Goal: Task Accomplishment & Management: Use online tool/utility

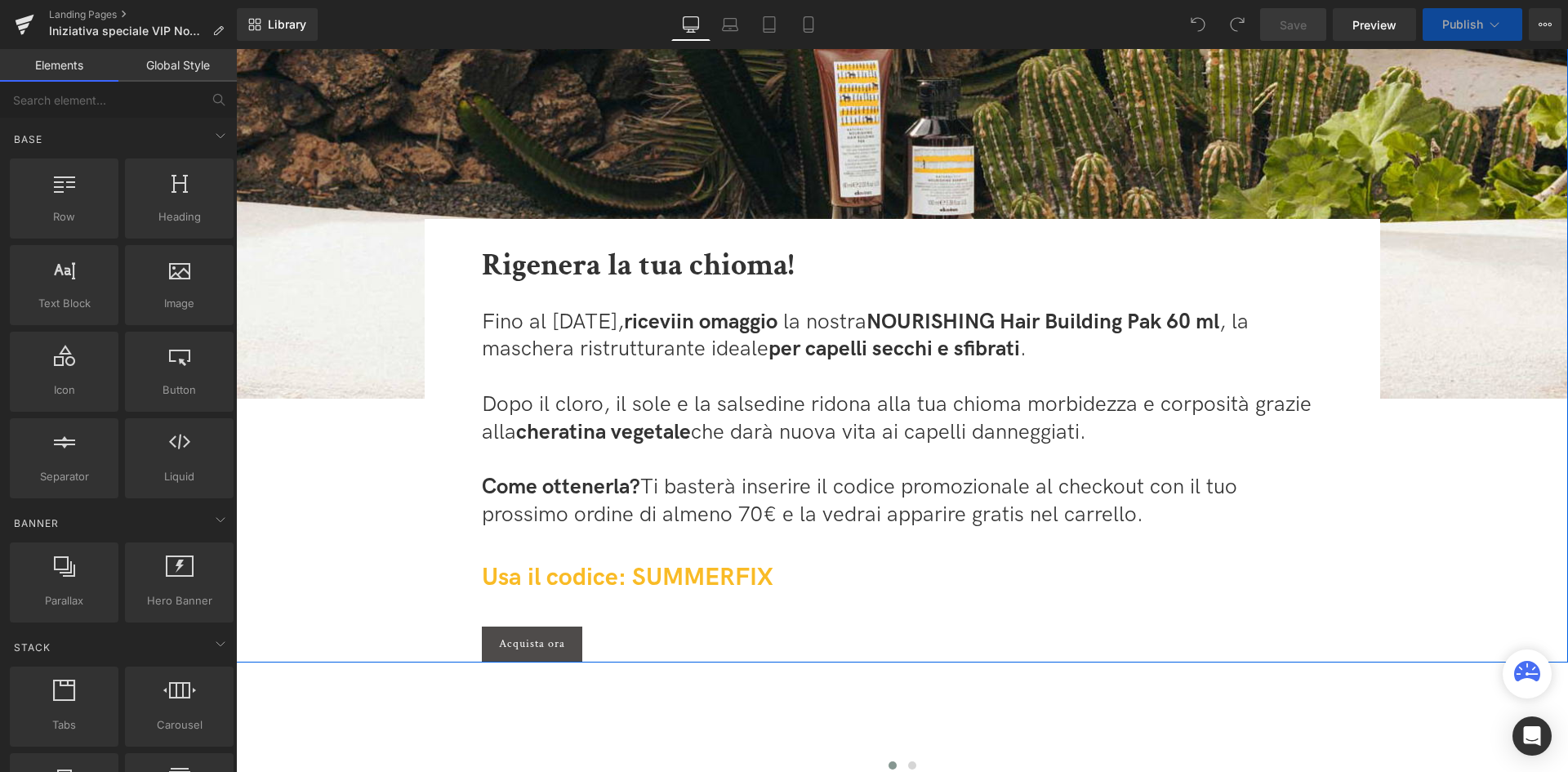
scroll to position [409, 0]
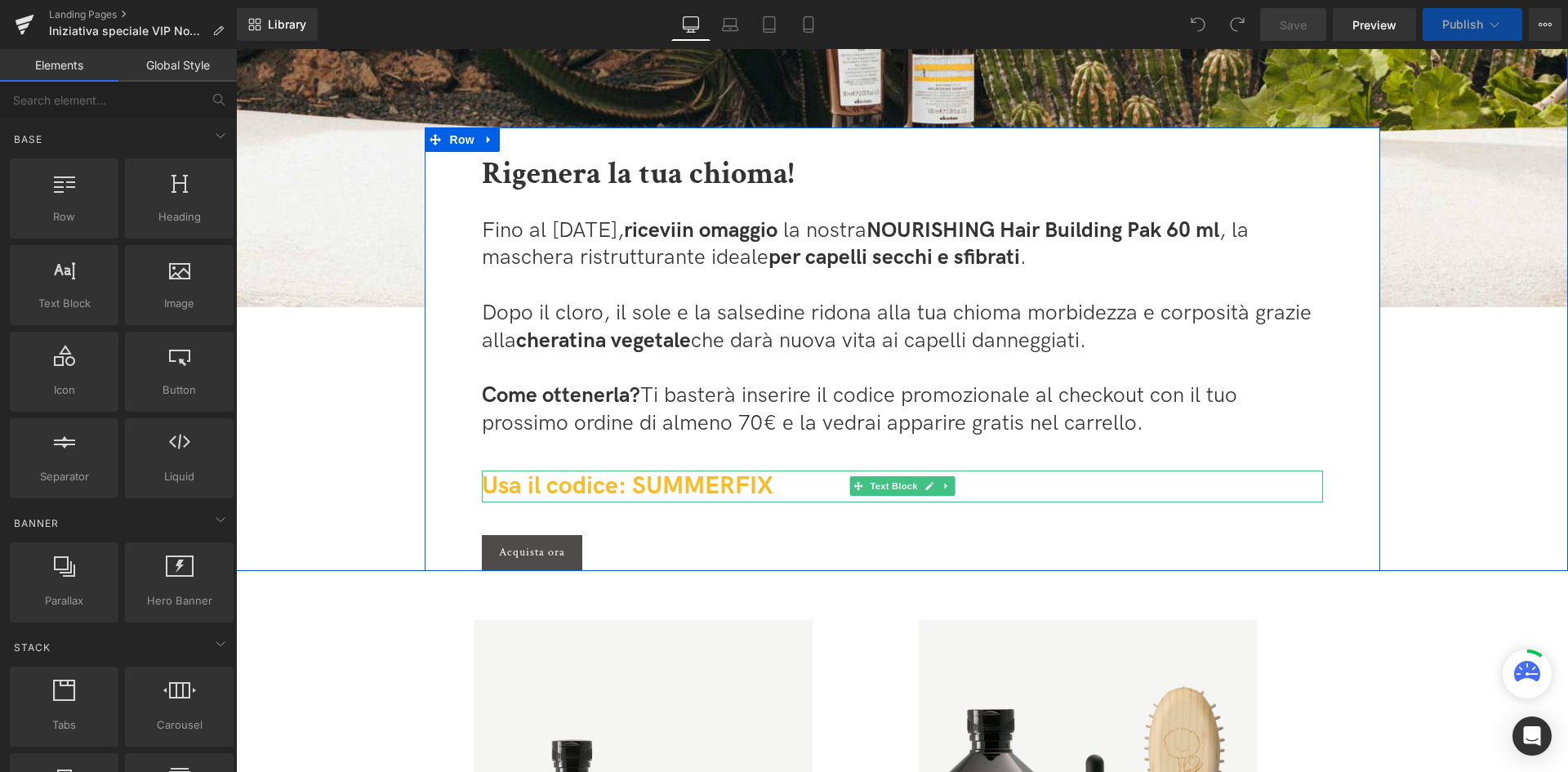
click at [701, 478] on span "Usa il codice: SUMMERFIX" at bounding box center [628, 486] width 292 height 29
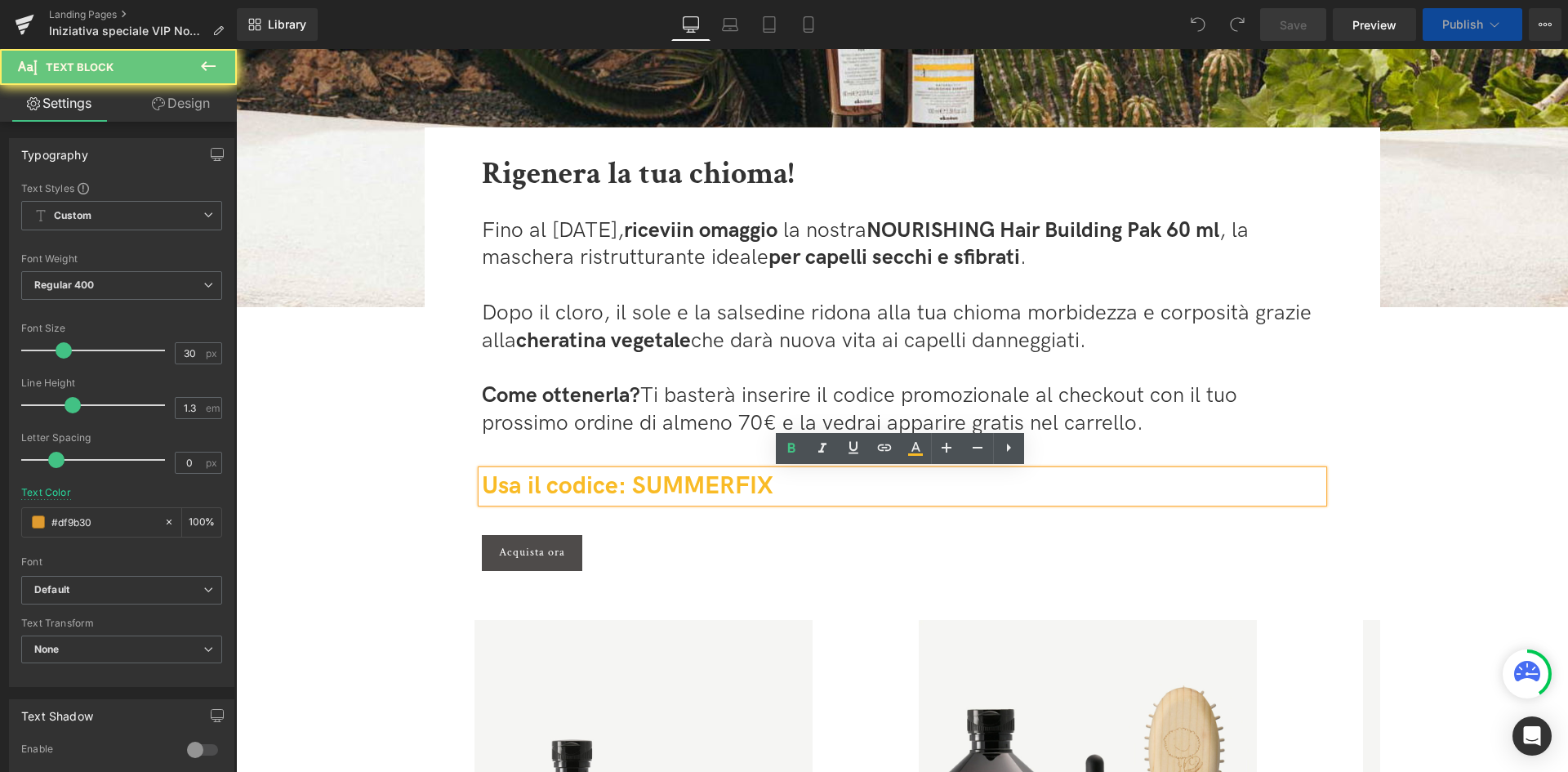
click at [701, 478] on span "Usa il codice: SUMMERFIX" at bounding box center [628, 486] width 292 height 29
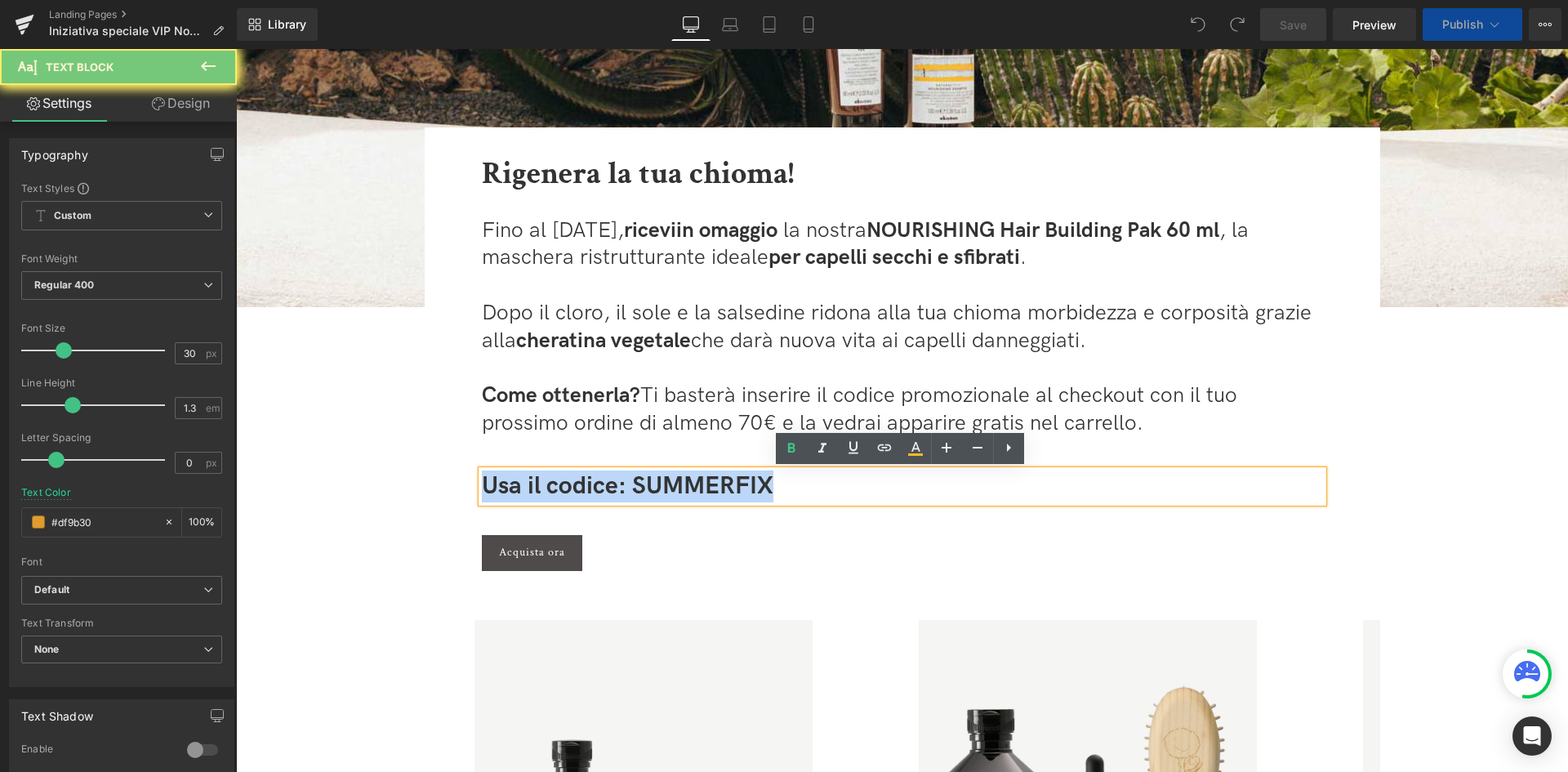
click at [701, 478] on span "Usa il codice: SUMMERFIX" at bounding box center [628, 486] width 292 height 29
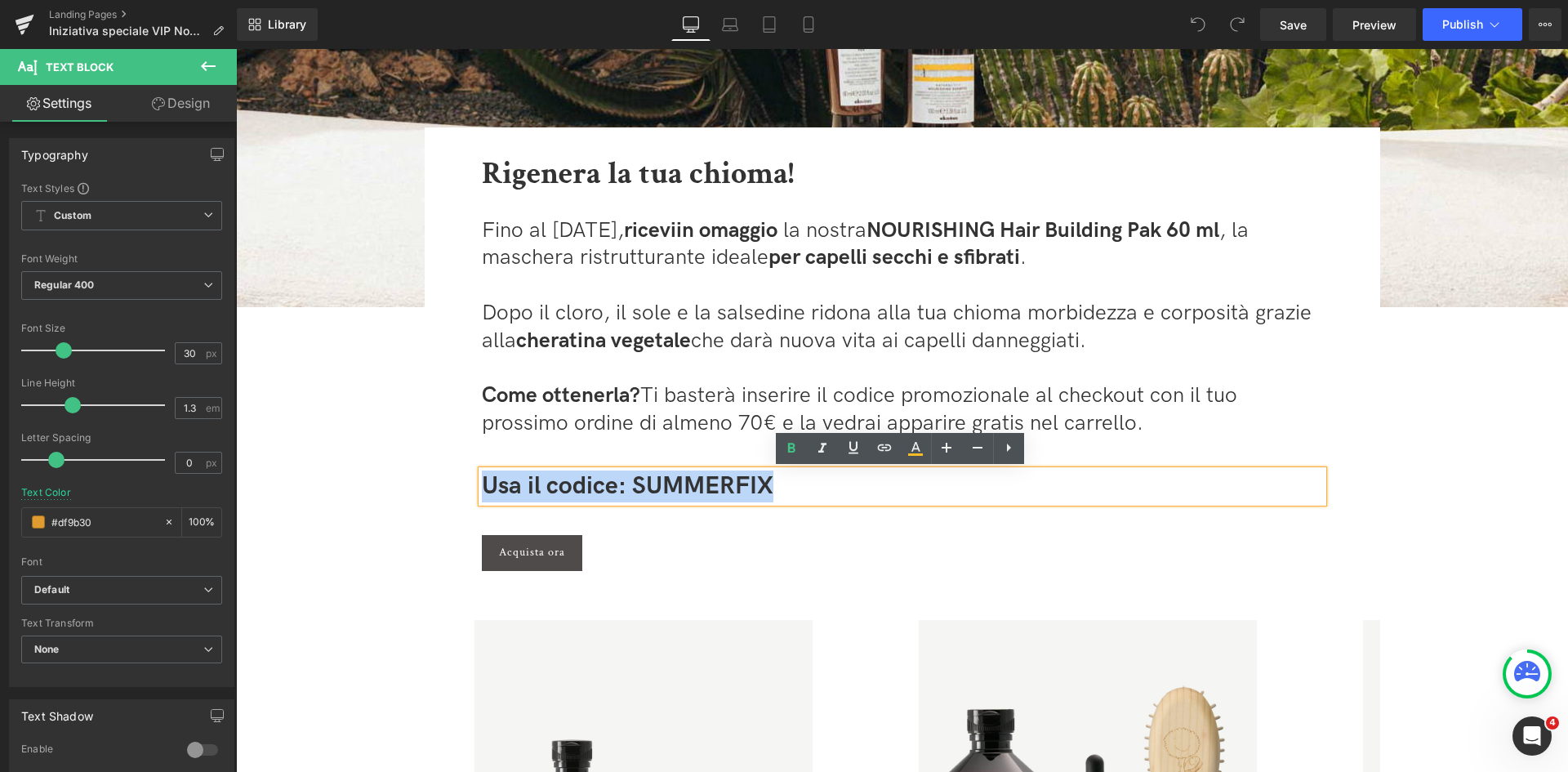
scroll to position [0, 0]
click at [911, 452] on icon at bounding box center [915, 448] width 20 height 20
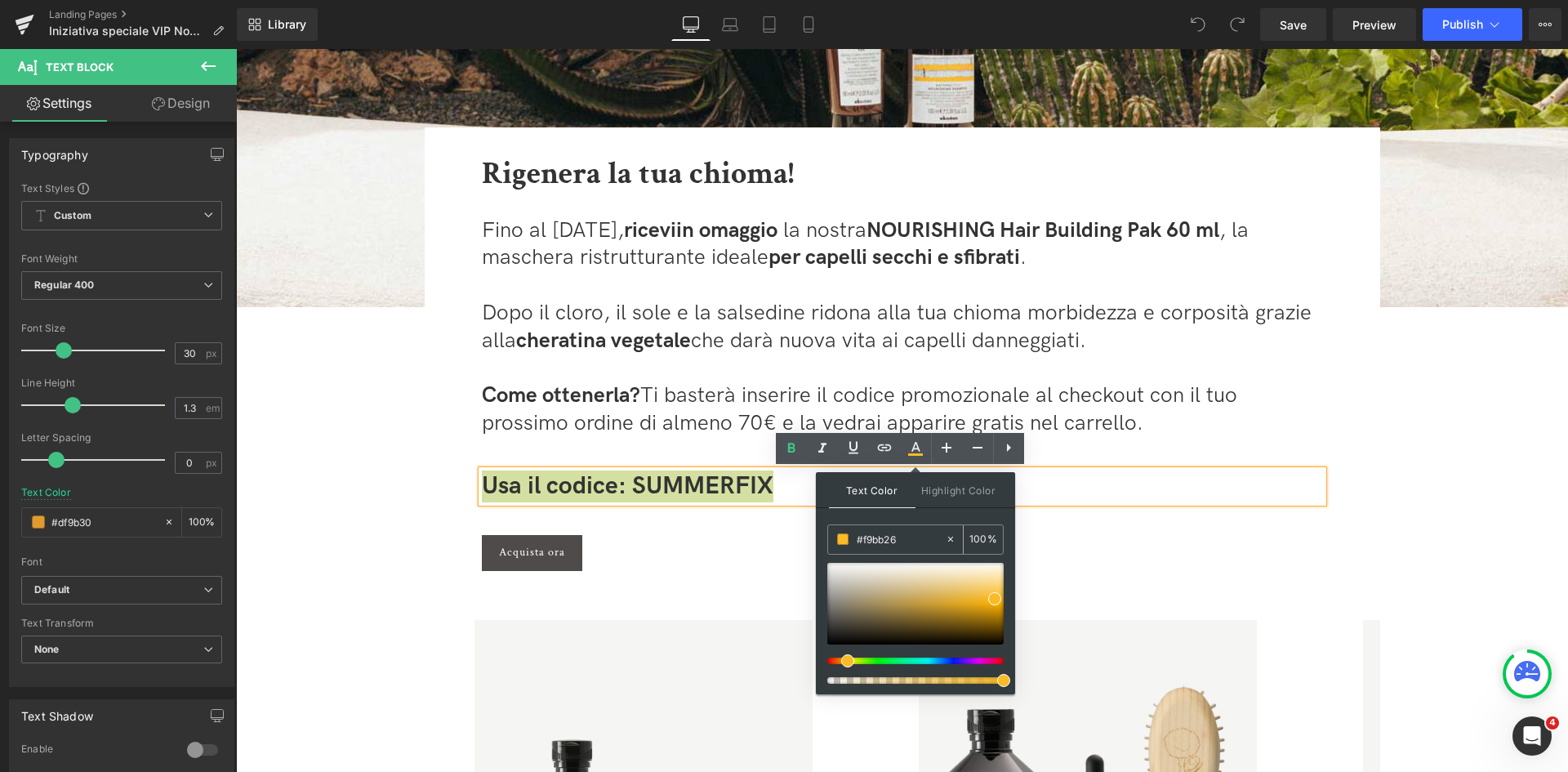
drag, startPoint x: 899, startPoint y: 544, endPoint x: 861, endPoint y: 539, distance: 38.3
click at [861, 539] on input "#f9bb26" at bounding box center [901, 539] width 88 height 18
paste input "e57b1e"
click at [844, 540] on span at bounding box center [843, 539] width 11 height 11
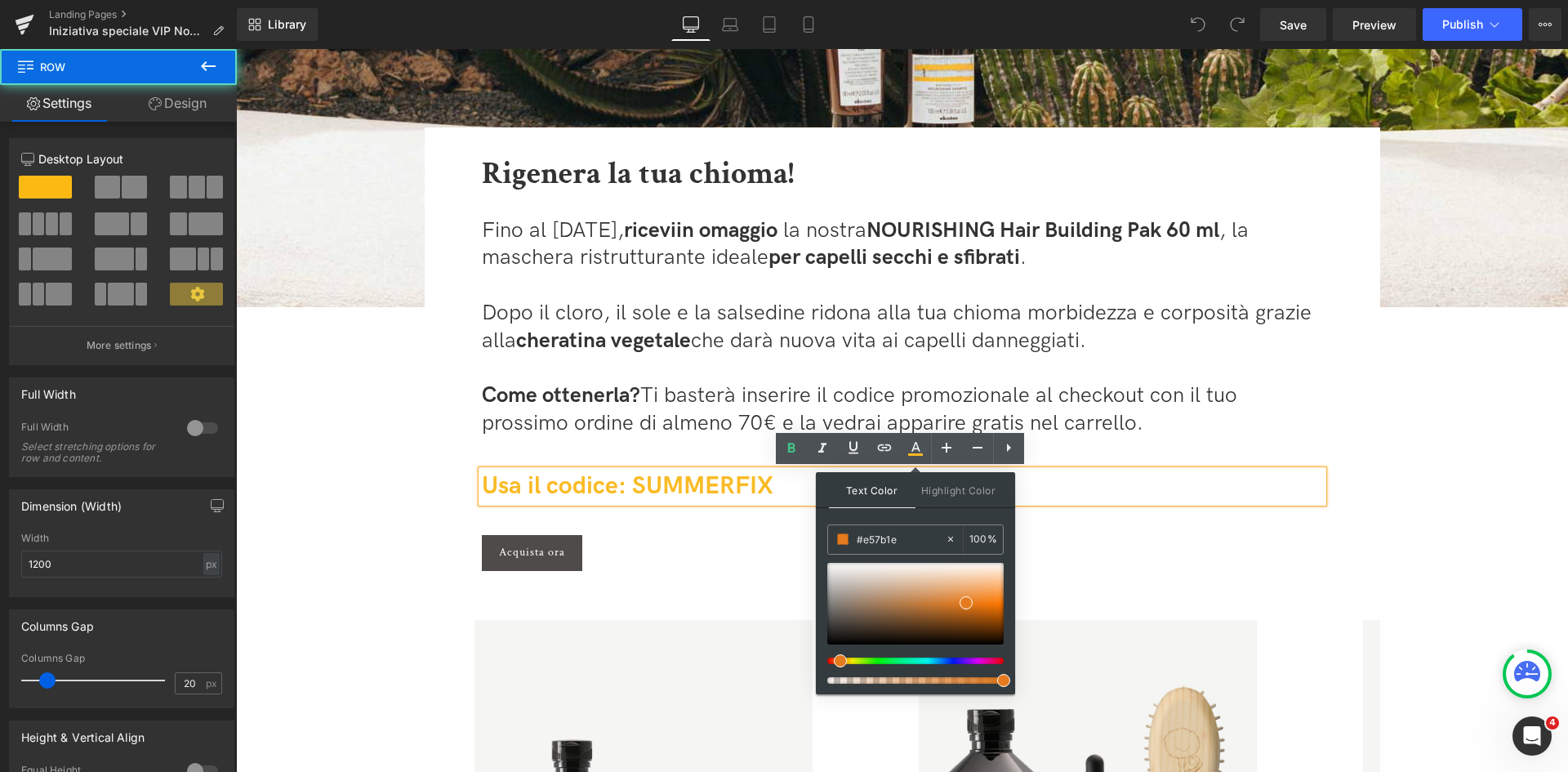
click at [1367, 471] on div "Rigenera la tua chioma! Heading Fino al 14 settembre, ricevi in omaggio la nost…" at bounding box center [902, 349] width 955 height 444
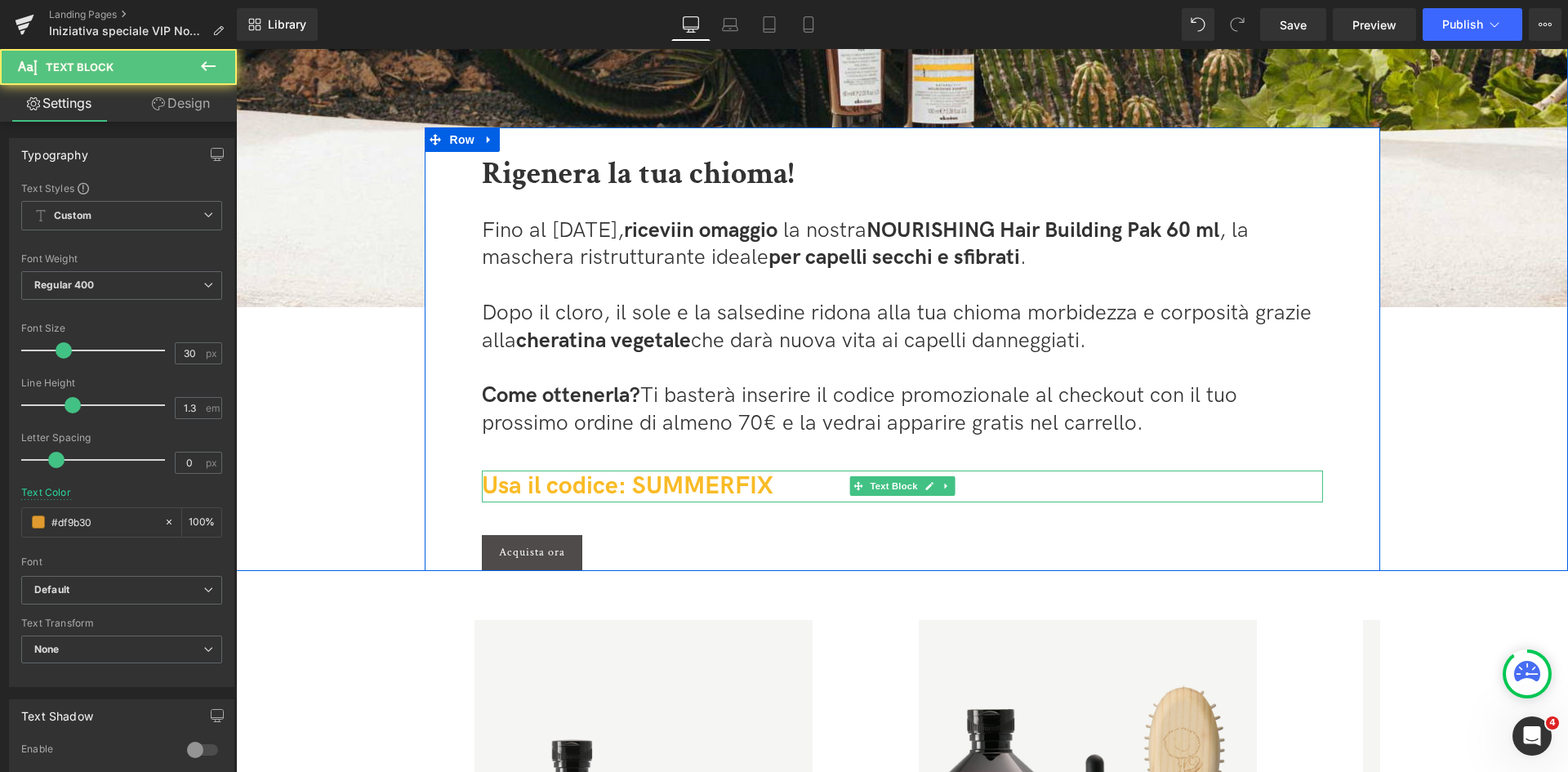
click at [696, 484] on span "Usa il codice: SUMMERFIX" at bounding box center [628, 486] width 292 height 29
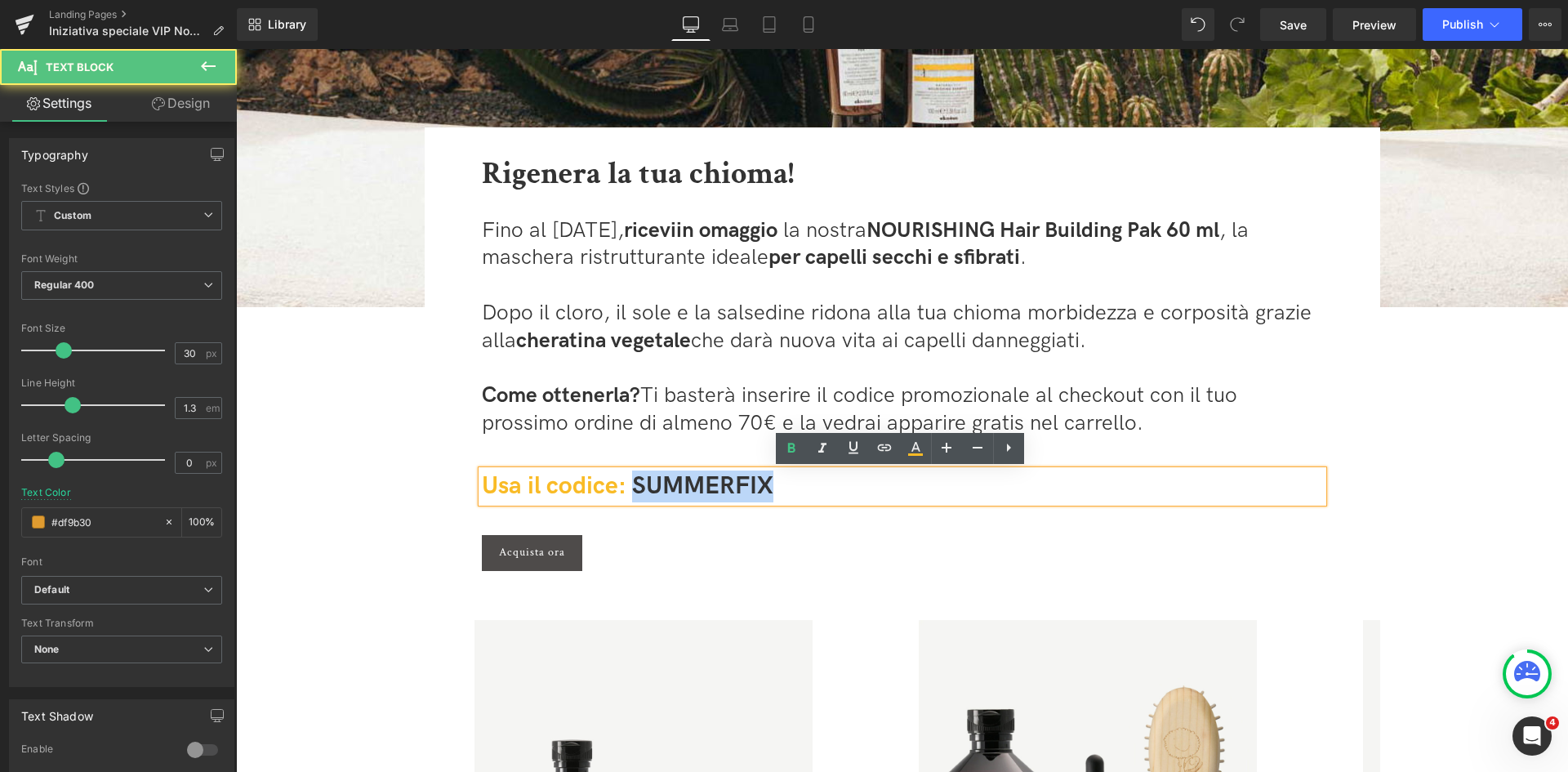
click at [696, 484] on span "Usa il codice: SUMMERFIX" at bounding box center [628, 486] width 292 height 29
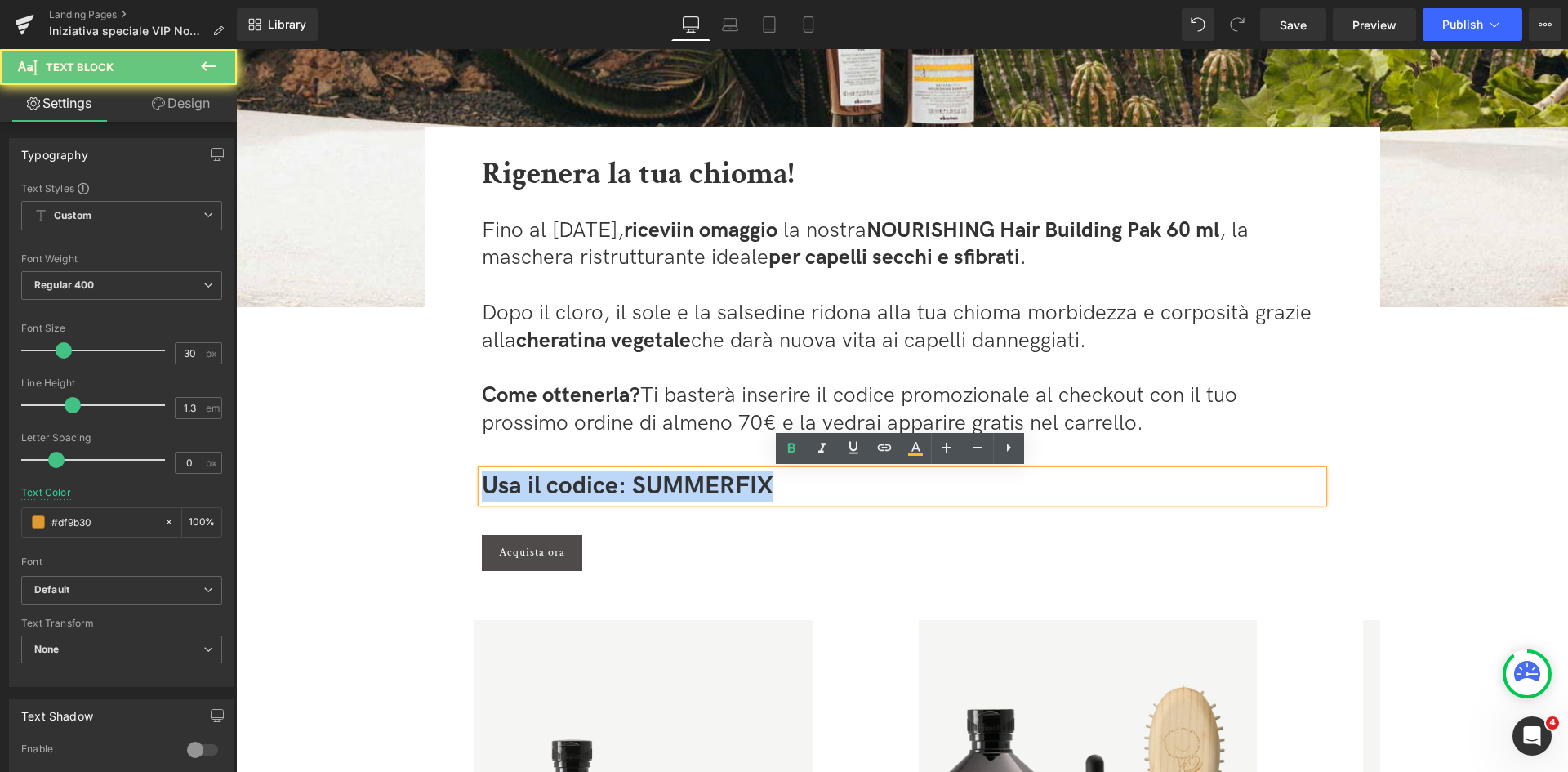
drag, startPoint x: 696, startPoint y: 484, endPoint x: 1013, endPoint y: 503, distance: 317.6
click at [696, 484] on span "Usa il codice: SUMMERFIX" at bounding box center [628, 486] width 292 height 29
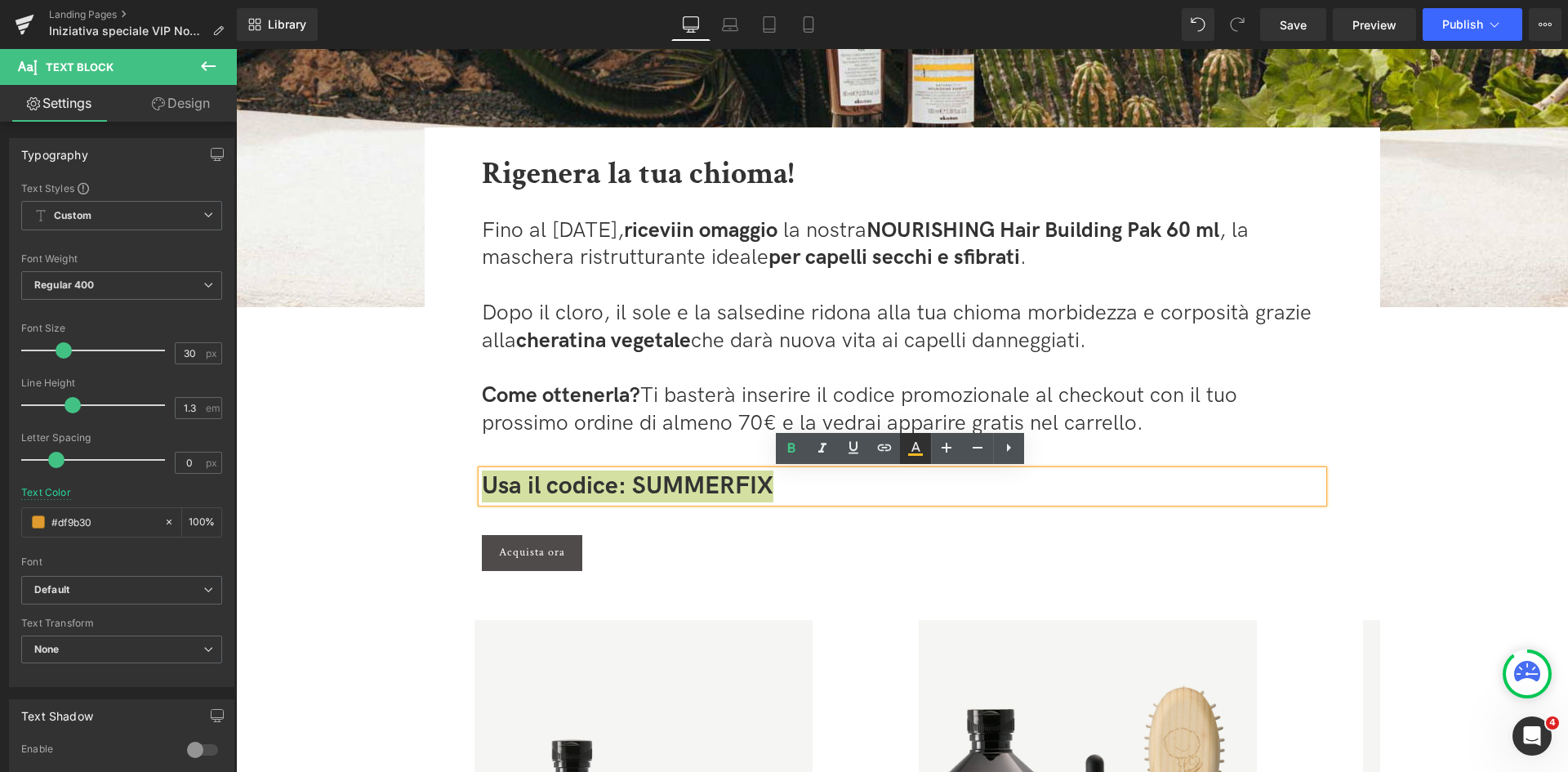
click at [923, 450] on icon at bounding box center [915, 448] width 20 height 20
type input "#f9bb26"
type input "100"
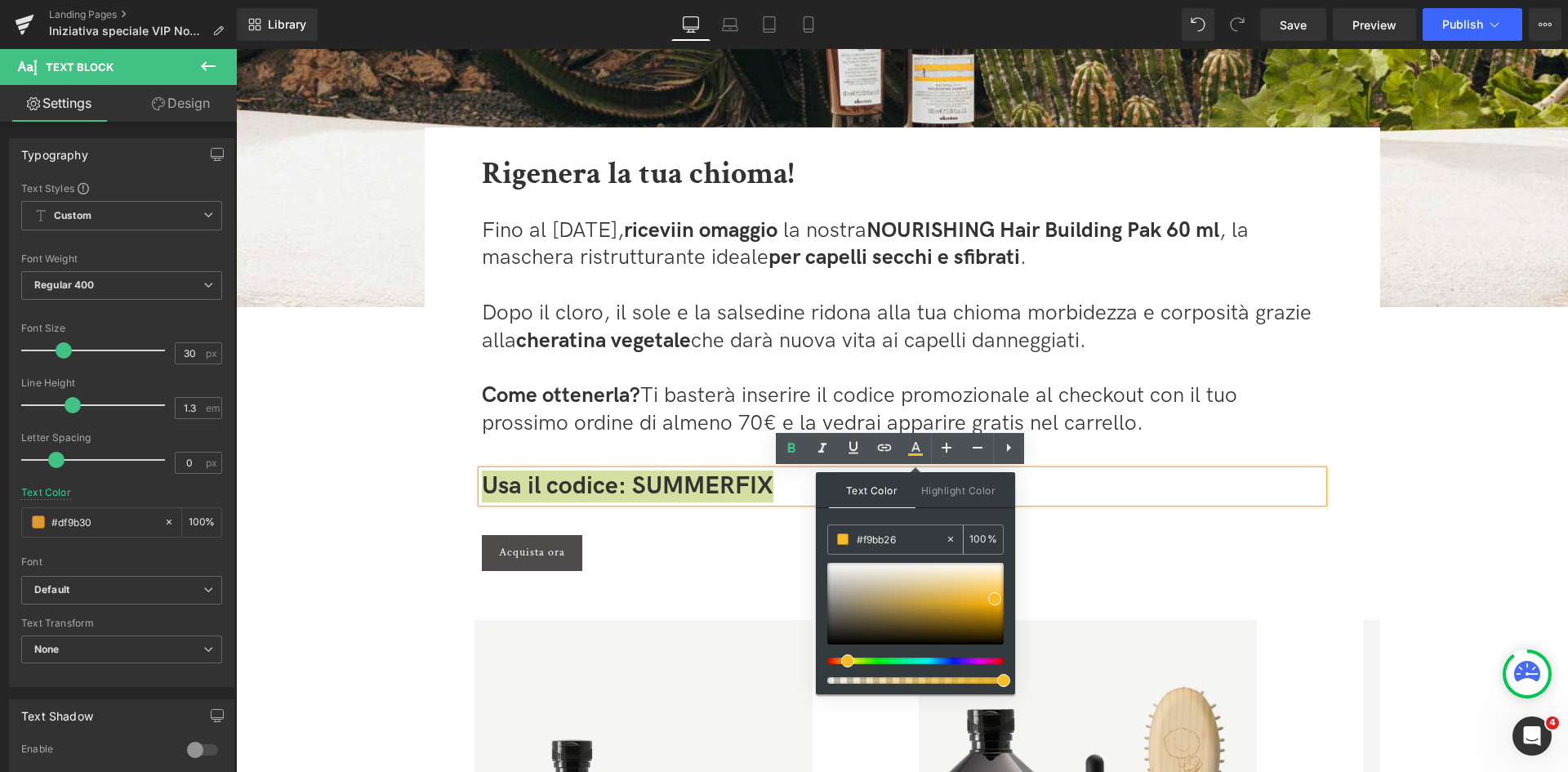
drag, startPoint x: 899, startPoint y: 534, endPoint x: 860, endPoint y: 543, distance: 40.0
click at [860, 543] on input "#f9bb26" at bounding box center [901, 539] width 88 height 18
paste input "e57b1e"
type input "#e57b1e"
click at [837, 535] on span at bounding box center [843, 539] width 11 height 11
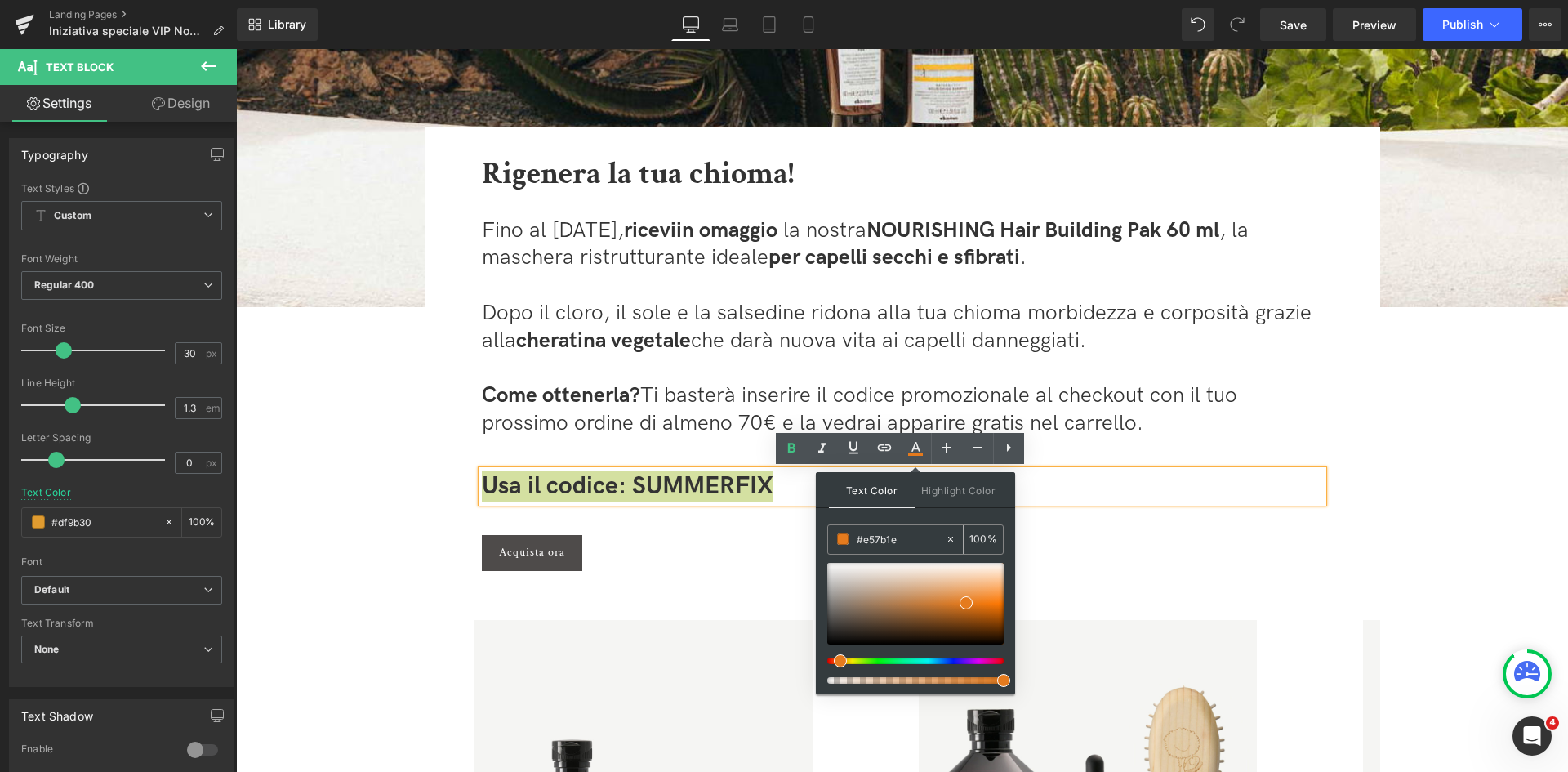
click at [848, 539] on span at bounding box center [843, 539] width 11 height 11
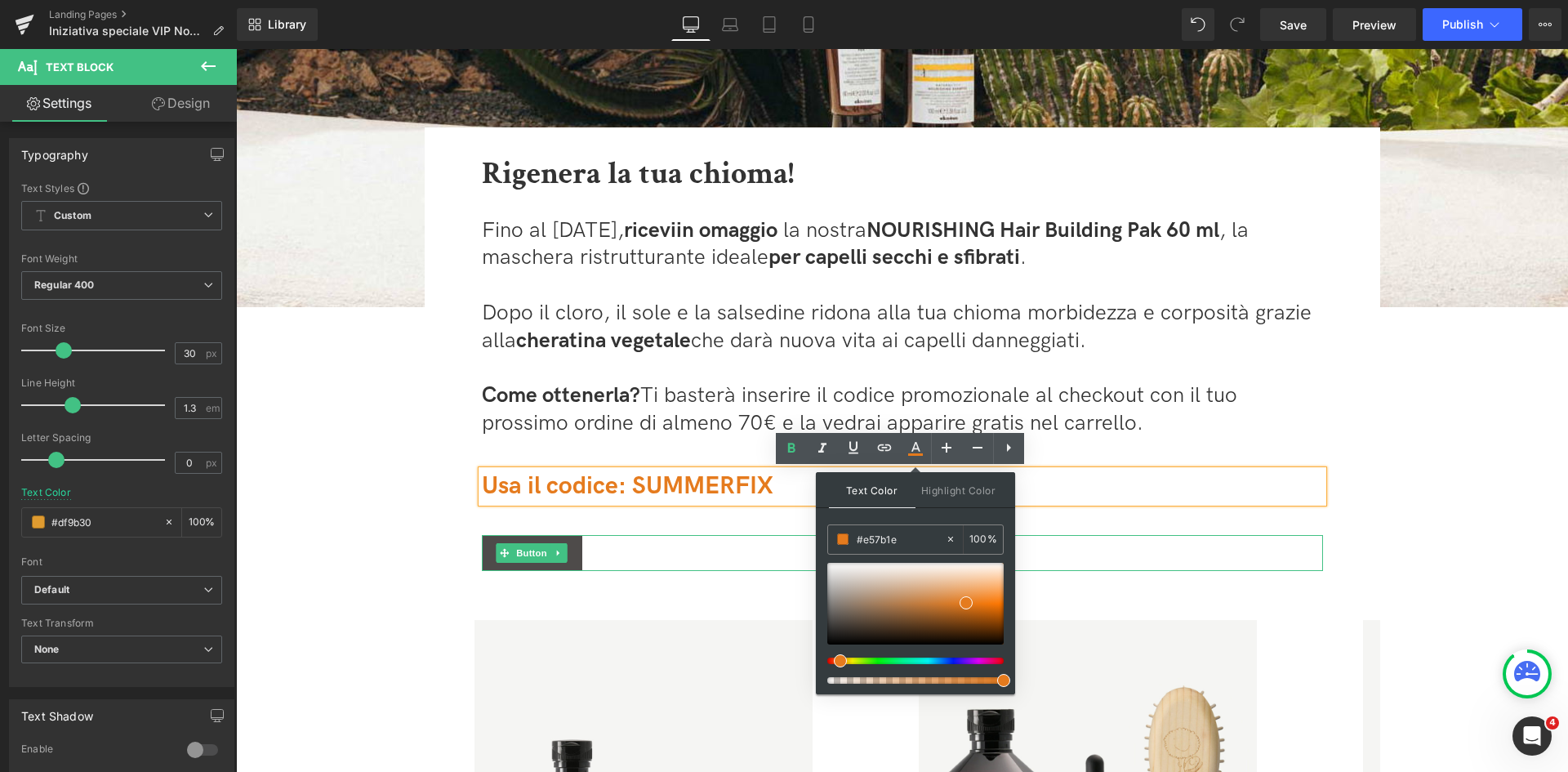
click at [1108, 551] on div "Acquista ora" at bounding box center [902, 553] width 841 height 36
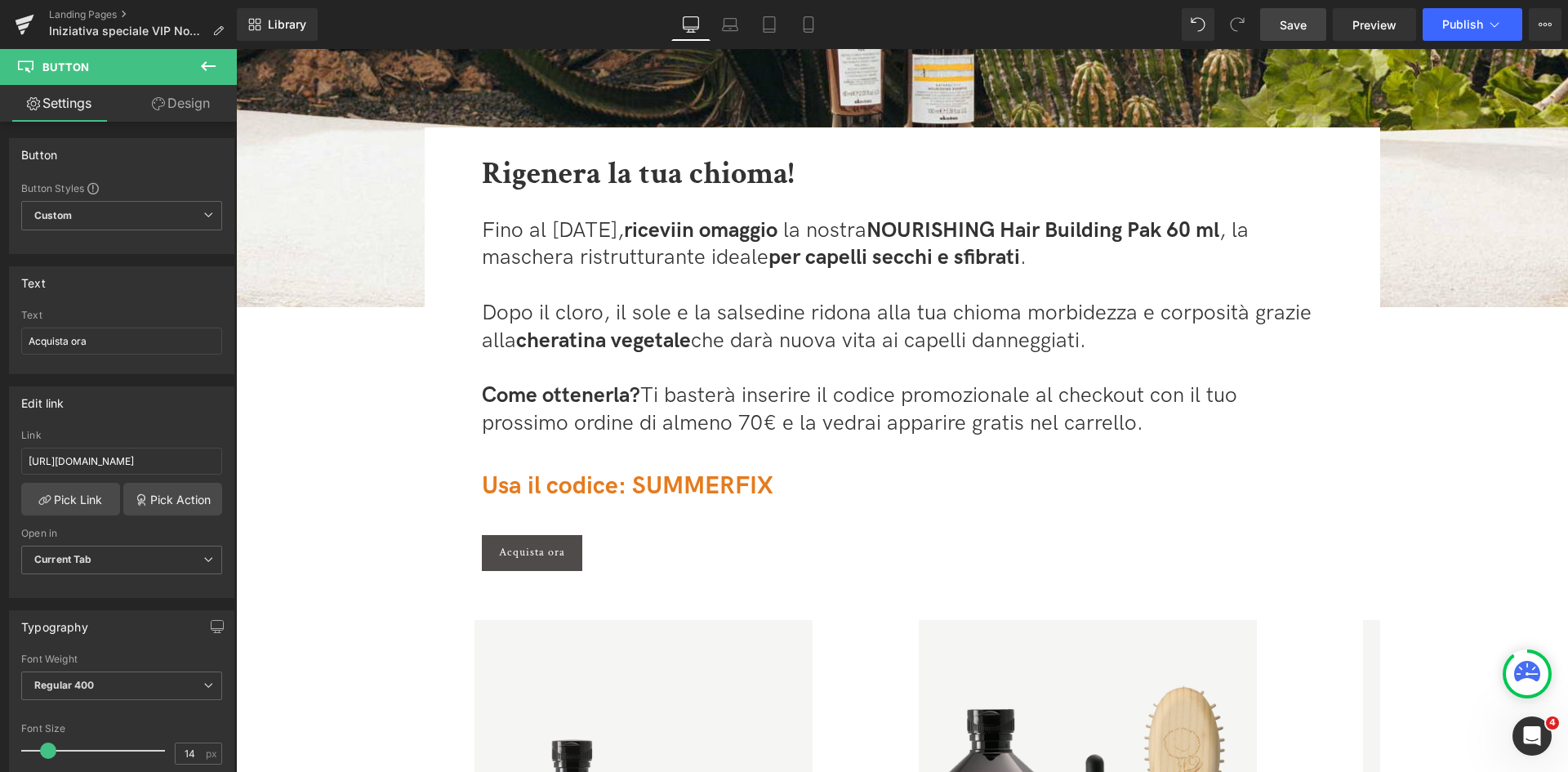
click at [1307, 21] on span "Save" at bounding box center [1293, 24] width 27 height 17
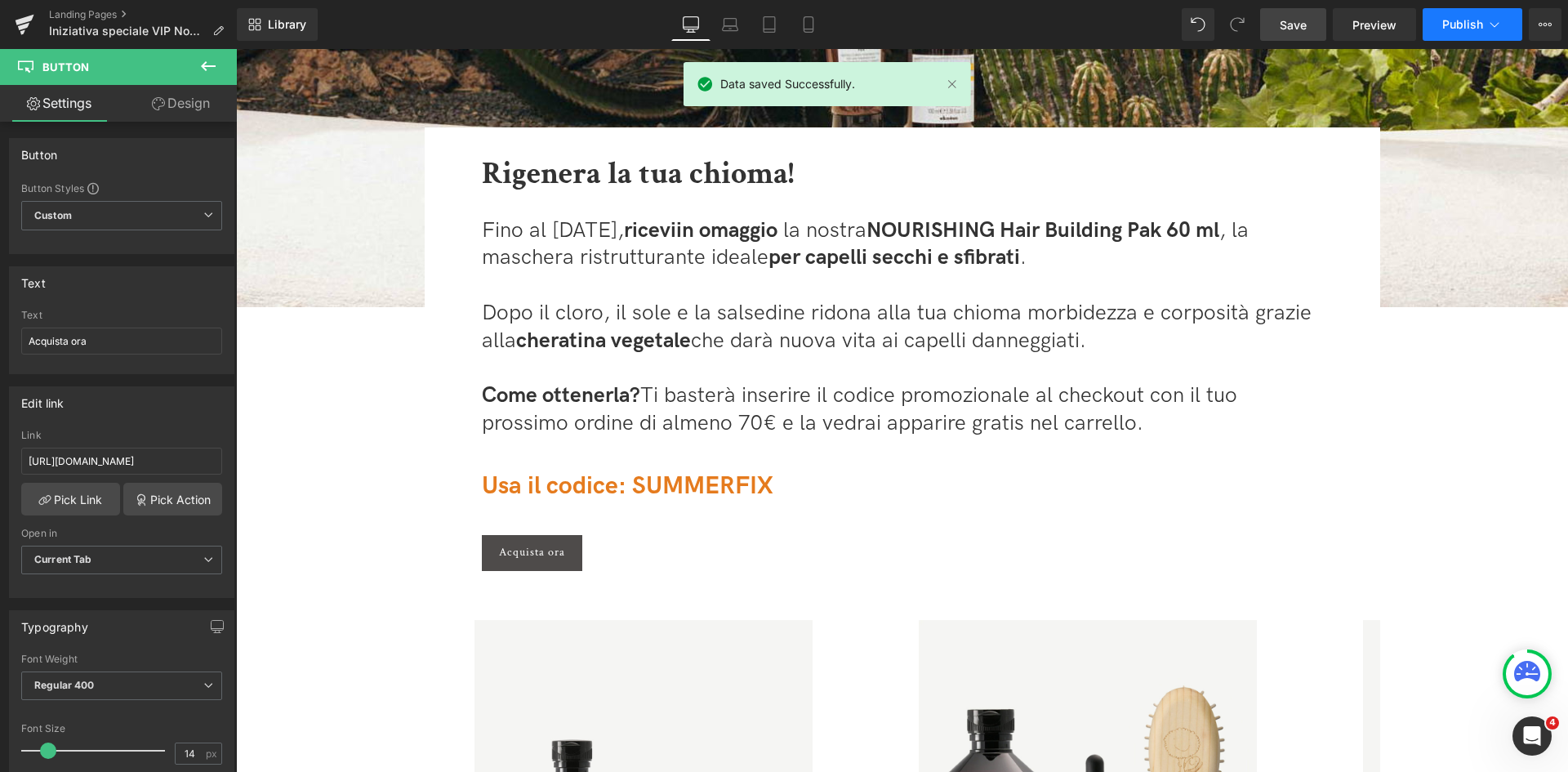
click at [1470, 33] on button "Publish" at bounding box center [1473, 24] width 100 height 33
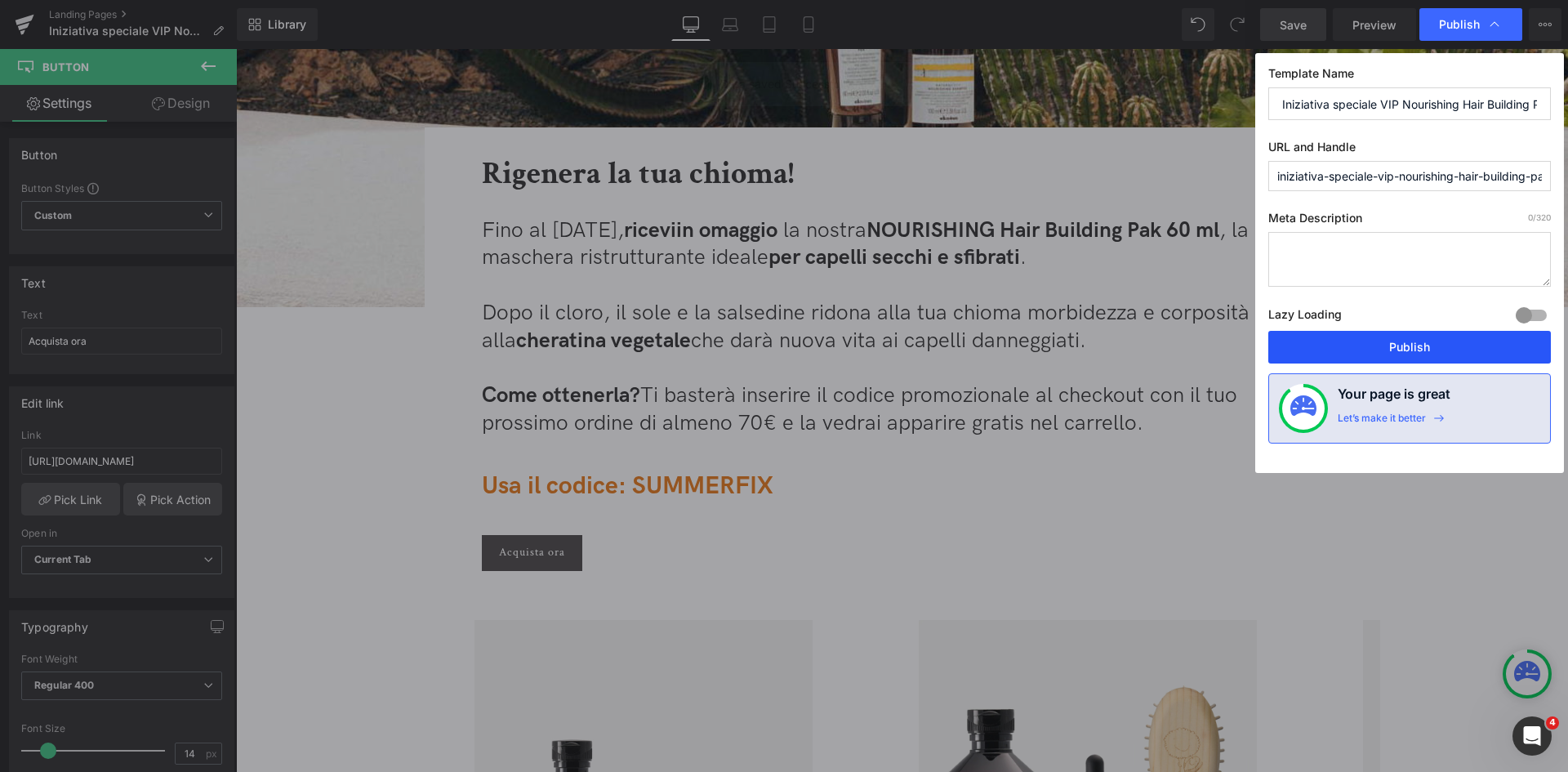
click at [1426, 340] on button "Publish" at bounding box center [1410, 347] width 283 height 33
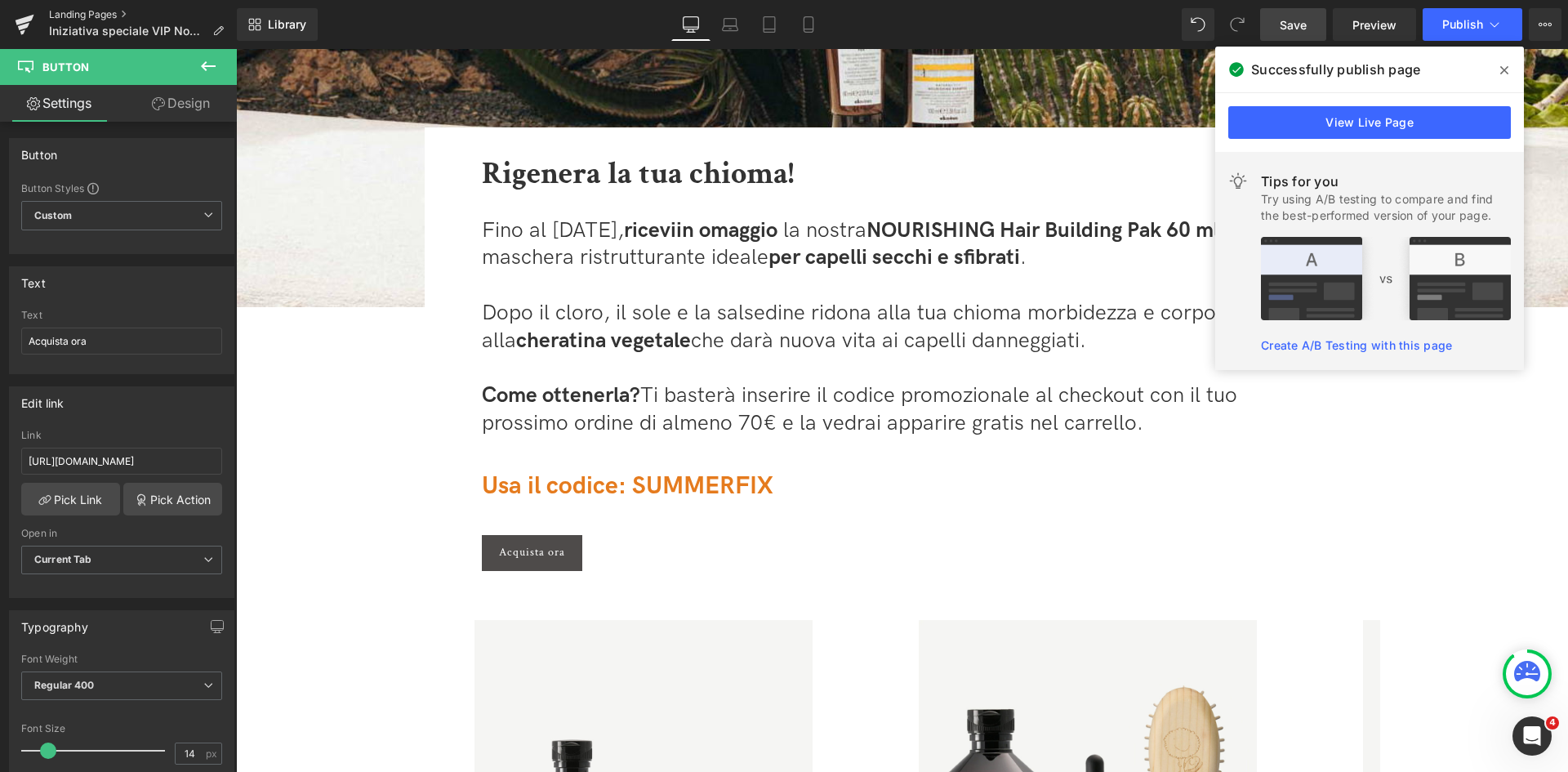
click at [100, 16] on link "Landing Pages" at bounding box center [142, 15] width 188 height 13
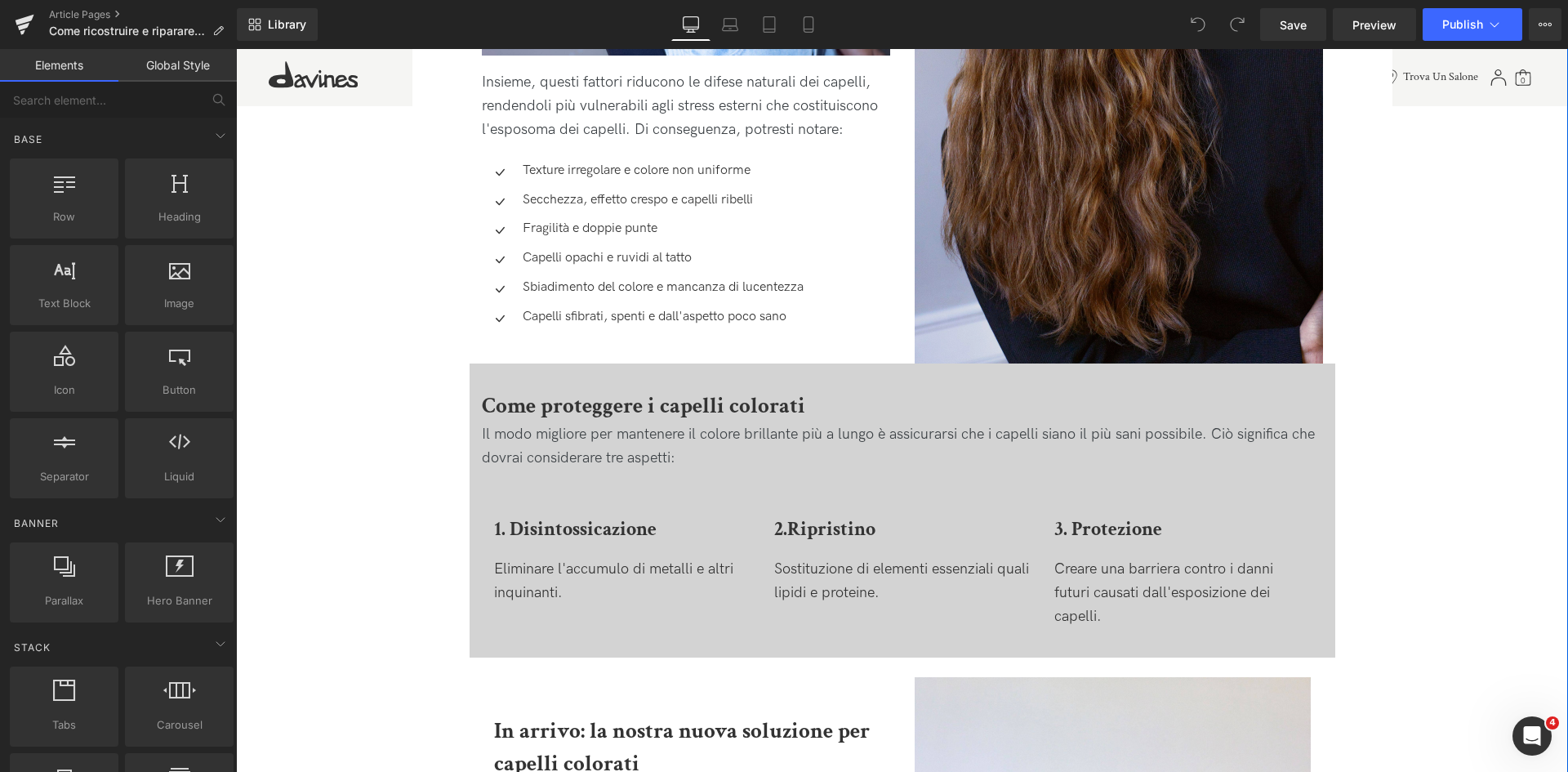
scroll to position [2287, 0]
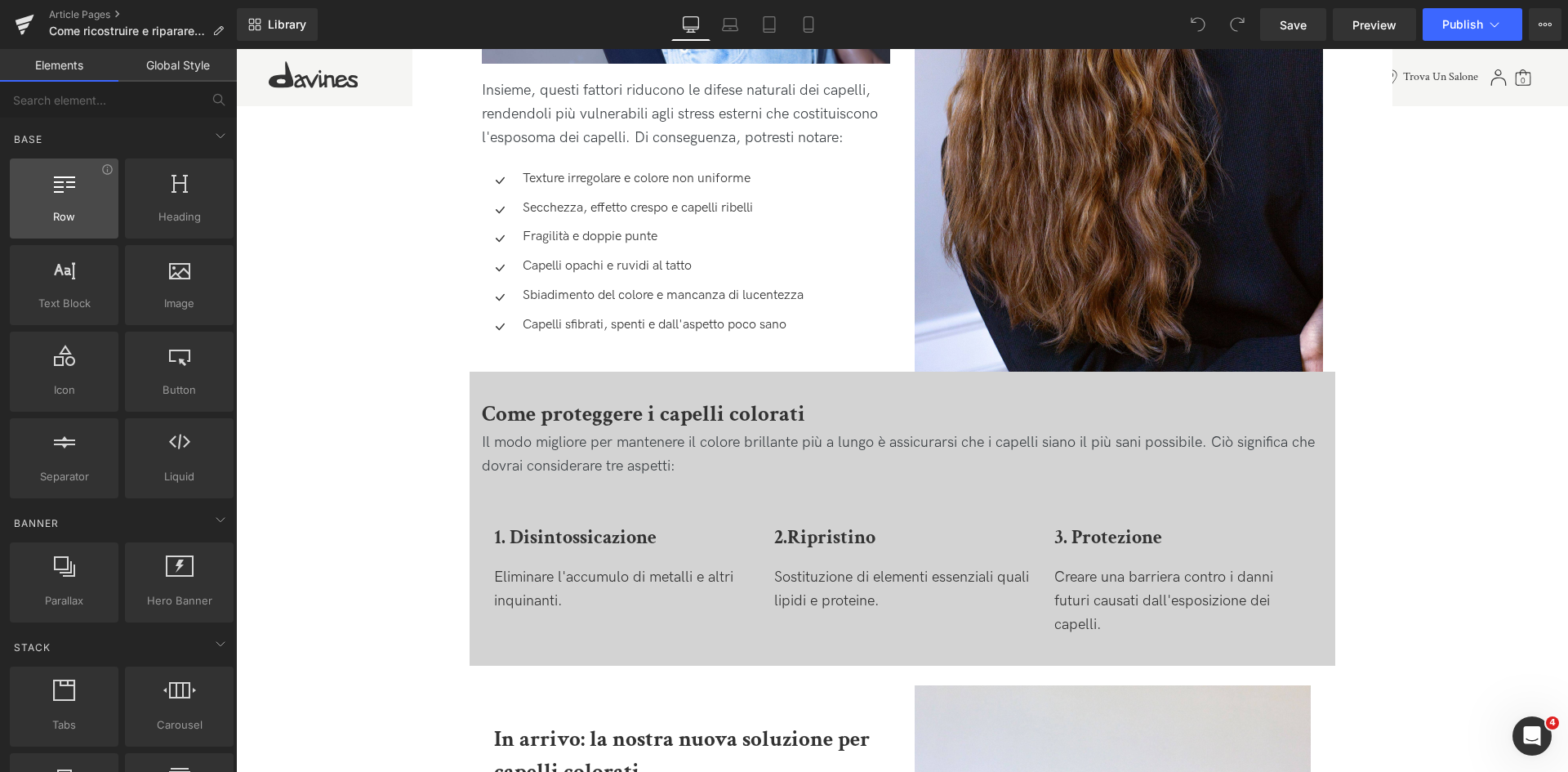
click at [81, 196] on div at bounding box center [65, 189] width 99 height 36
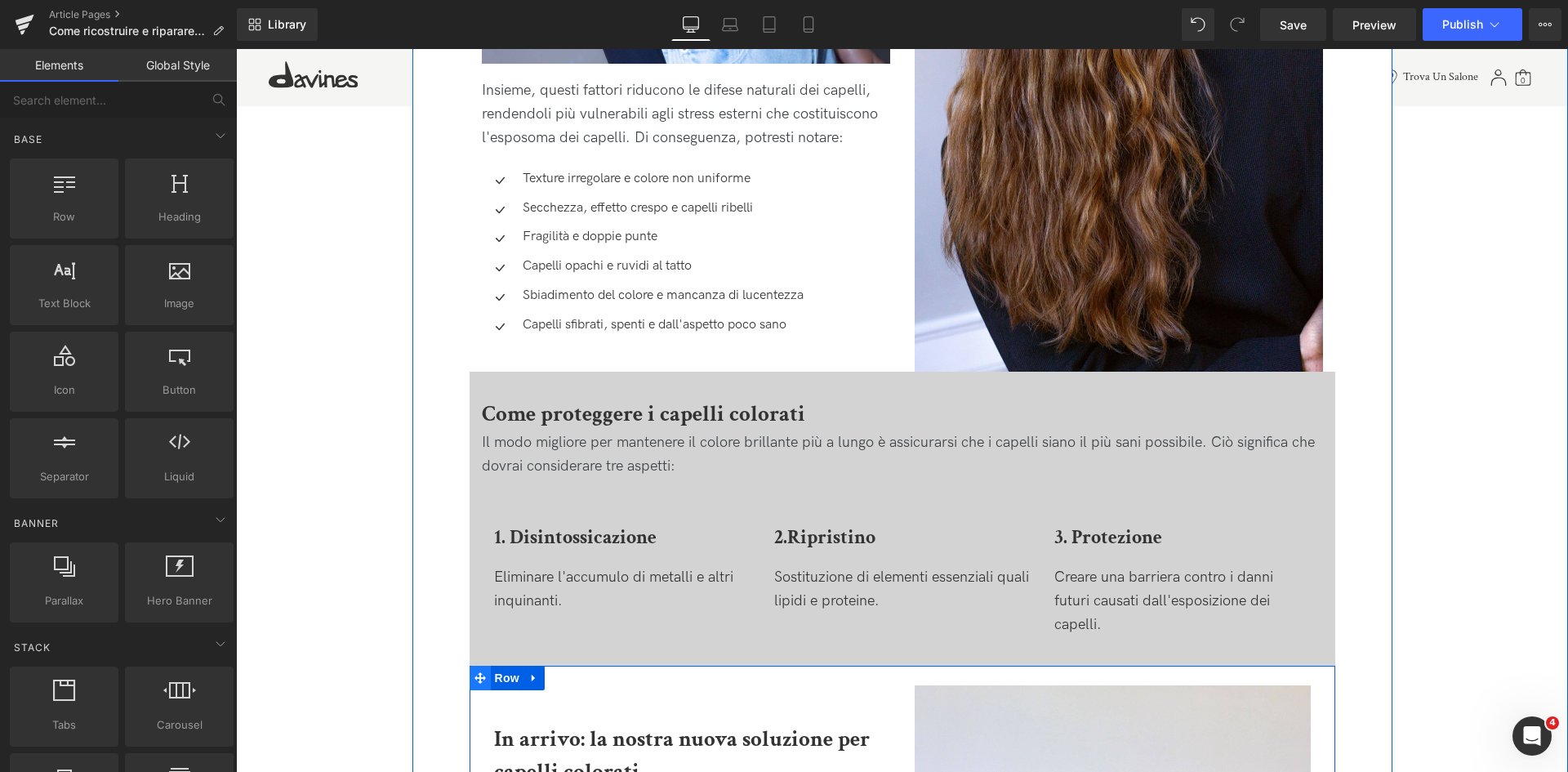
click at [472, 688] on span at bounding box center [480, 678] width 22 height 24
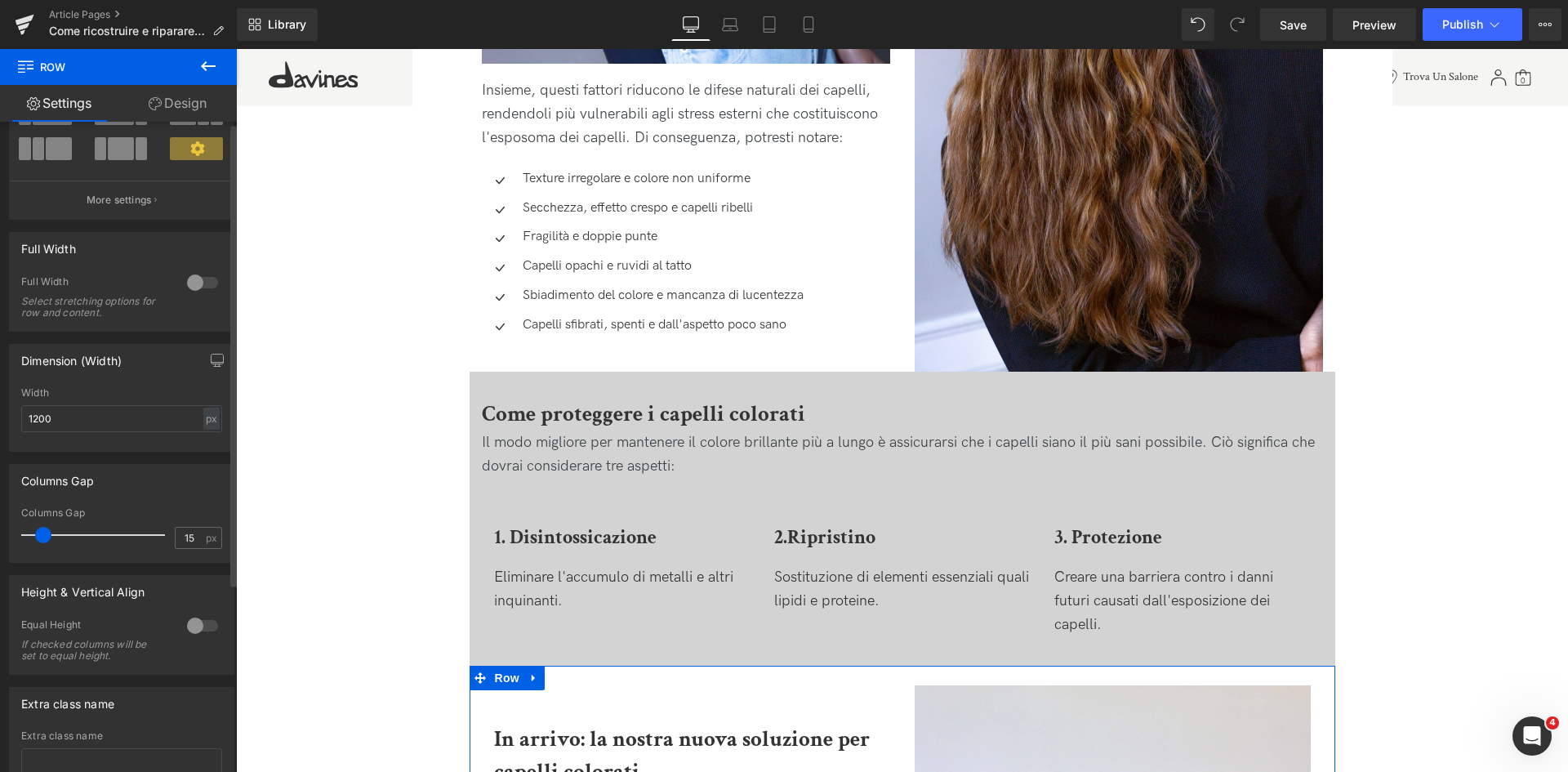
scroll to position [0, 0]
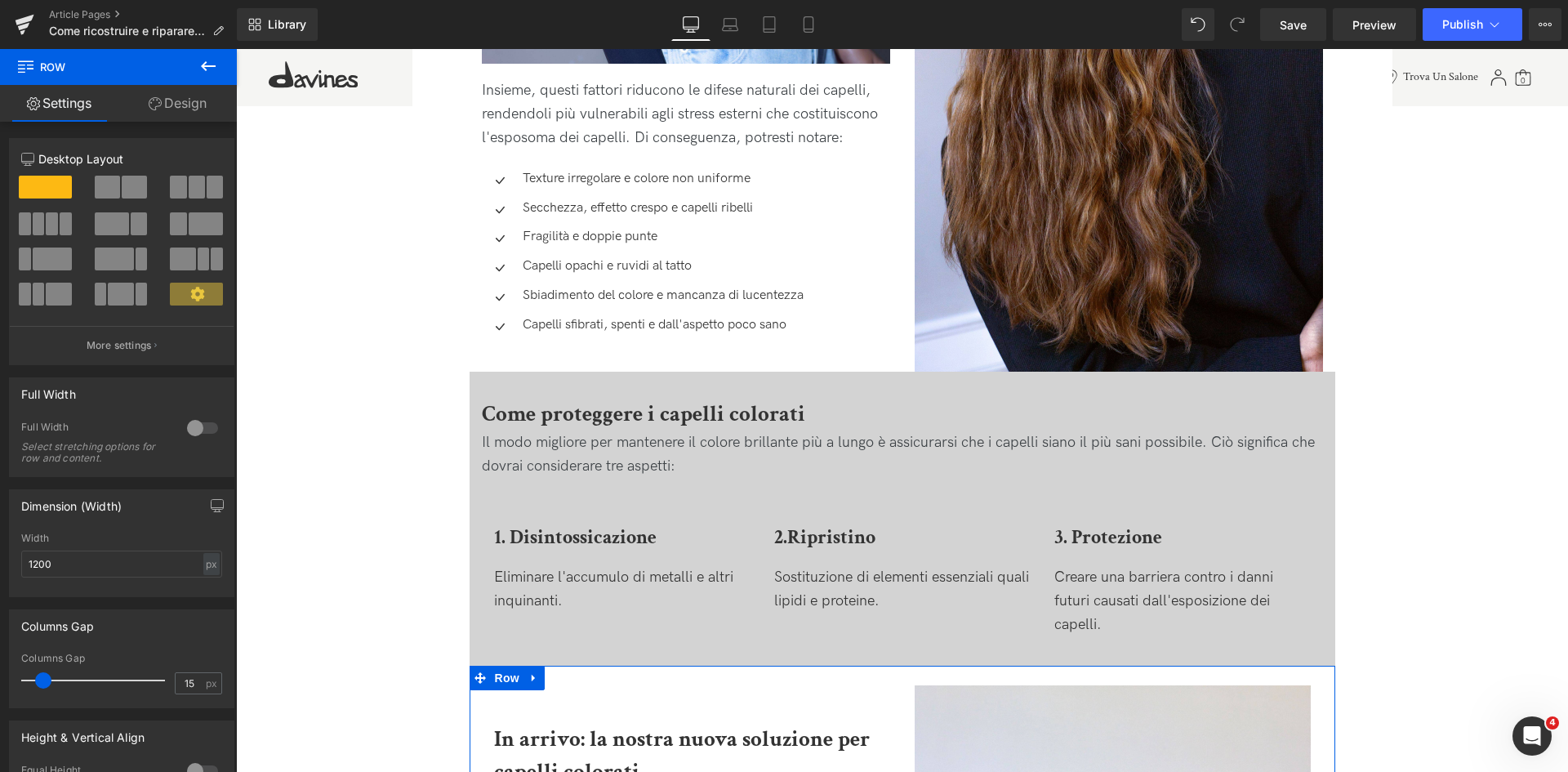
click at [204, 112] on link "Design" at bounding box center [178, 103] width 119 height 36
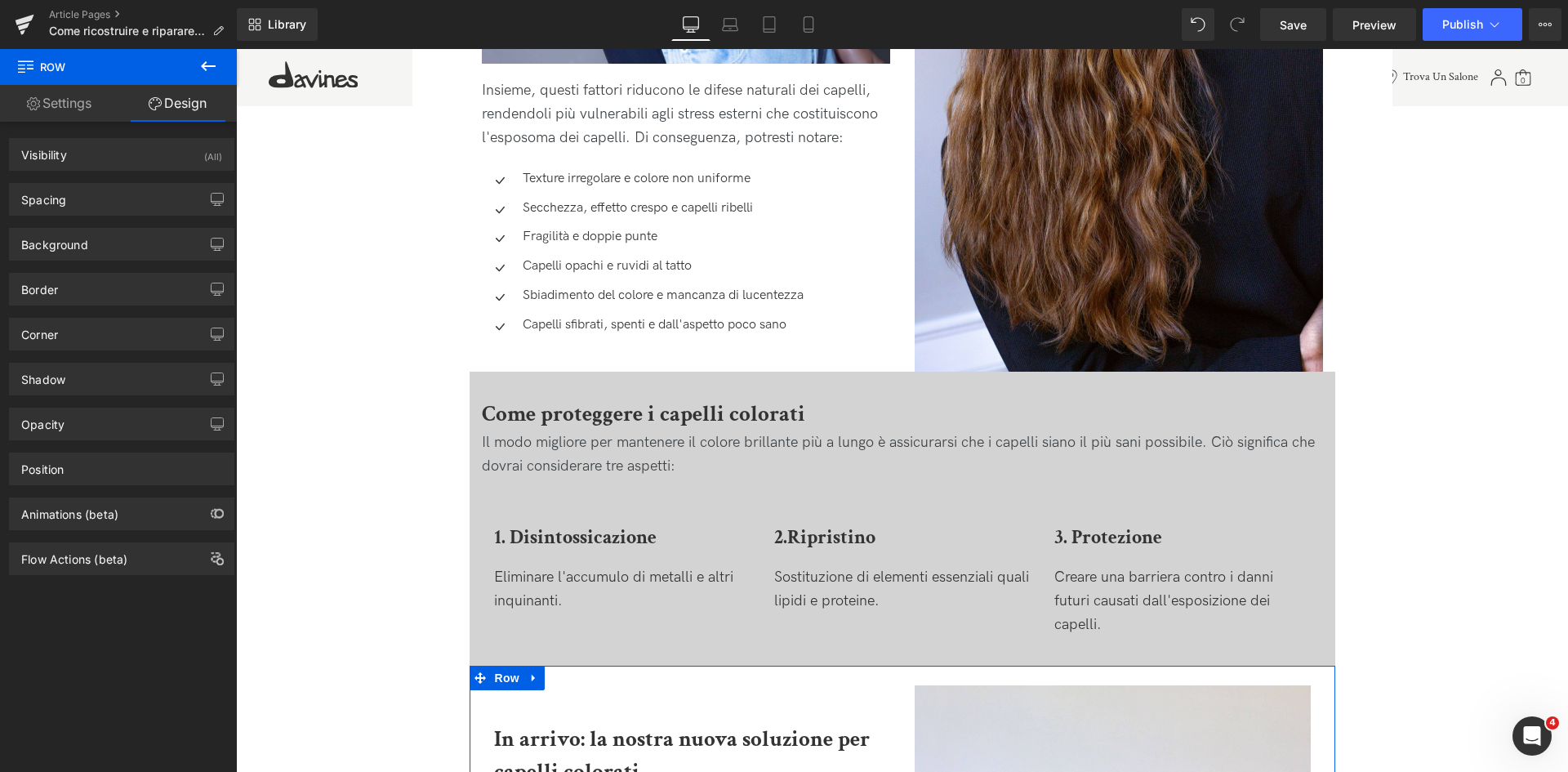
click at [56, 95] on link "Settings" at bounding box center [59, 103] width 119 height 36
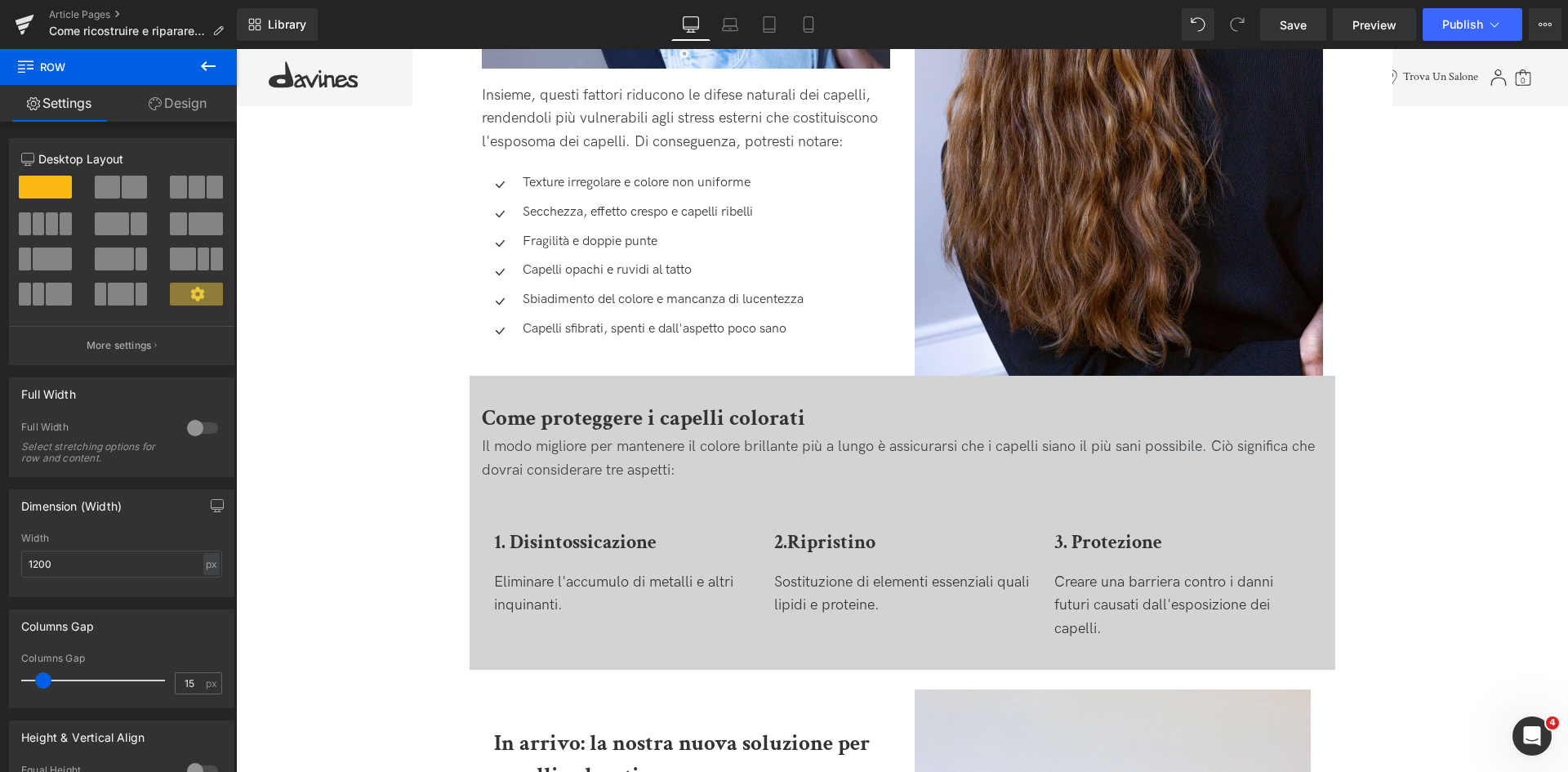
scroll to position [2293, 0]
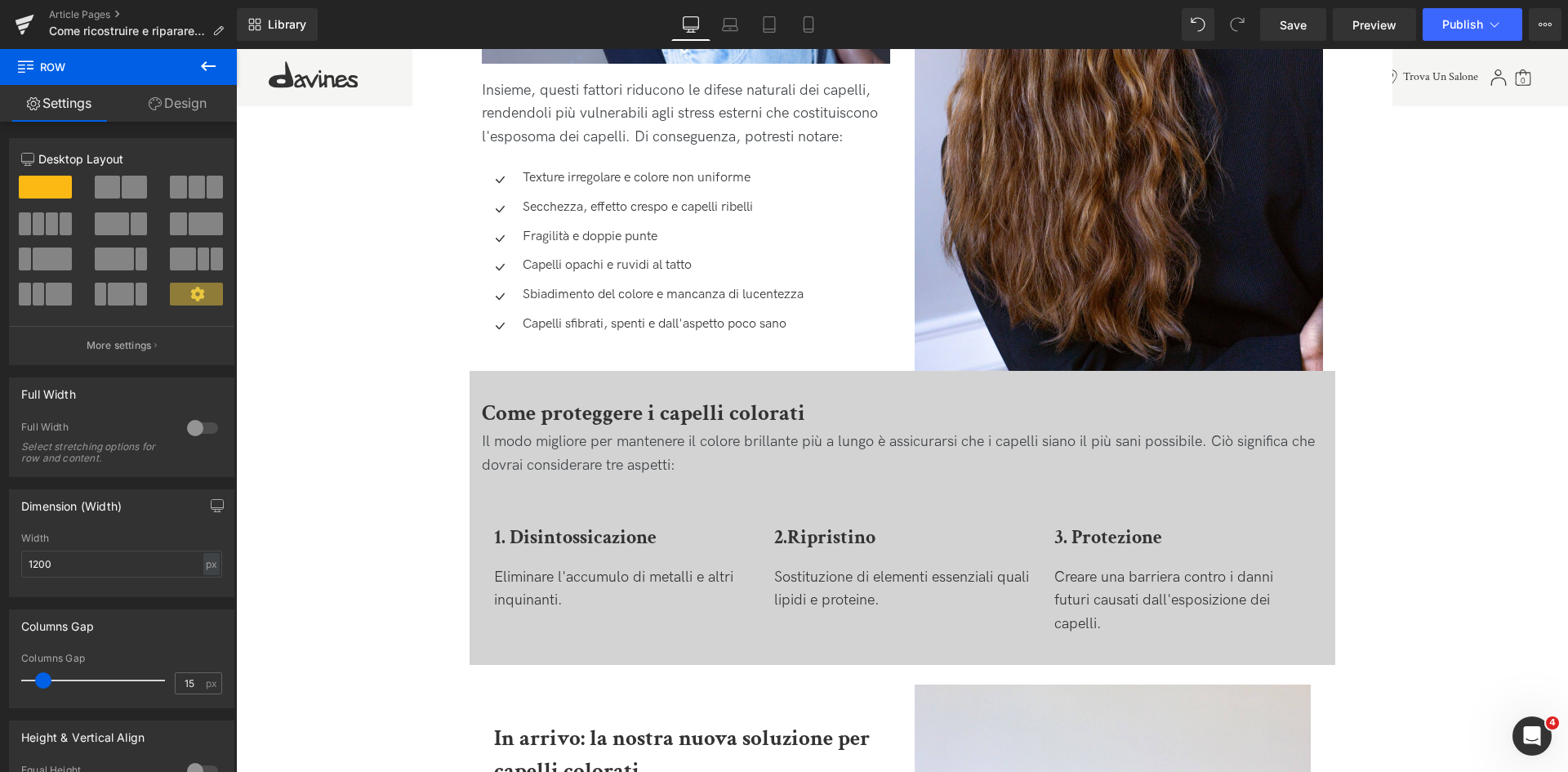
click at [207, 62] on icon at bounding box center [209, 66] width 15 height 9
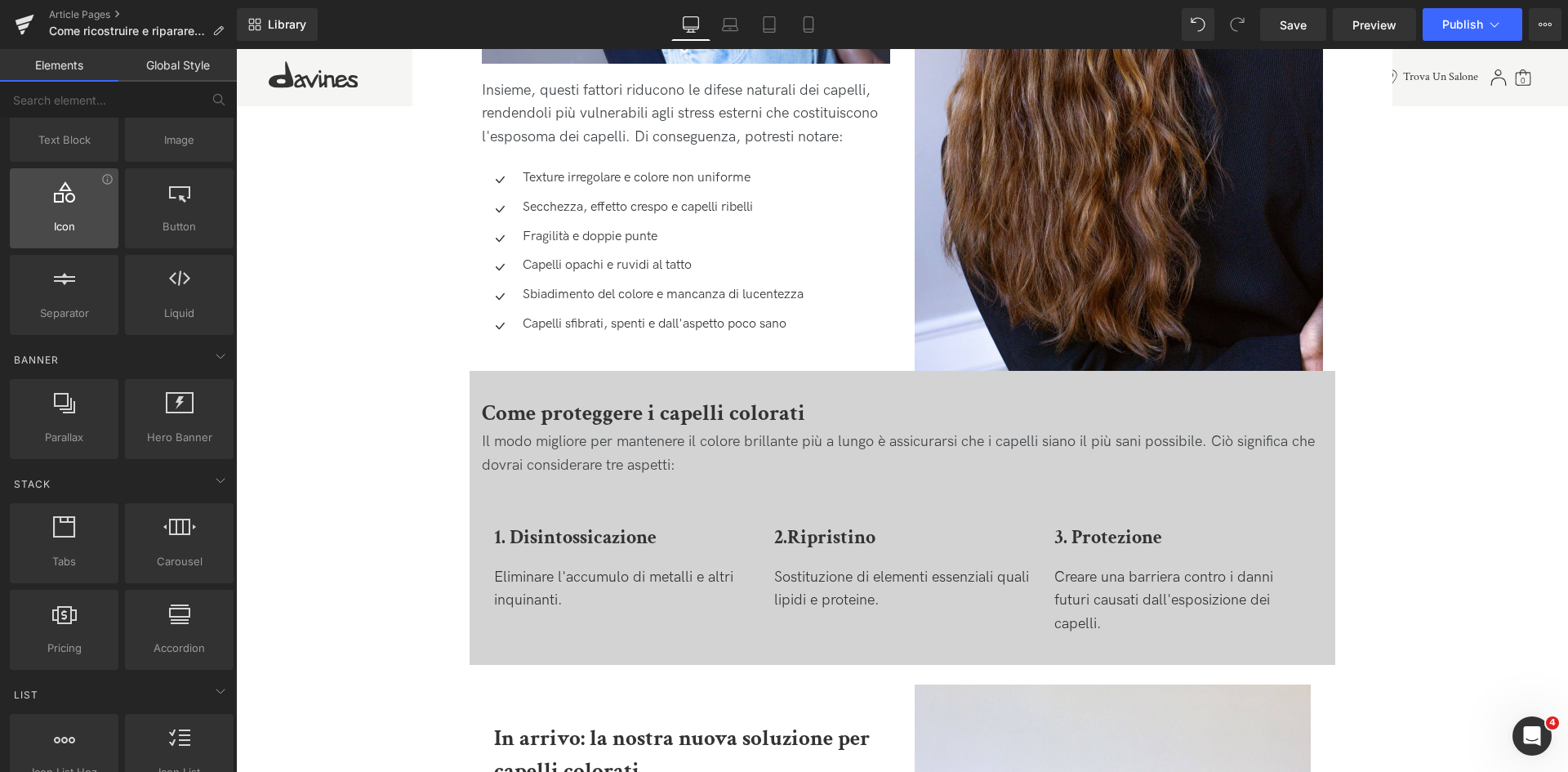
scroll to position [0, 0]
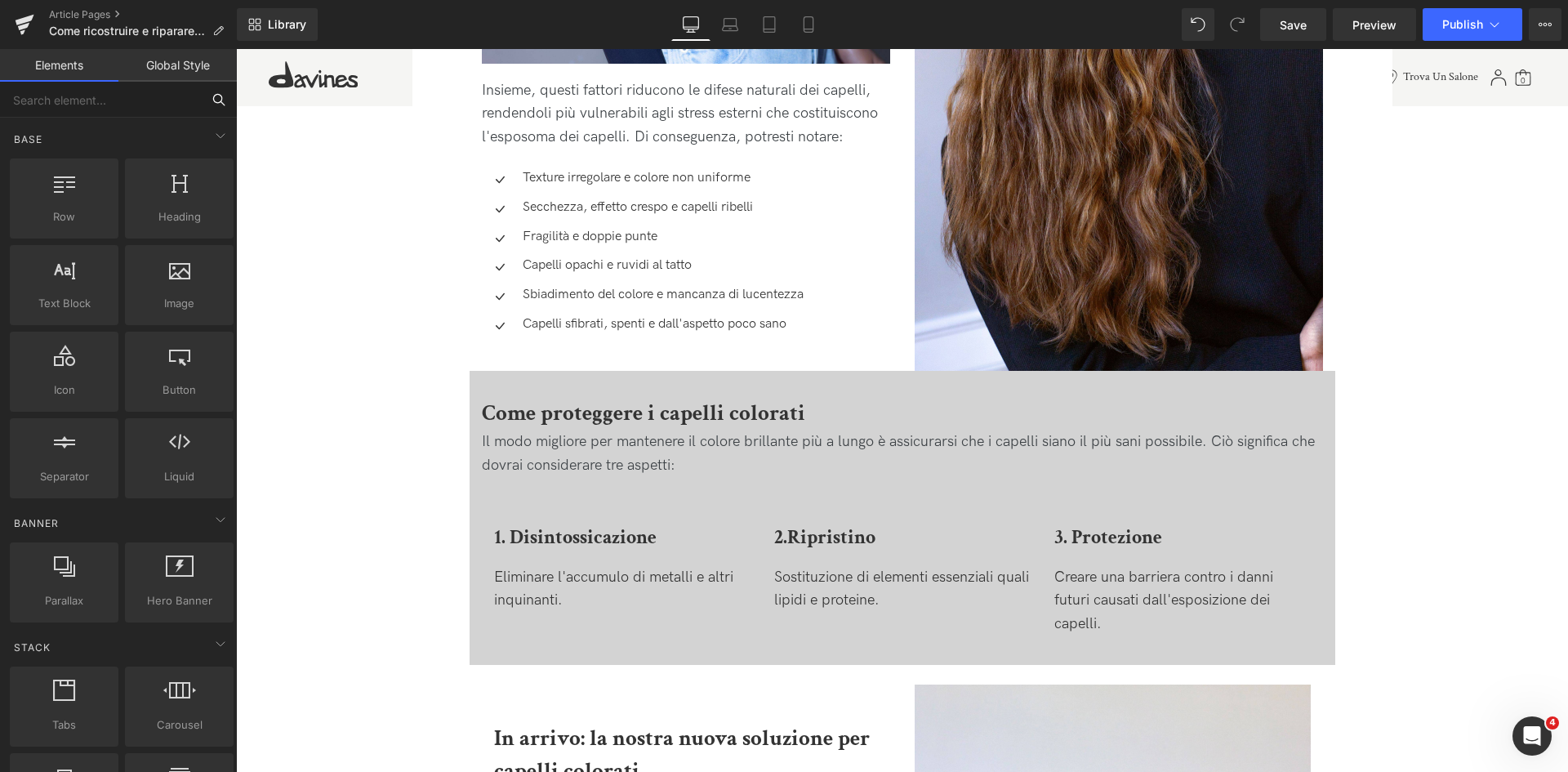
click at [152, 94] on input "text" at bounding box center [100, 99] width 201 height 36
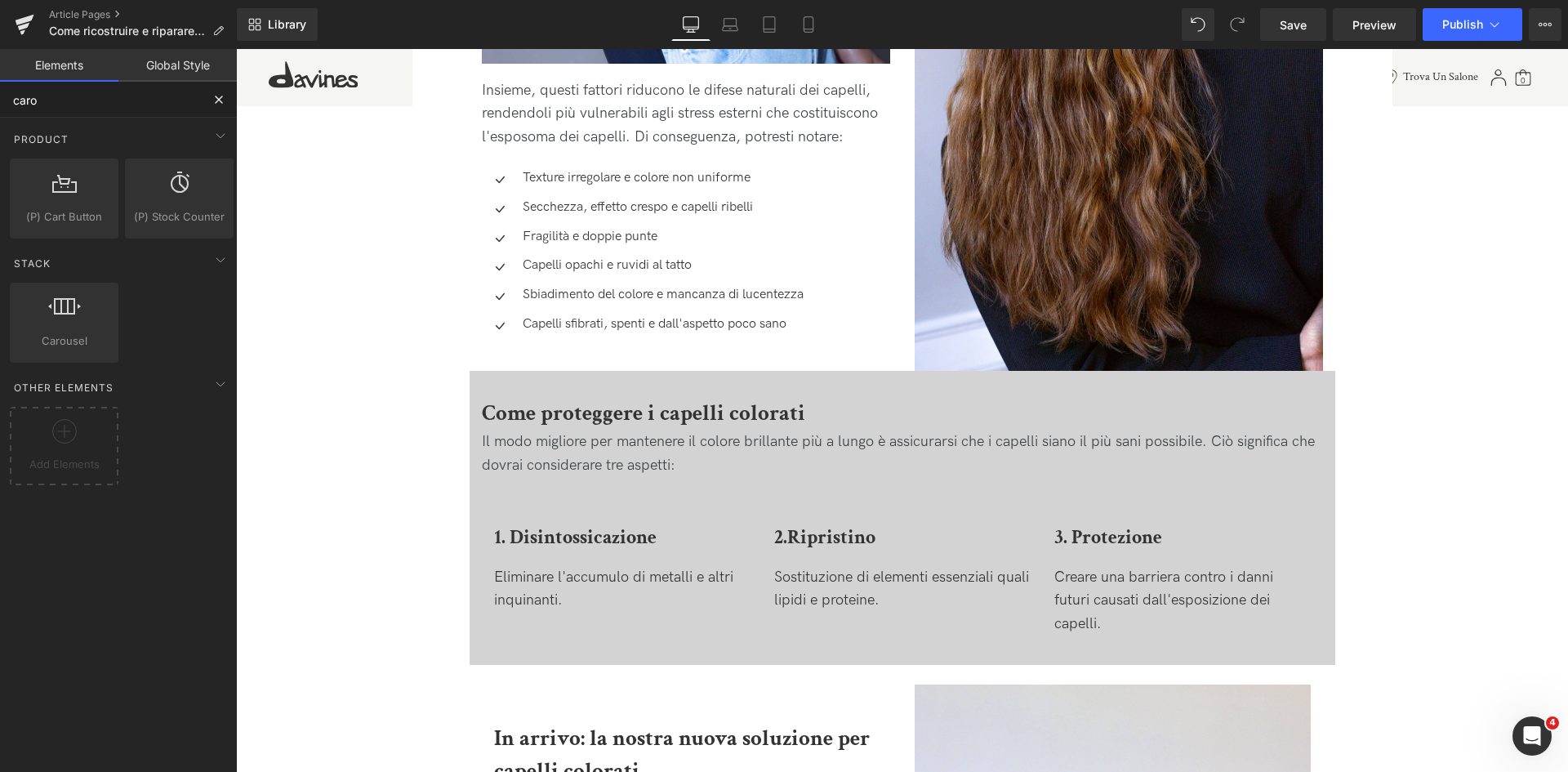
type input "carou"
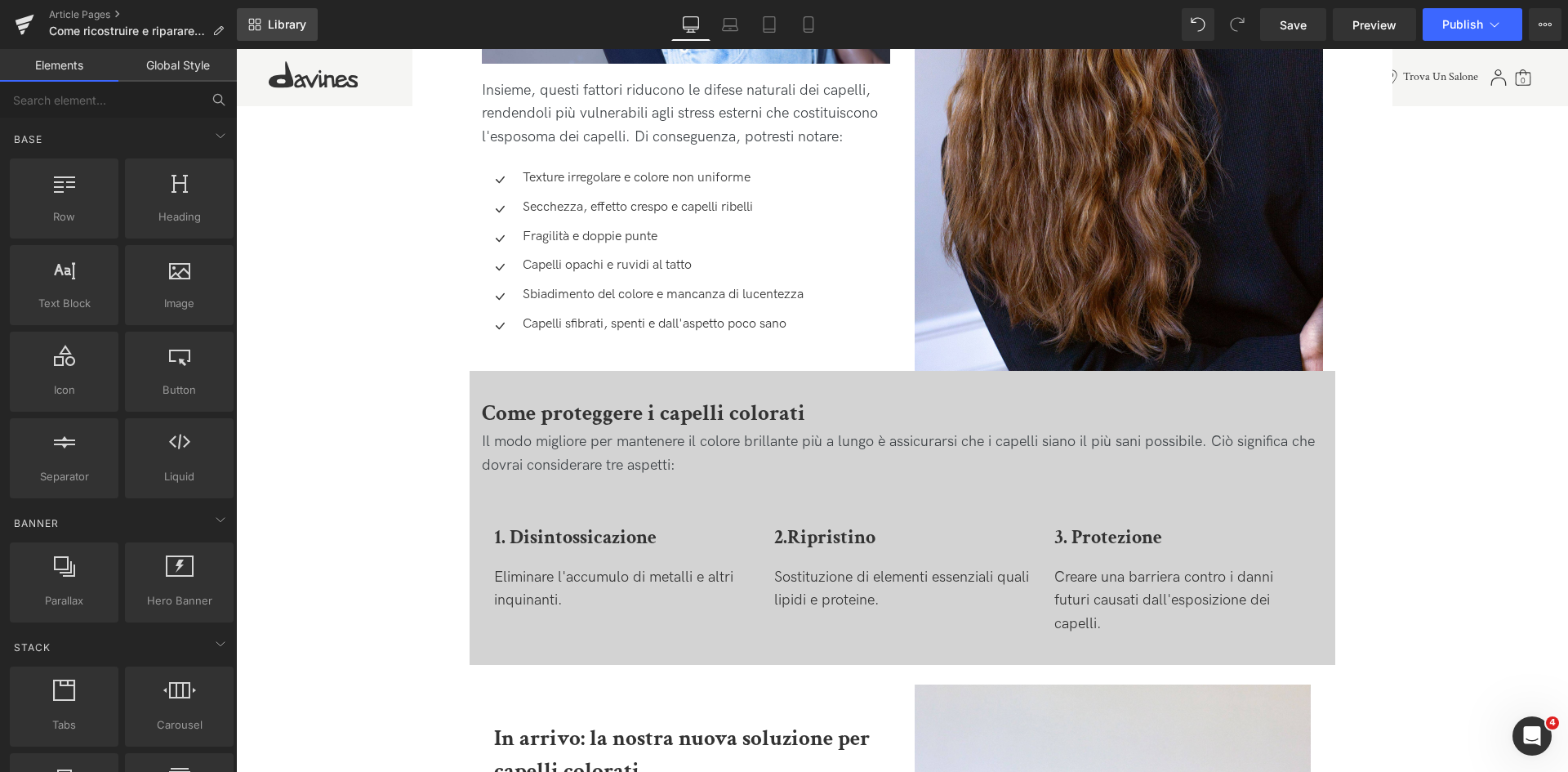
click at [259, 16] on link "Library" at bounding box center [277, 24] width 80 height 33
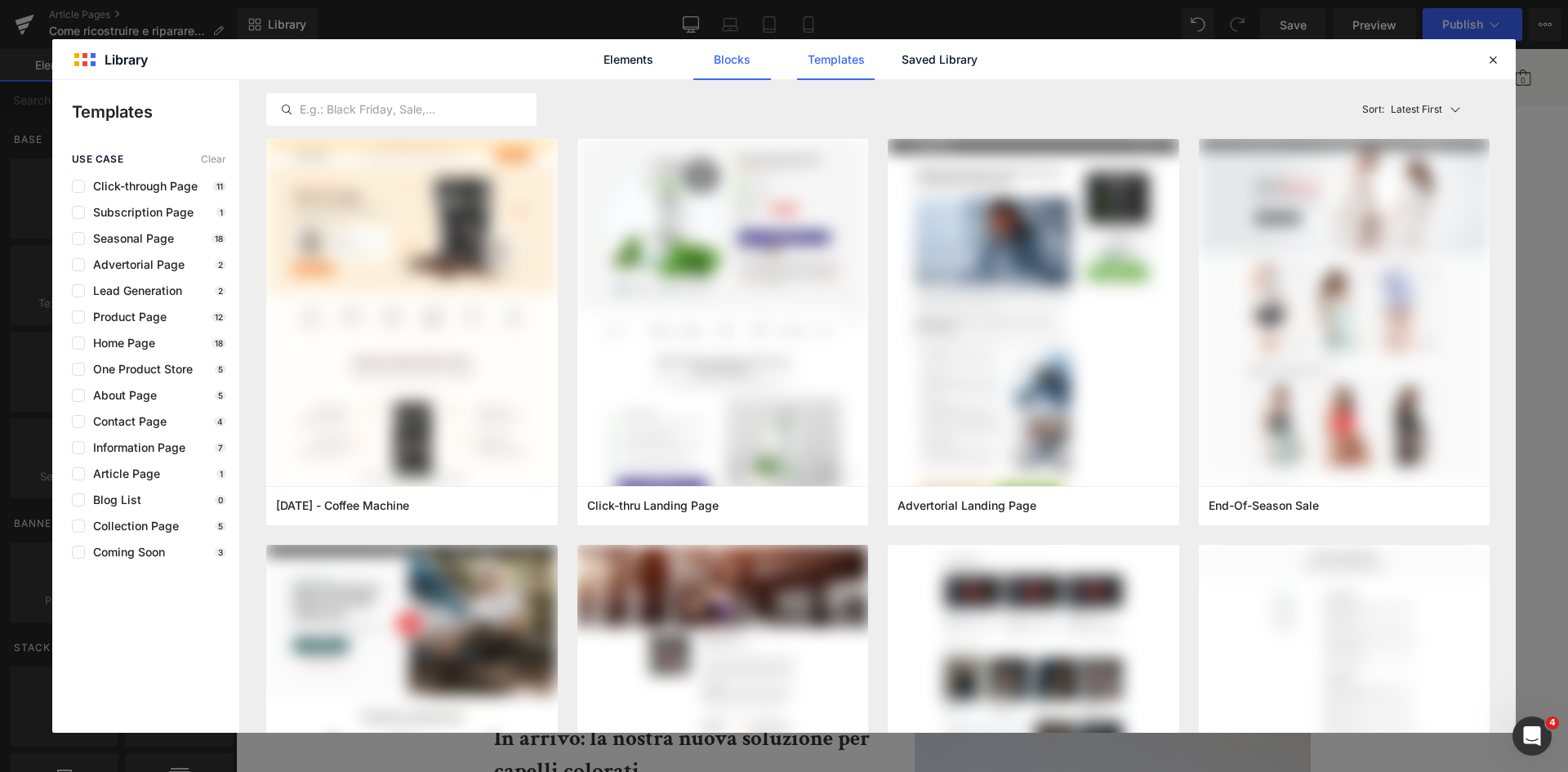
click at [901, 62] on link "Blocks" at bounding box center [939, 60] width 78 height 41
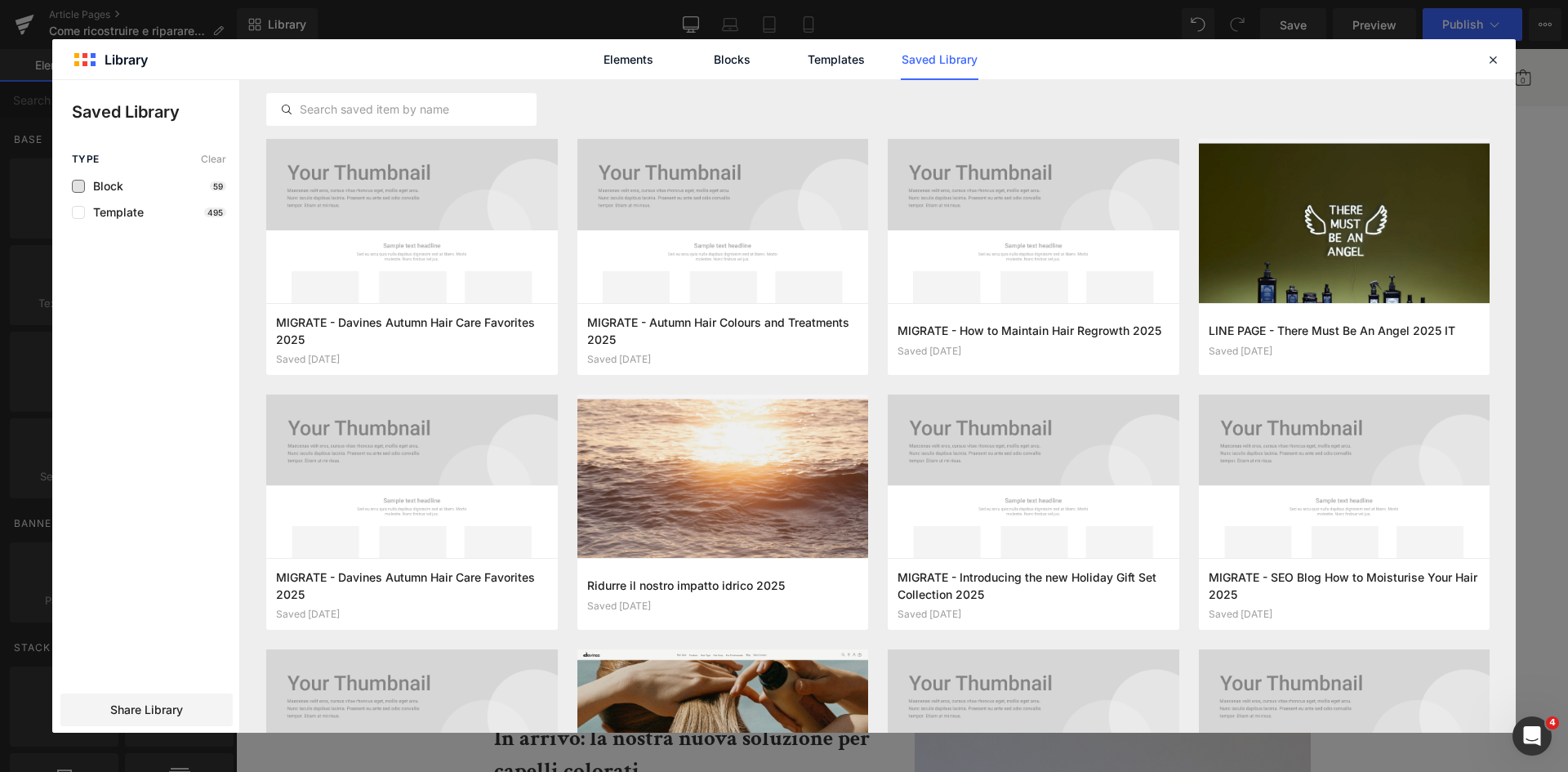
click at [108, 182] on span "Block" at bounding box center [104, 186] width 38 height 13
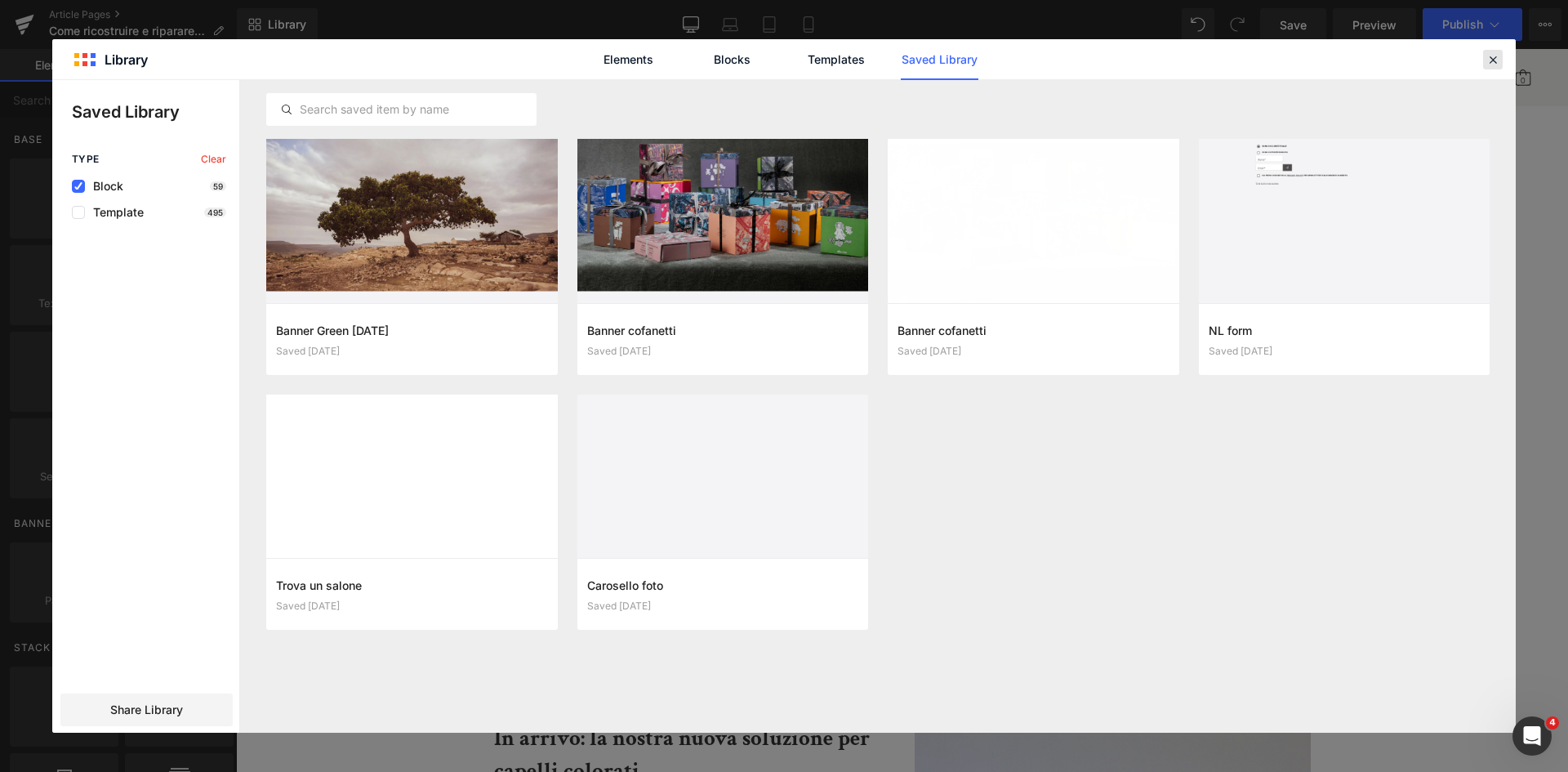
click at [1487, 62] on icon at bounding box center [1493, 60] width 15 height 15
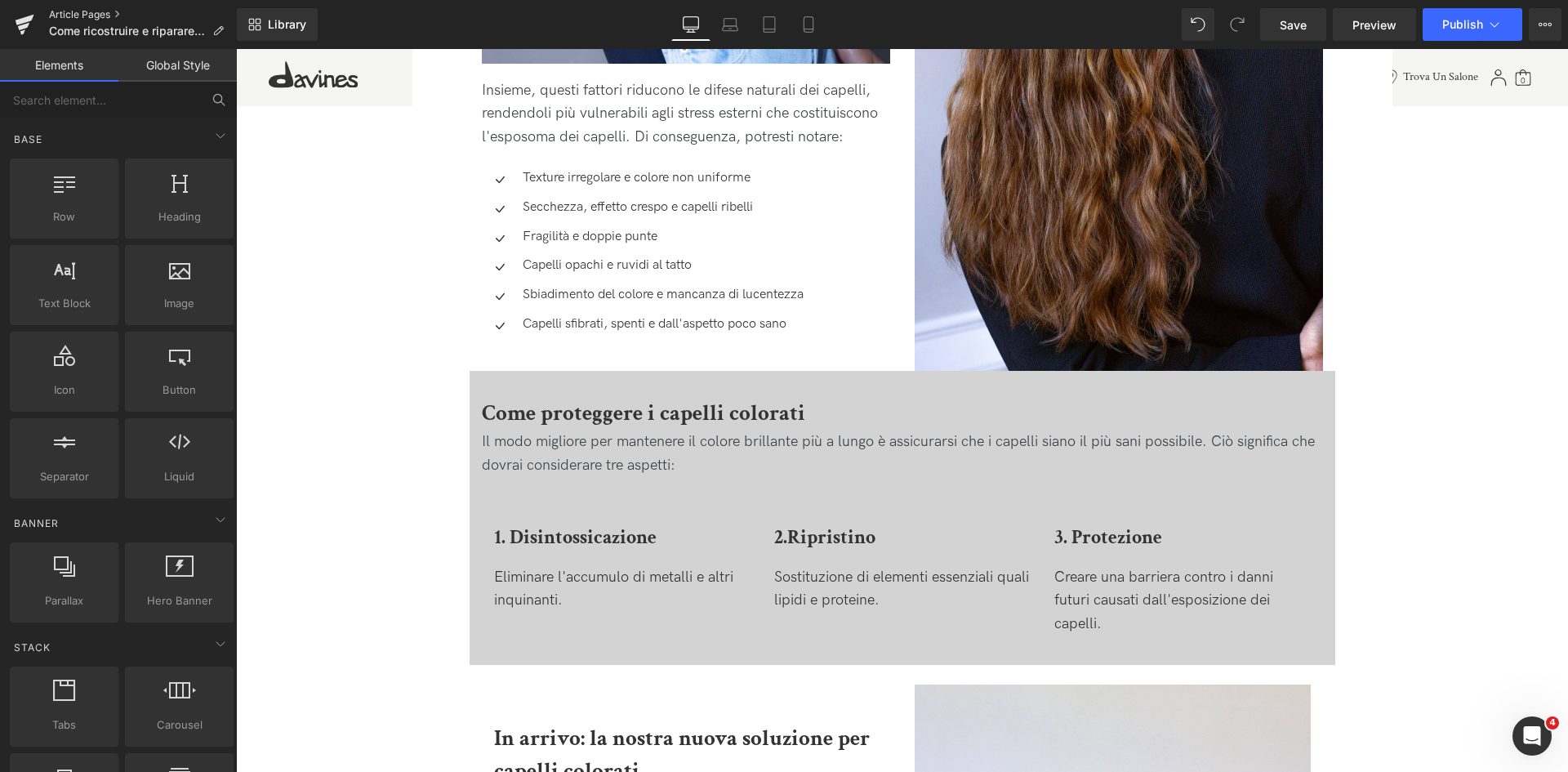
click at [73, 12] on link "Article Pages" at bounding box center [142, 15] width 188 height 13
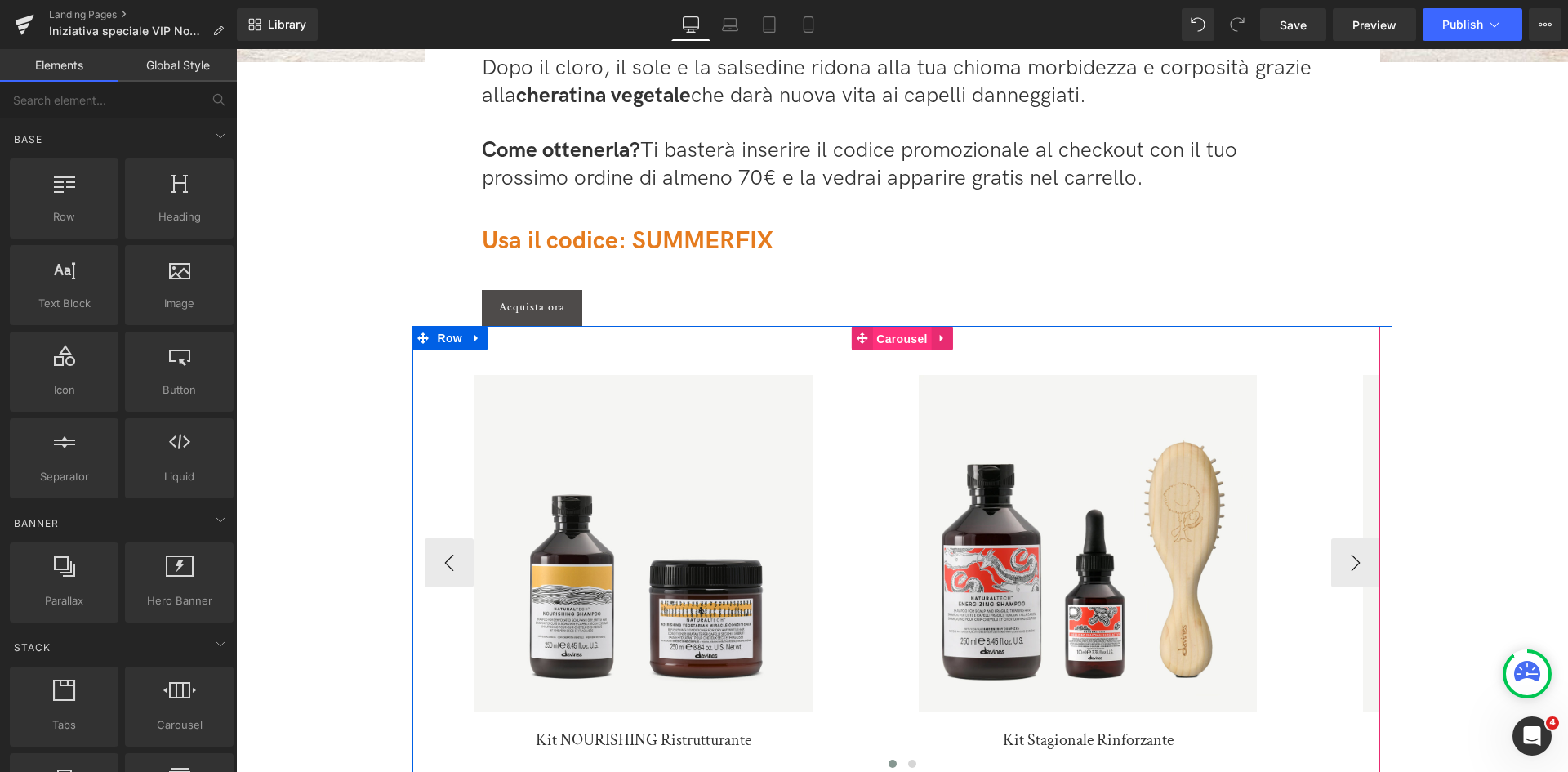
click at [890, 334] on span "Carousel" at bounding box center [901, 339] width 59 height 24
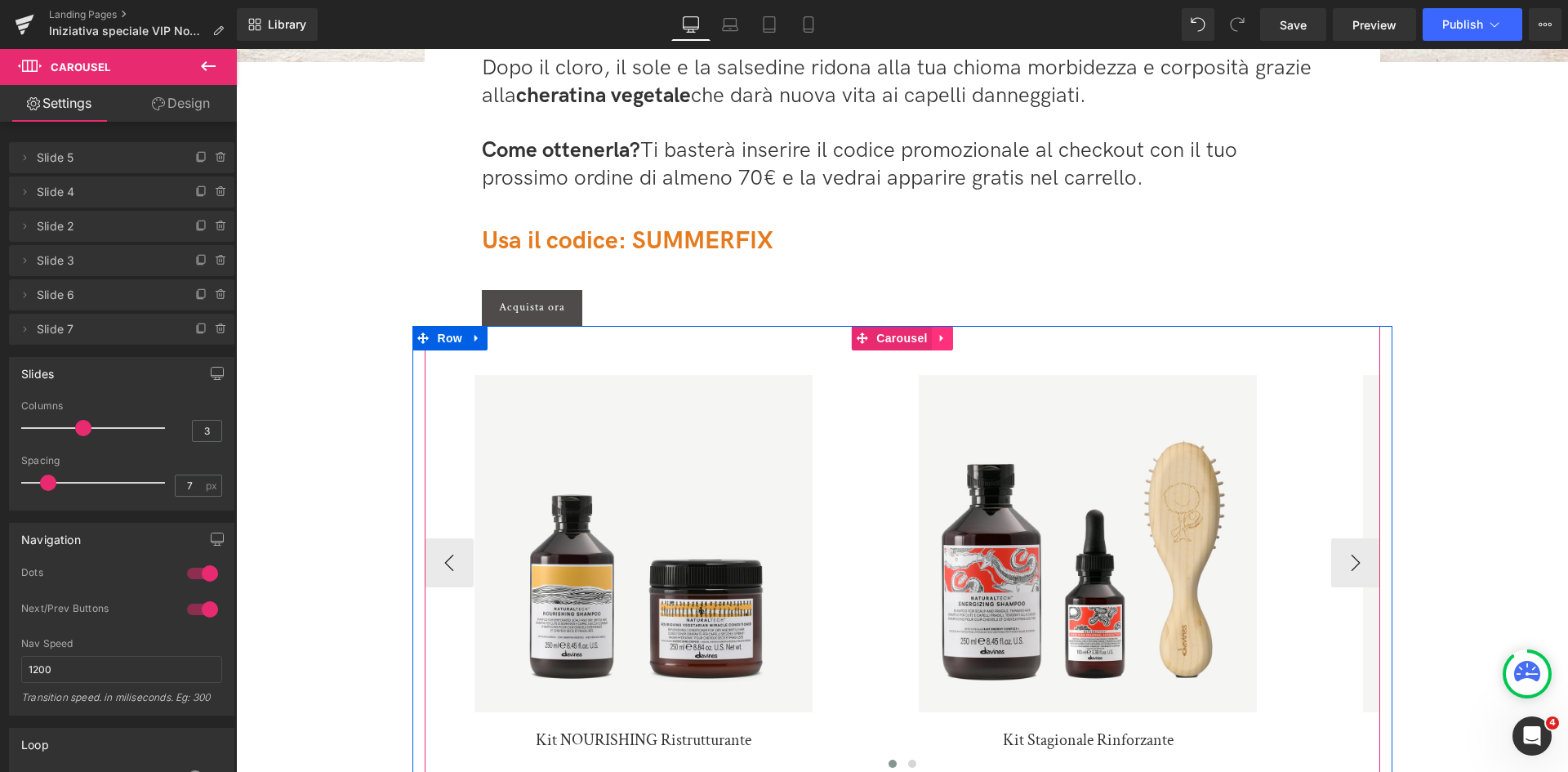
click at [936, 338] on icon at bounding box center [942, 337] width 11 height 12
click at [909, 341] on icon at bounding box center [910, 337] width 11 height 12
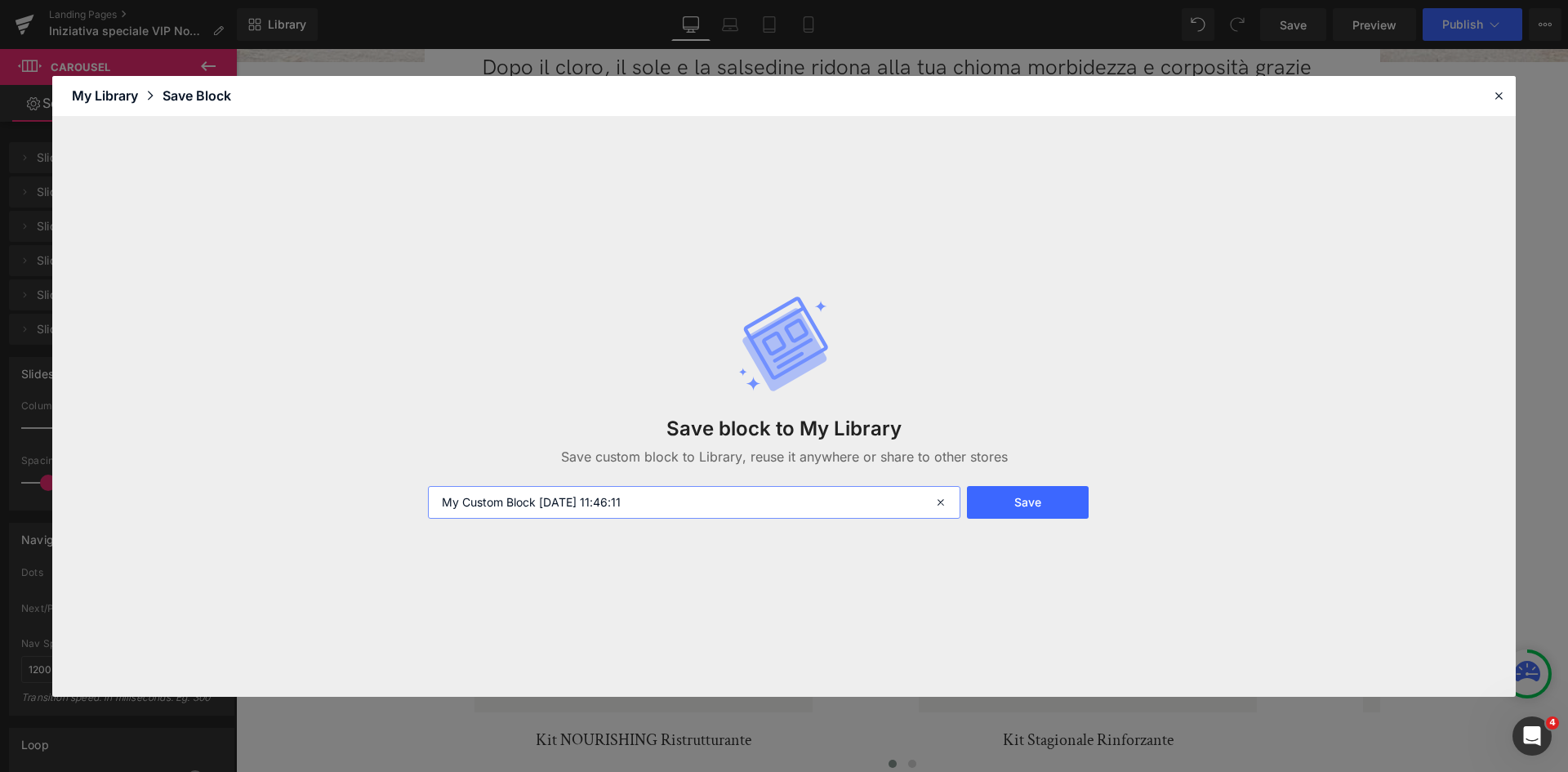
drag, startPoint x: 621, startPoint y: 497, endPoint x: 431, endPoint y: 490, distance: 190.1
click at [431, 490] on input "My Custom Block 2025-09-01 11:46:11" at bounding box center [693, 502] width 532 height 33
type input "B"
type input "Carosello prodotti"
click at [1044, 498] on button "Save" at bounding box center [1028, 502] width 122 height 33
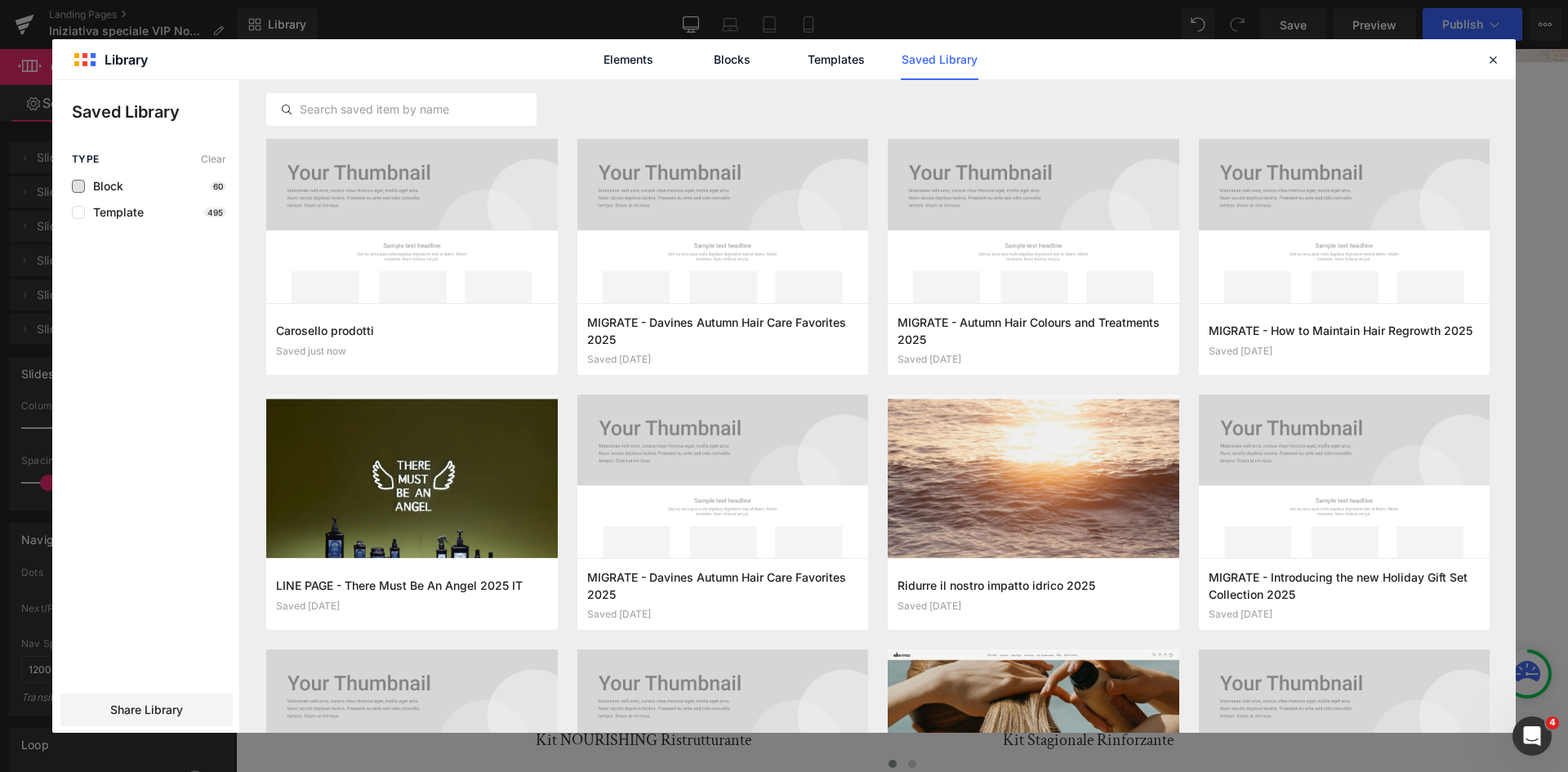
click at [103, 188] on span "Block" at bounding box center [104, 186] width 38 height 13
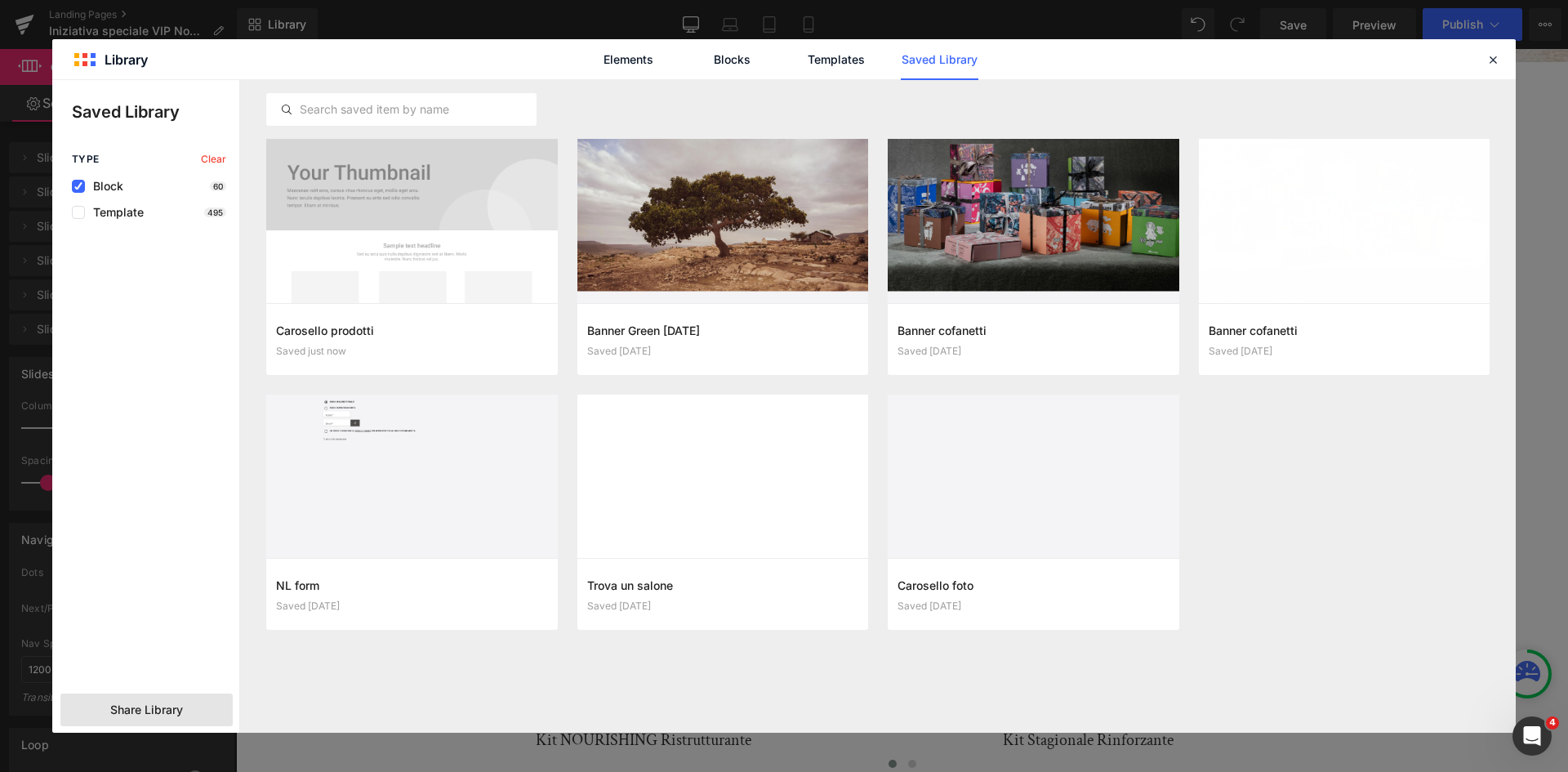
click at [197, 708] on div "Share Library" at bounding box center [147, 709] width 172 height 33
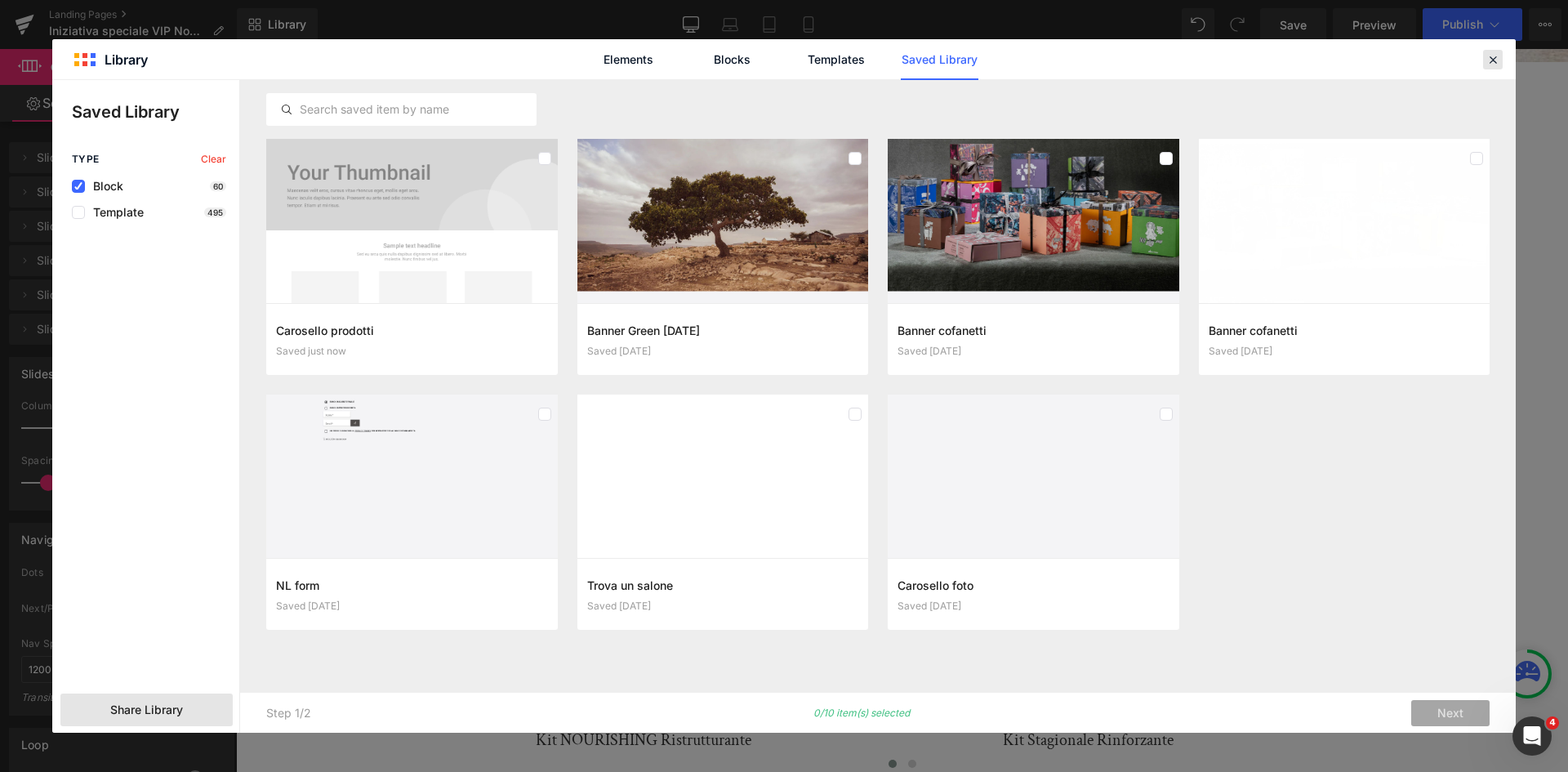
click at [1494, 60] on icon at bounding box center [1493, 60] width 15 height 15
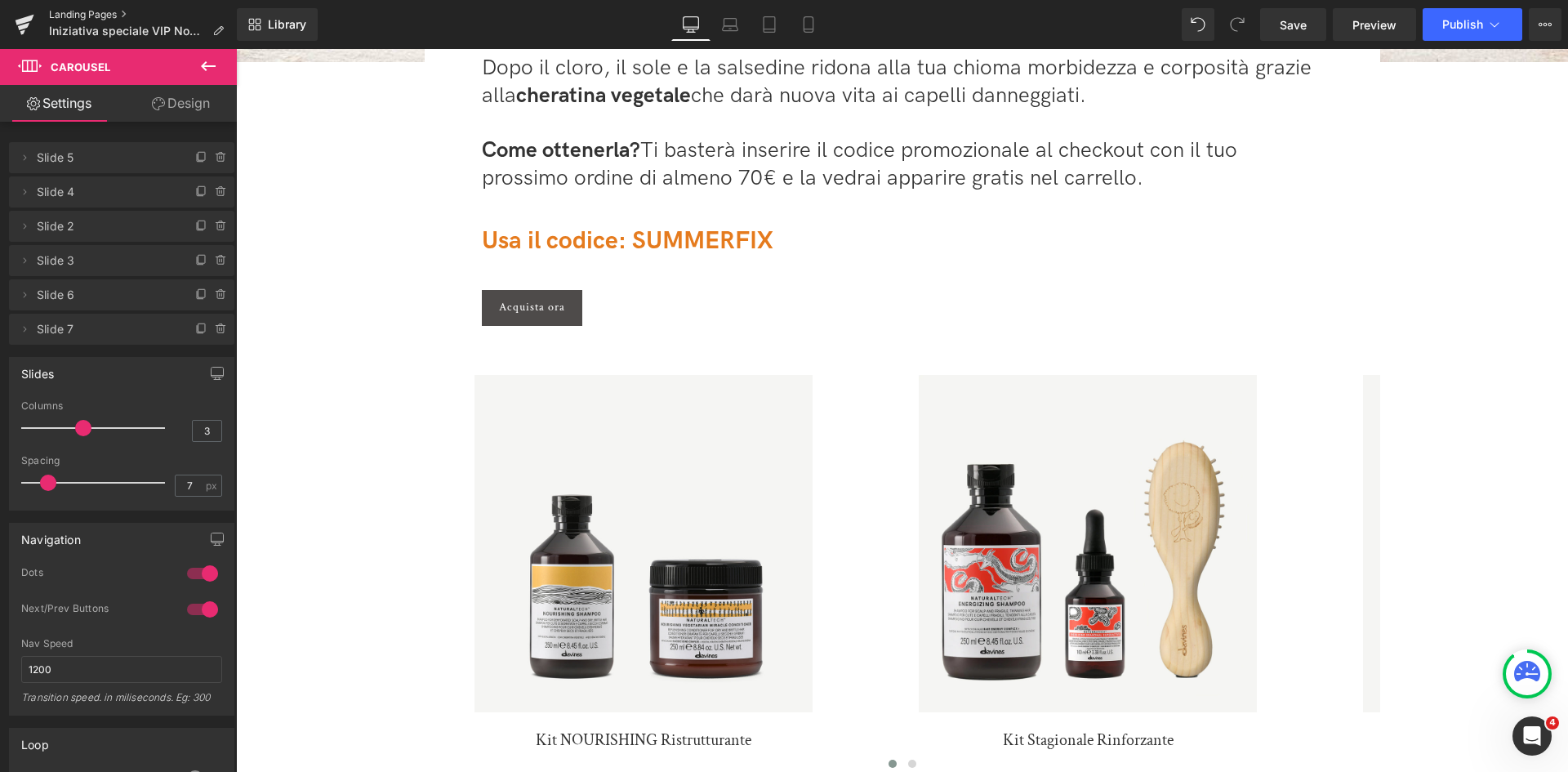
click at [61, 13] on link "Landing Pages" at bounding box center [142, 15] width 188 height 13
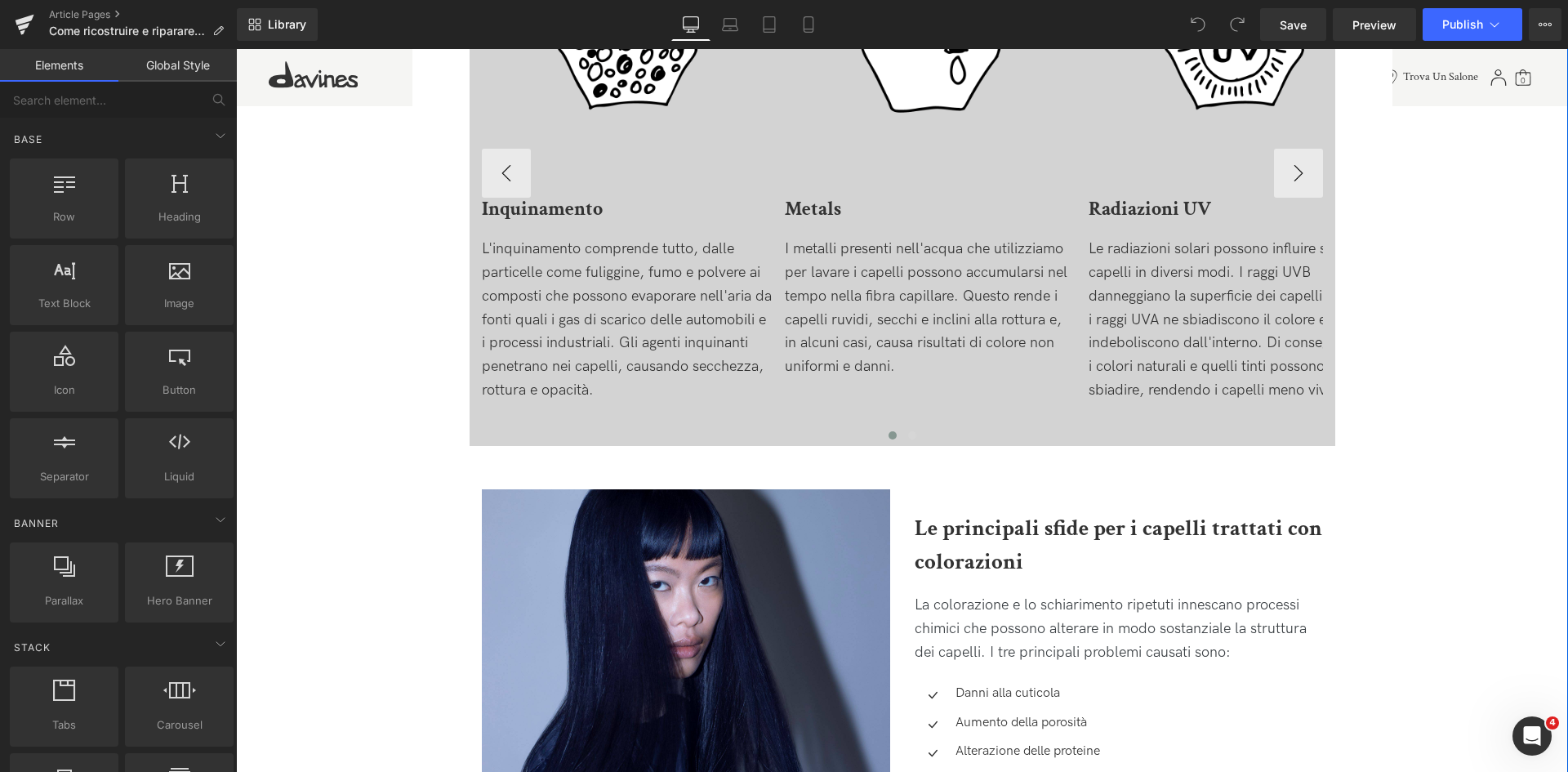
scroll to position [1307, 0]
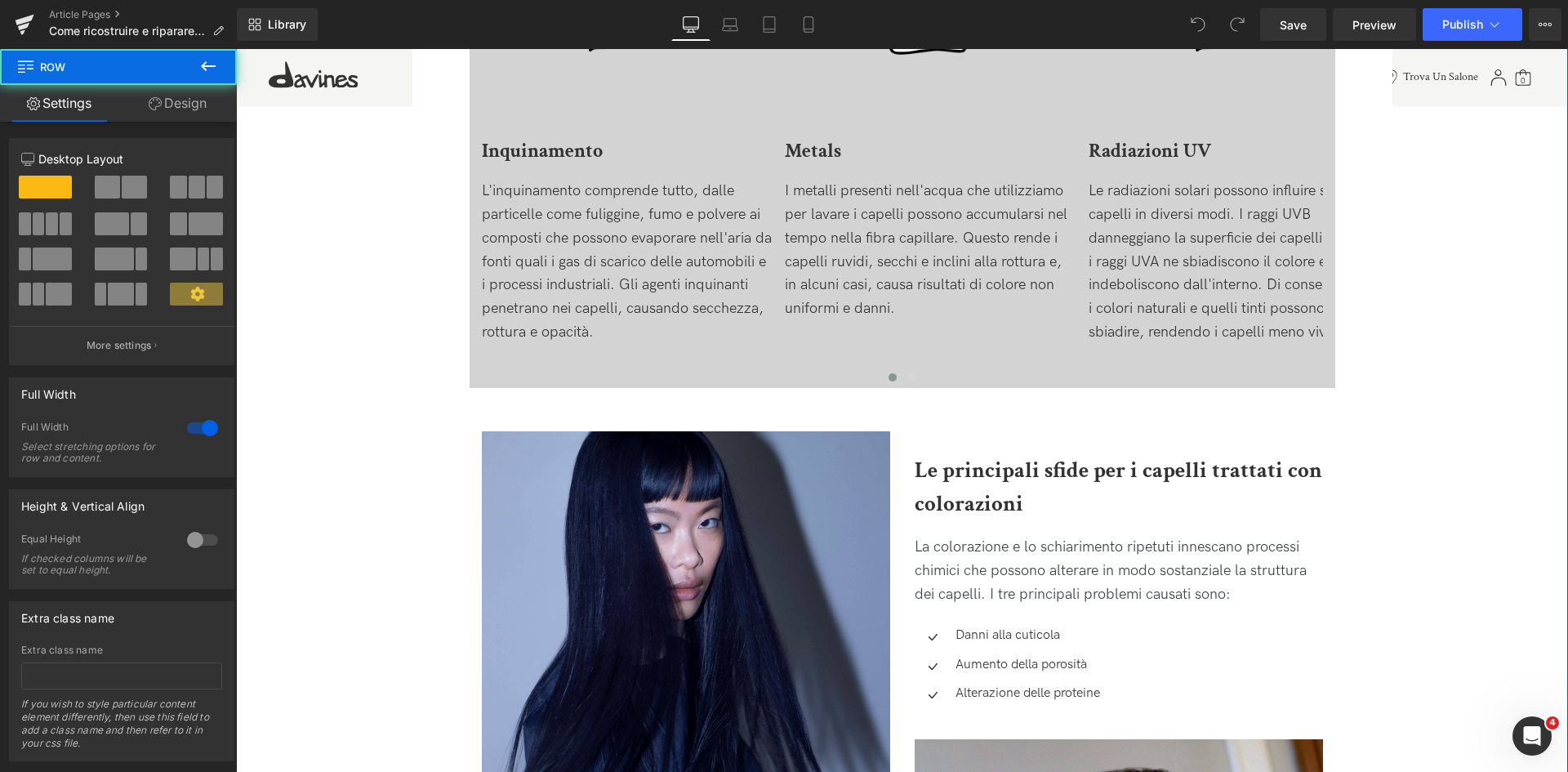
click at [396, 441] on div "Image Image Come ricostruire e riparare i capelli trattati con colorazioni Head…" at bounding box center [902, 760] width 1332 height 4036
click at [196, 103] on link "Design" at bounding box center [178, 103] width 119 height 36
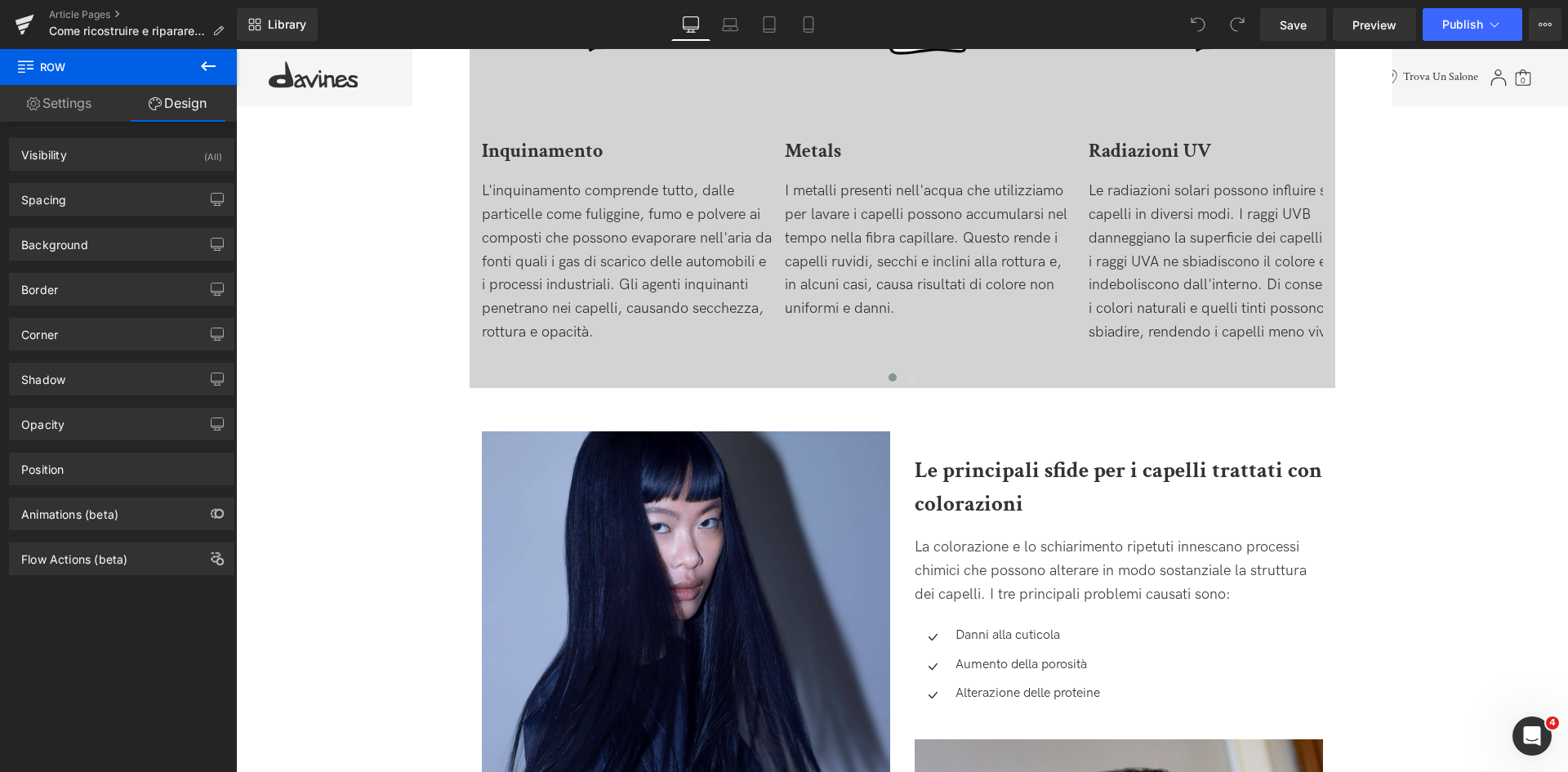
click at [197, 70] on button at bounding box center [208, 66] width 57 height 36
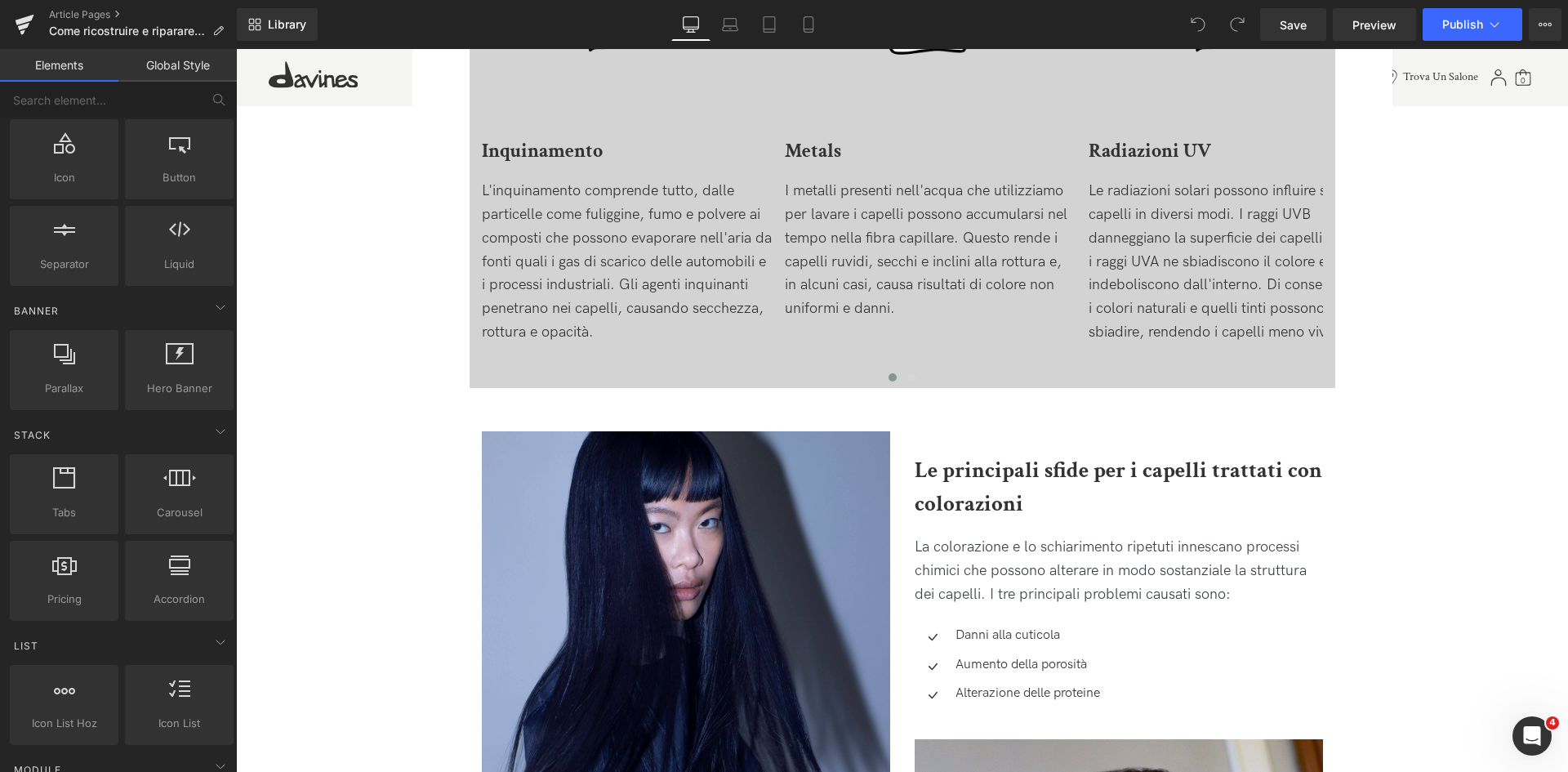
scroll to position [245, 0]
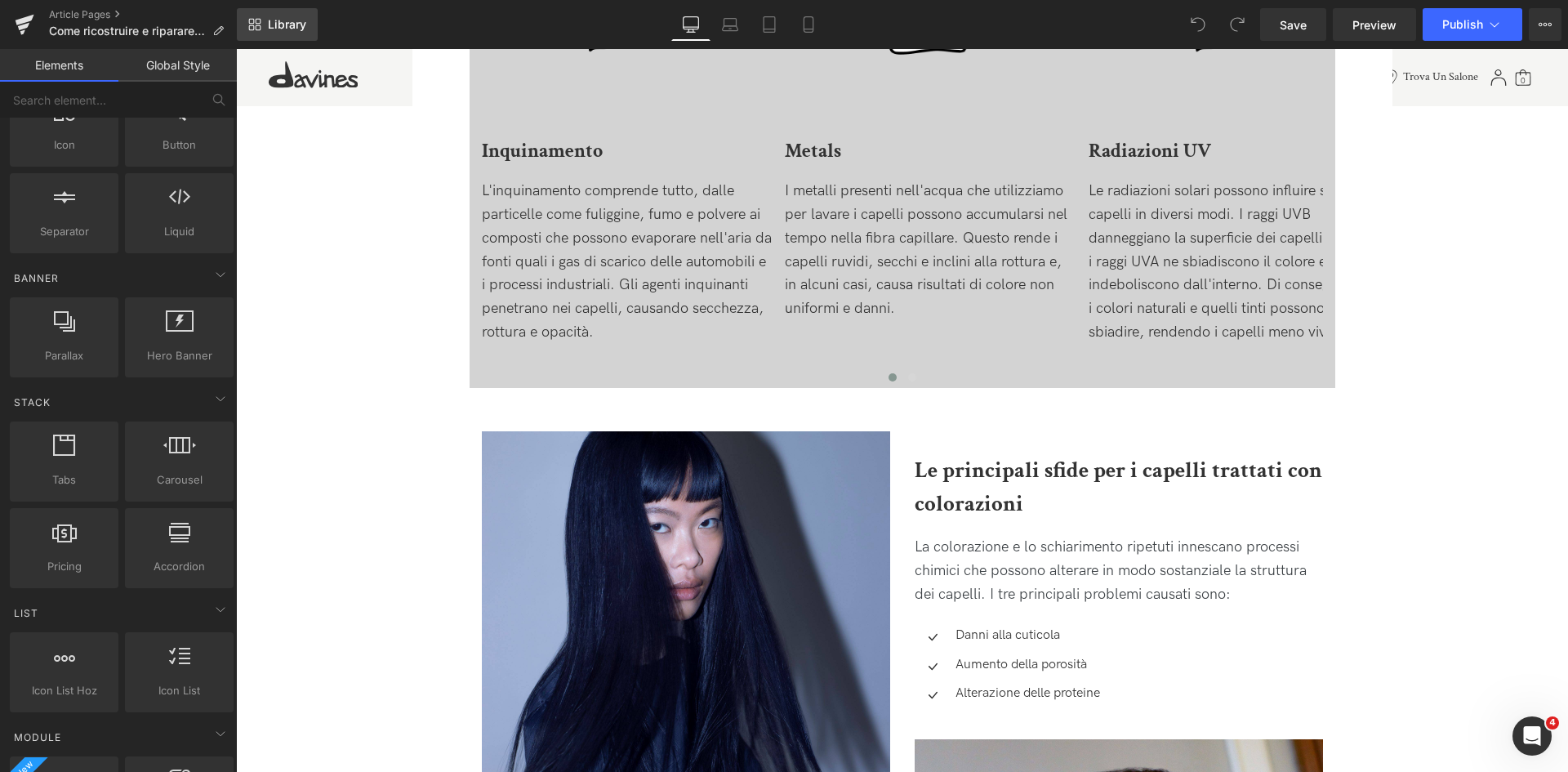
click at [299, 15] on link "Library" at bounding box center [277, 24] width 80 height 33
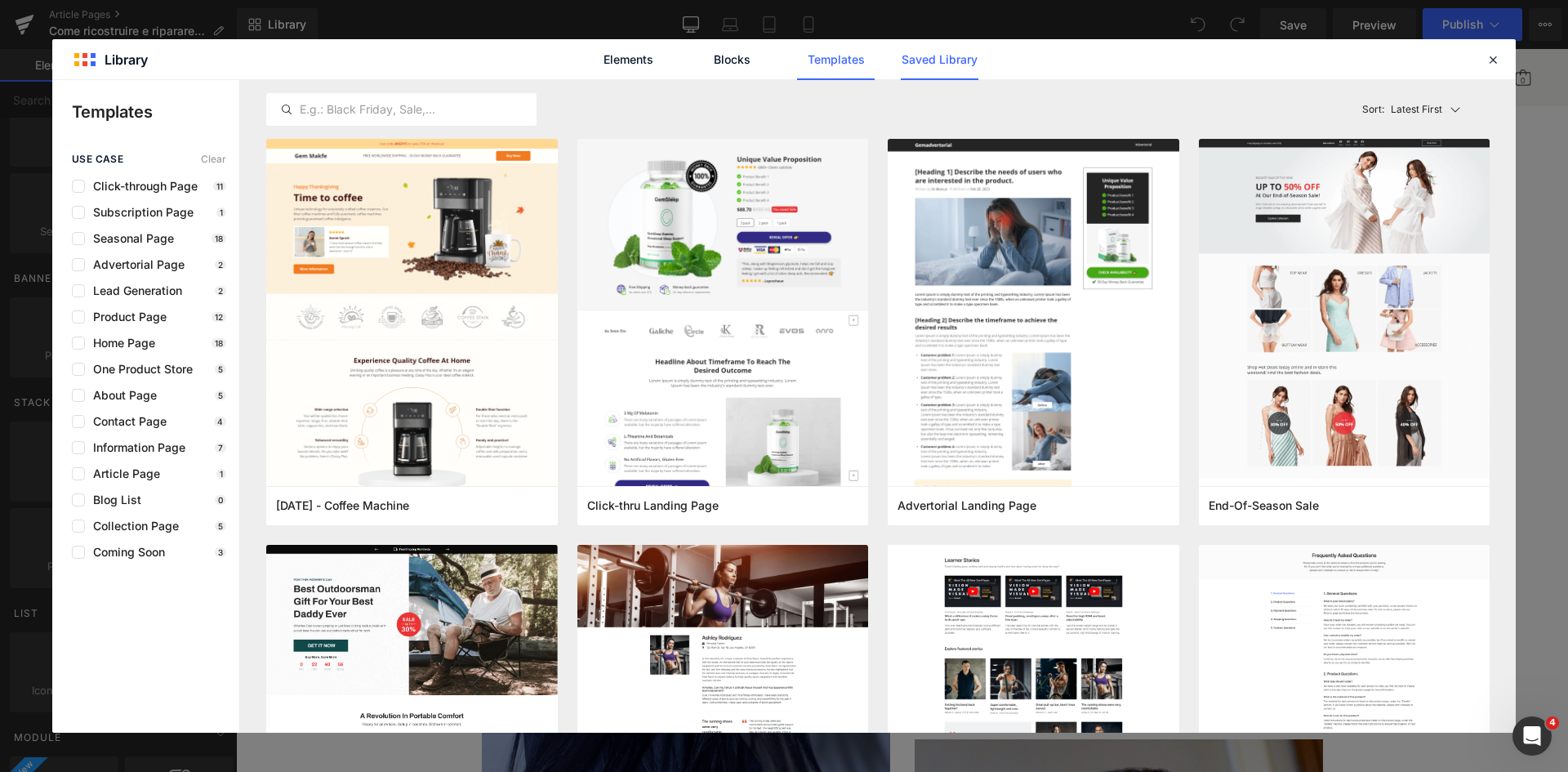
click at [951, 51] on link "Saved Library" at bounding box center [939, 60] width 78 height 41
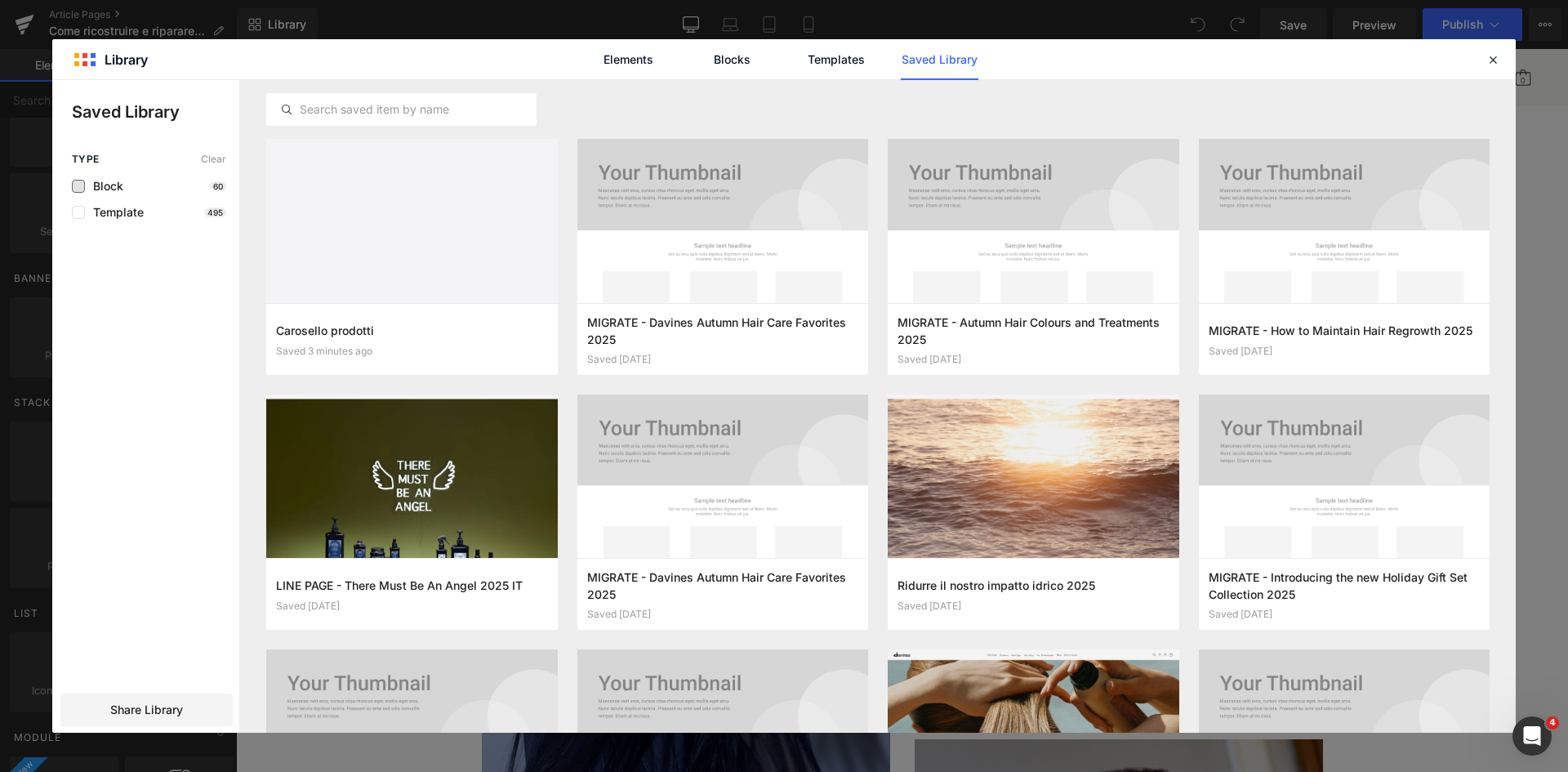
click at [101, 184] on span "Block" at bounding box center [104, 186] width 38 height 13
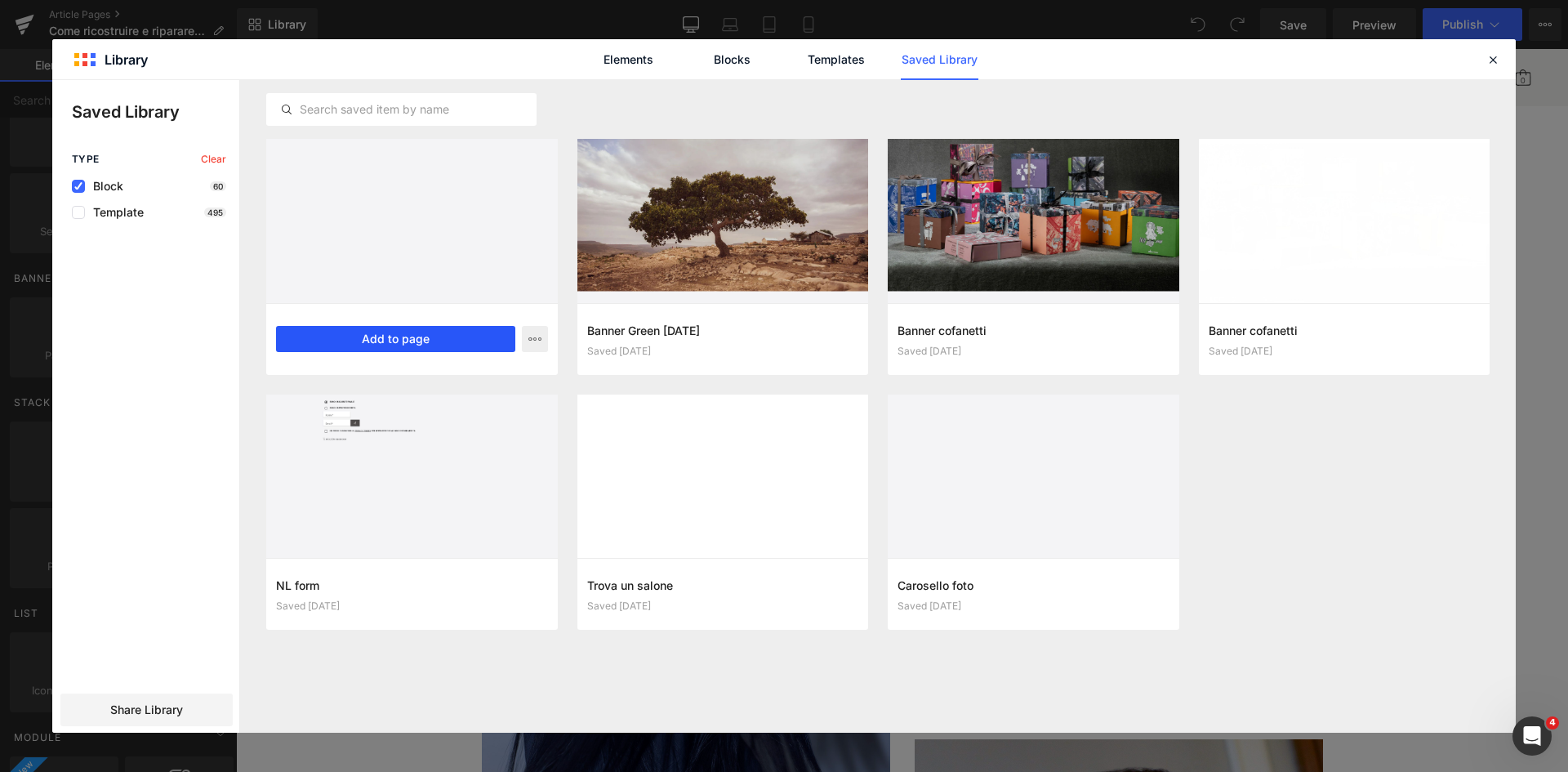
click at [450, 331] on button "Add to page" at bounding box center [396, 339] width 240 height 26
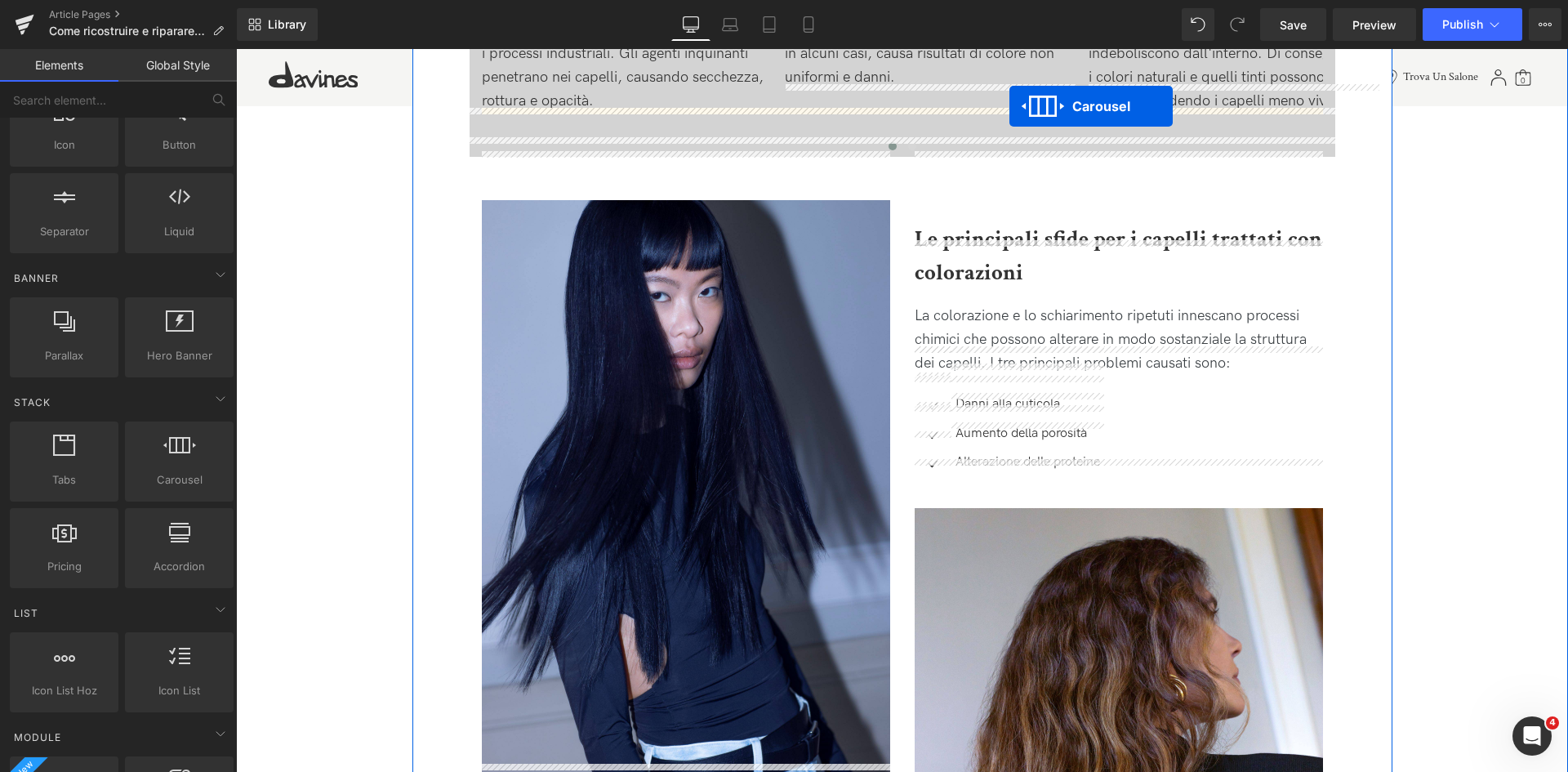
scroll to position [1490, 0]
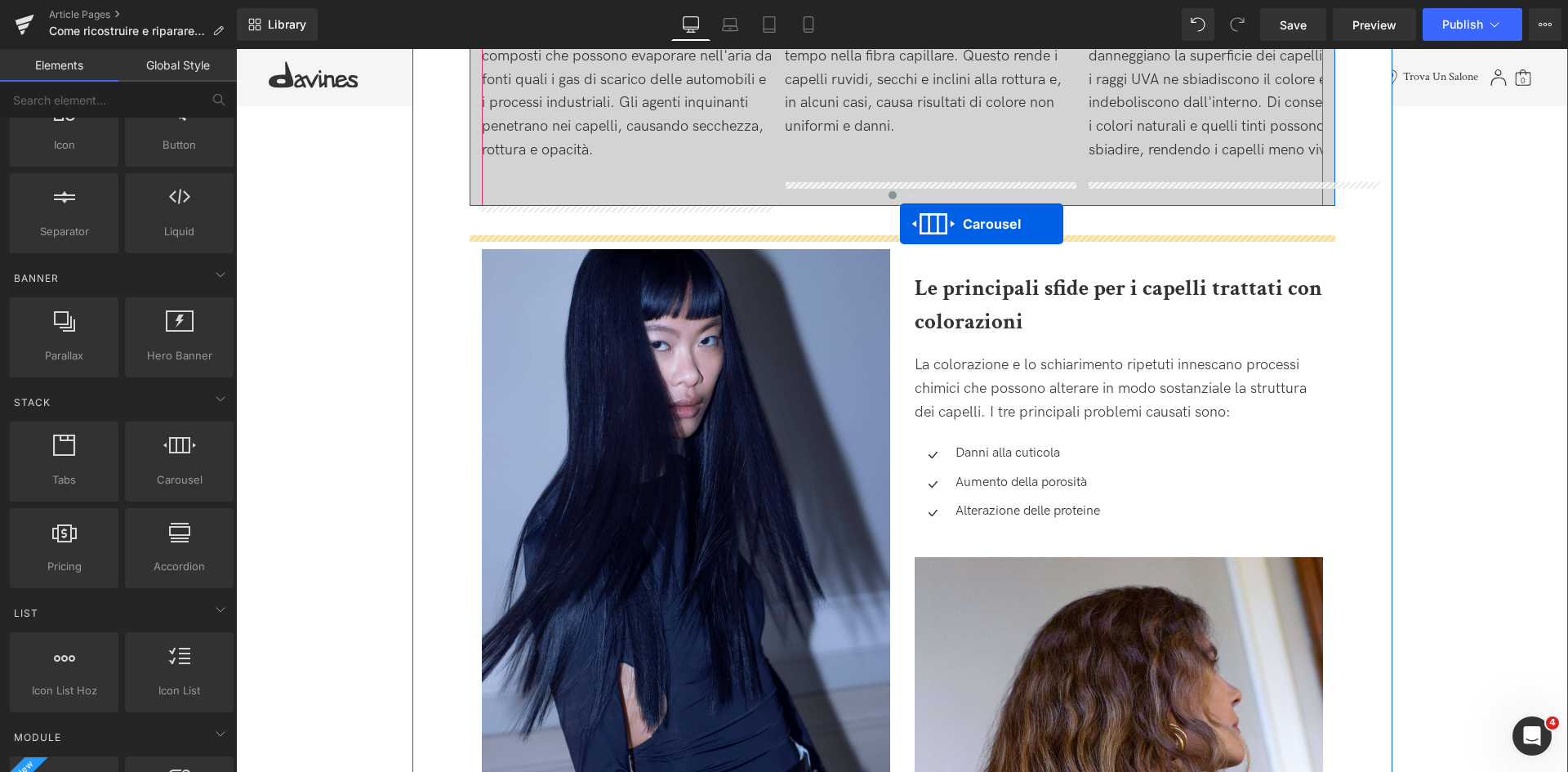
drag, startPoint x: 859, startPoint y: 304, endPoint x: 900, endPoint y: 224, distance: 89.9
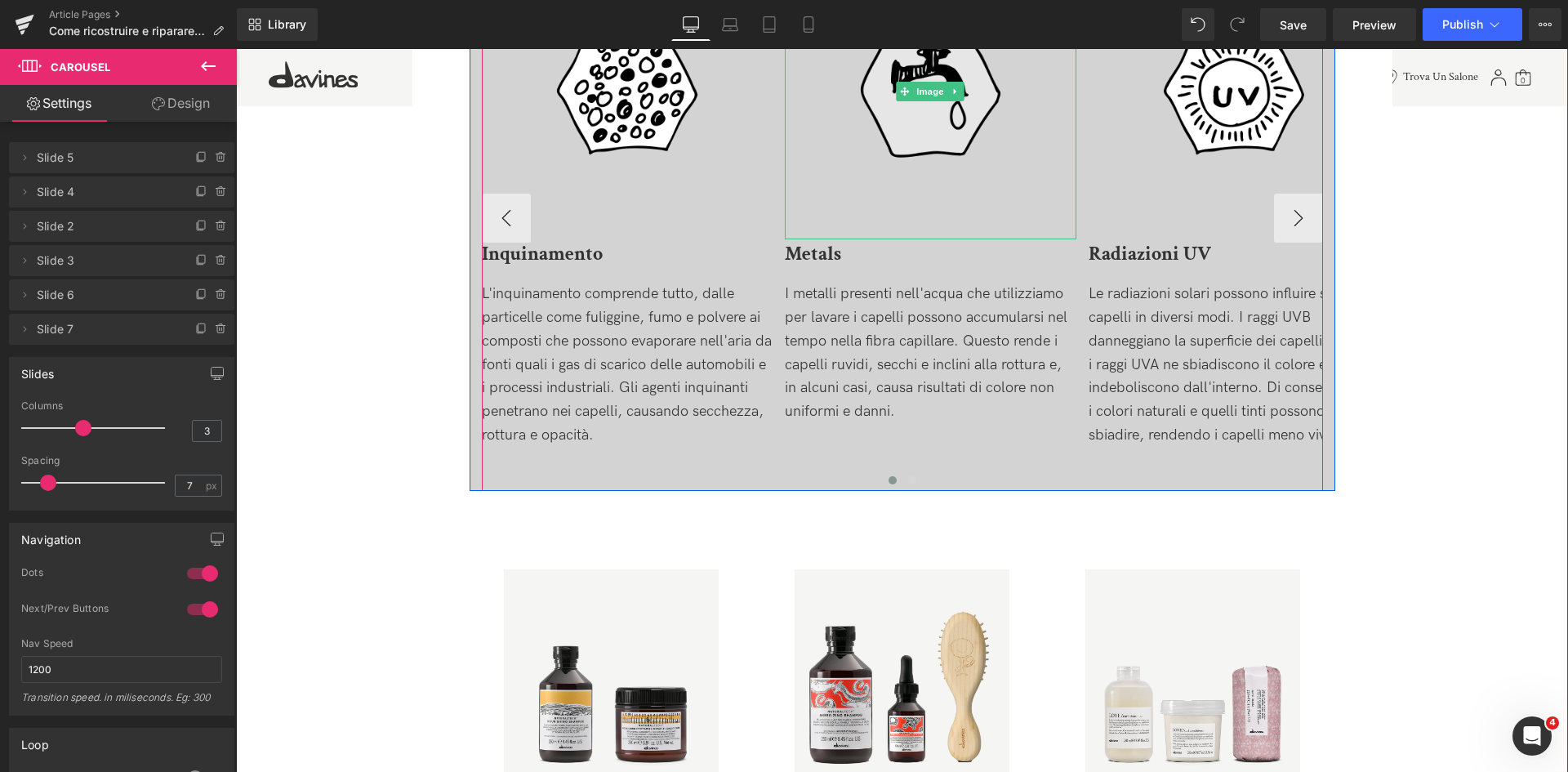
scroll to position [1407, 0]
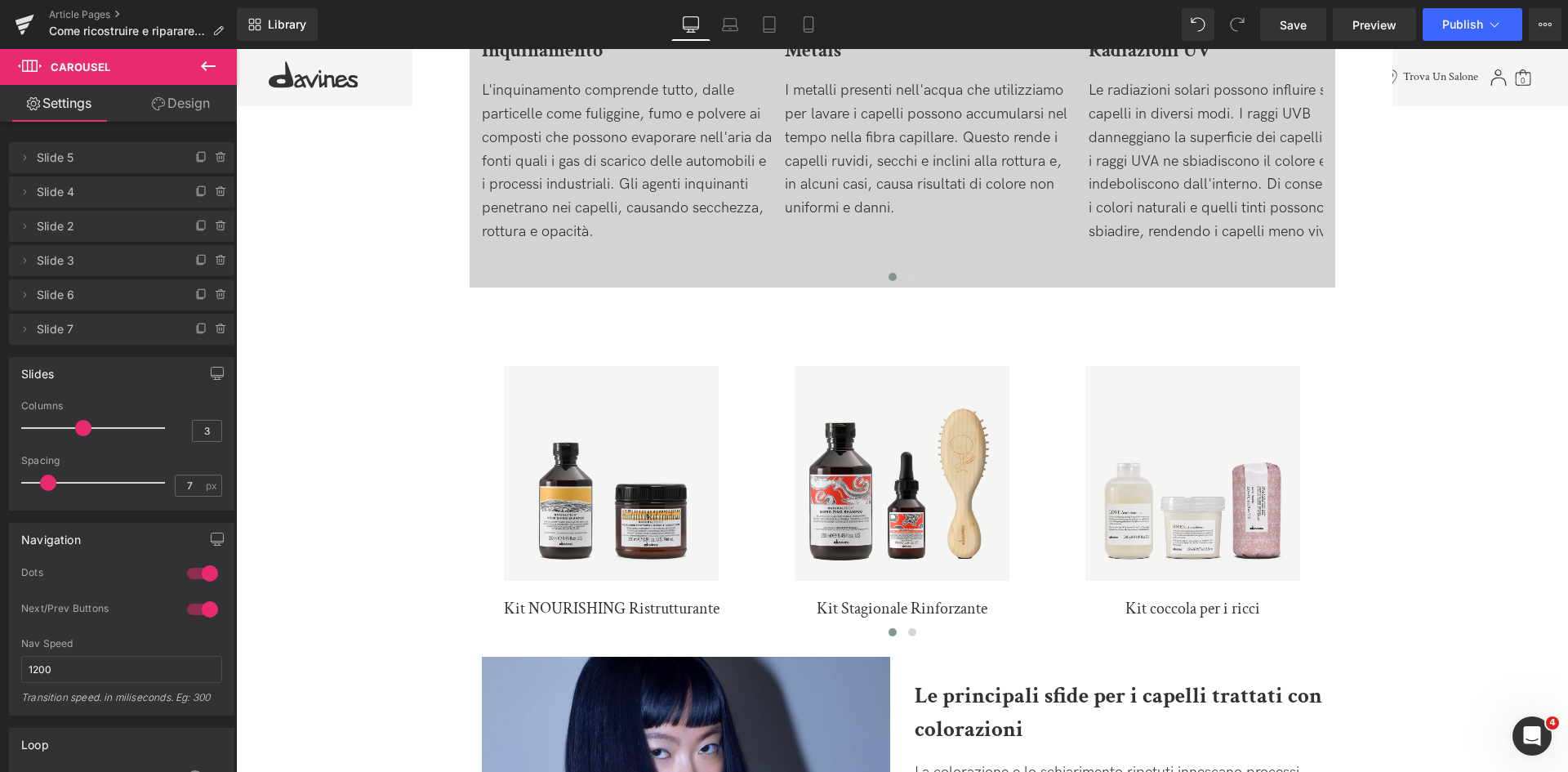
click at [218, 64] on button at bounding box center [208, 66] width 57 height 36
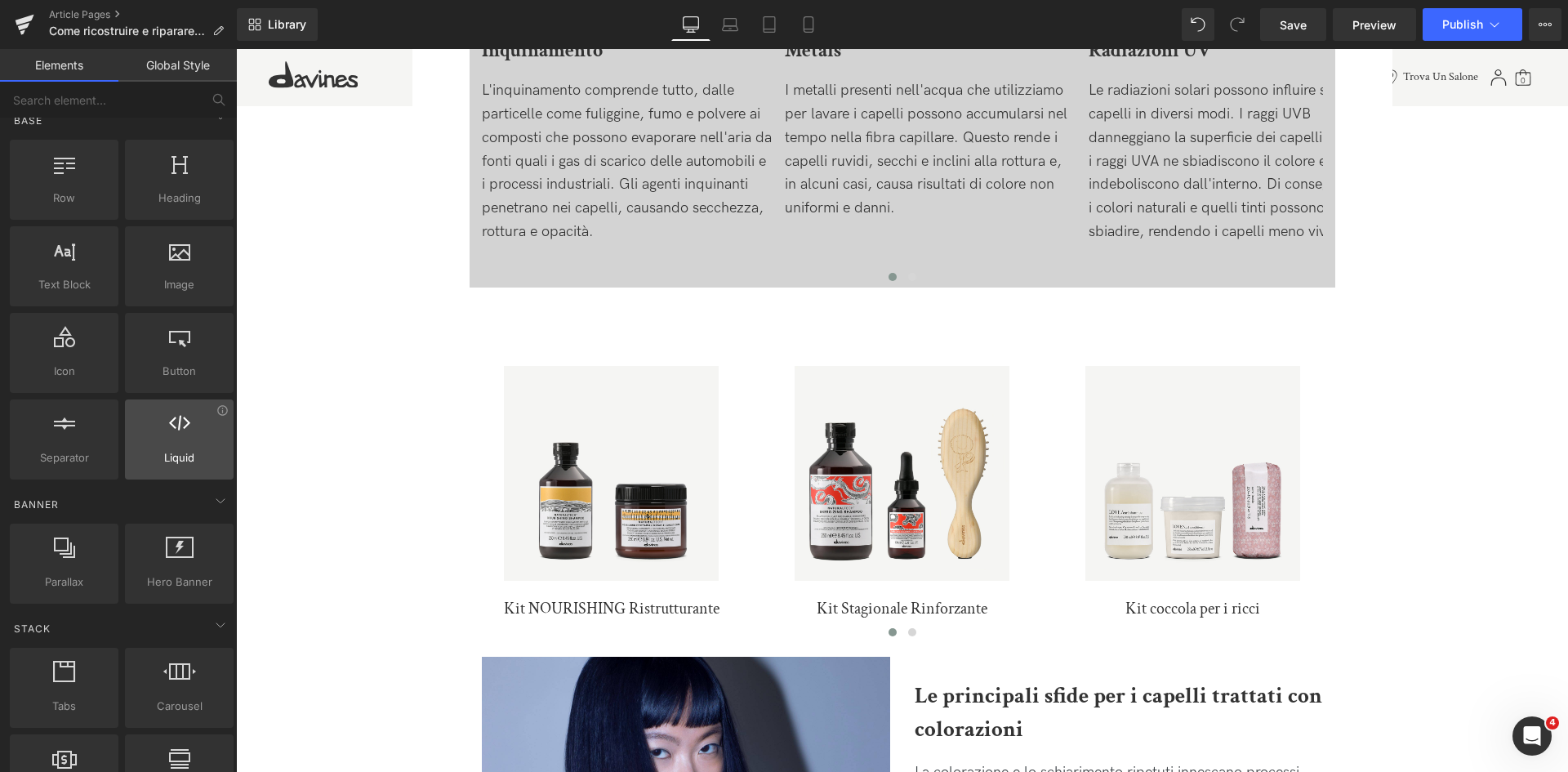
scroll to position [0, 0]
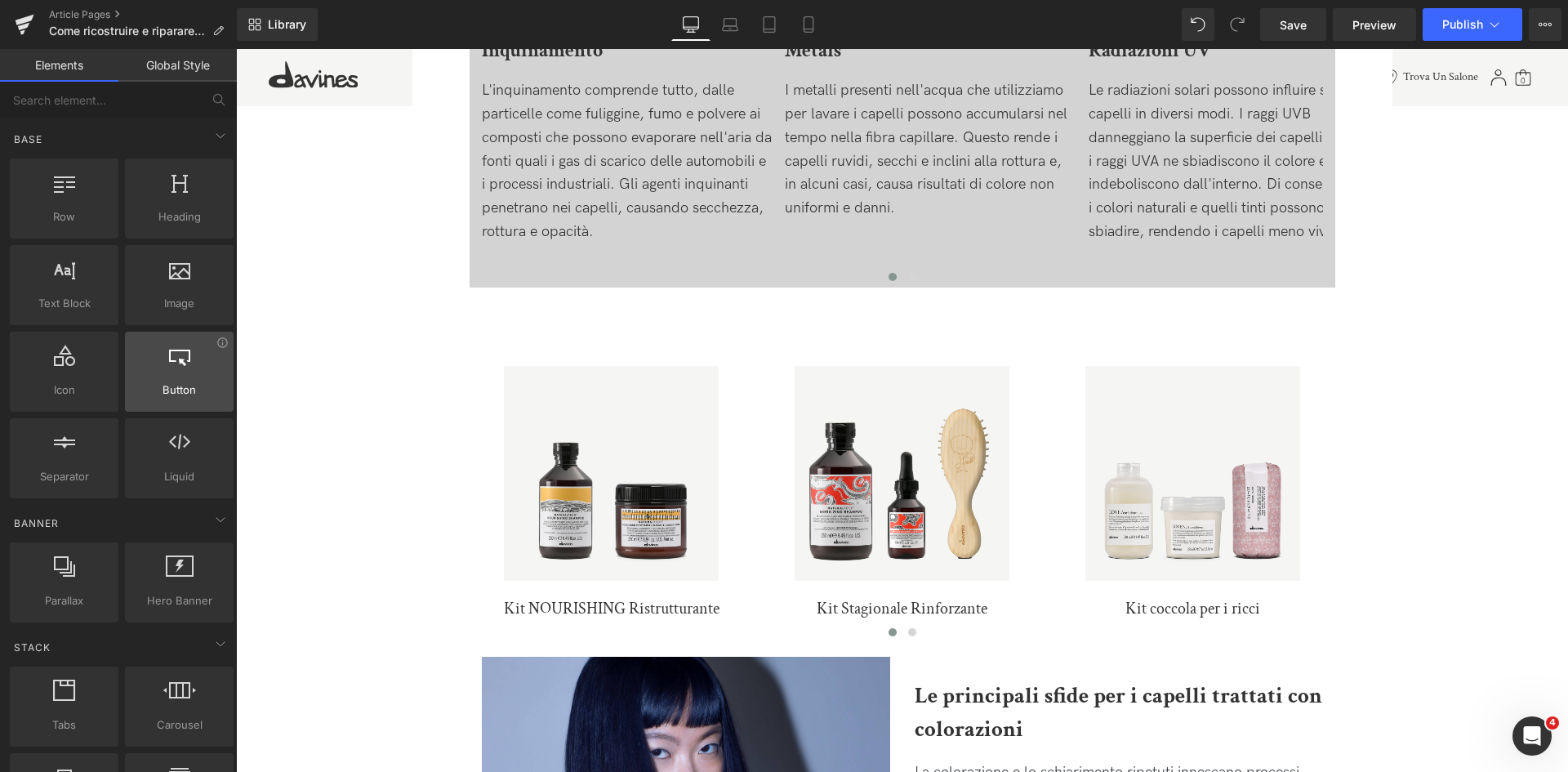
click at [162, 381] on div at bounding box center [180, 362] width 99 height 36
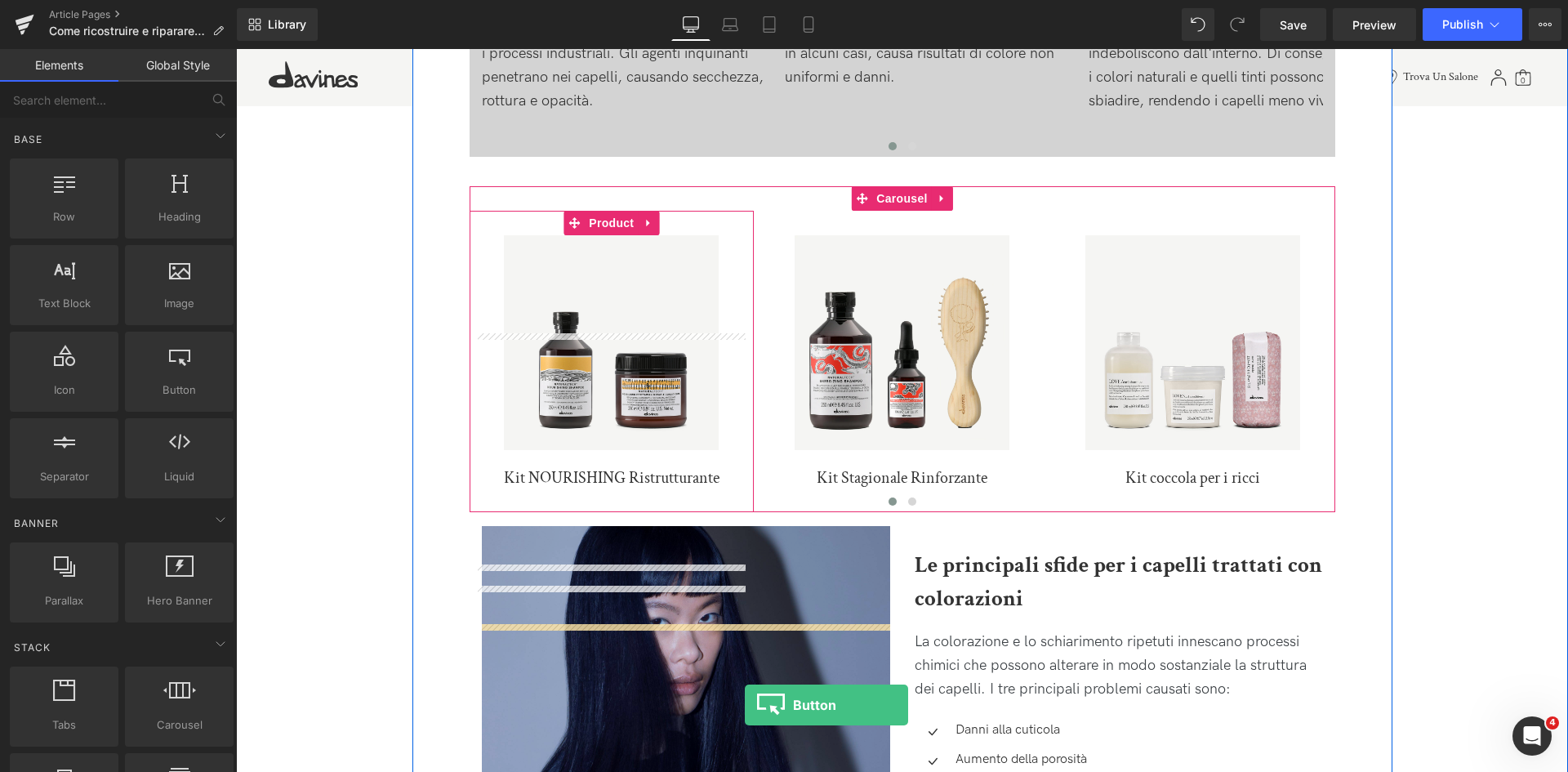
scroll to position [1604, 0]
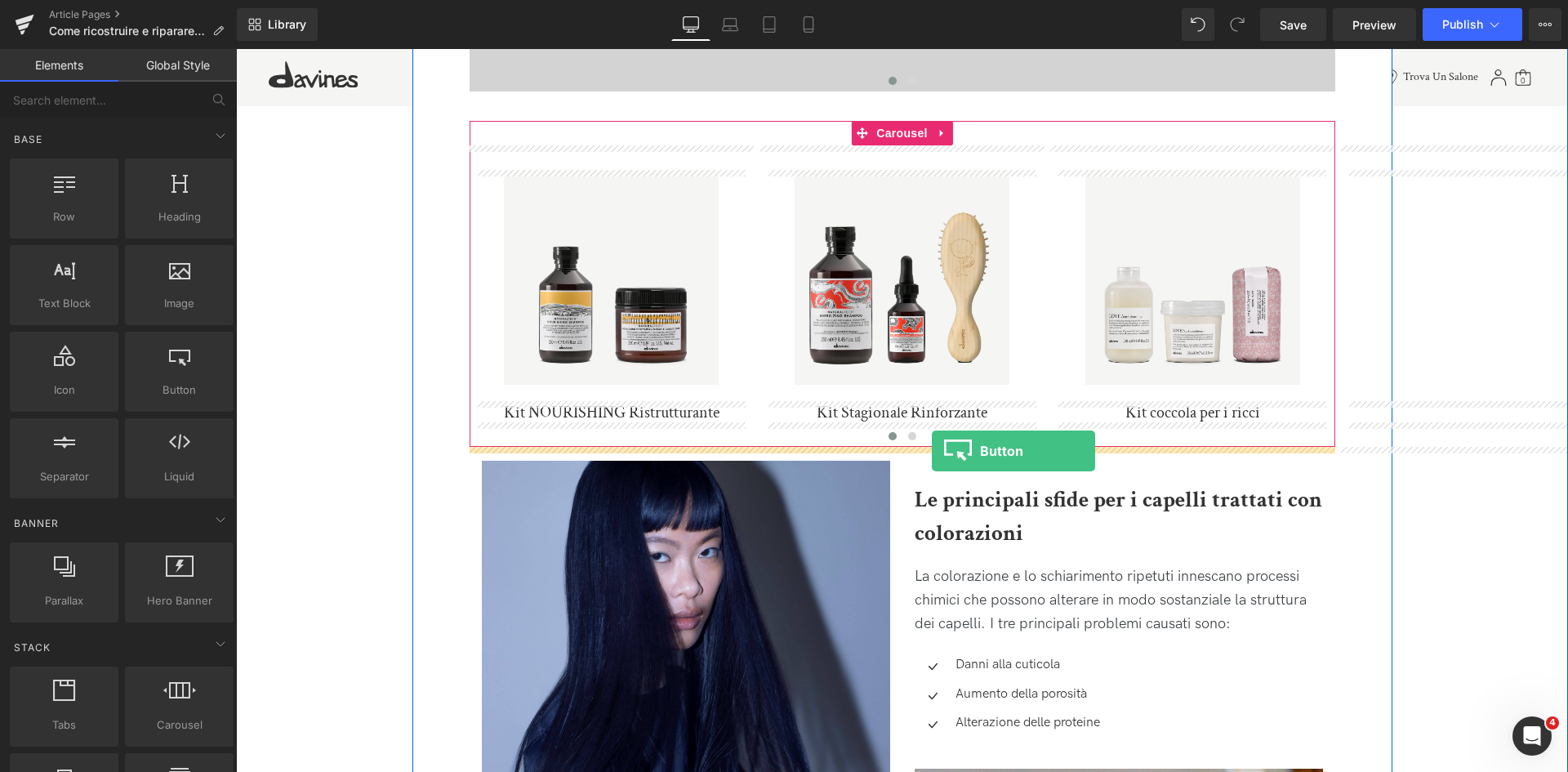
drag, startPoint x: 414, startPoint y: 425, endPoint x: 932, endPoint y: 451, distance: 518.7
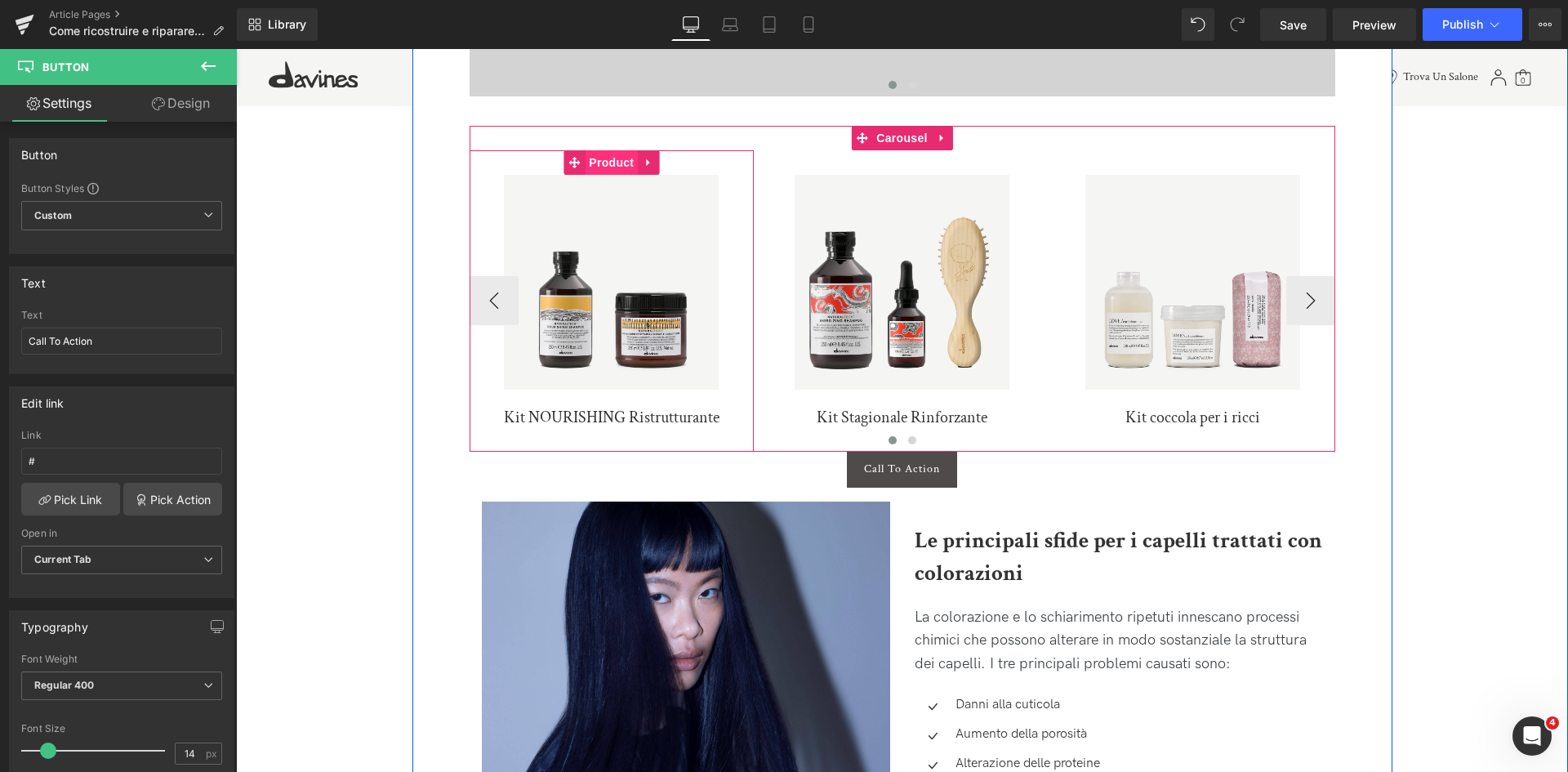
click at [596, 168] on span "Product" at bounding box center [611, 163] width 53 height 24
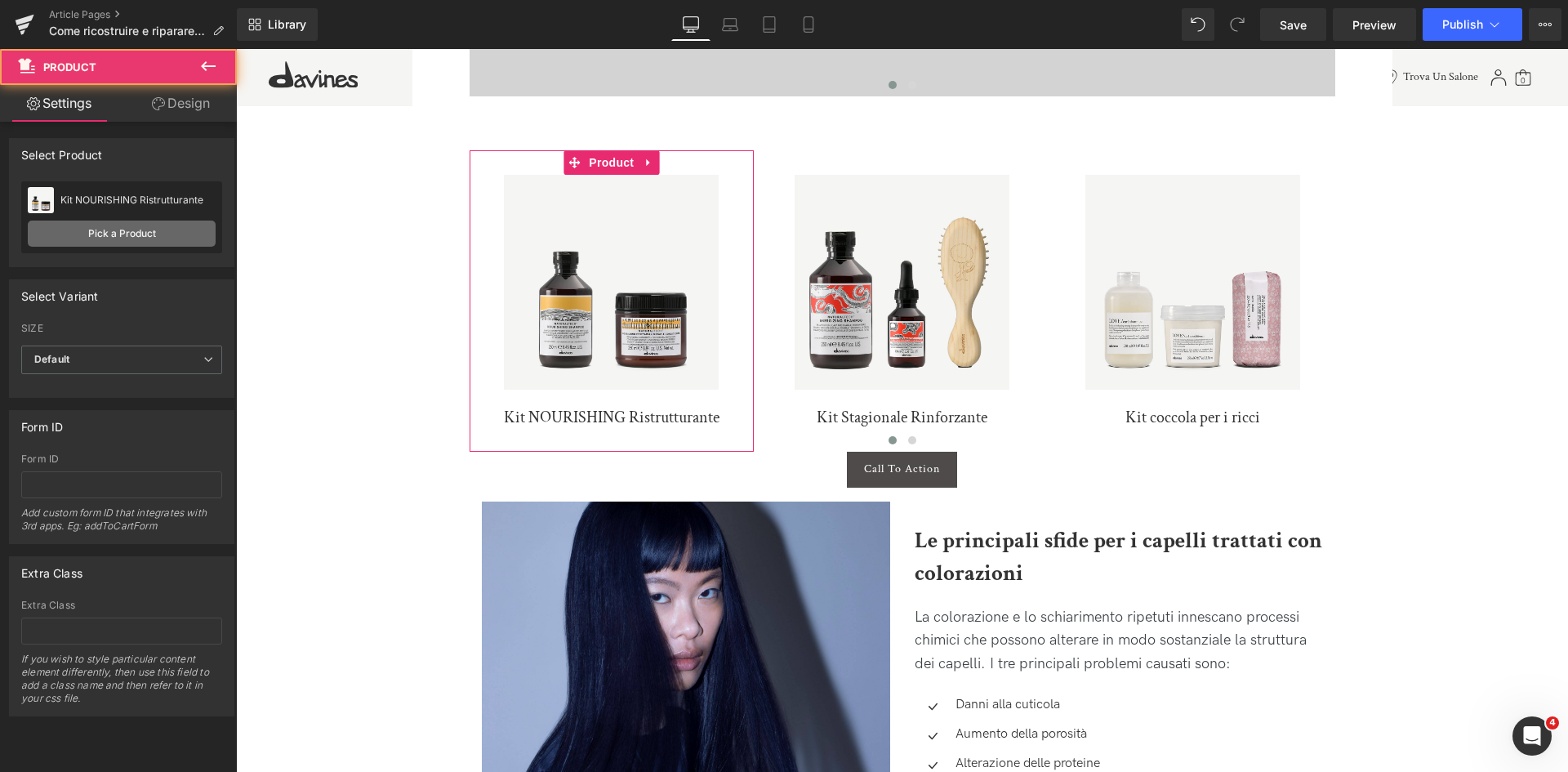
click at [155, 232] on link "Pick a Product" at bounding box center [122, 234] width 188 height 26
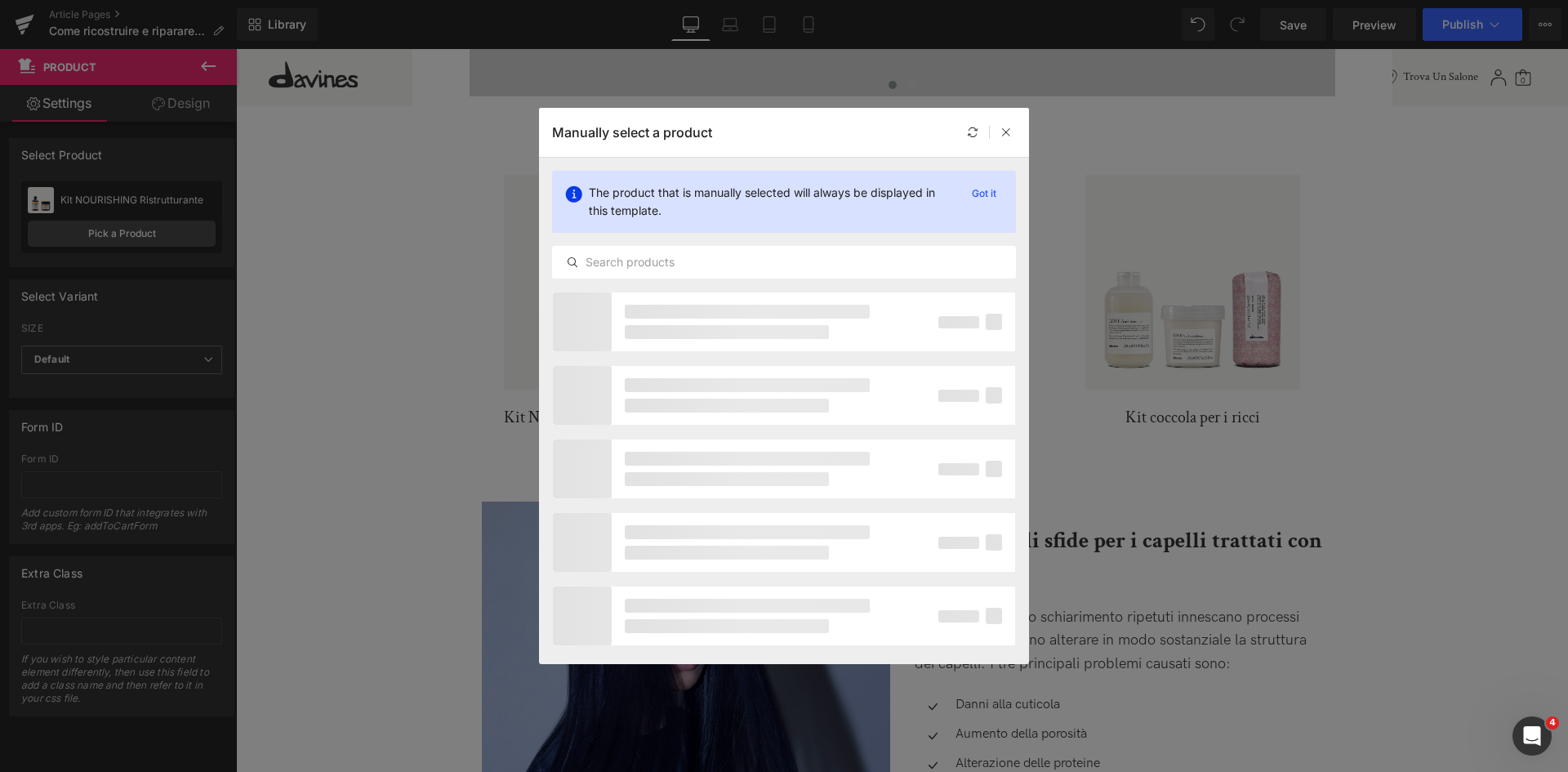
click at [778, 280] on div "The product that is manually selected will always be displayed in this template…" at bounding box center [784, 224] width 490 height 134
click at [774, 273] on div at bounding box center [784, 262] width 464 height 33
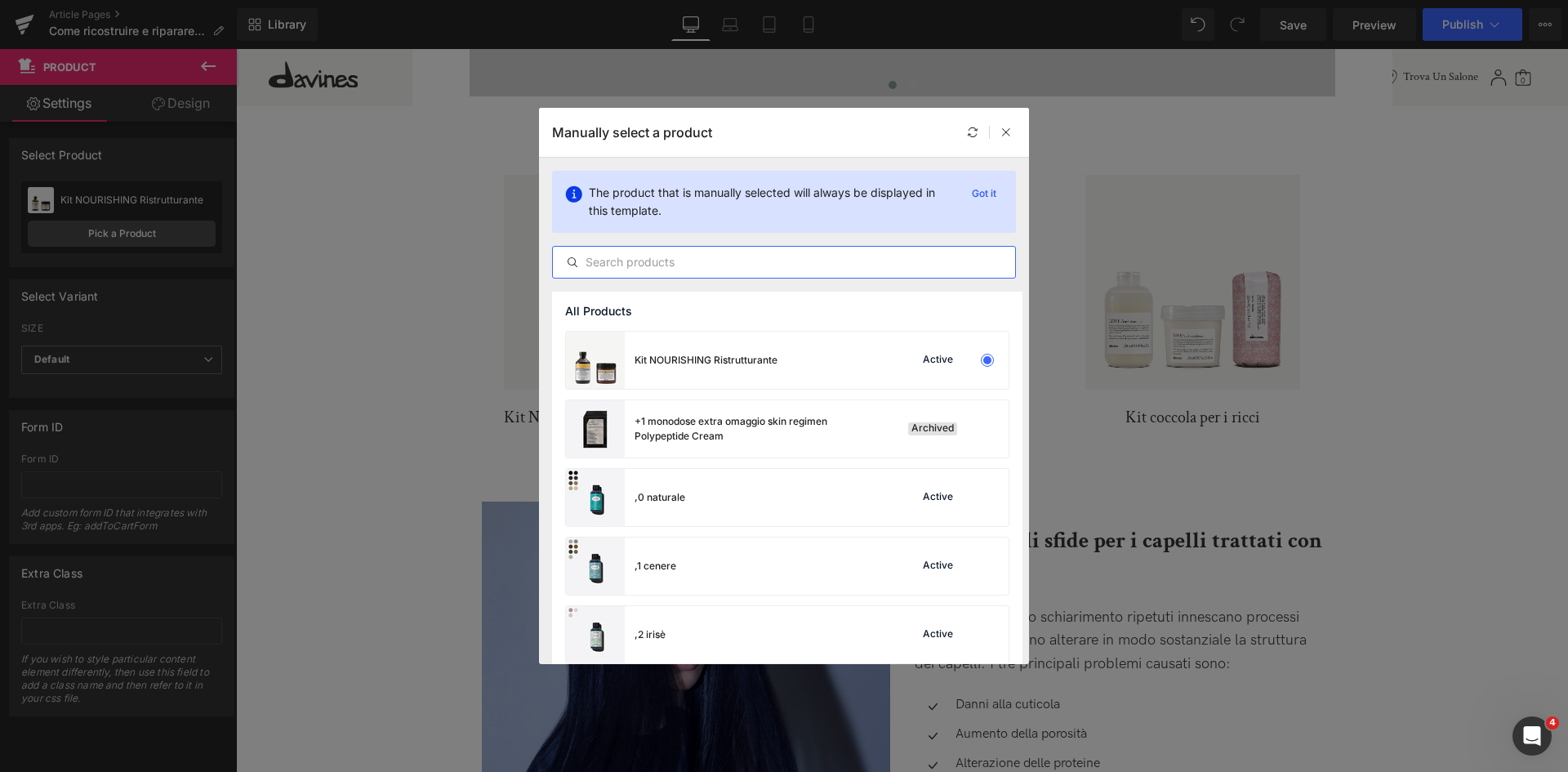
click at [737, 254] on input "text" at bounding box center [784, 262] width 462 height 20
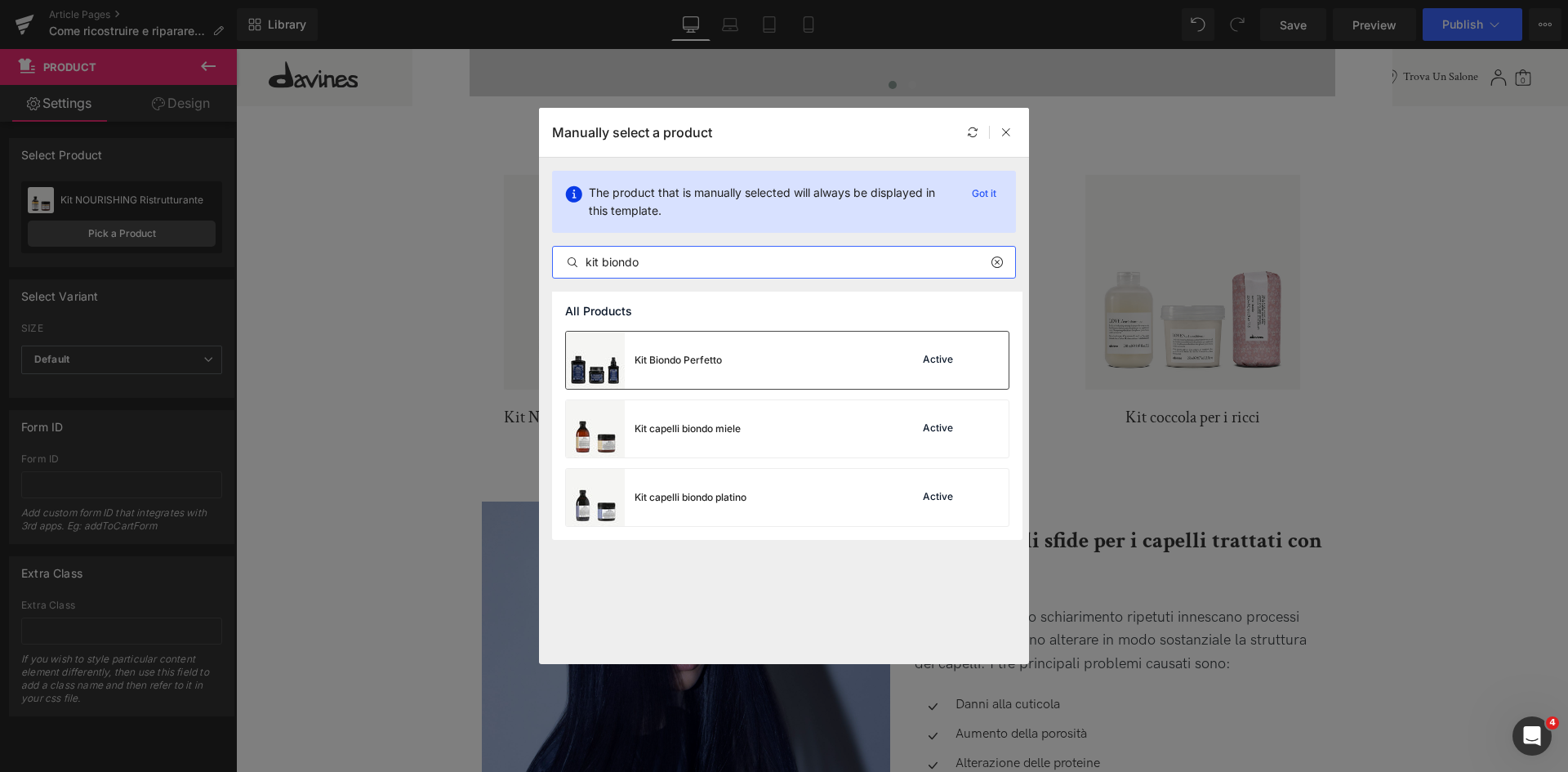
type input "kit biondo"
click at [793, 366] on div "Kit Biondo Perfetto Active" at bounding box center [787, 359] width 443 height 57
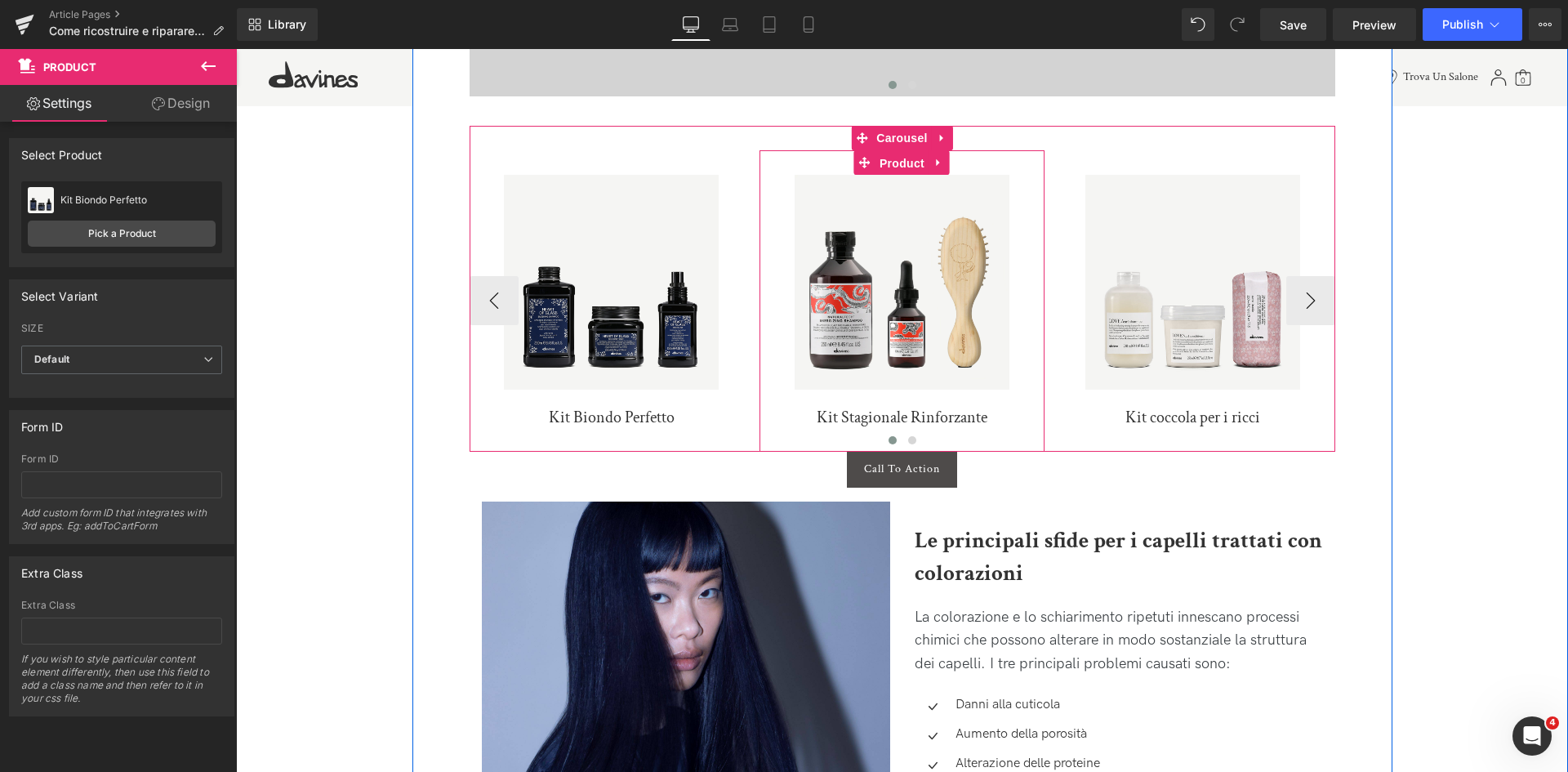
drag, startPoint x: 910, startPoint y: 169, endPoint x: 766, endPoint y: 155, distance: 144.7
click at [910, 169] on span "Product" at bounding box center [902, 164] width 53 height 24
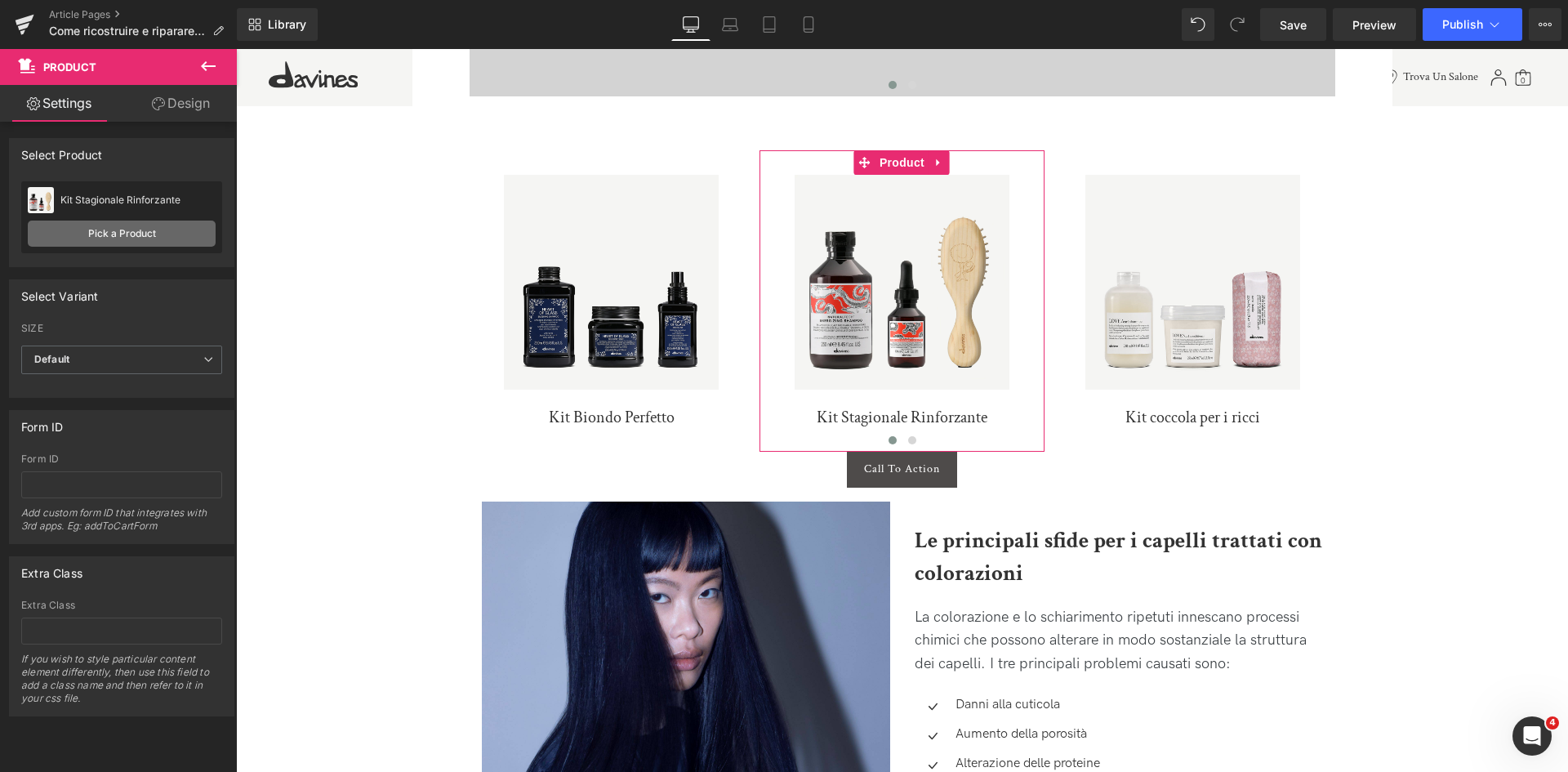
click at [165, 235] on link "Pick a Product" at bounding box center [122, 234] width 188 height 26
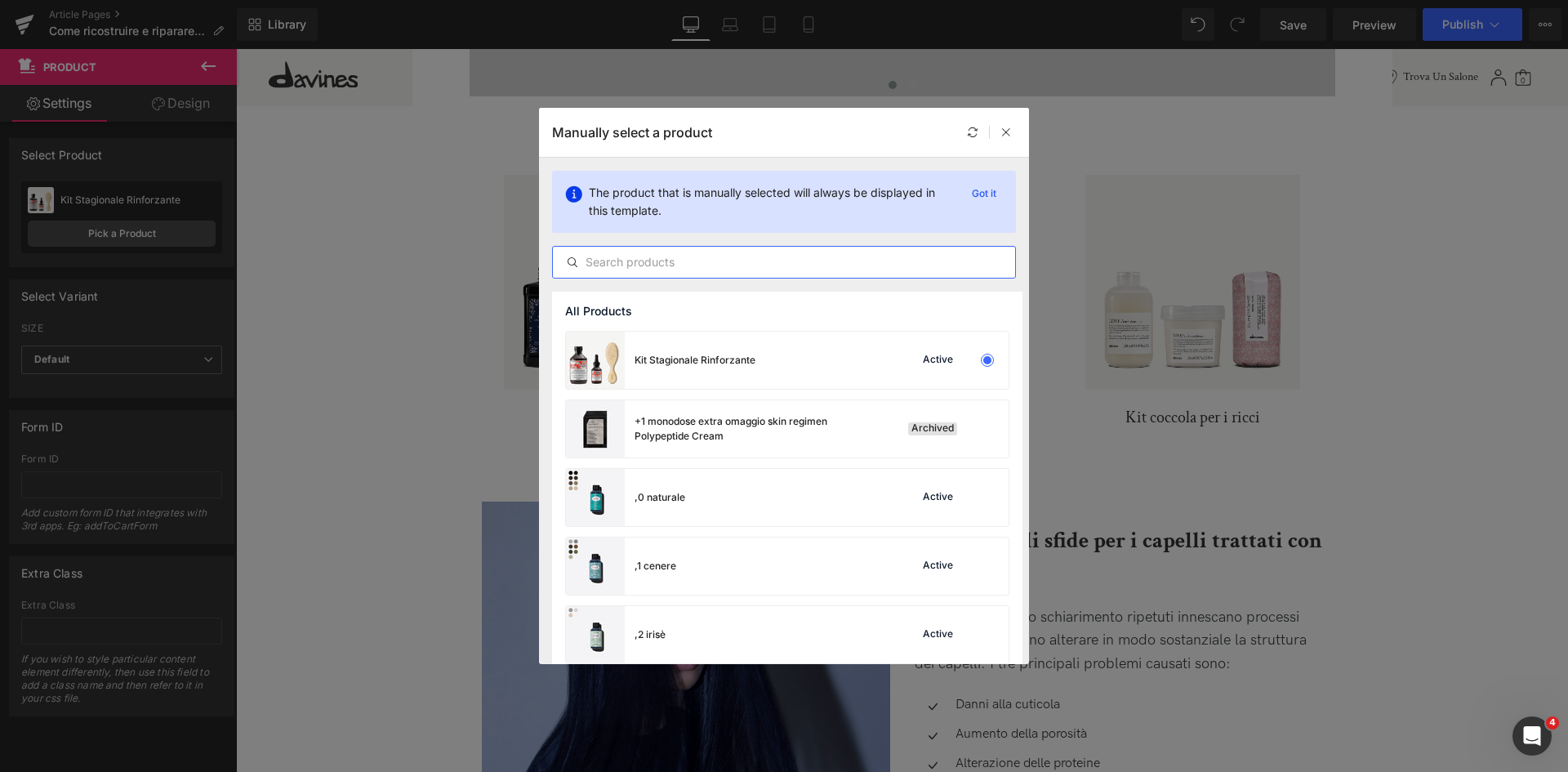
click at [718, 262] on input "text" at bounding box center [784, 262] width 462 height 20
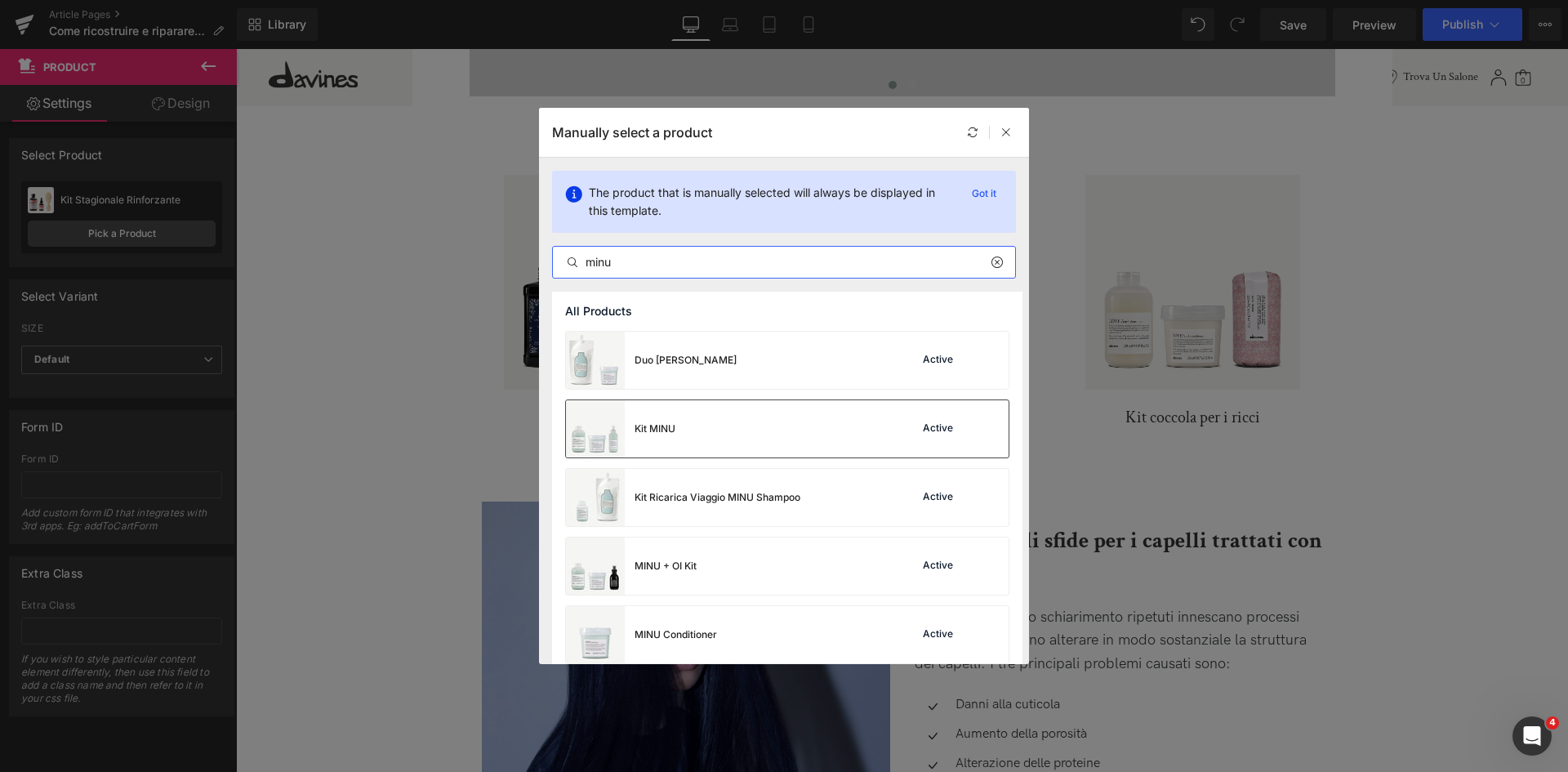
type input "minu"
click at [725, 444] on div "Kit MINU Active" at bounding box center [787, 429] width 443 height 57
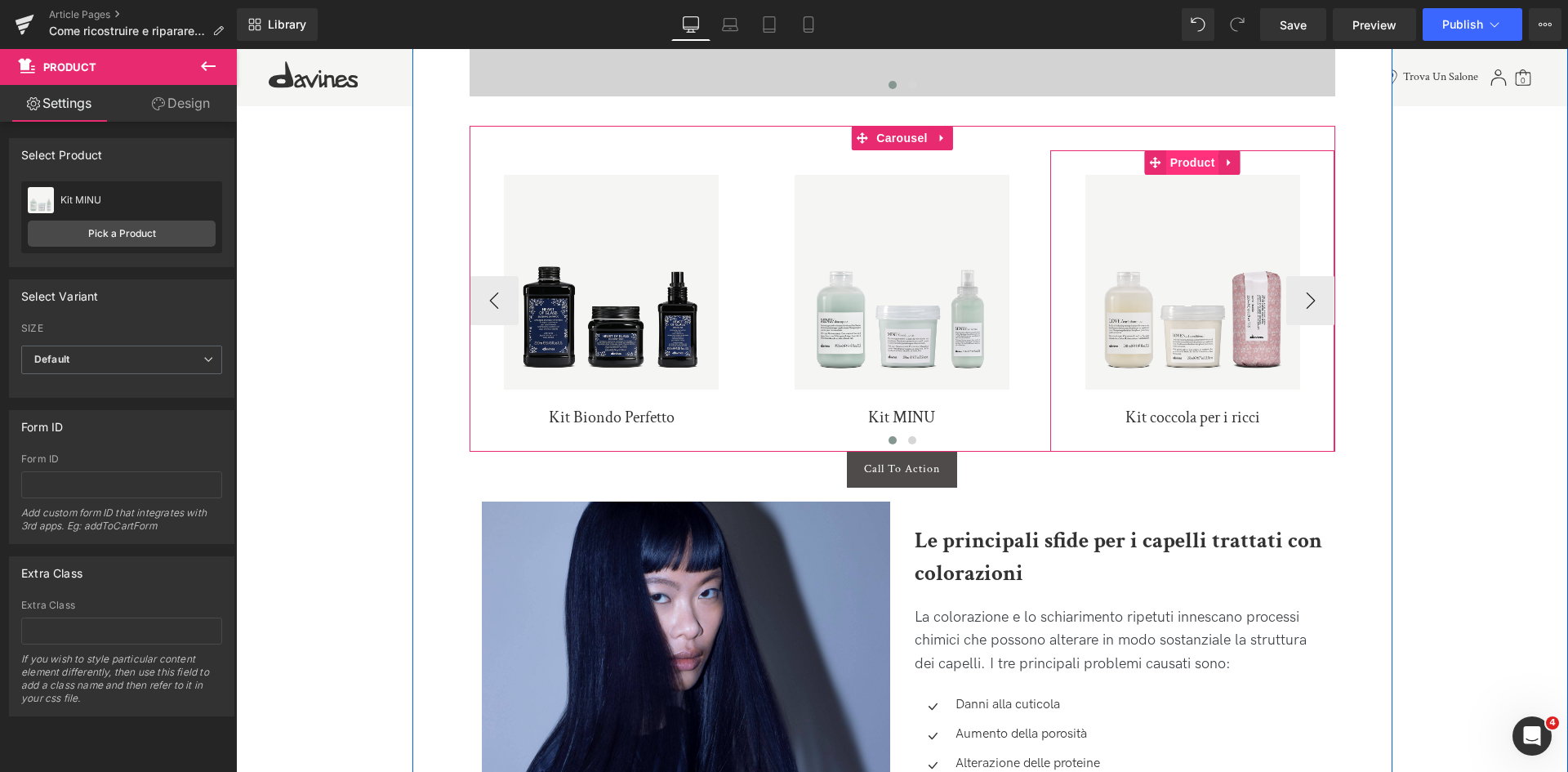
click at [1196, 168] on span "Product" at bounding box center [1193, 163] width 53 height 24
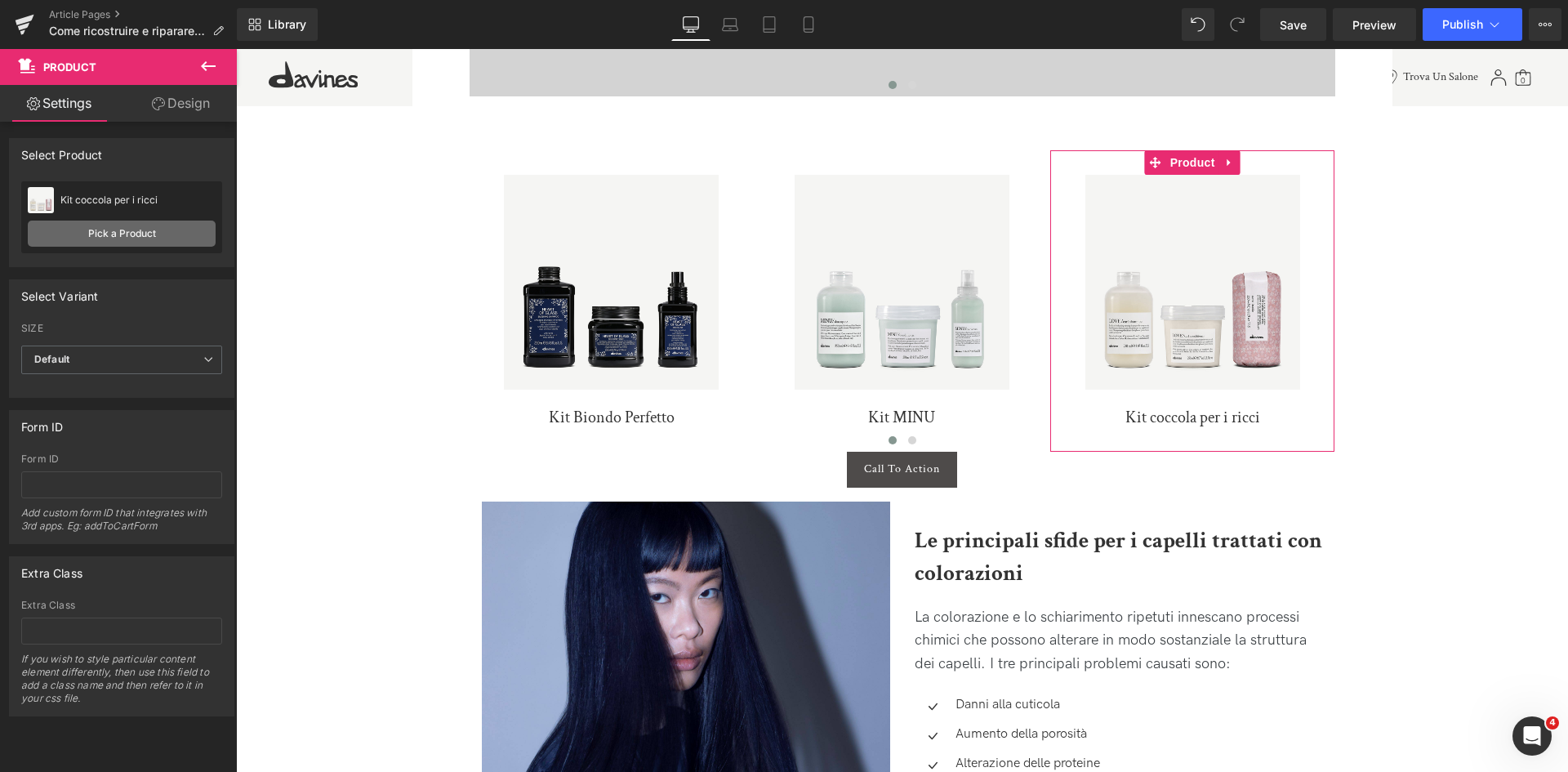
click at [162, 232] on link "Pick a Product" at bounding box center [122, 234] width 188 height 26
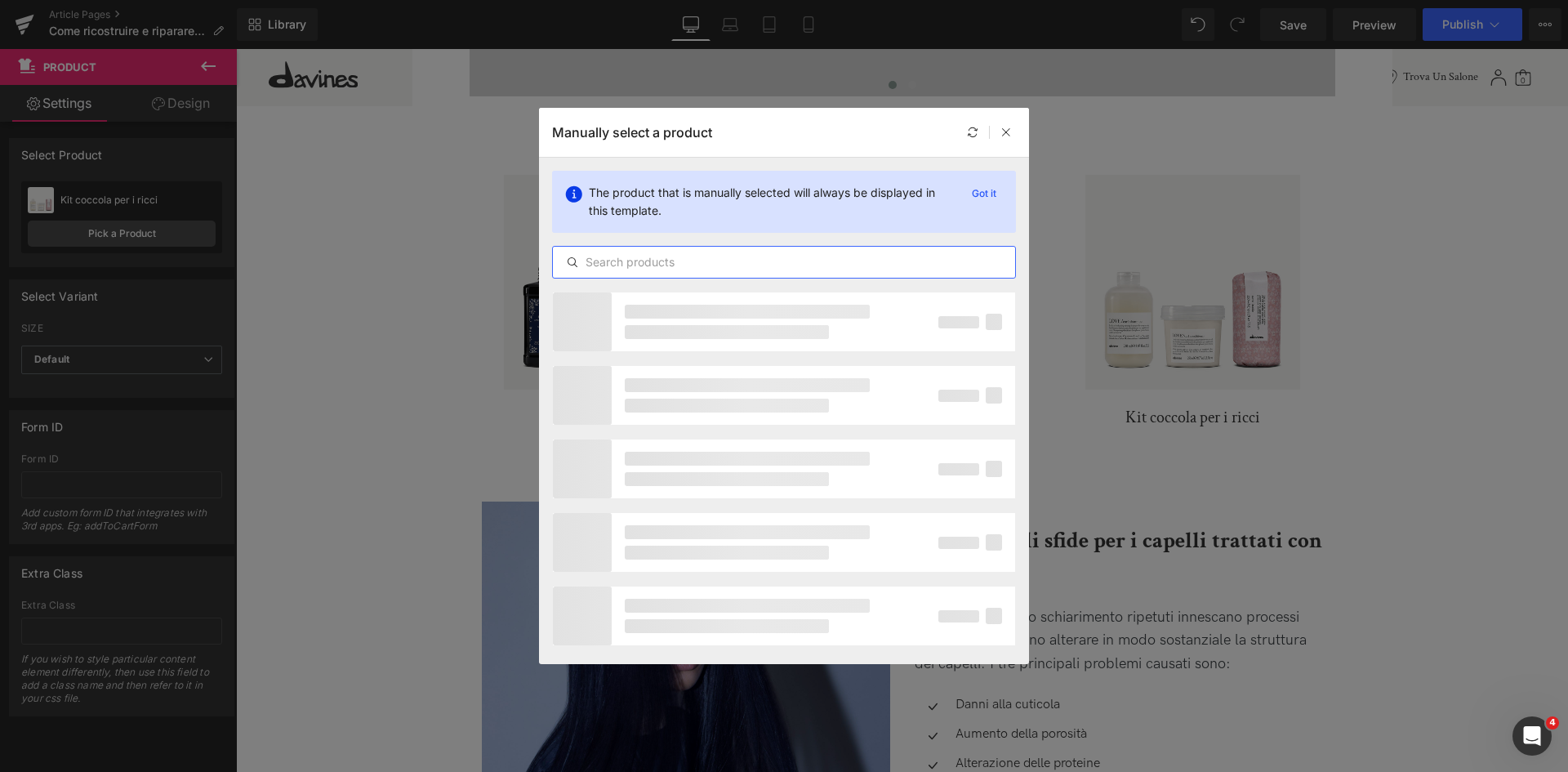
click at [740, 257] on input "text" at bounding box center [784, 262] width 462 height 20
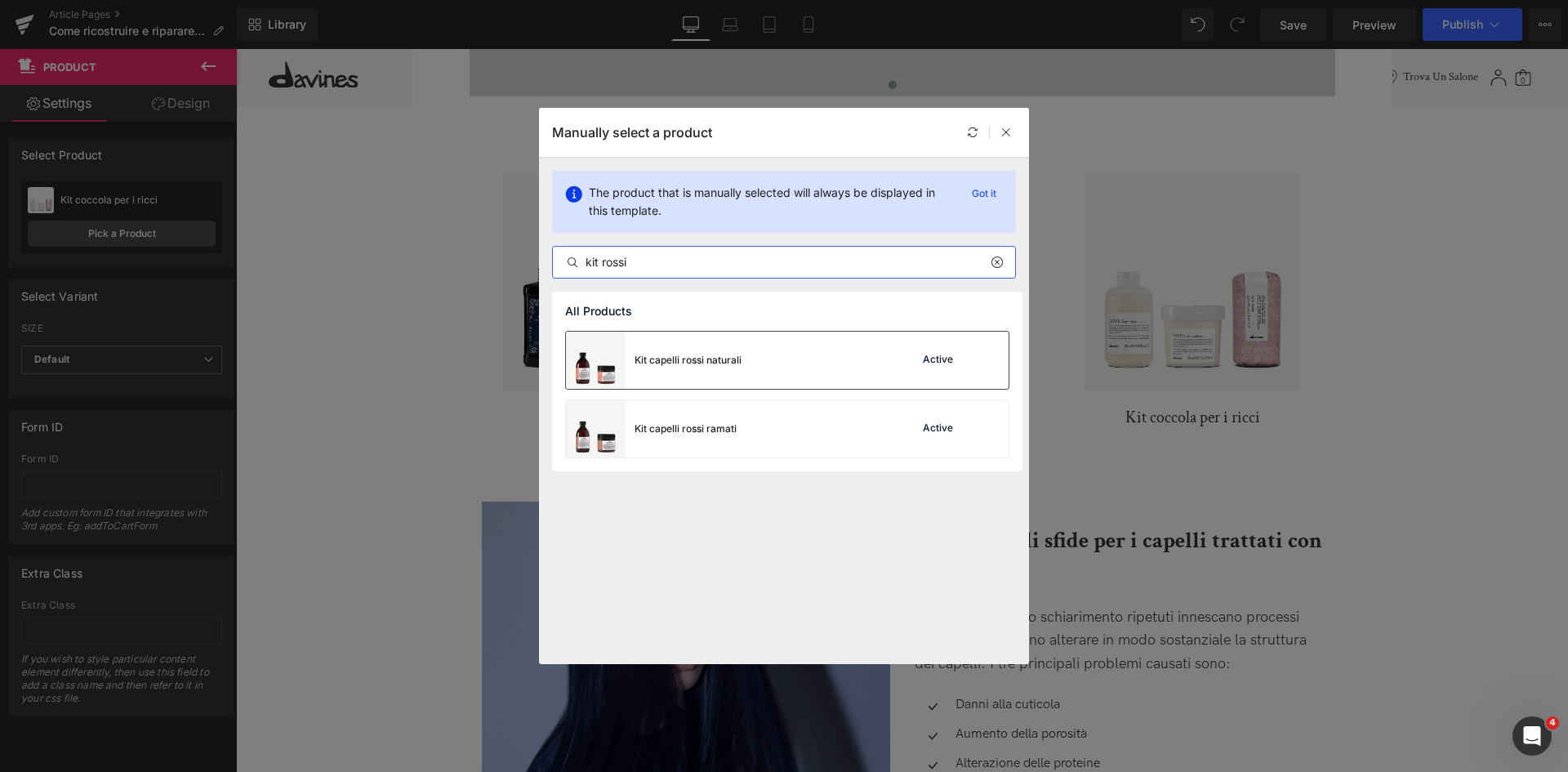
type input "kit rossi"
click at [755, 372] on div "Kit capelli rossi naturali Active" at bounding box center [787, 359] width 443 height 57
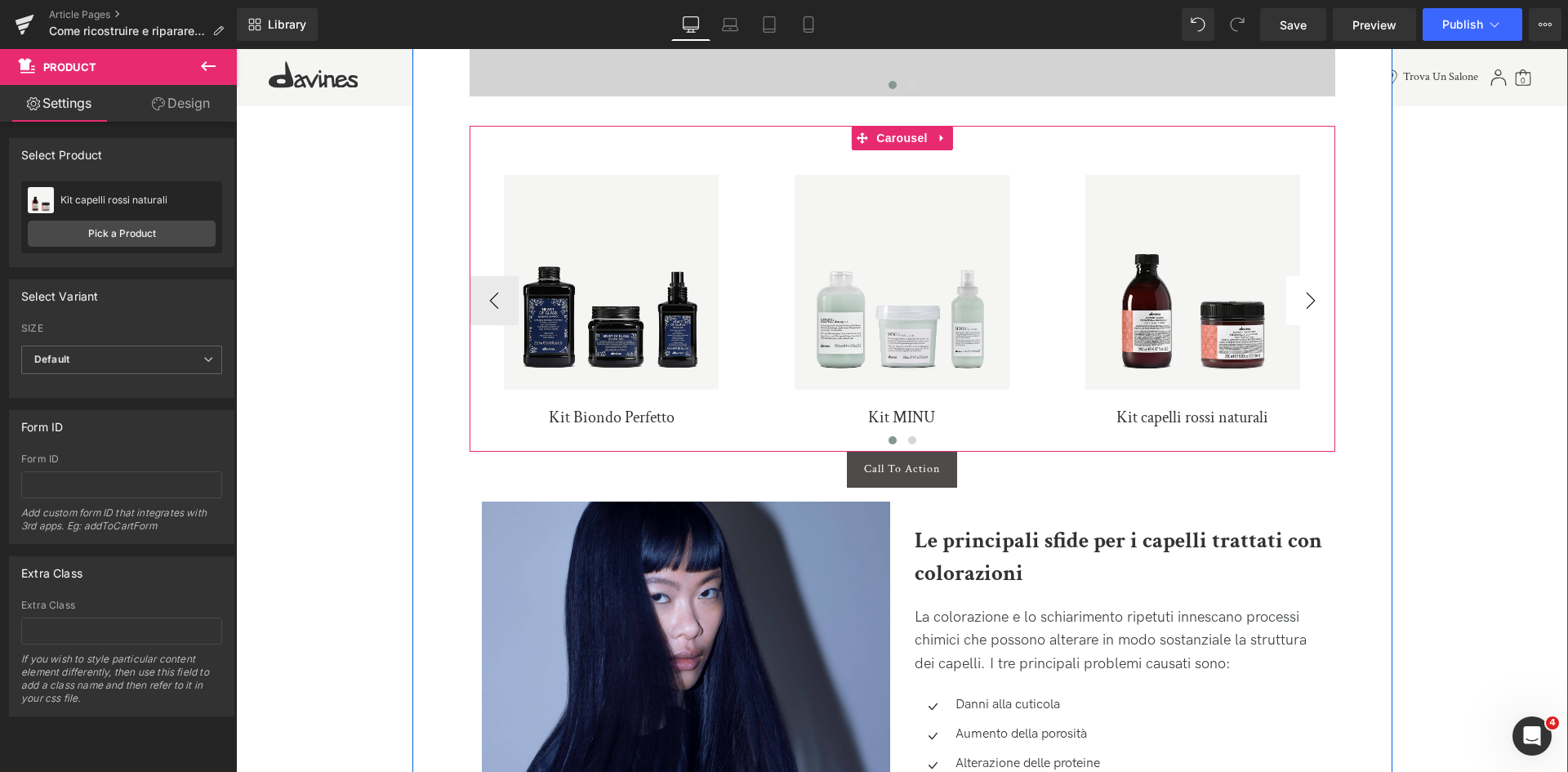
click at [1314, 311] on button "›" at bounding box center [1311, 300] width 49 height 49
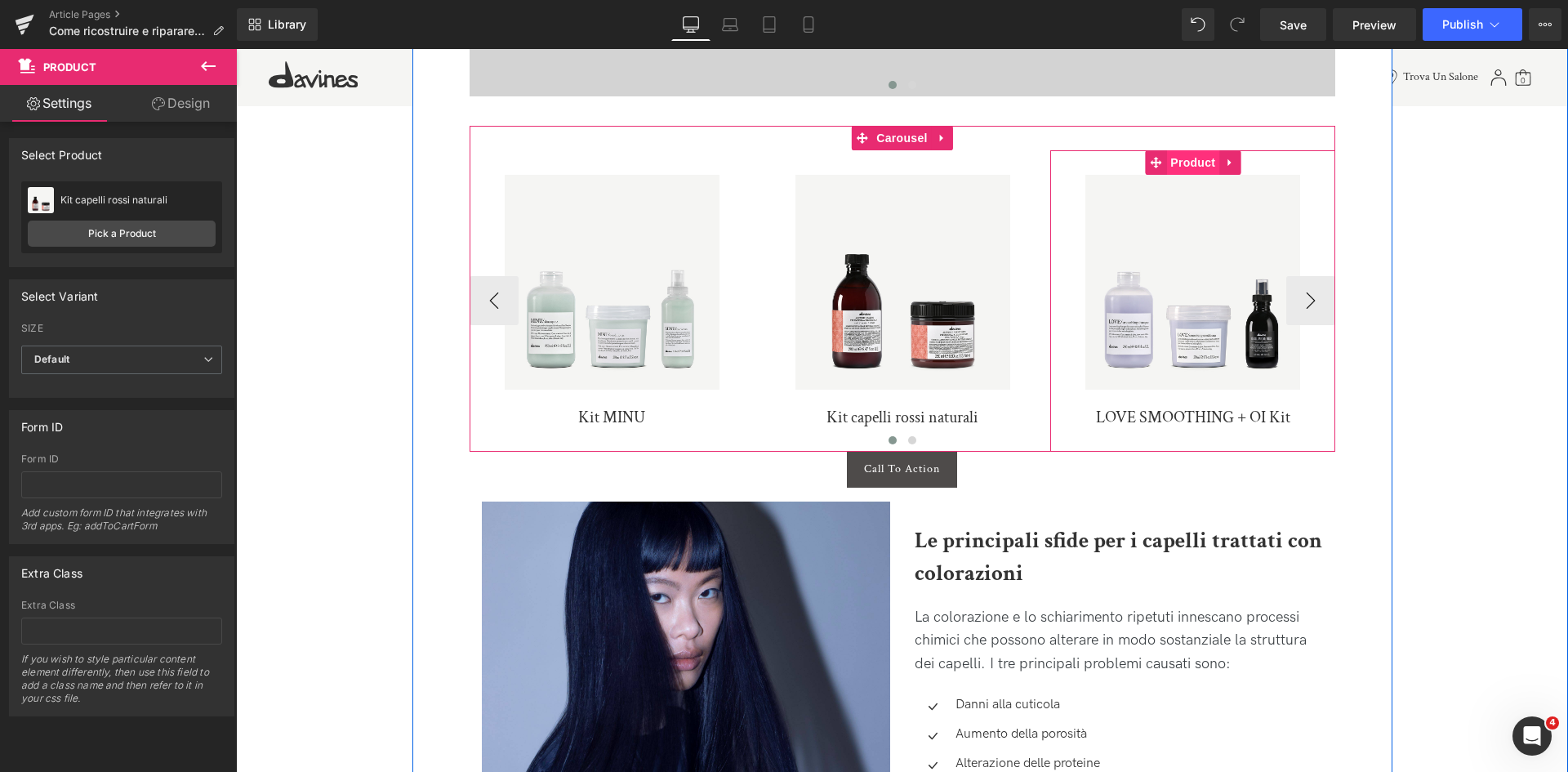
click at [1206, 170] on span "Product" at bounding box center [1193, 163] width 53 height 24
click at [1190, 165] on span "Product" at bounding box center [1193, 163] width 53 height 24
click at [1189, 163] on span "Product" at bounding box center [1193, 163] width 53 height 24
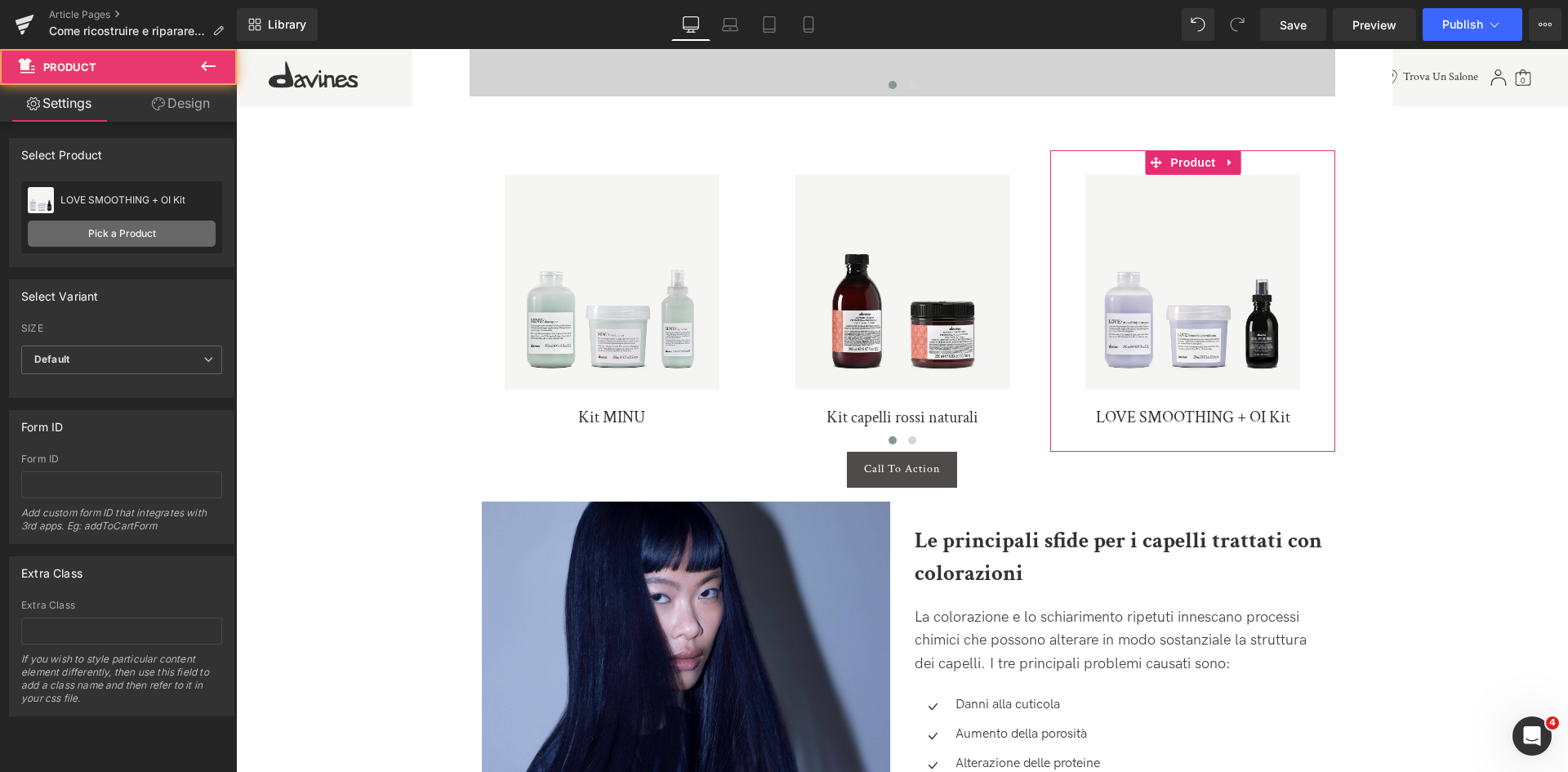
click at [148, 234] on link "Pick a Product" at bounding box center [122, 234] width 188 height 26
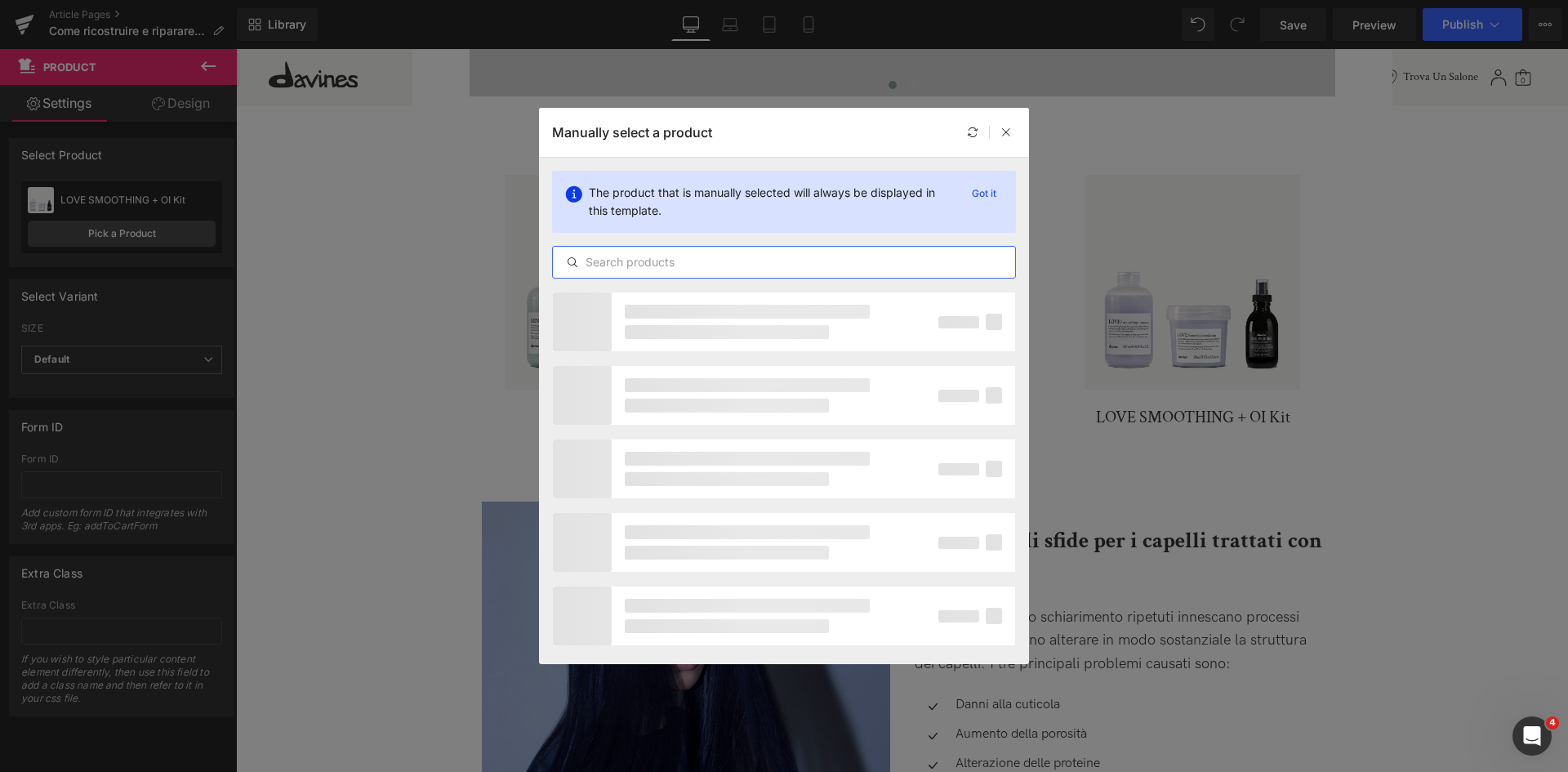
click at [646, 256] on input "text" at bounding box center [784, 262] width 462 height 20
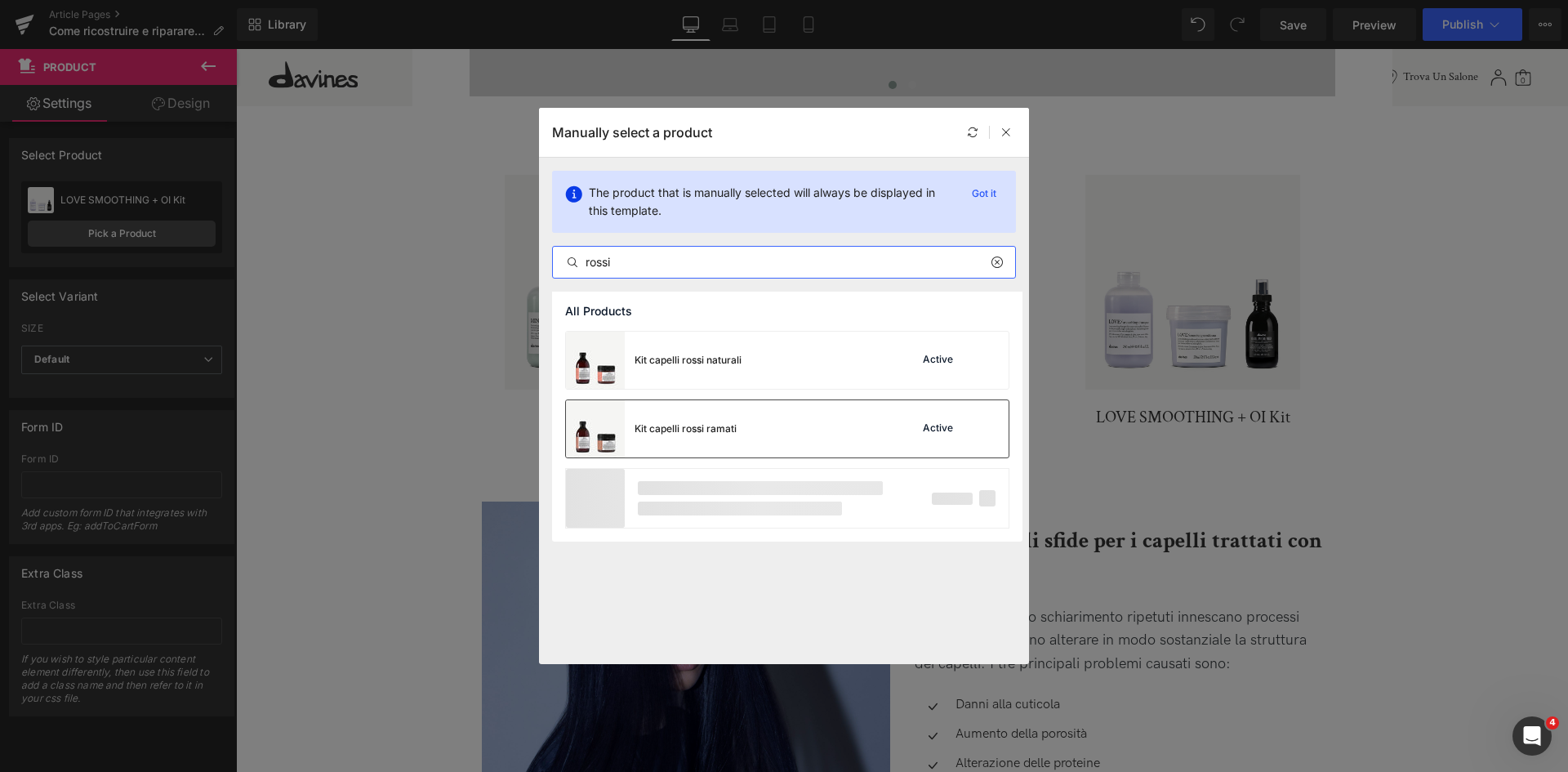
type input "rossi"
click at [754, 439] on div "Kit capelli rossi ramati Active" at bounding box center [787, 429] width 443 height 57
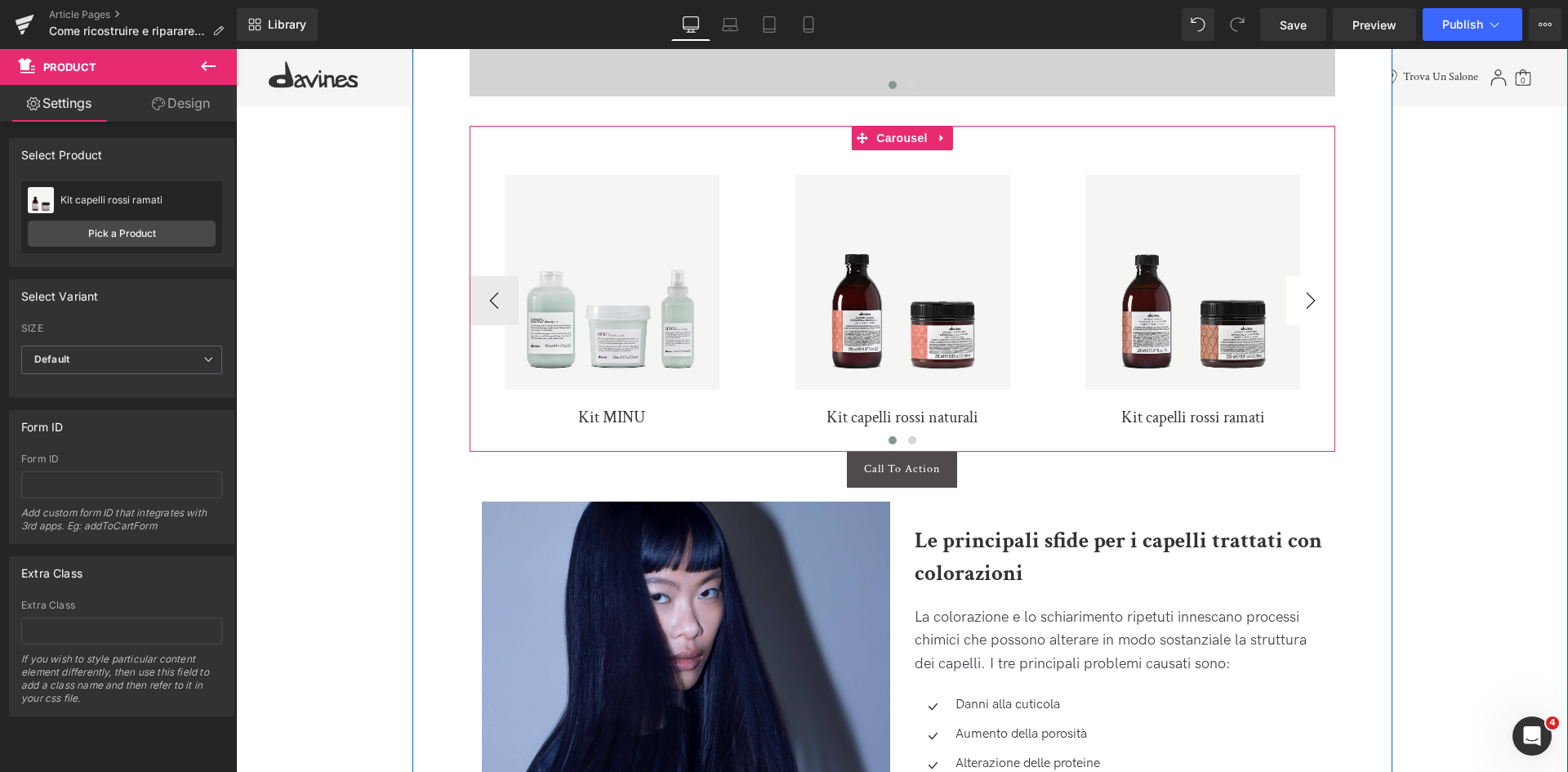
click at [1320, 304] on button "›" at bounding box center [1311, 300] width 49 height 49
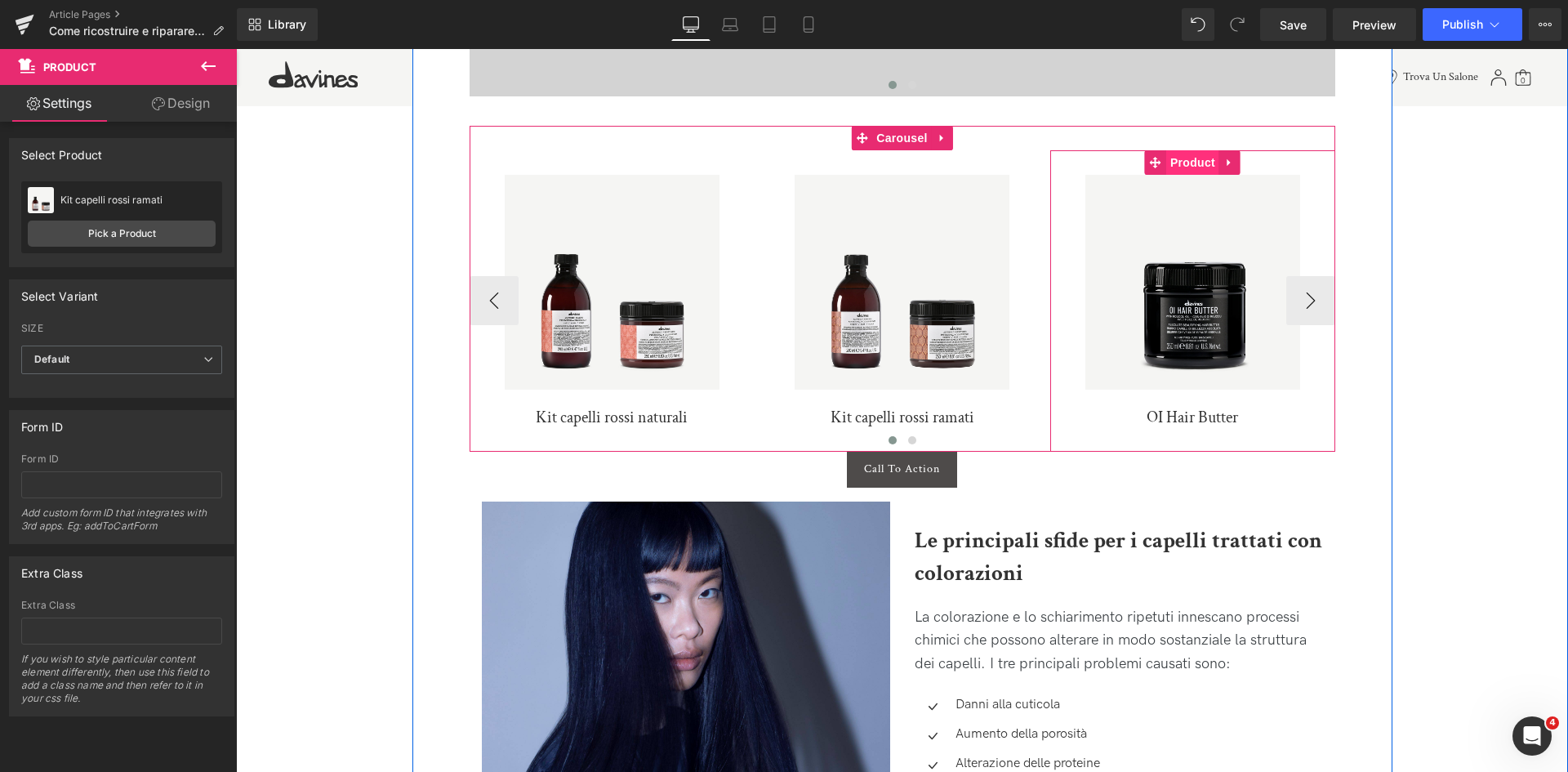
click at [1193, 169] on span "Product" at bounding box center [1193, 163] width 53 height 24
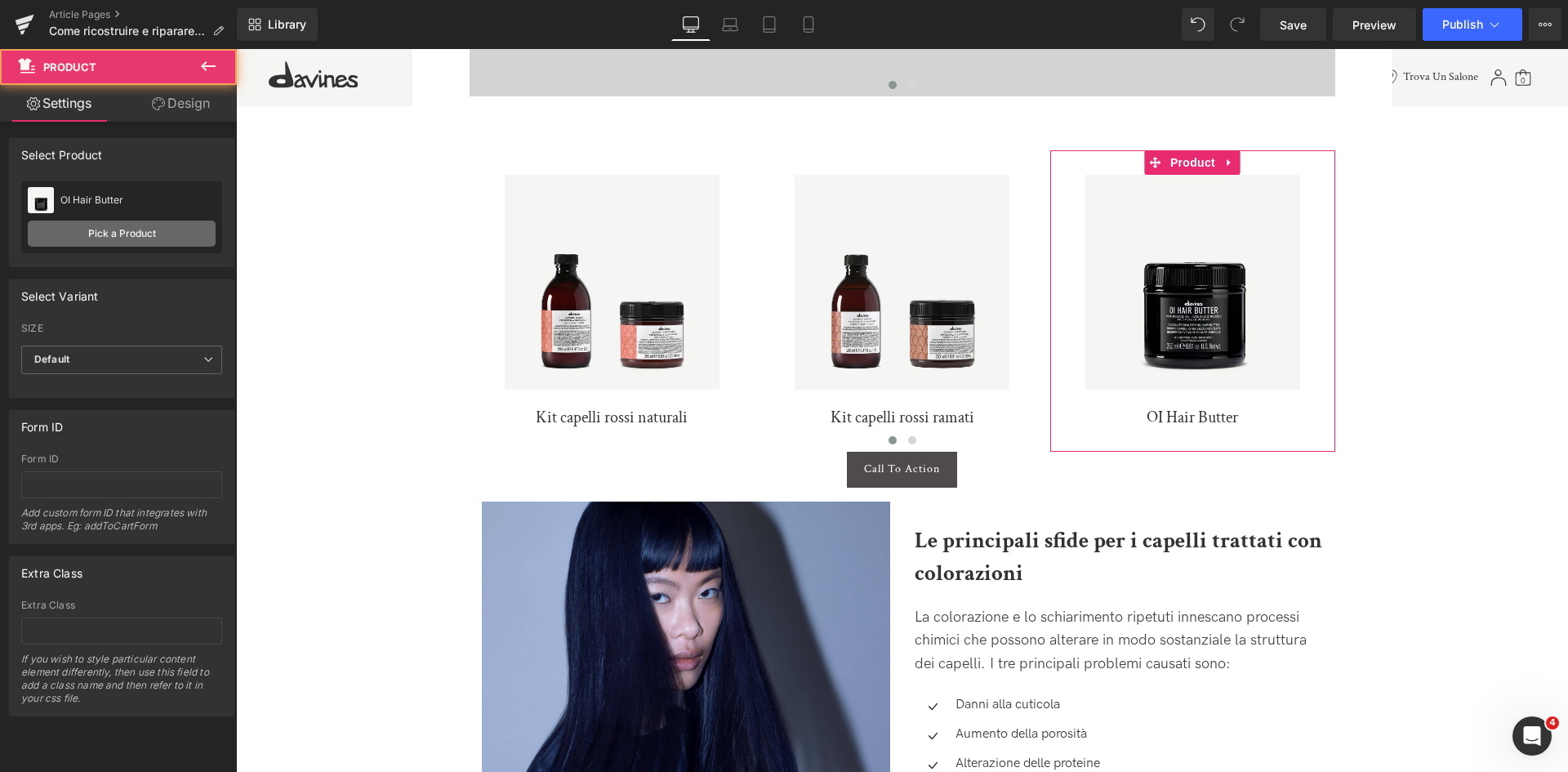
click at [112, 240] on link "Pick a Product" at bounding box center [122, 234] width 188 height 26
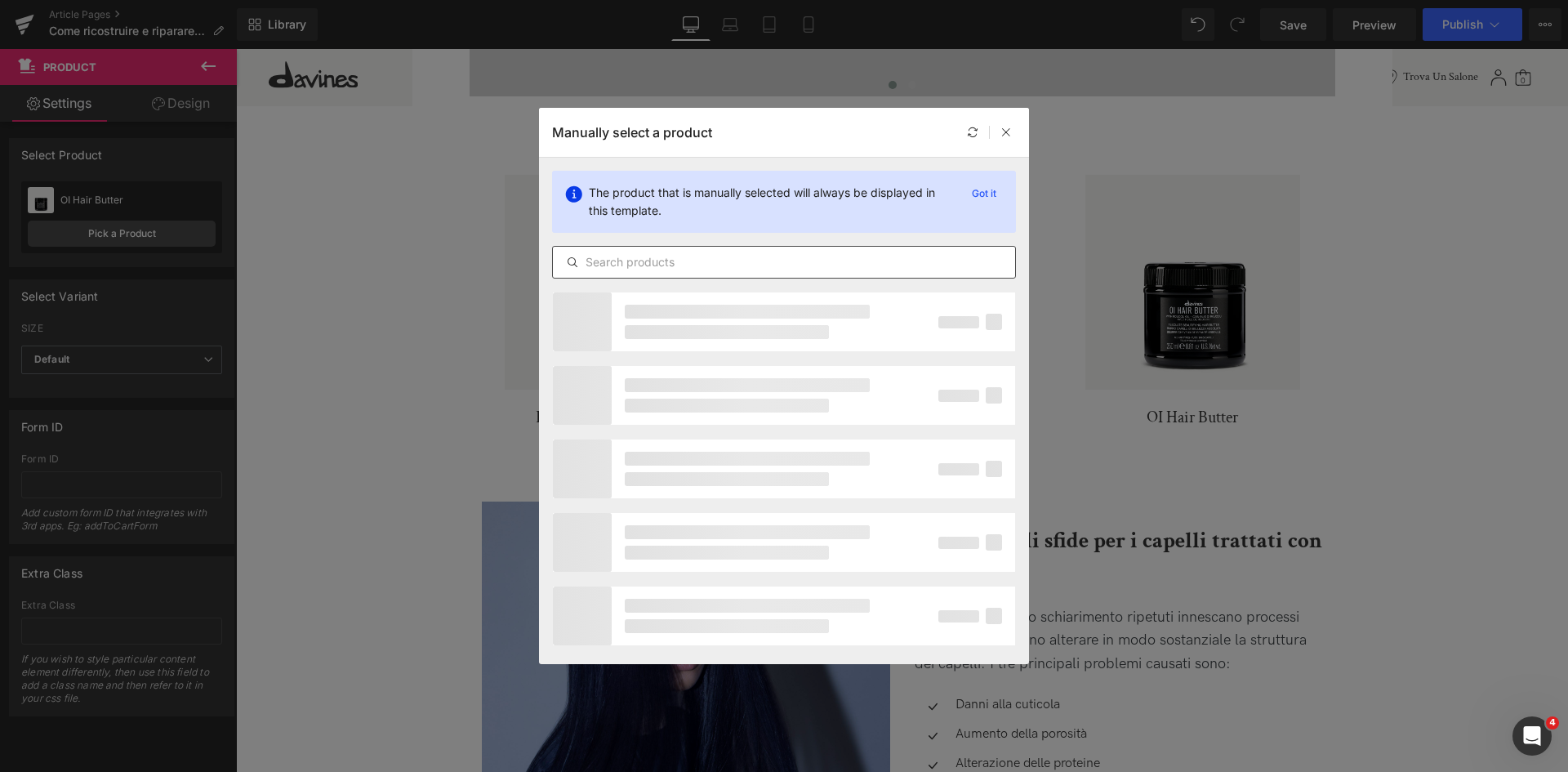
click at [696, 268] on input "text" at bounding box center [784, 262] width 462 height 20
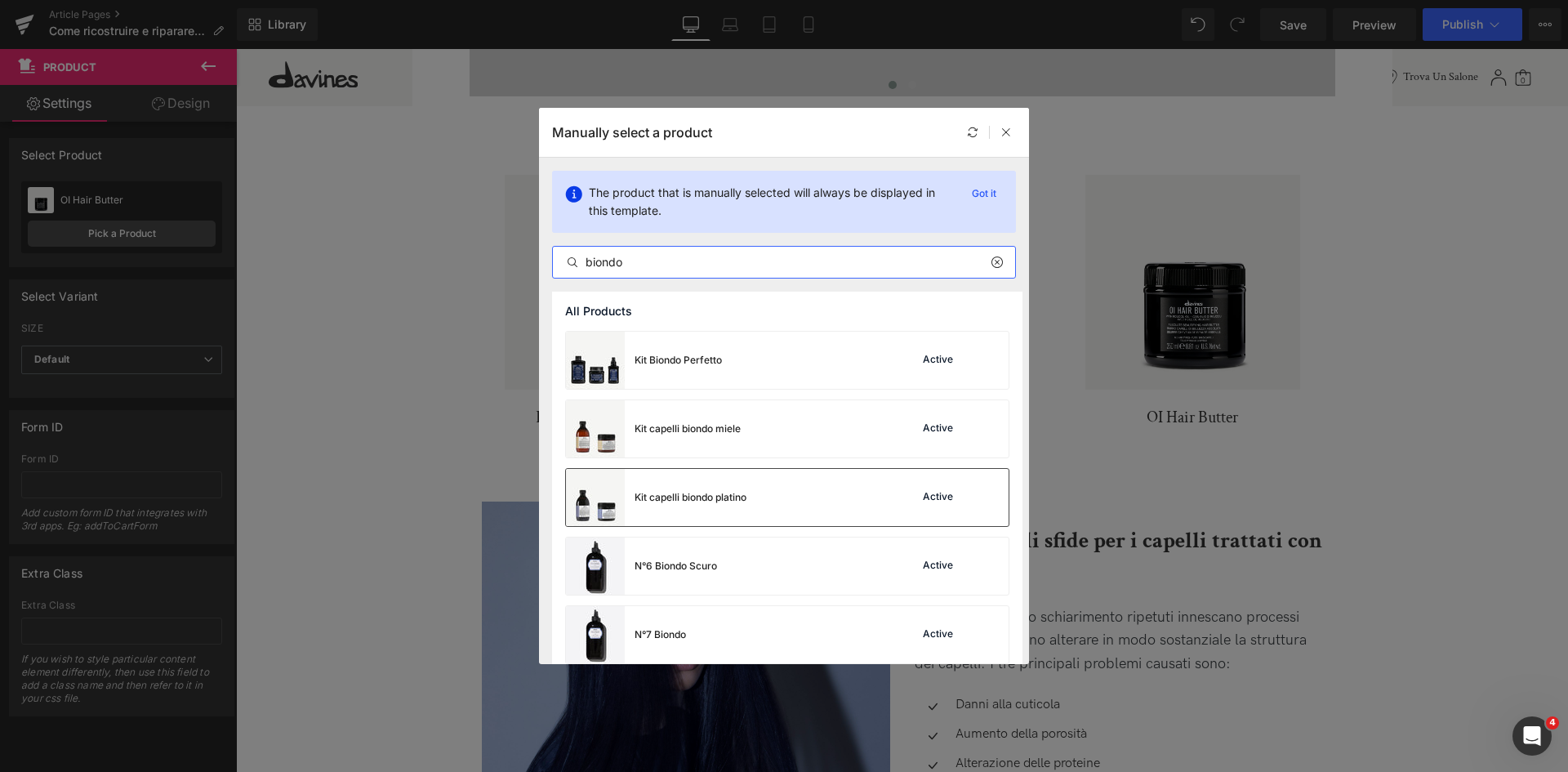
type input "biondo"
click at [733, 486] on div "Kit capelli biondo platino" at bounding box center [656, 497] width 181 height 57
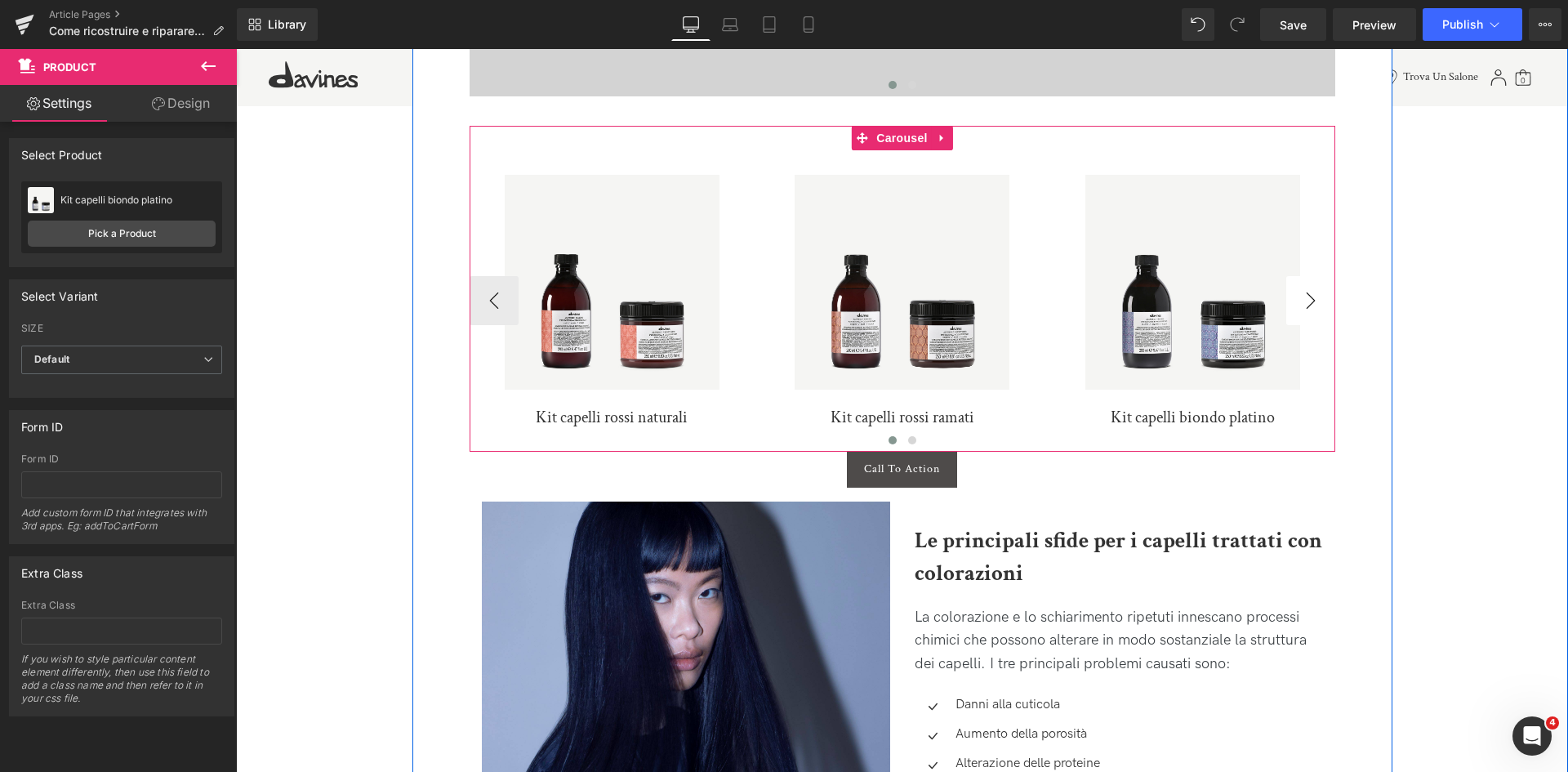
click at [1316, 312] on button "›" at bounding box center [1311, 300] width 49 height 49
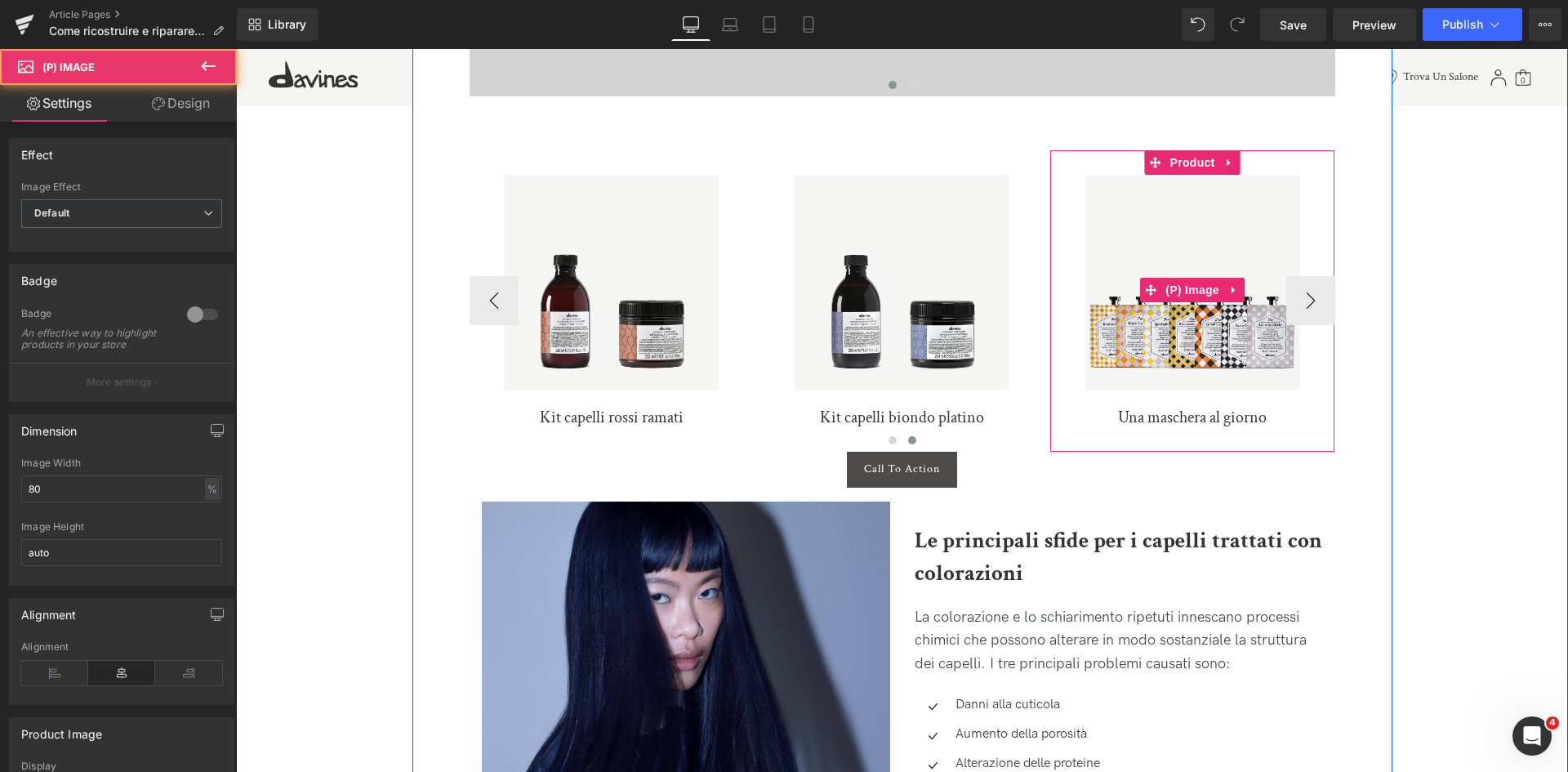
click at [1302, 315] on link "Sale Off" at bounding box center [1192, 290] width 269 height 231
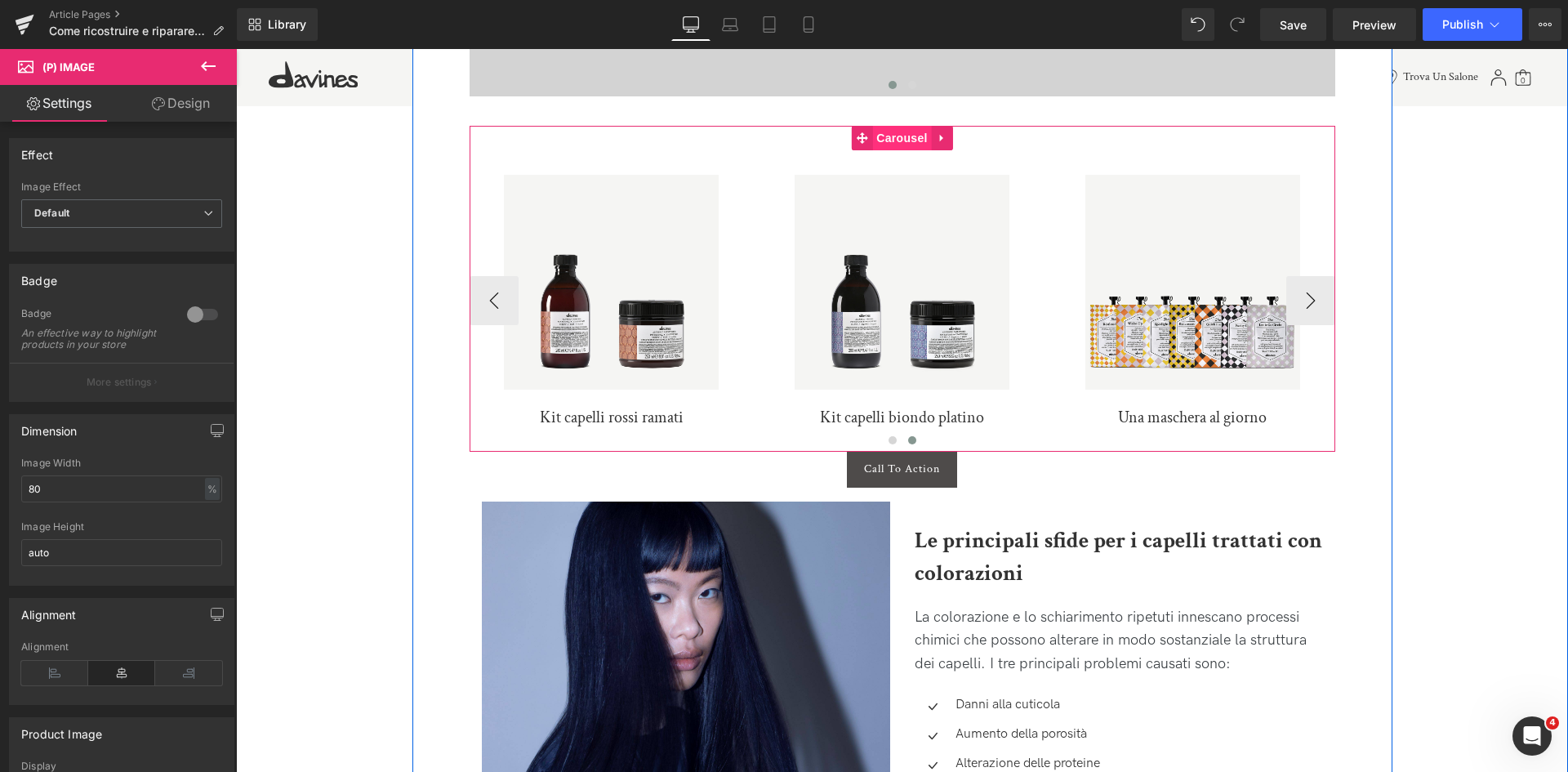
click at [884, 141] on span "Carousel" at bounding box center [901, 138] width 59 height 24
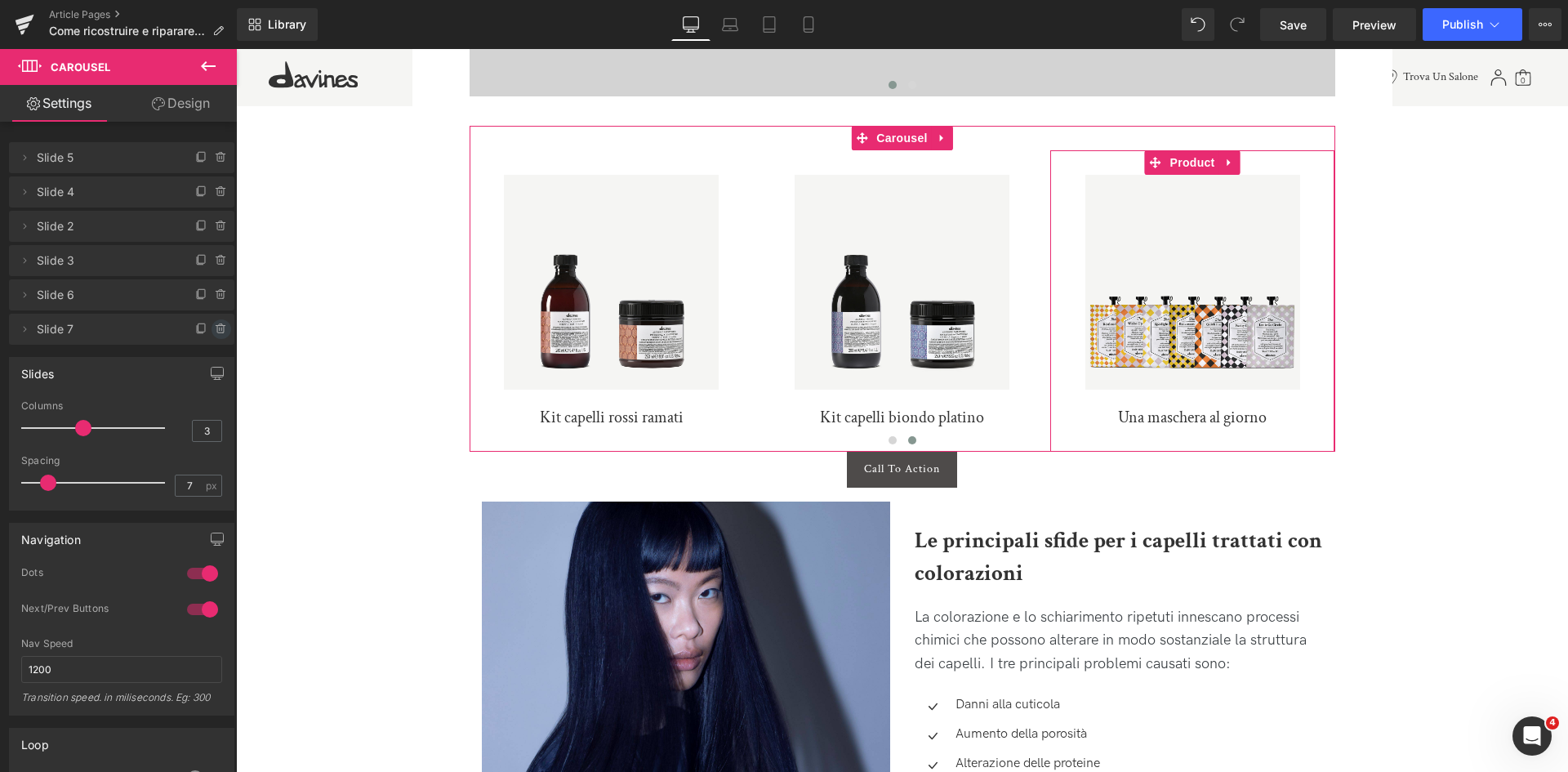
click at [215, 328] on icon at bounding box center [222, 329] width 13 height 13
click at [214, 328] on button "Delete" at bounding box center [203, 329] width 51 height 22
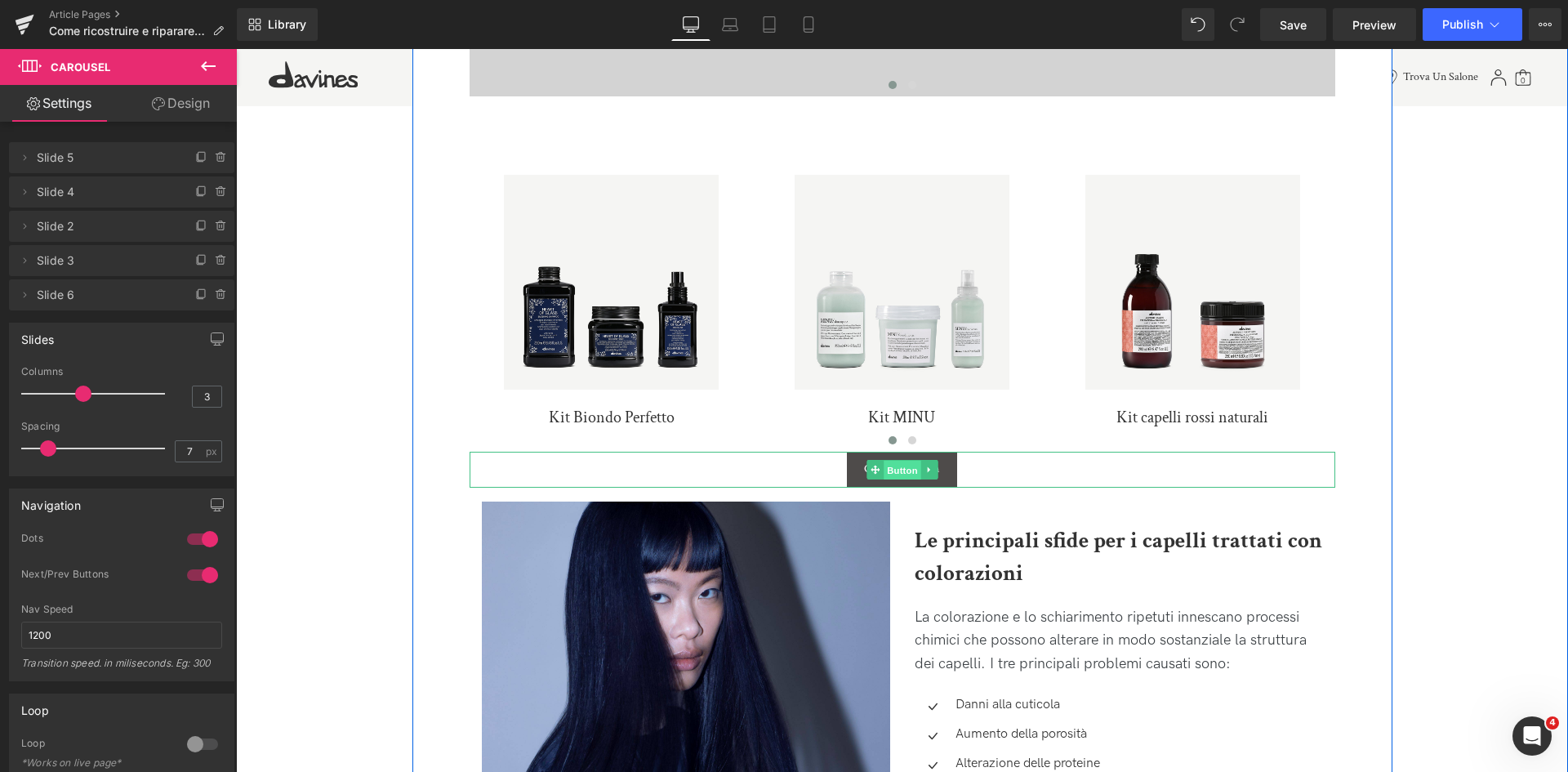
click at [899, 471] on span "Button" at bounding box center [903, 470] width 37 height 20
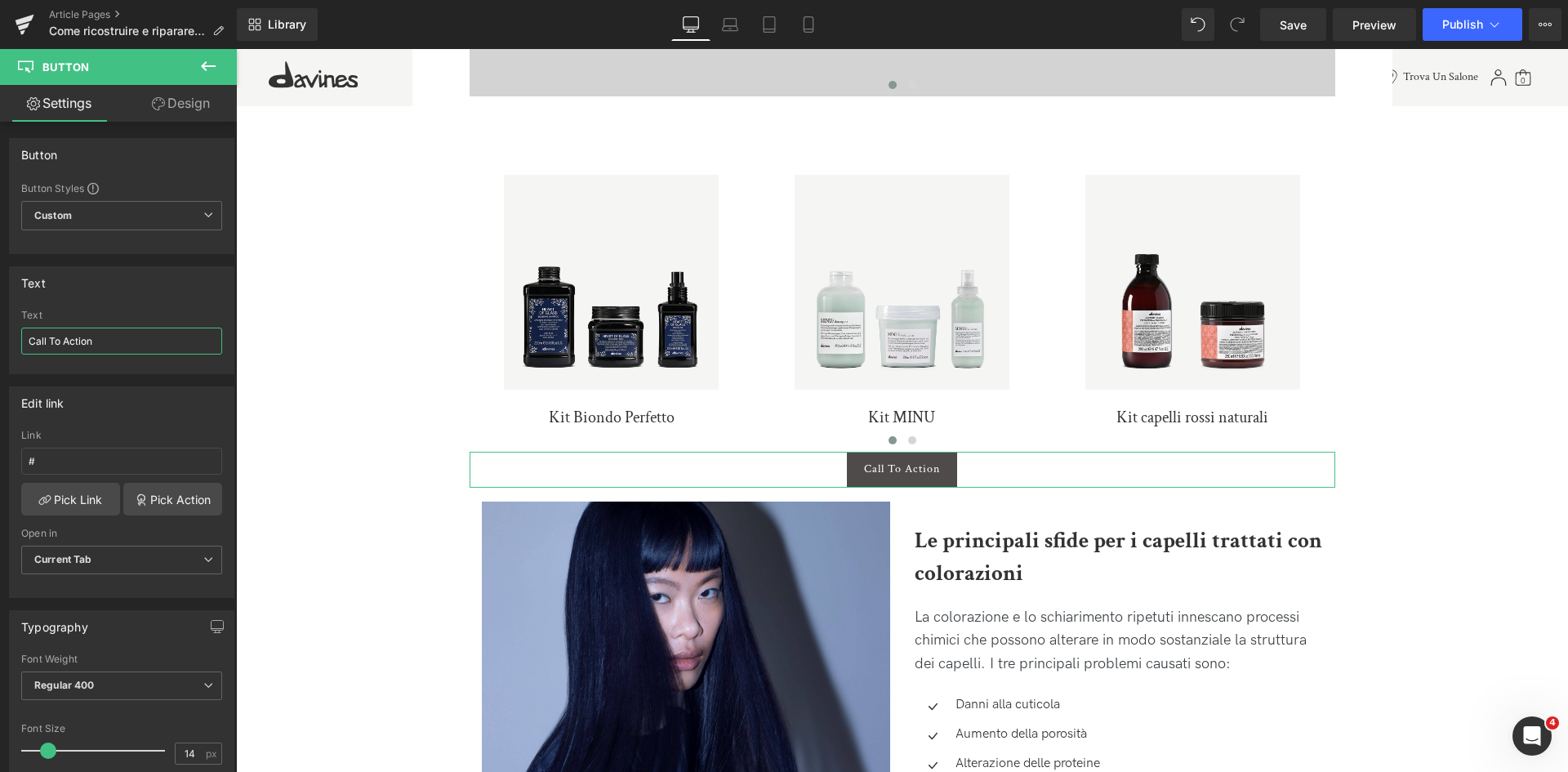
drag, startPoint x: 100, startPoint y: 338, endPoint x: -120, endPoint y: 320, distance: 220.7
click at [0, 320] on html "Button You are previewing how the will restyle your page. You can not edit Elem…" at bounding box center [784, 386] width 1568 height 772
type input "Kit per capelli colorati"
drag, startPoint x: 108, startPoint y: 465, endPoint x: -74, endPoint y: 454, distance: 182.3
click at [0, 454] on html "Button You are previewing how the will restyle your page. You can not edit Elem…" at bounding box center [784, 386] width 1568 height 772
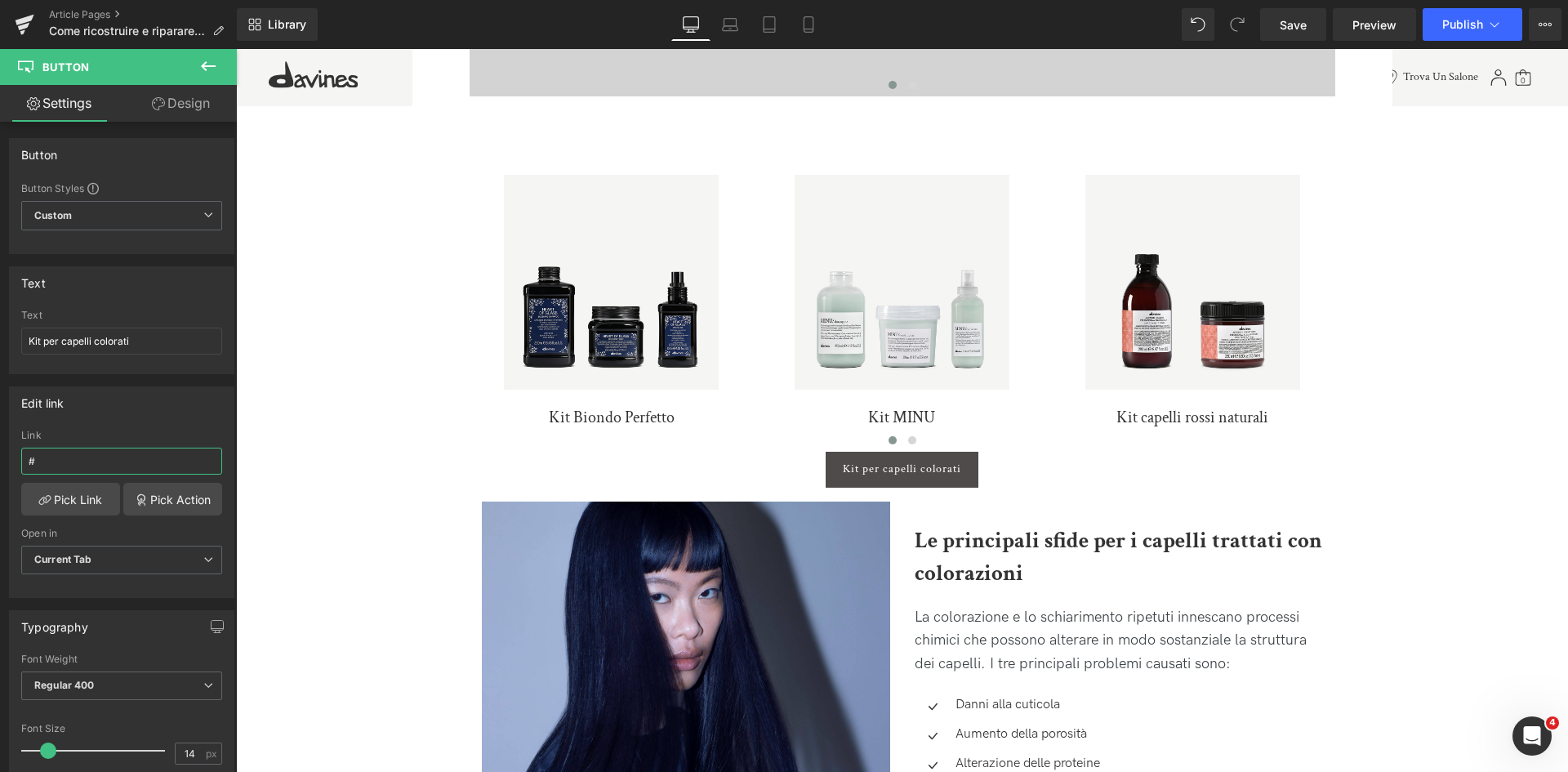
paste input "https://it.davines.com/collections/capelli-colorati"
type input "https://it.davines.com/collections/capelli-colorati"
click at [1291, 27] on span "Save" at bounding box center [1293, 24] width 27 height 17
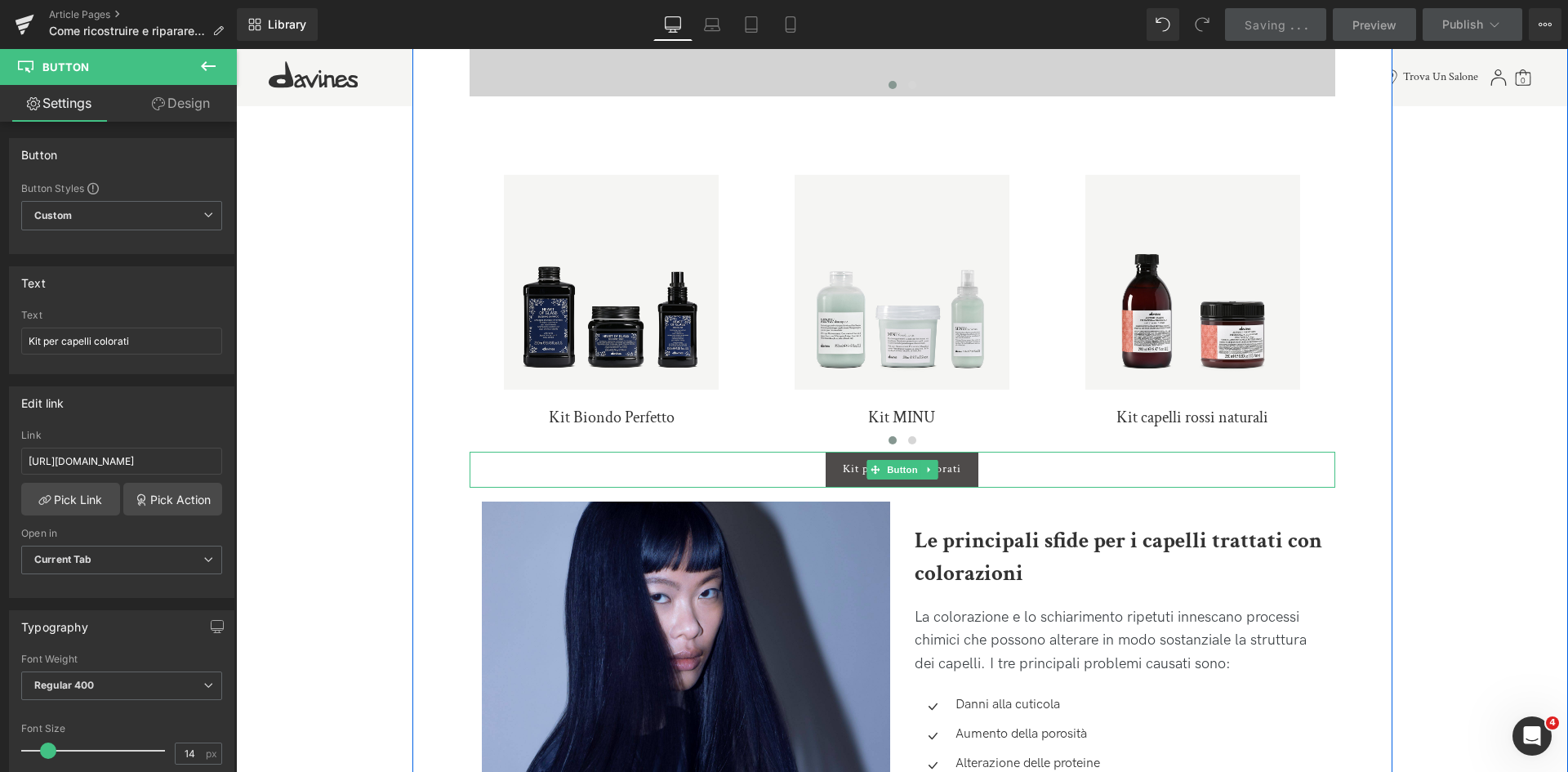
click at [1020, 472] on div "Kit per capelli colorati" at bounding box center [902, 470] width 865 height 36
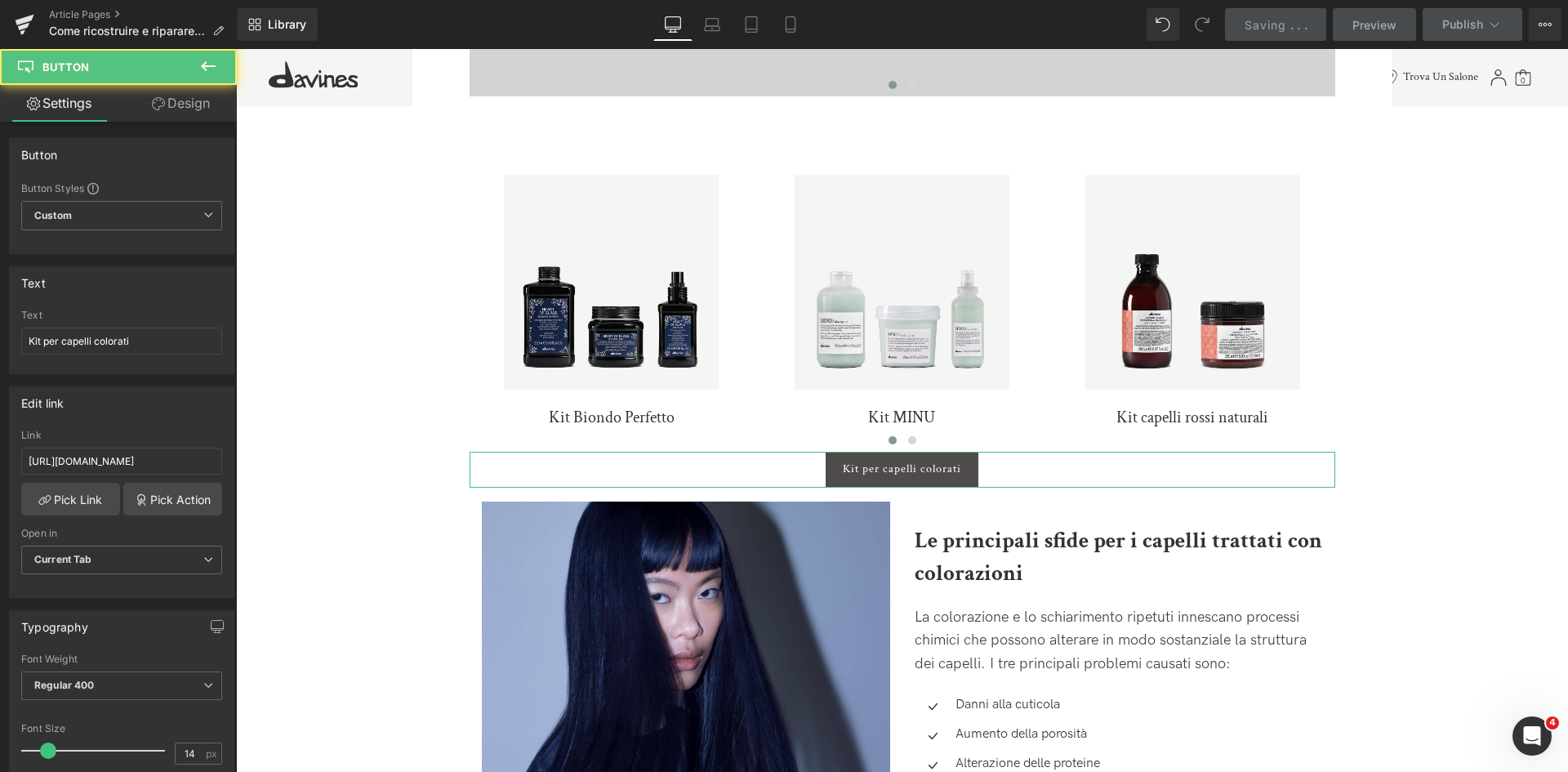
click at [211, 111] on link "Design" at bounding box center [181, 103] width 119 height 36
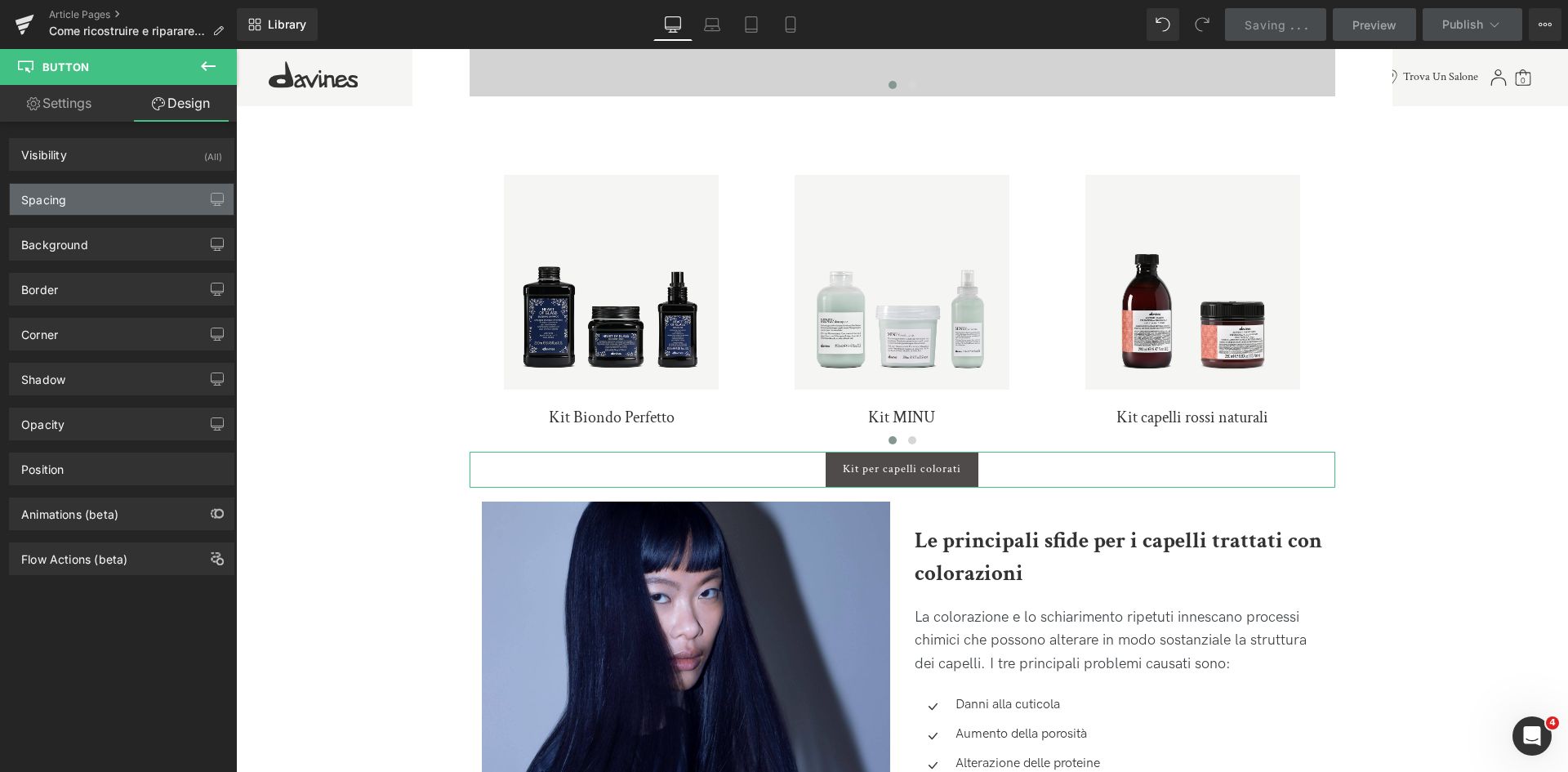
click at [134, 193] on div "Spacing" at bounding box center [121, 198] width 224 height 31
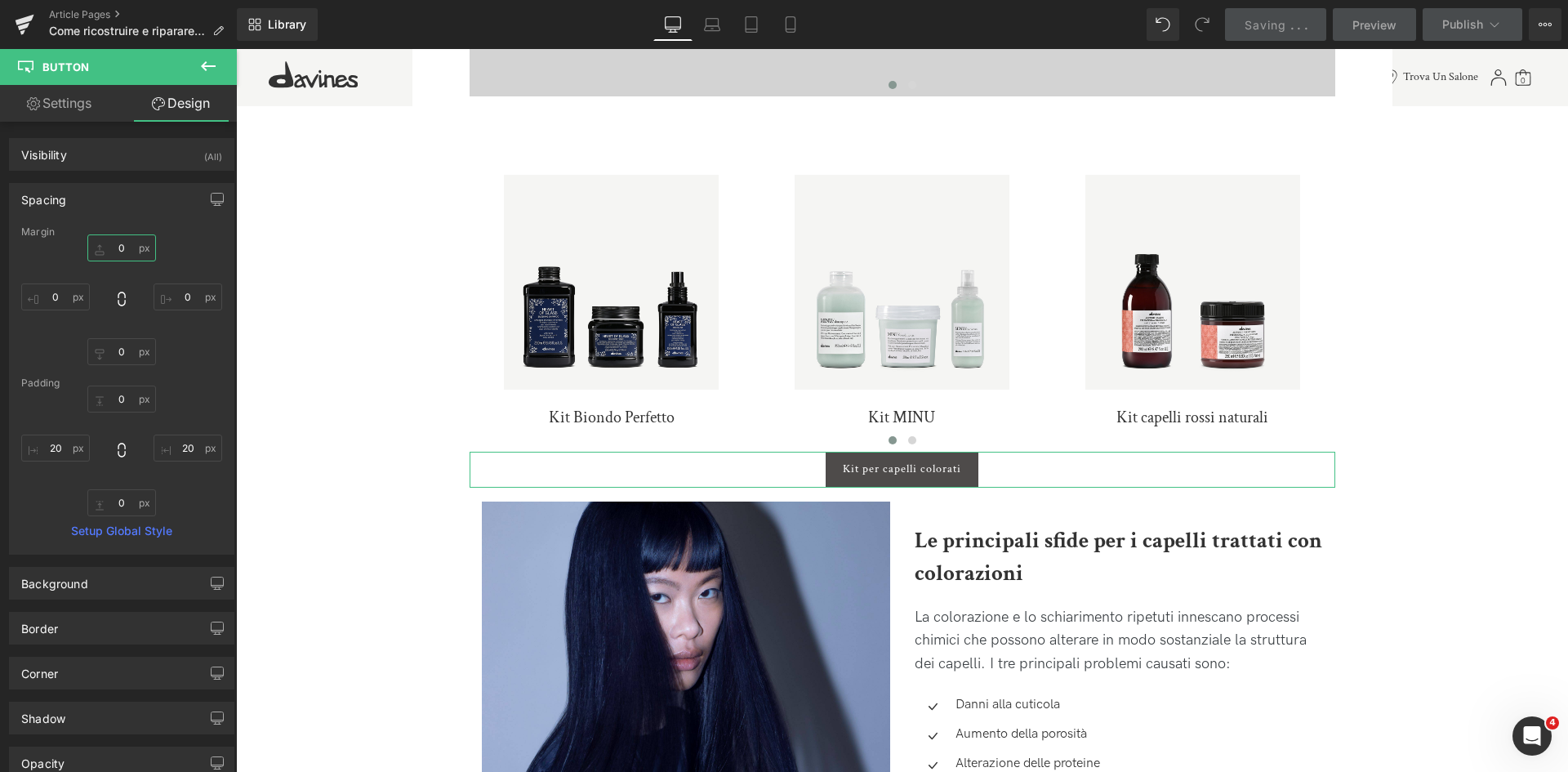
click at [106, 253] on input "0" at bounding box center [121, 248] width 68 height 27
click at [106, 247] on input "0" at bounding box center [121, 248] width 68 height 27
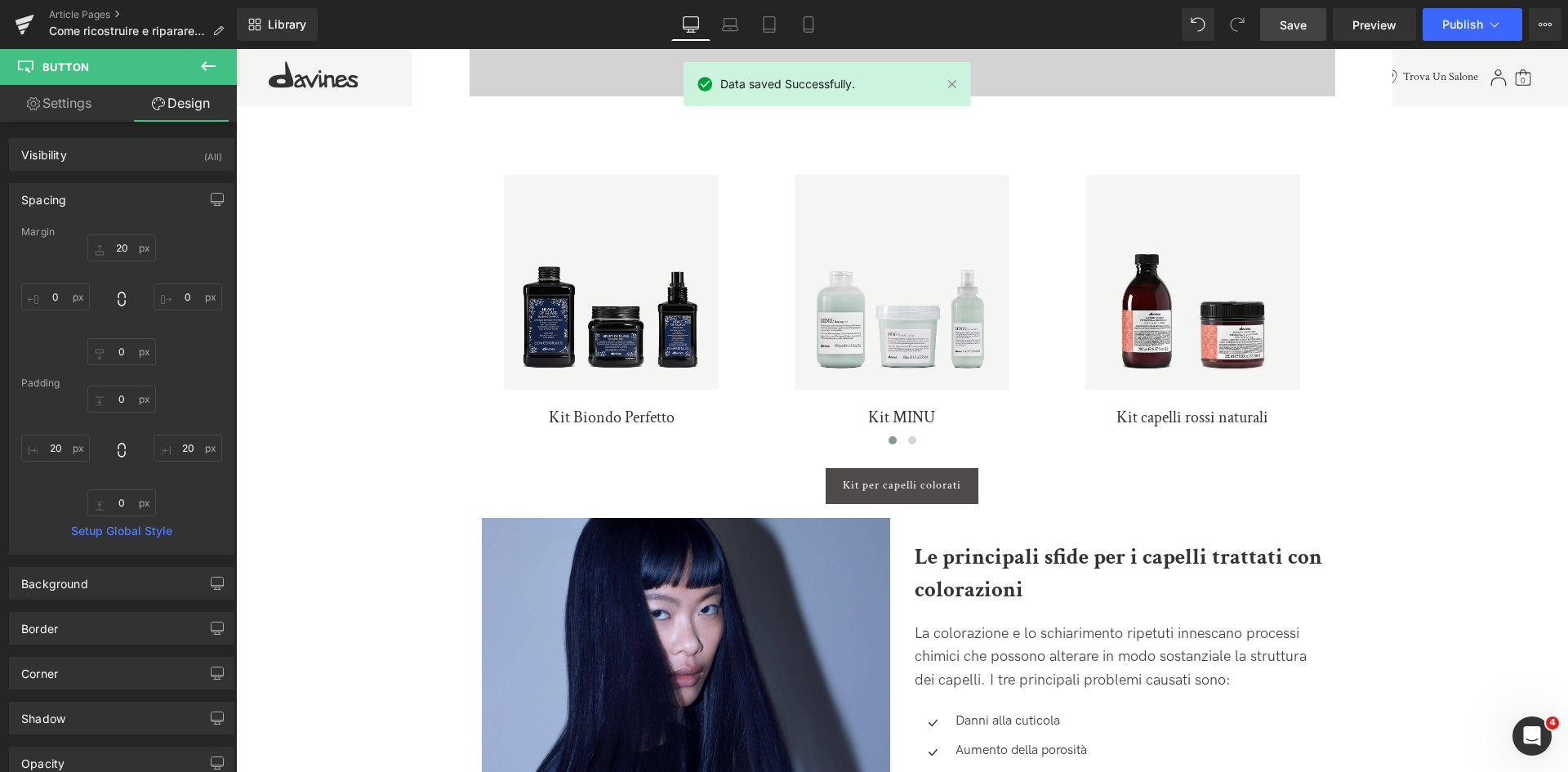
click at [1304, 28] on span "Save" at bounding box center [1293, 24] width 27 height 17
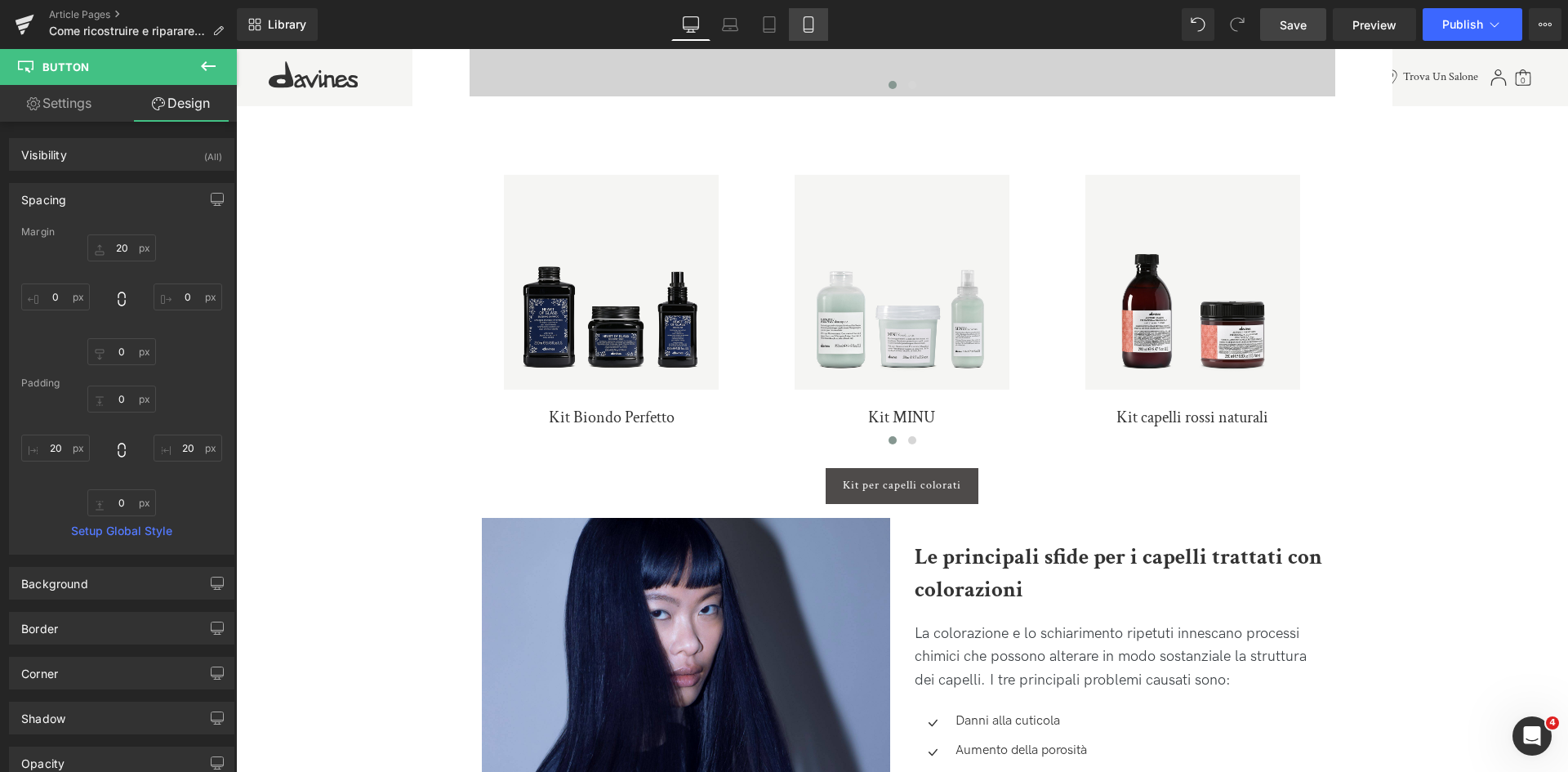
click at [816, 29] on icon at bounding box center [808, 23] width 16 height 16
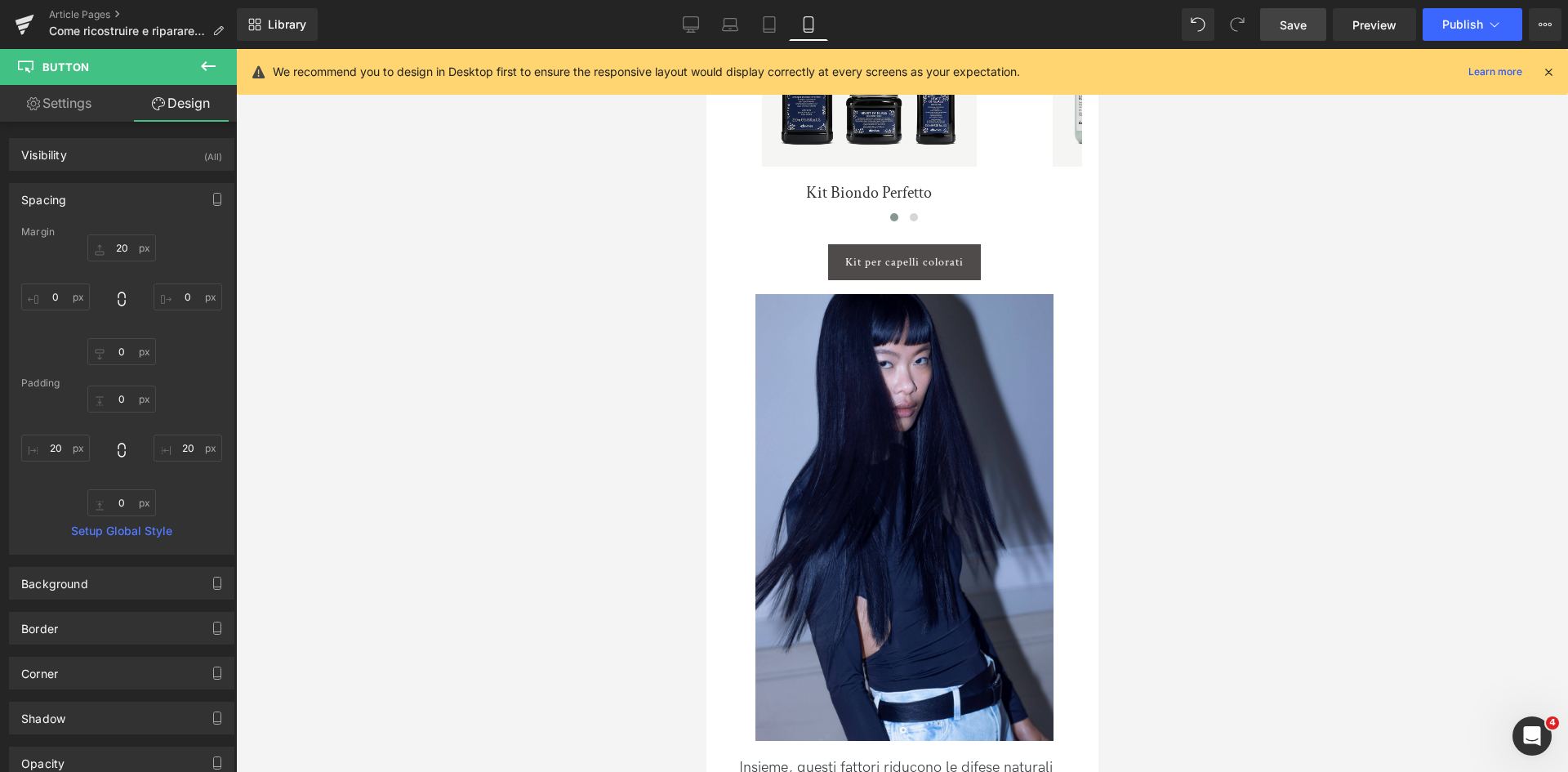
type input "20"
type input "0"
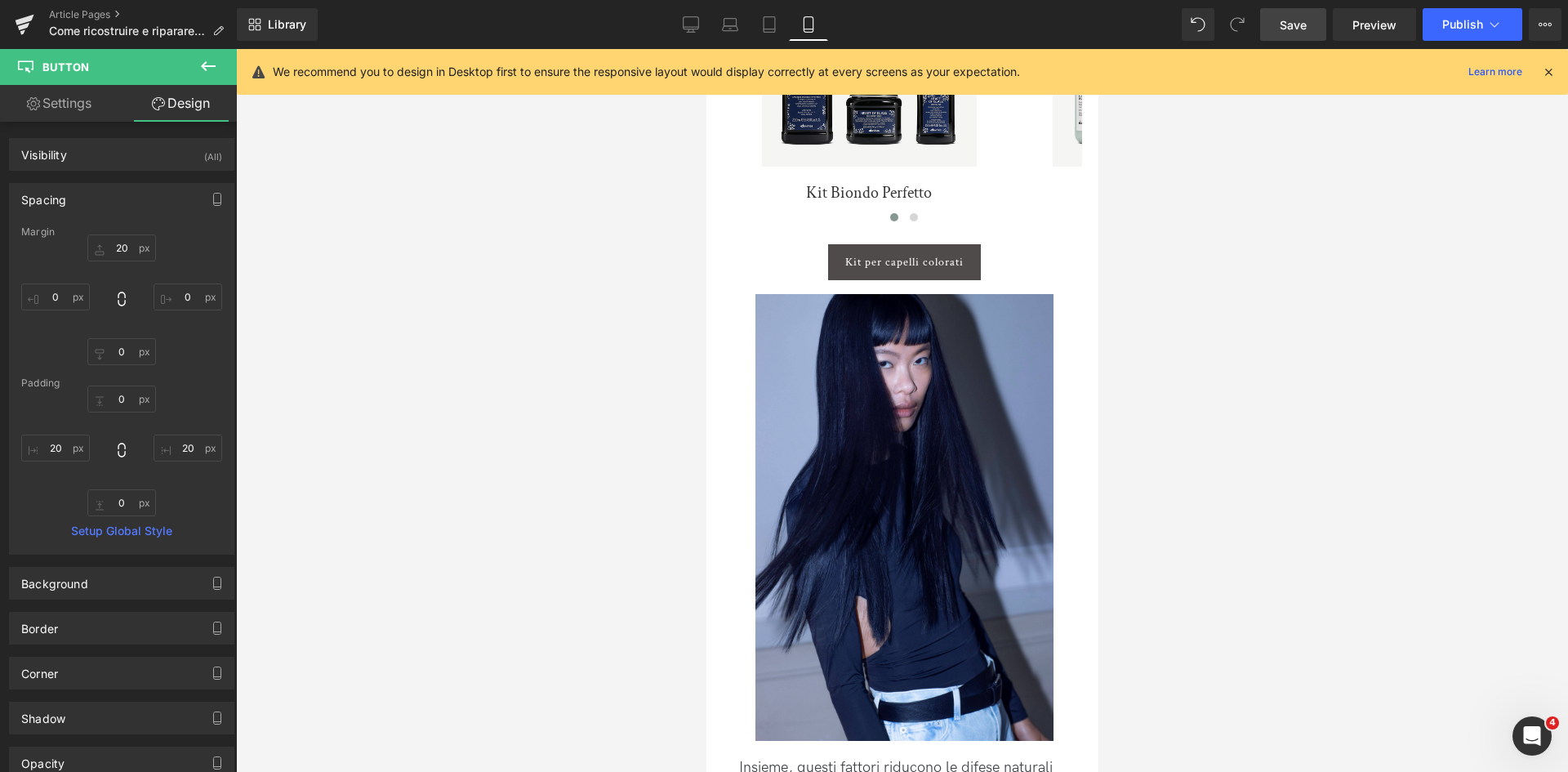
type input "20"
type input "0"
type input "20"
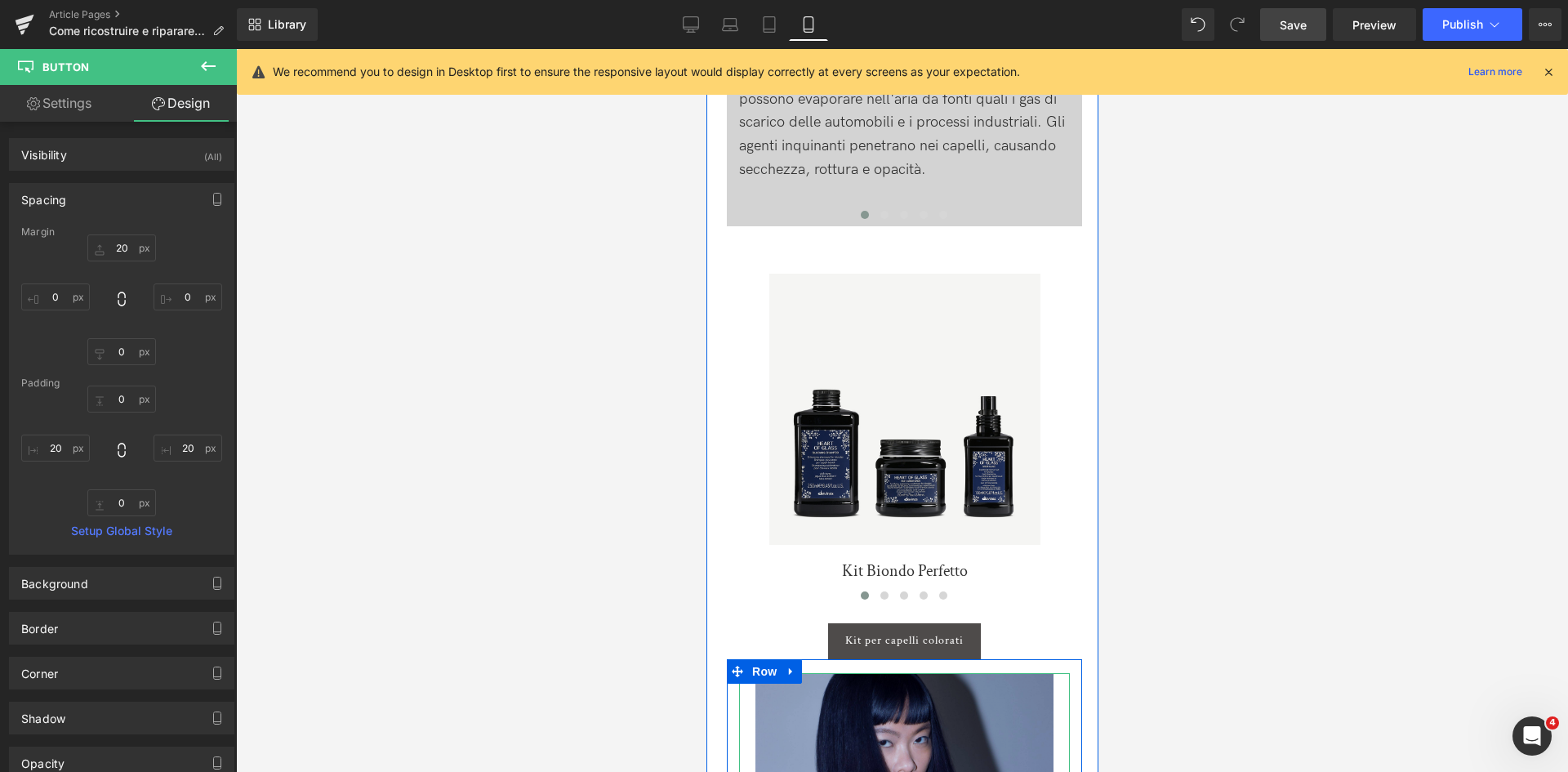
scroll to position [1256, 0]
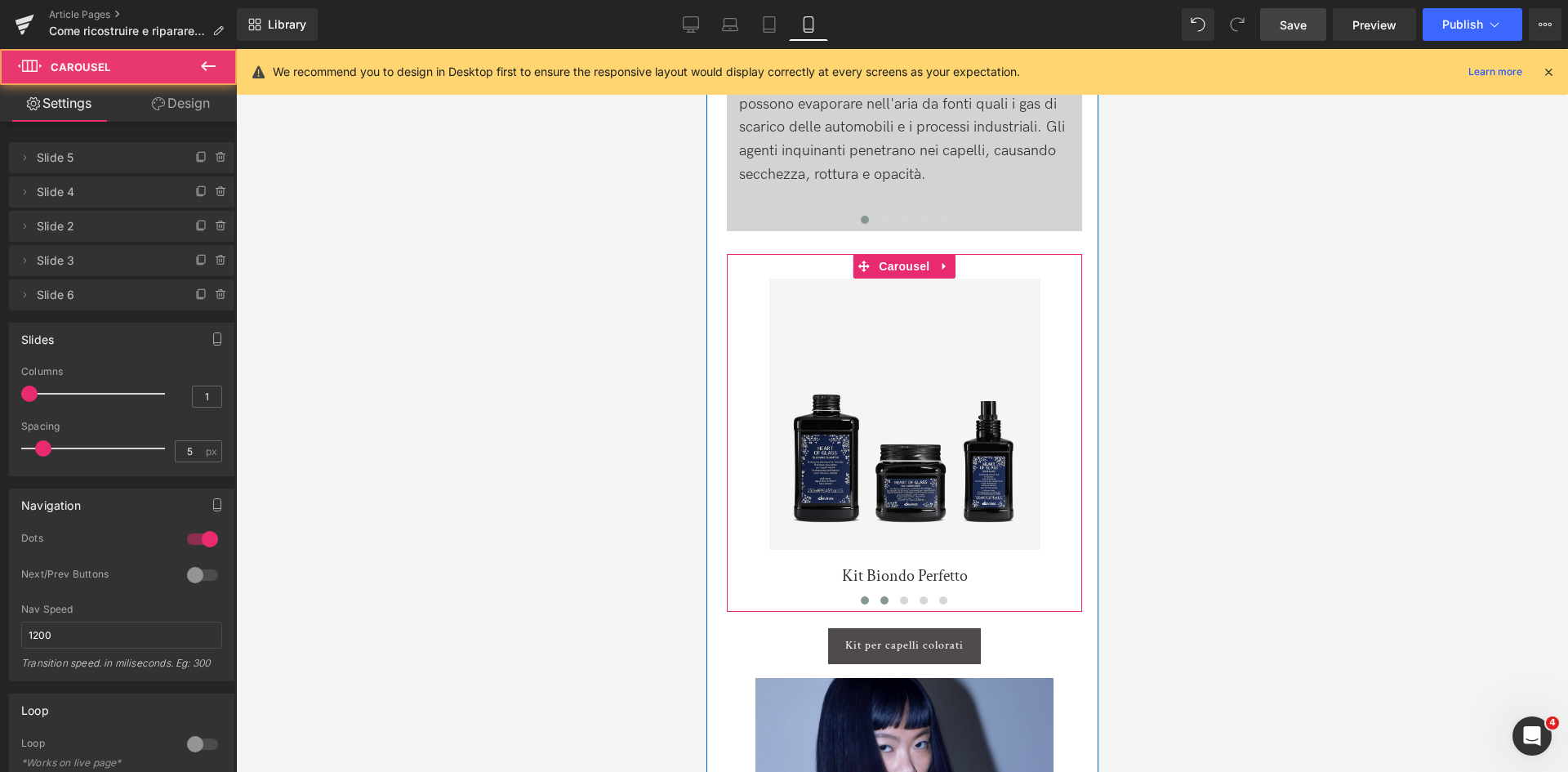
click at [884, 604] on span at bounding box center [883, 600] width 8 height 8
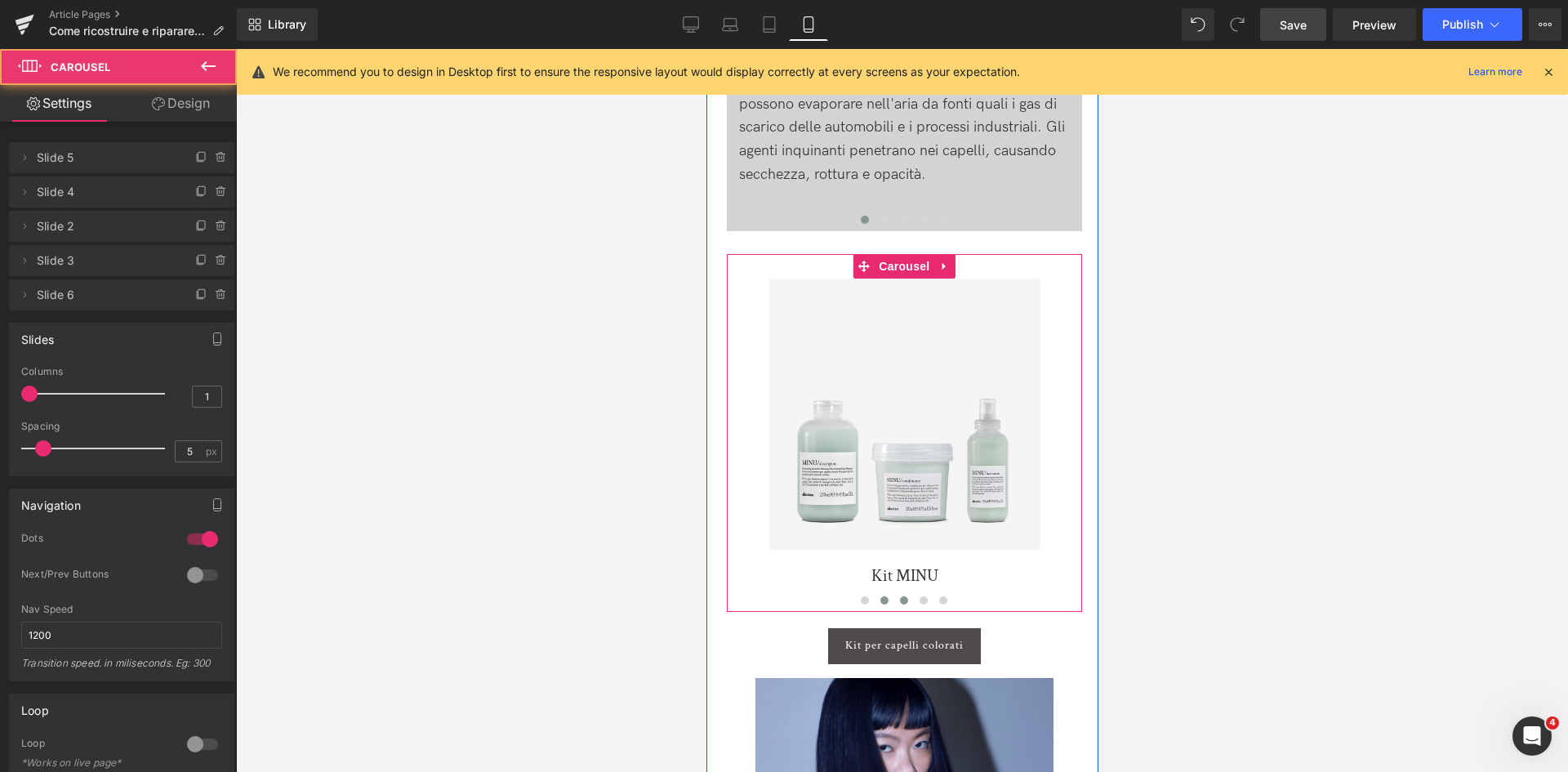
click at [899, 604] on span at bounding box center [903, 600] width 8 height 8
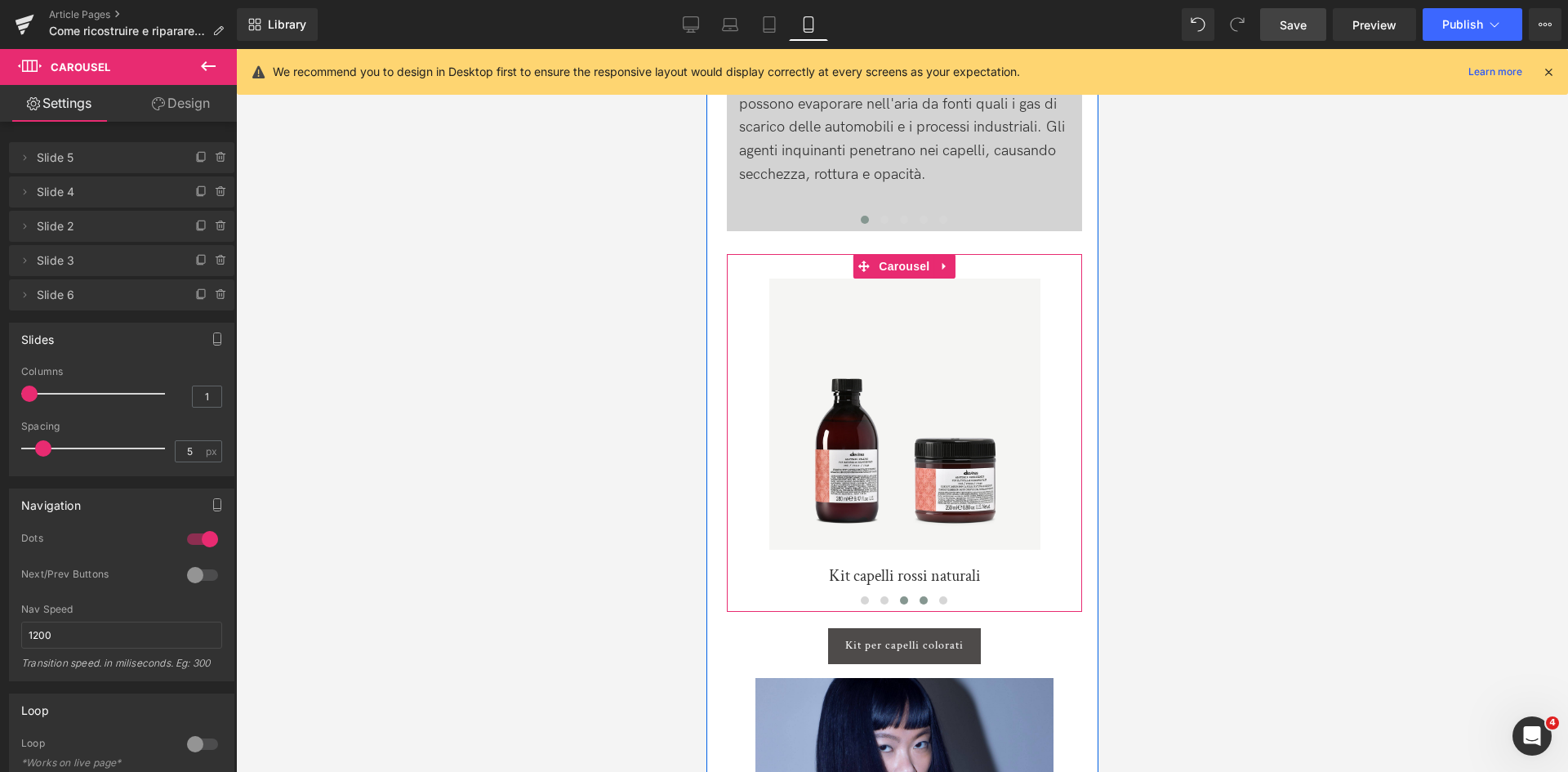
click at [915, 608] on button at bounding box center [922, 600] width 20 height 16
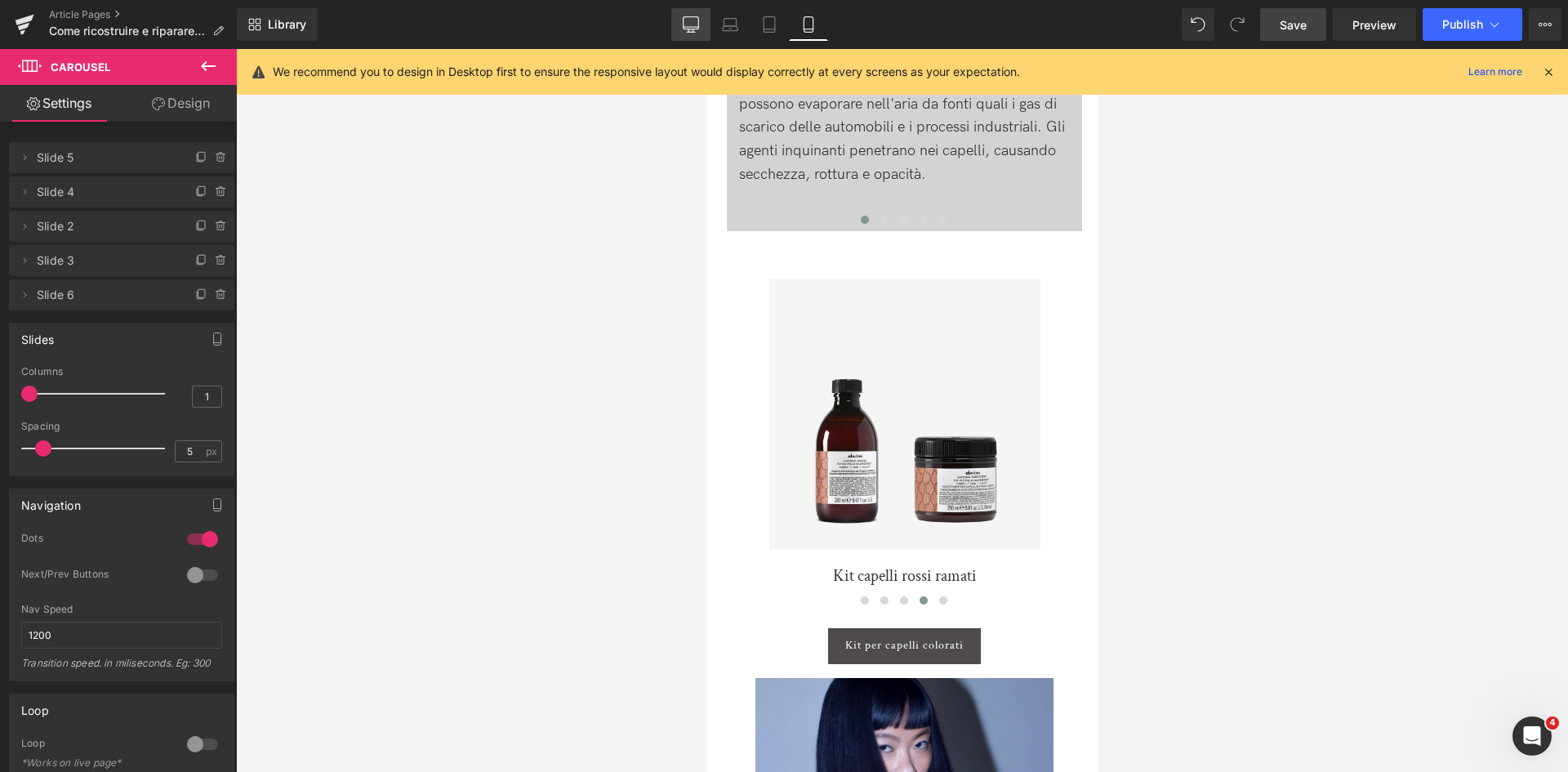
click at [684, 33] on link "Desktop" at bounding box center [691, 24] width 39 height 33
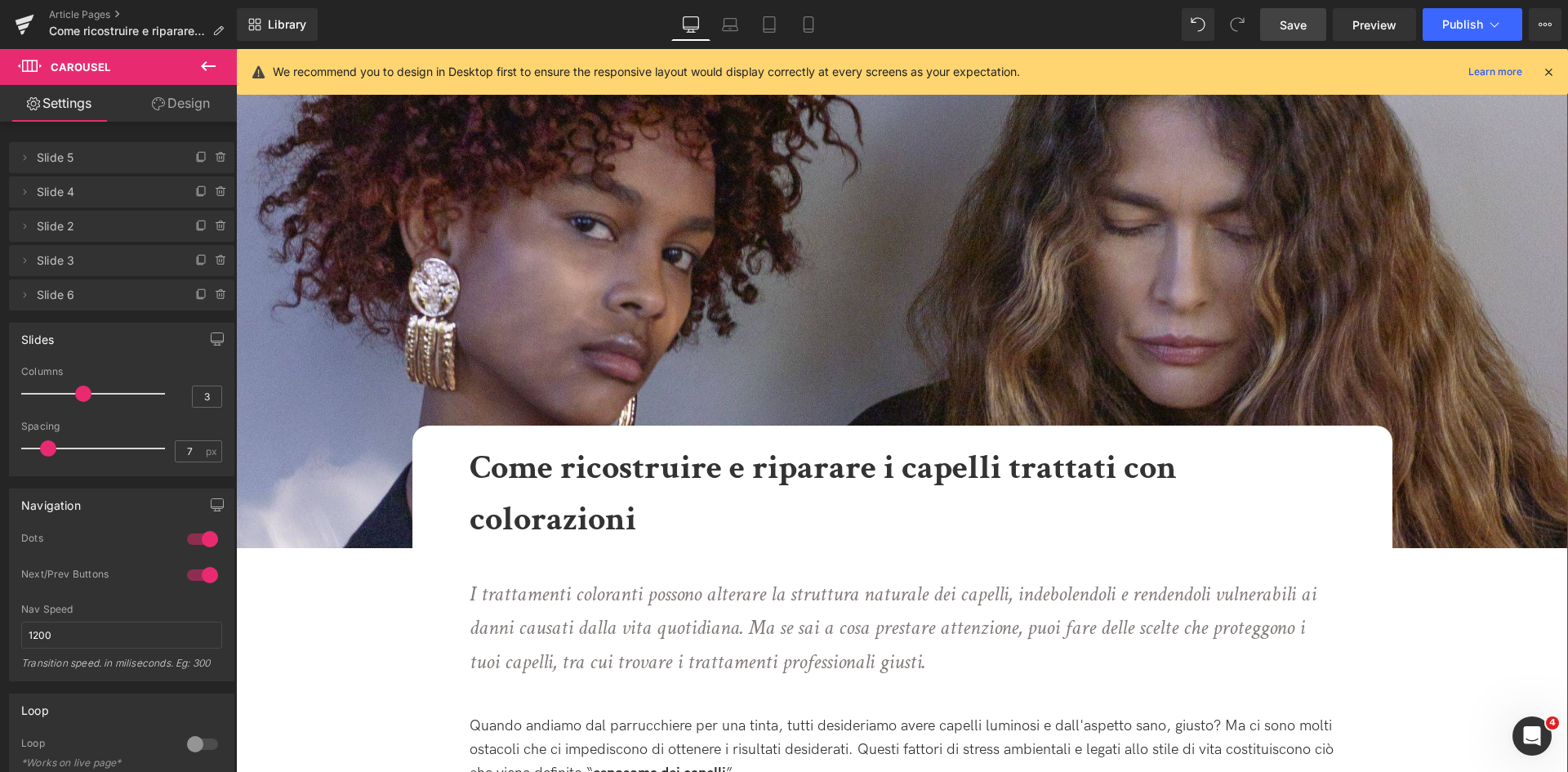
scroll to position [157, 0]
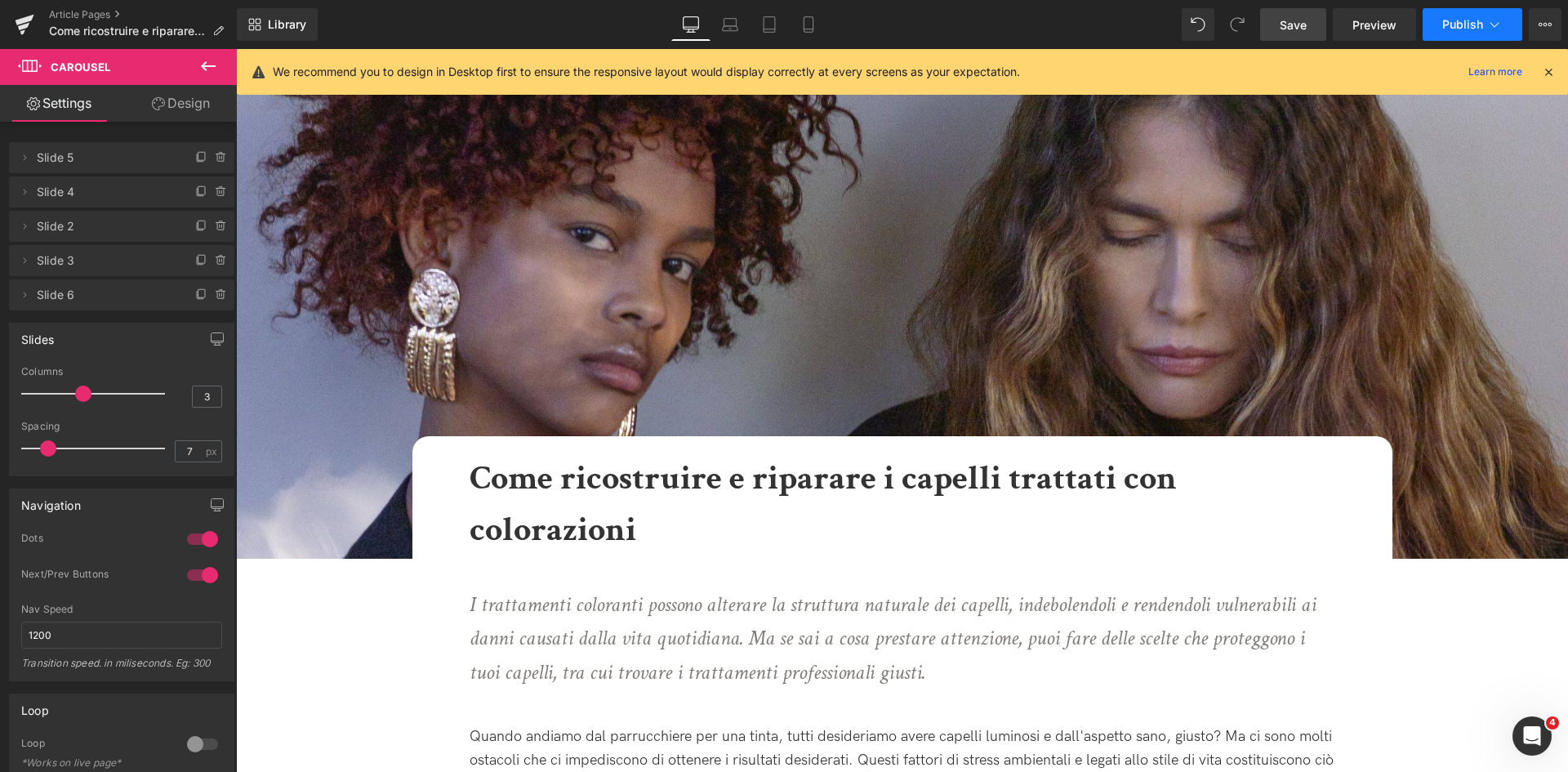
click at [1504, 16] on button "Publish" at bounding box center [1473, 24] width 100 height 33
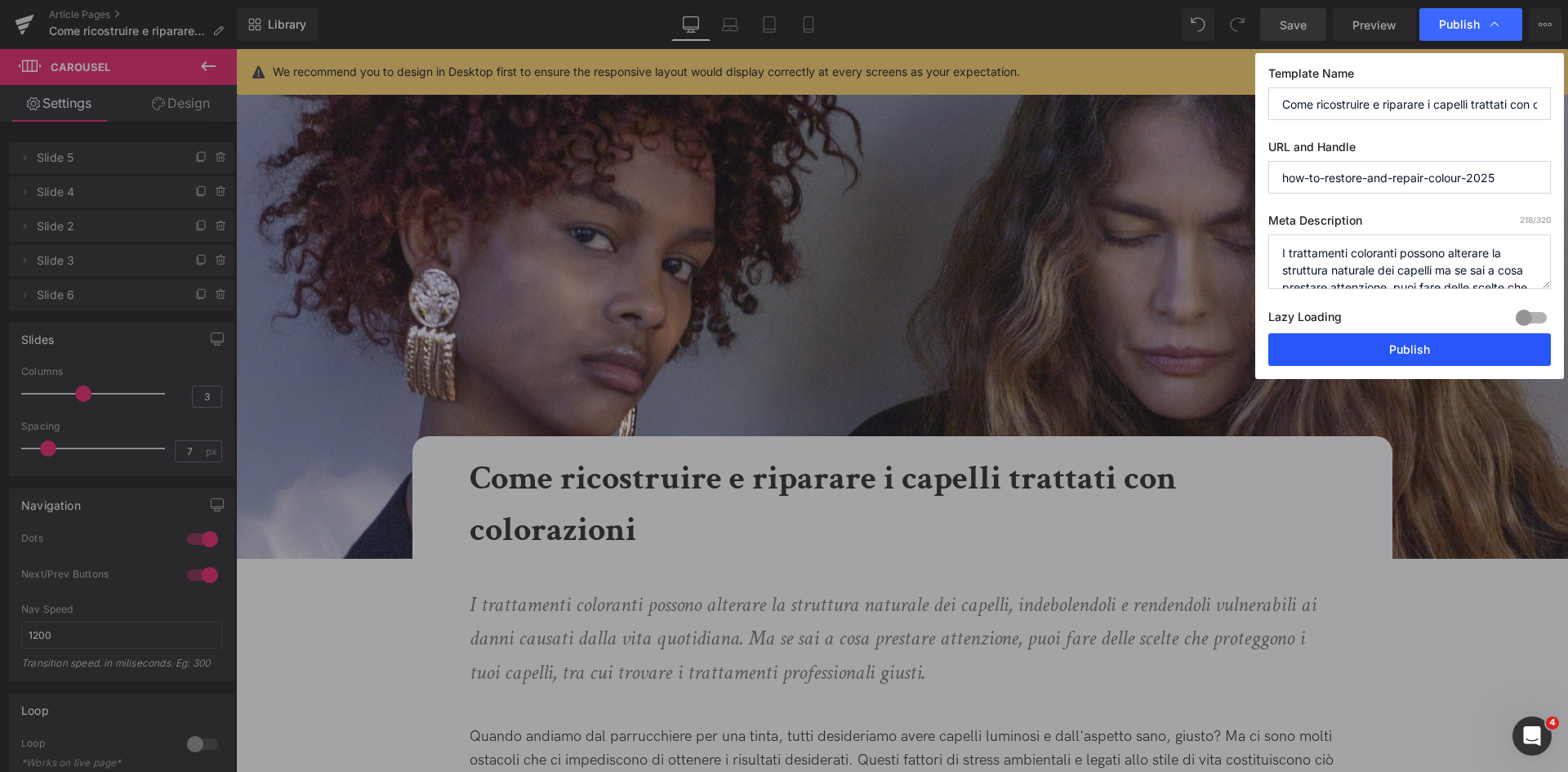
click at [1379, 339] on button "Publish" at bounding box center [1410, 349] width 283 height 33
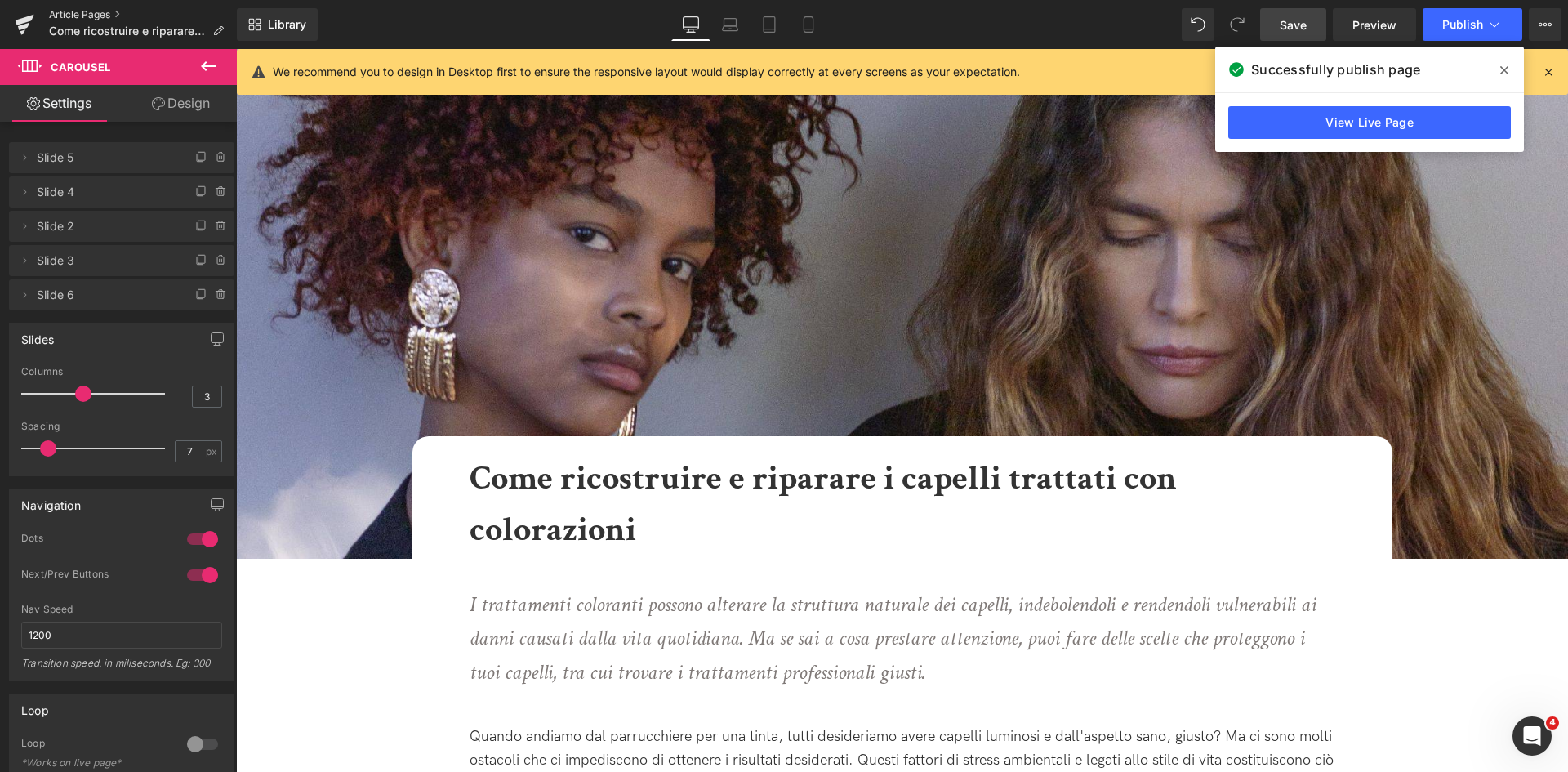
click at [79, 13] on link "Article Pages" at bounding box center [142, 15] width 188 height 13
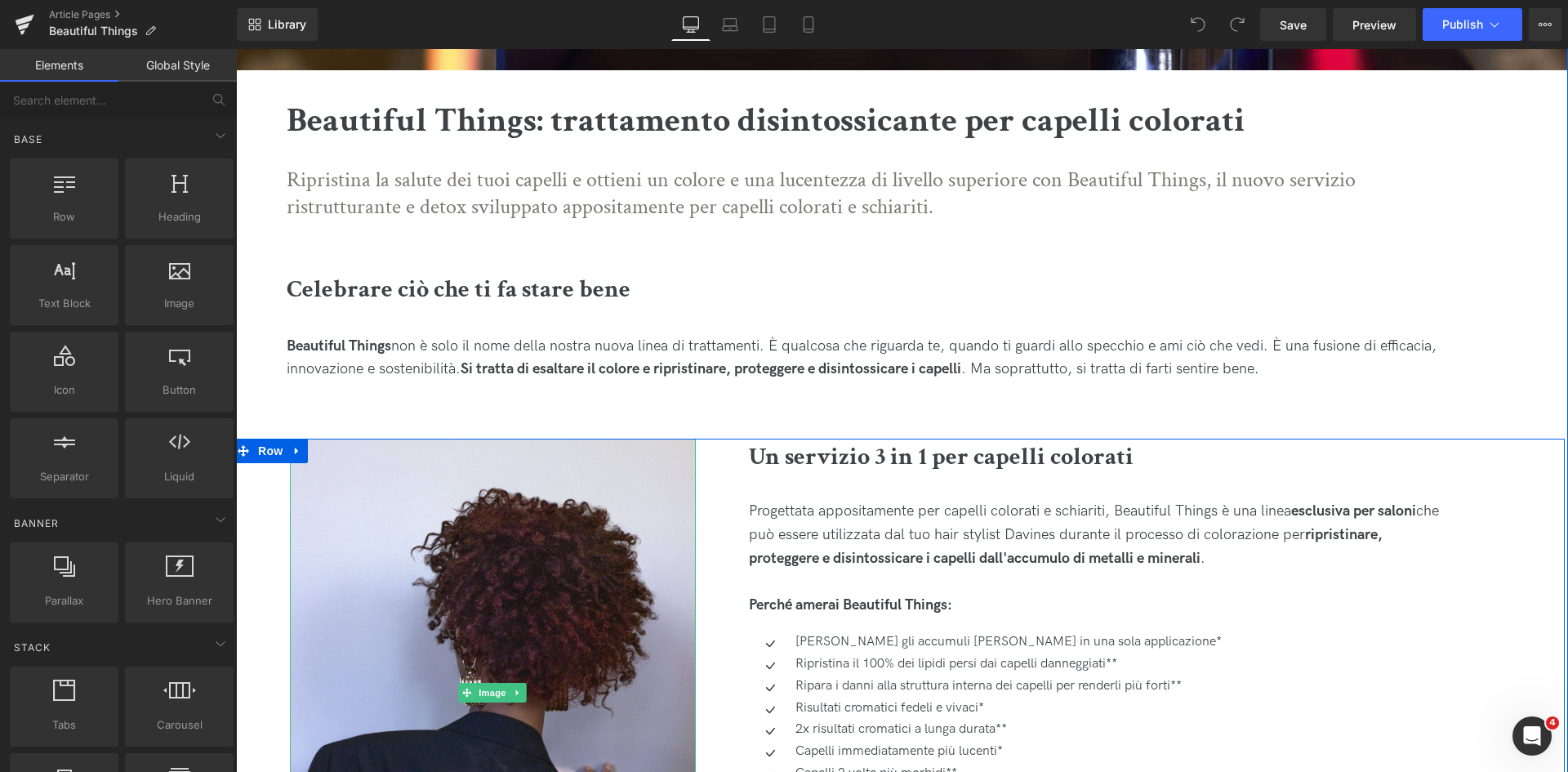
scroll to position [490, 0]
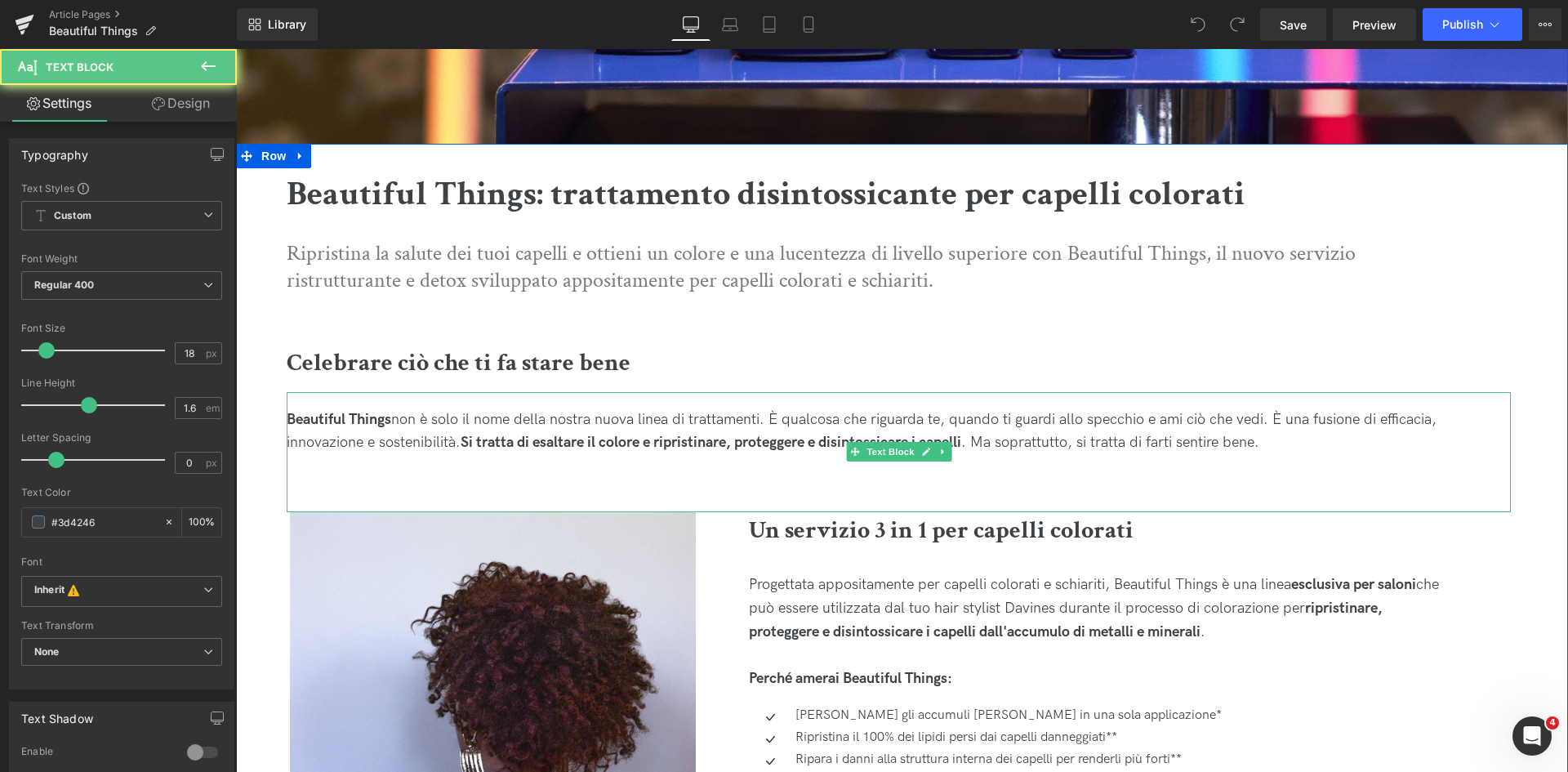
click at [311, 496] on div "Beautiful Things non è solo il nome della nostra nuova linea di trattamenti. È …" at bounding box center [898, 452] width 1225 height 121
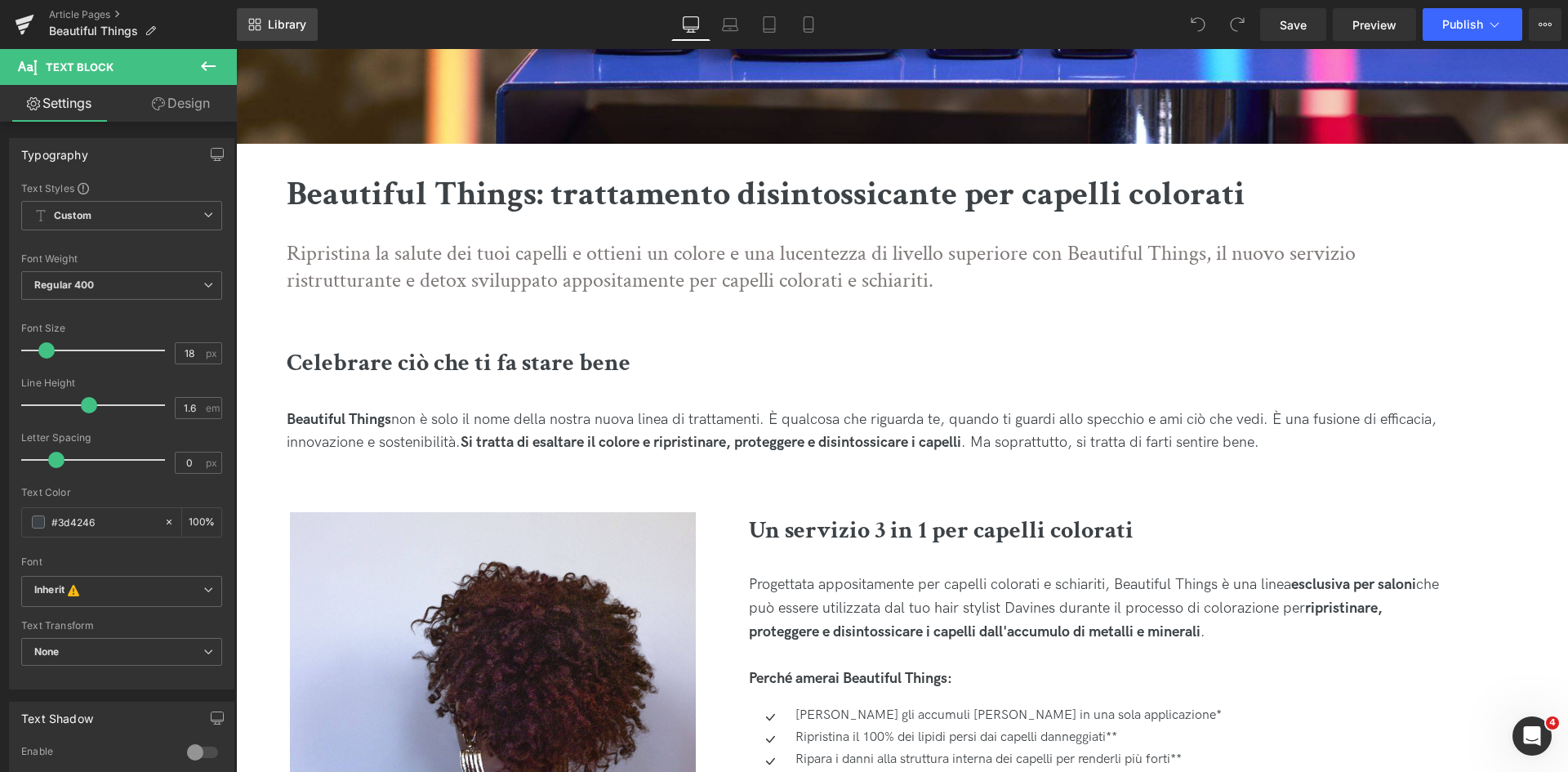
click at [266, 34] on link "Library" at bounding box center [277, 24] width 80 height 33
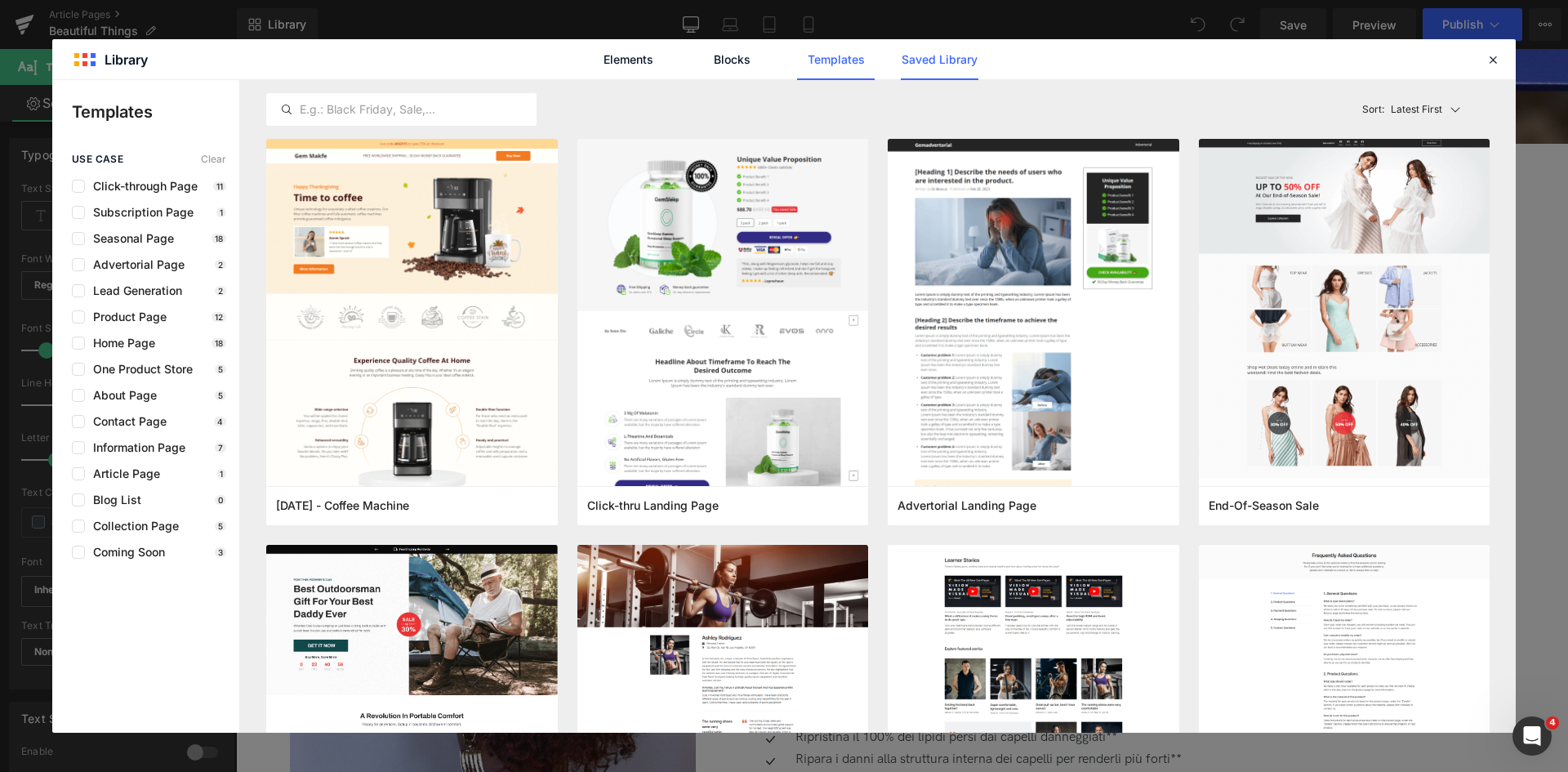
click at [918, 49] on link "Saved Library" at bounding box center [939, 60] width 78 height 41
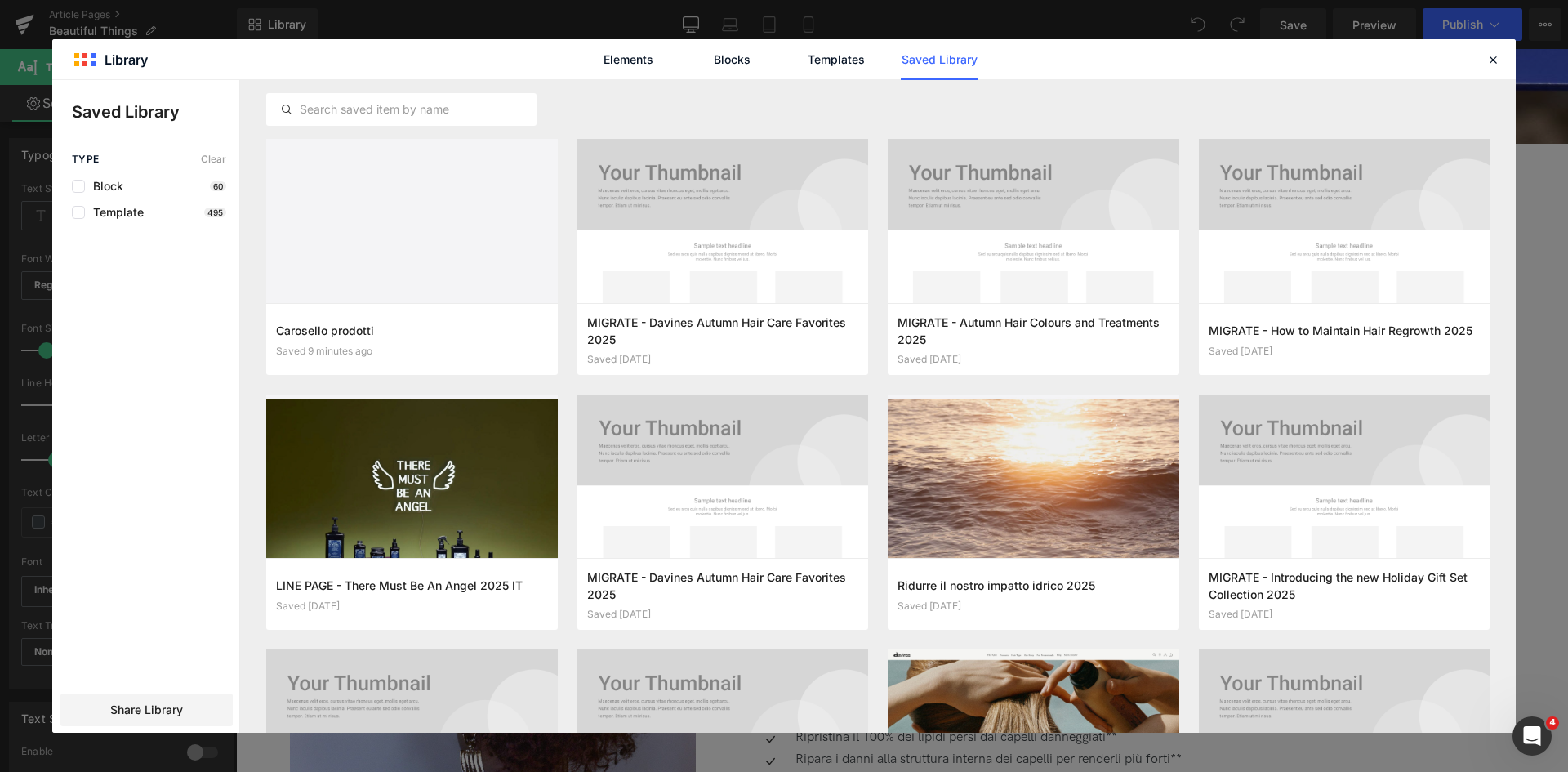
click at [163, 182] on div "Block 60" at bounding box center [149, 186] width 154 height 13
click at [109, 187] on span "Block" at bounding box center [104, 186] width 38 height 13
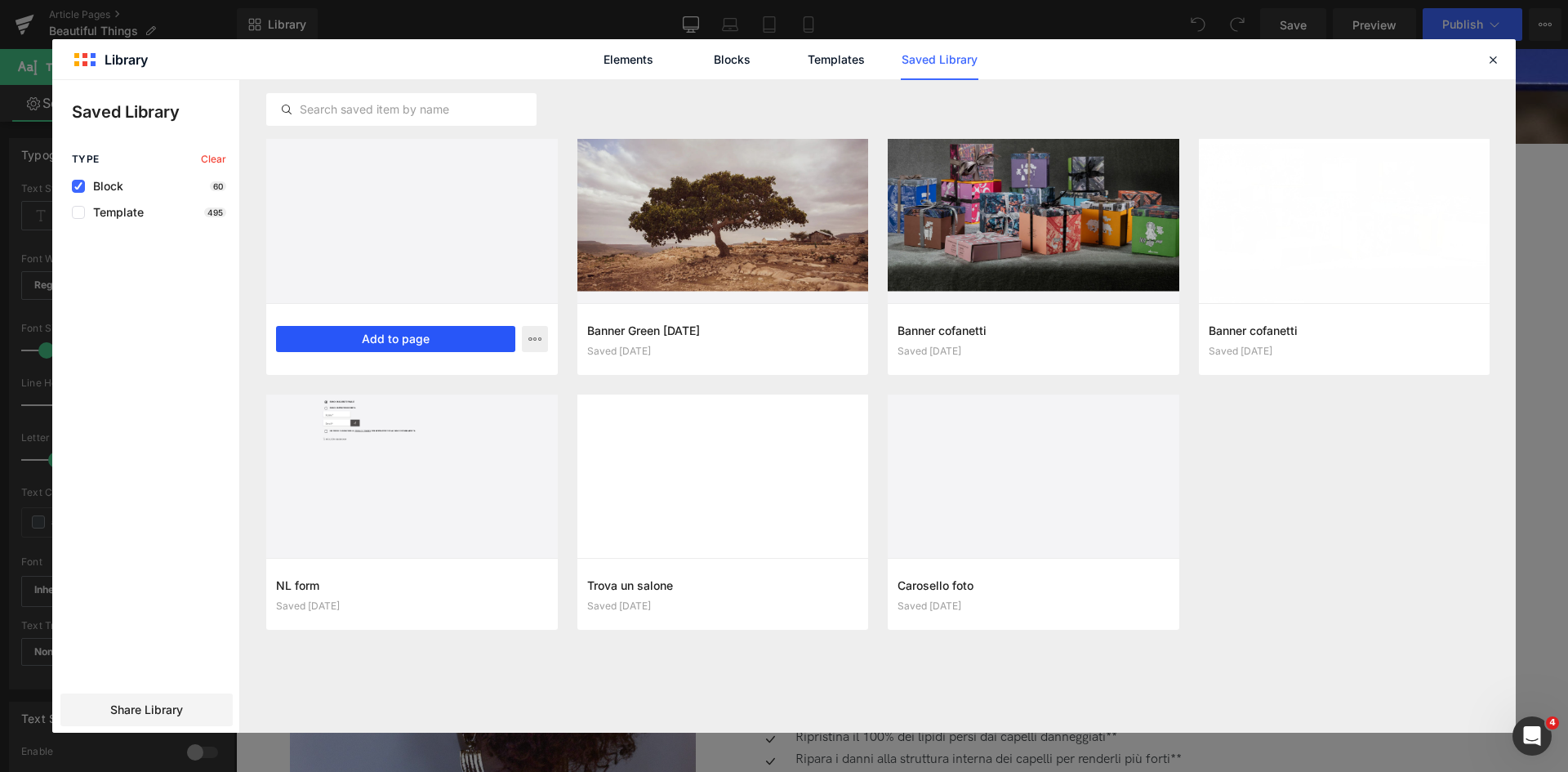
drag, startPoint x: 441, startPoint y: 342, endPoint x: 204, endPoint y: 295, distance: 241.6
click at [441, 342] on button "Add to page" at bounding box center [396, 339] width 240 height 26
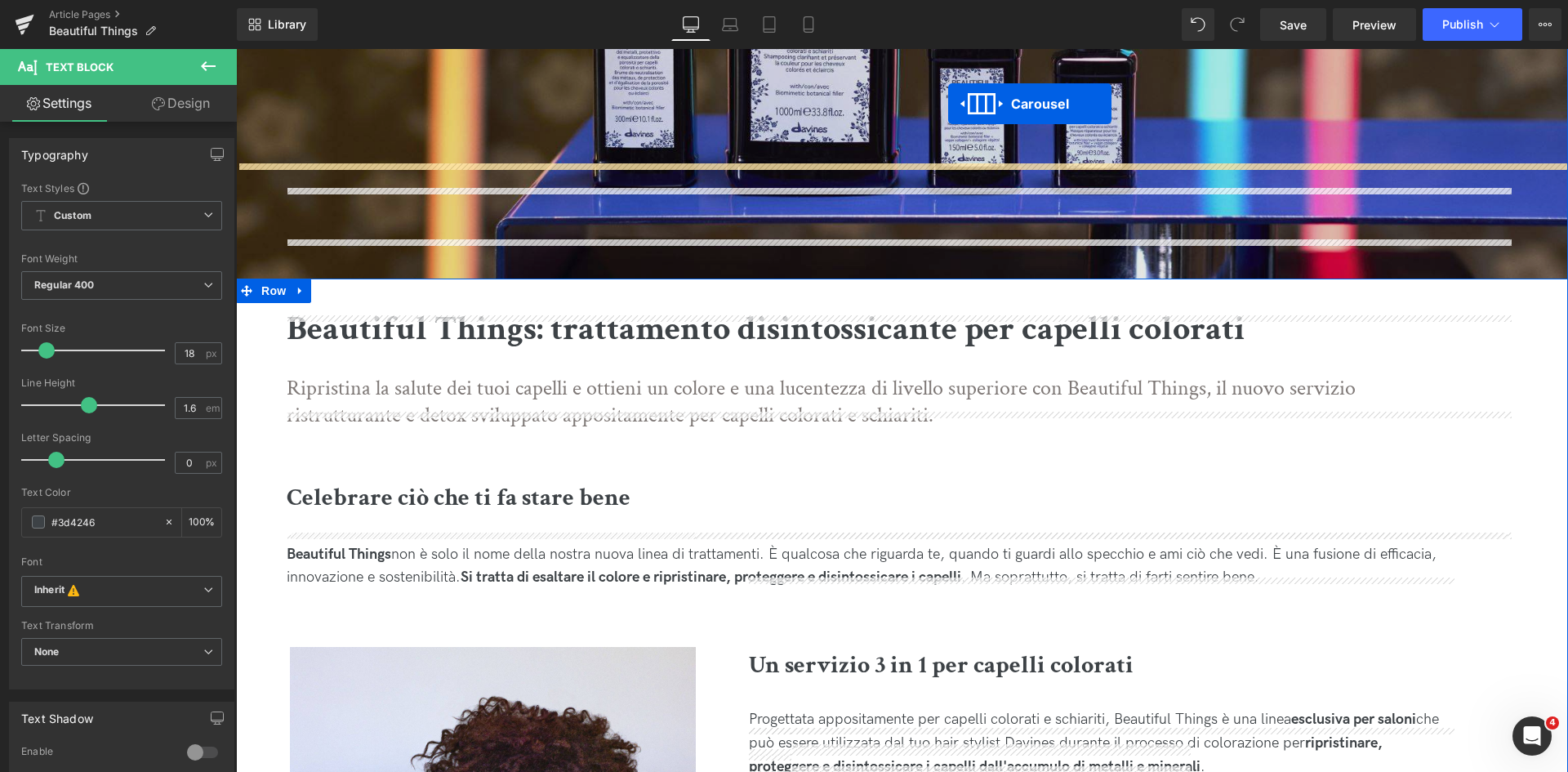
scroll to position [339, 0]
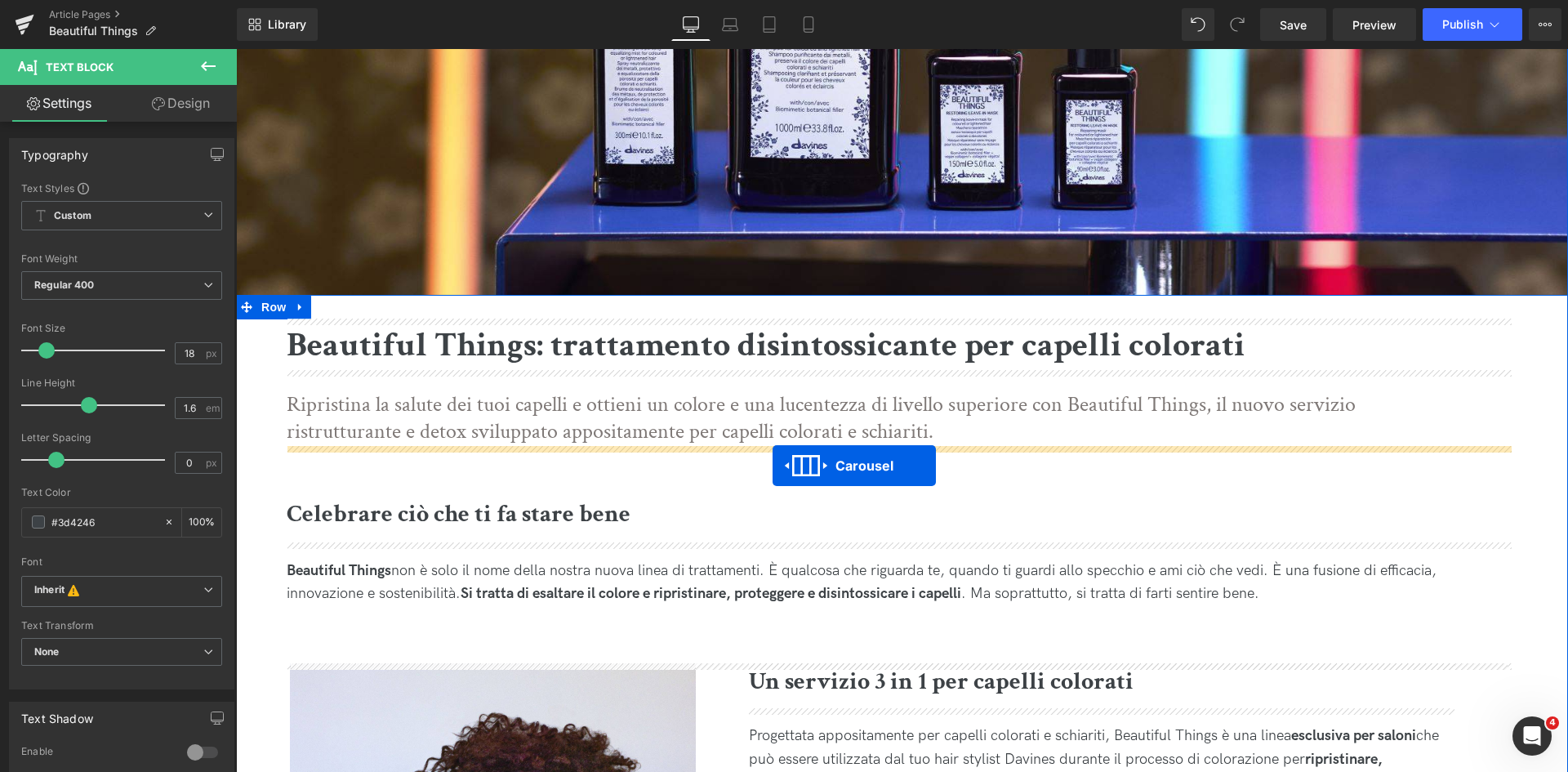
drag, startPoint x: 864, startPoint y: 147, endPoint x: 773, endPoint y: 466, distance: 331.7
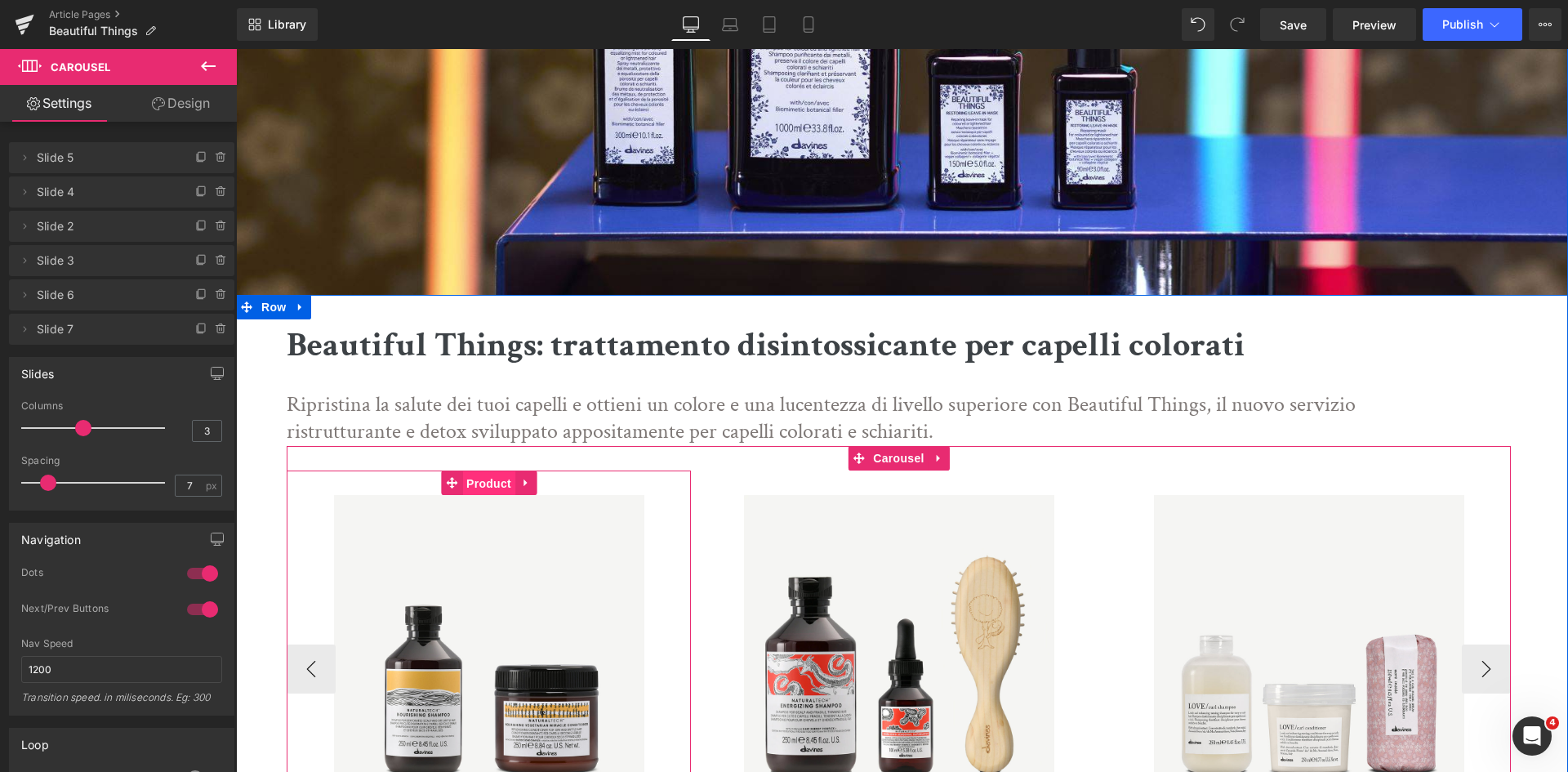
click at [474, 488] on span "Product" at bounding box center [488, 484] width 53 height 24
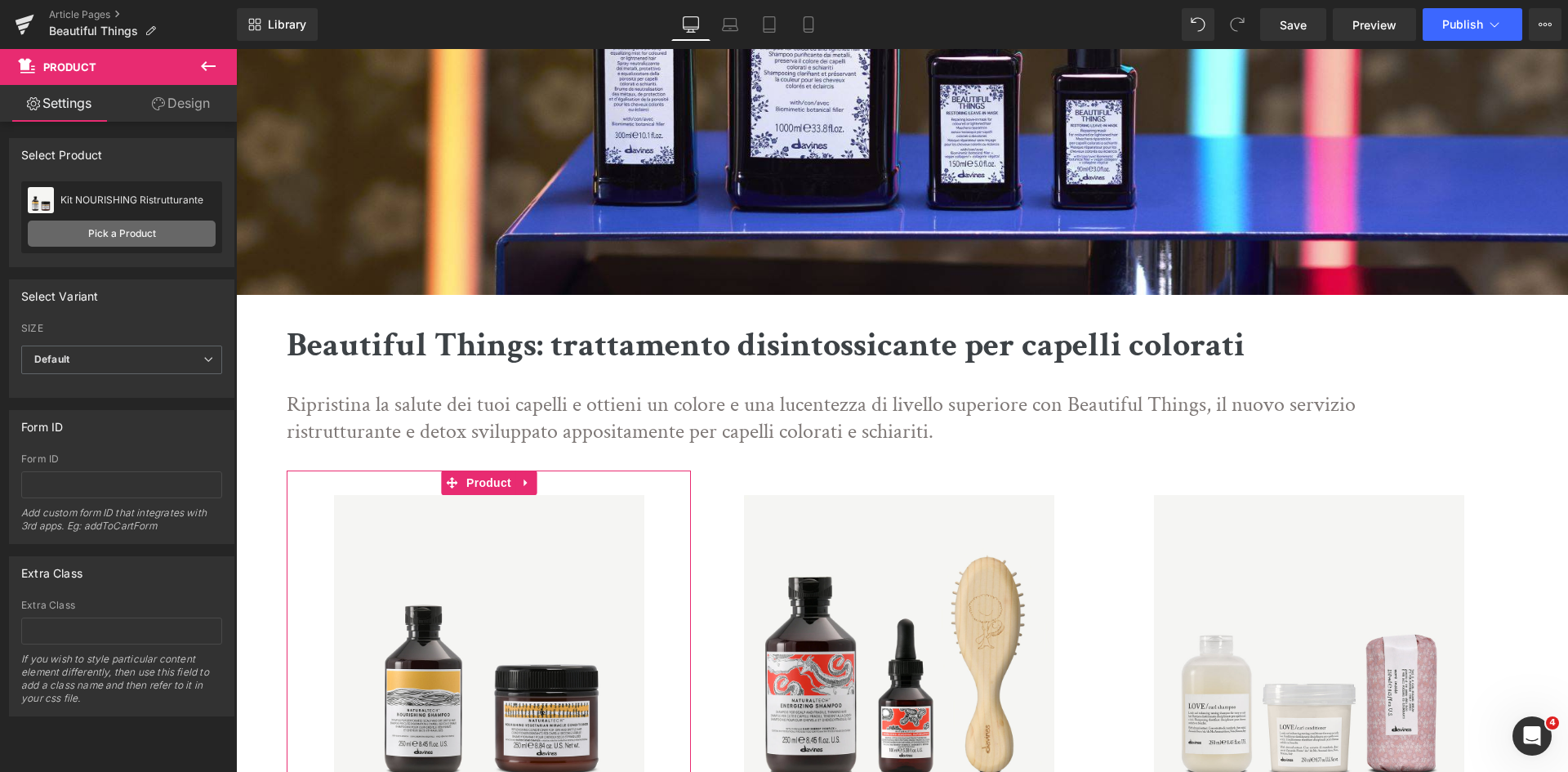
click at [162, 233] on link "Pick a Product" at bounding box center [122, 234] width 188 height 26
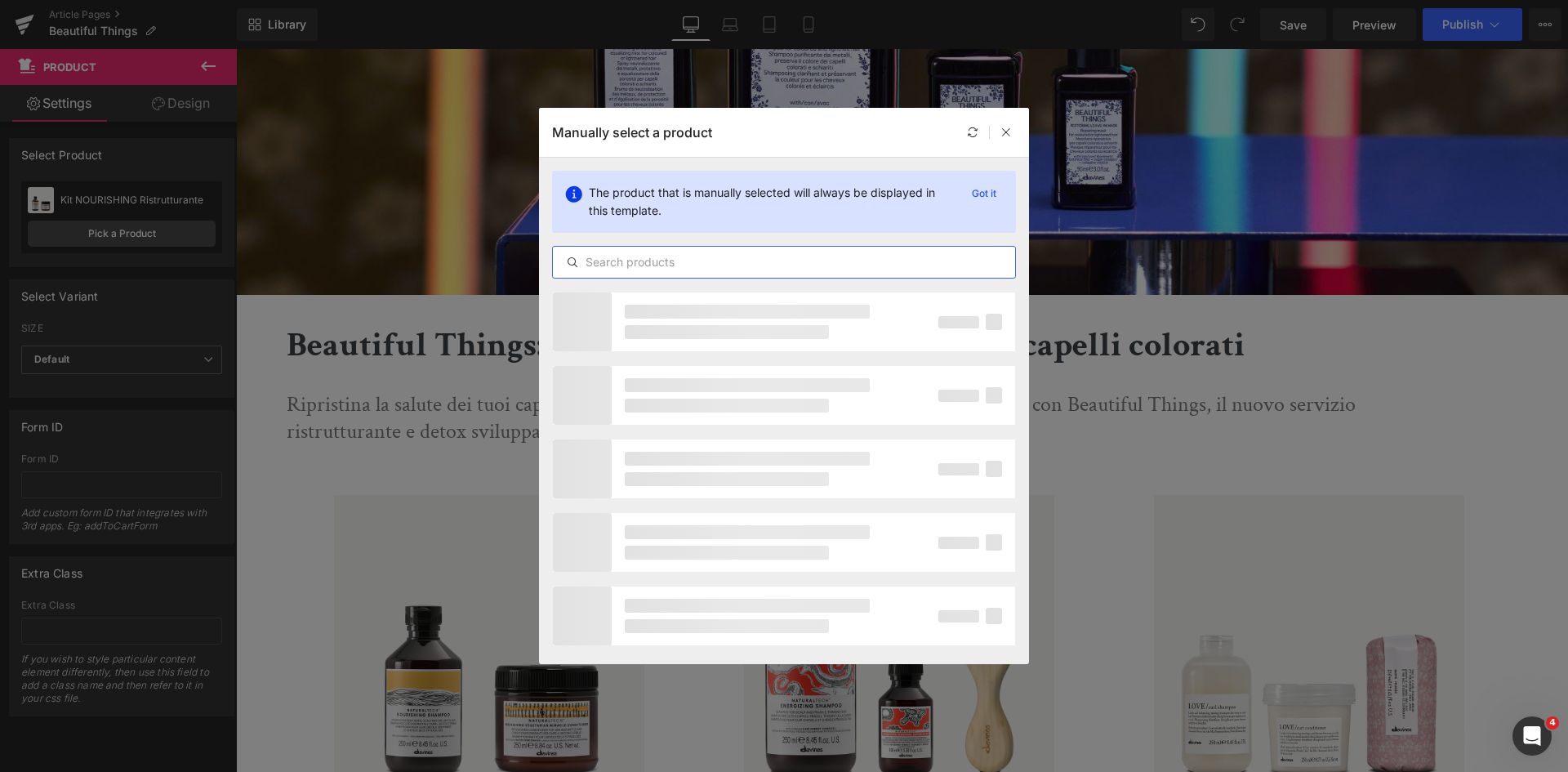
click at [685, 258] on input "text" at bounding box center [784, 262] width 462 height 20
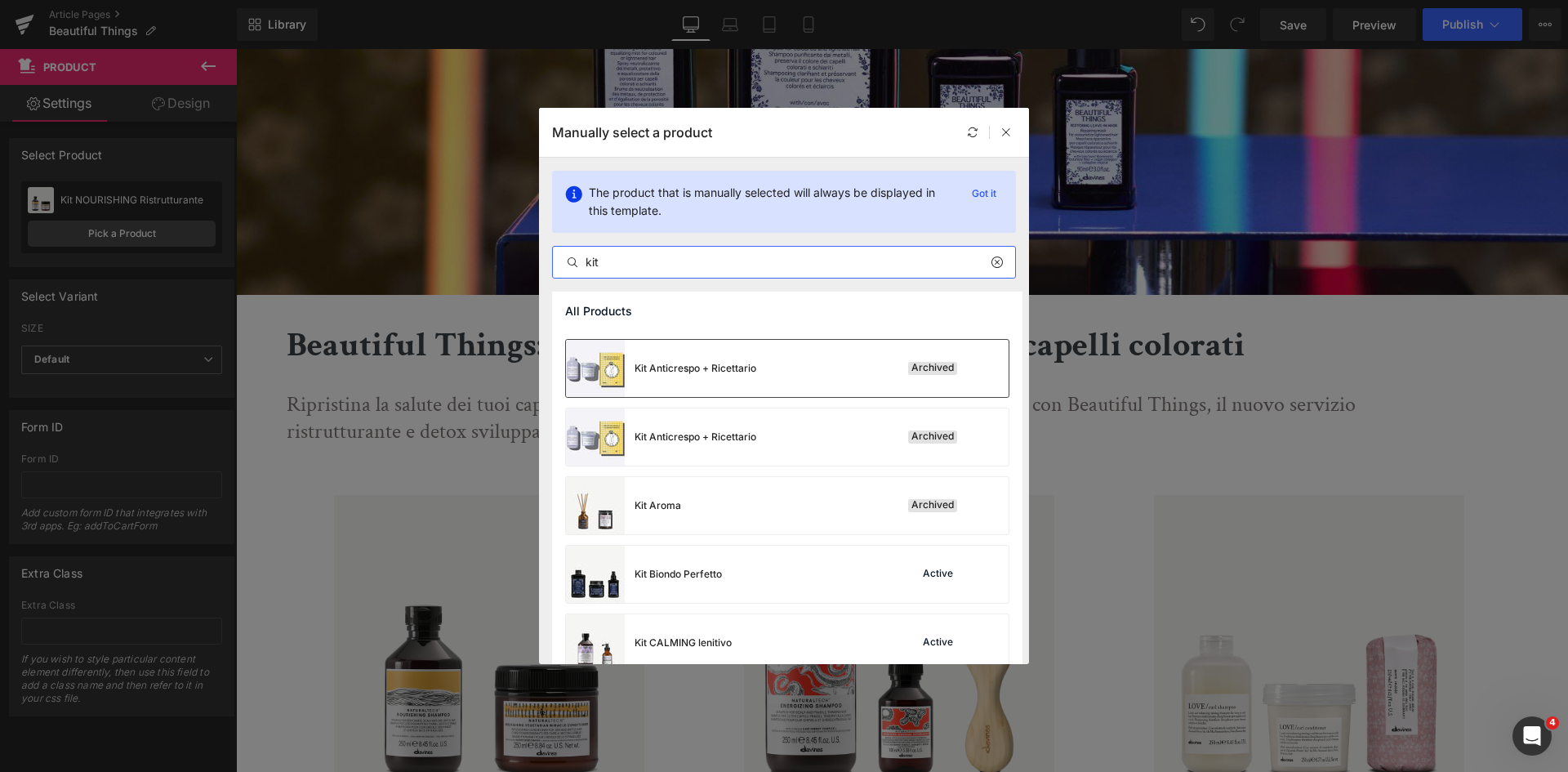
scroll to position [653, 0]
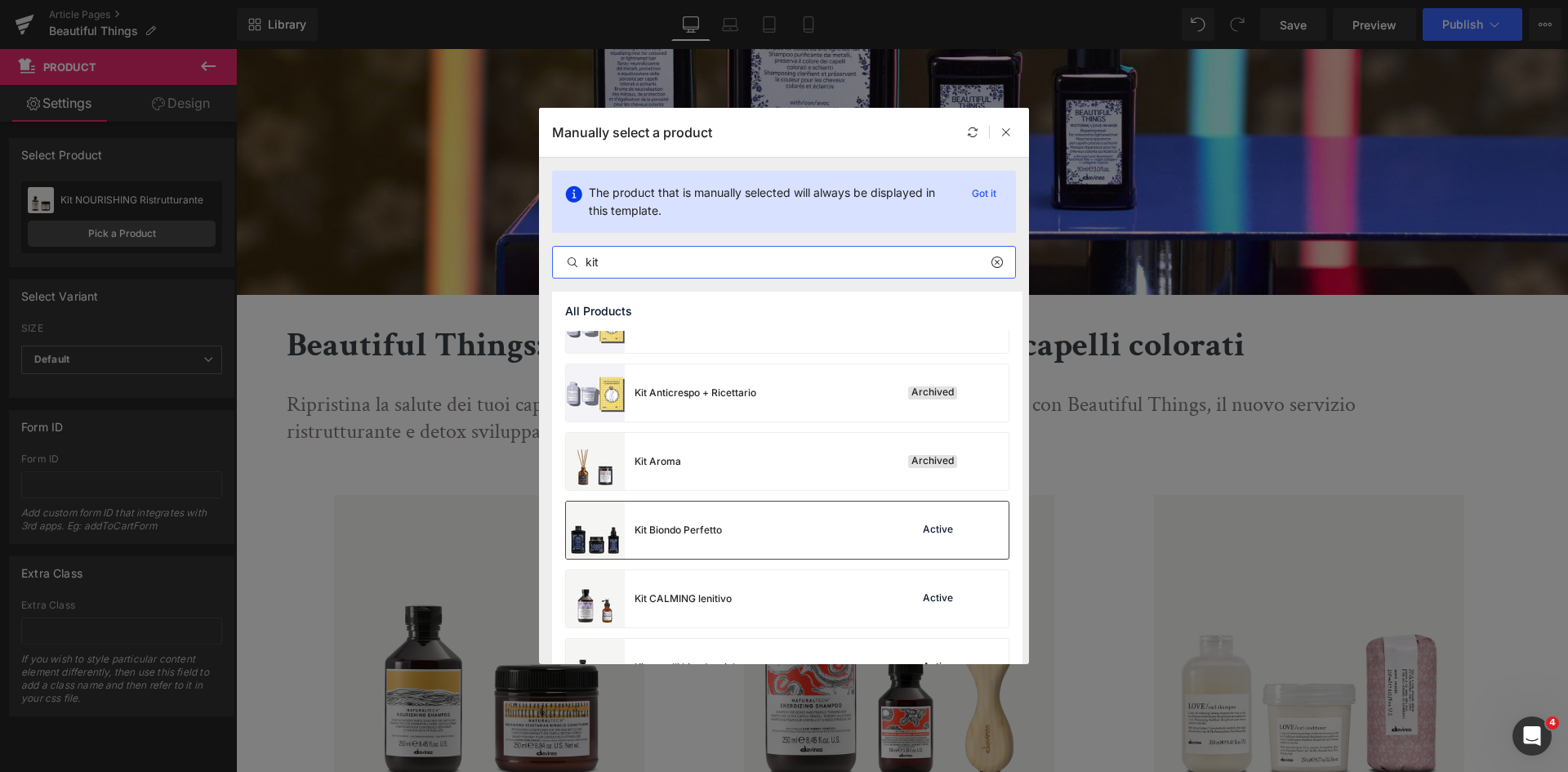
type input "kit"
click at [749, 550] on div "Kit Biondo Perfetto Active" at bounding box center [787, 530] width 443 height 57
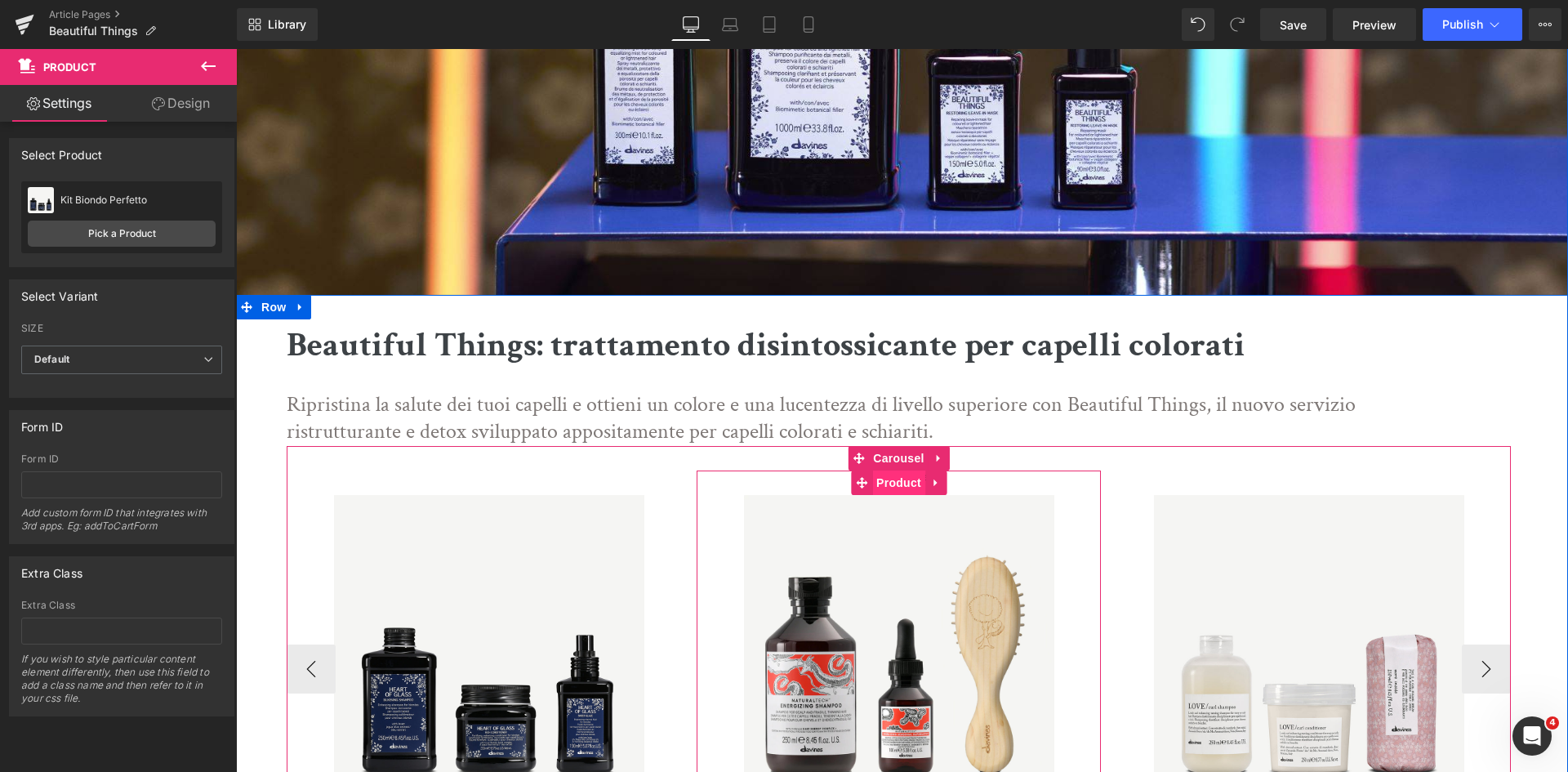
click at [889, 487] on span "Product" at bounding box center [898, 483] width 53 height 24
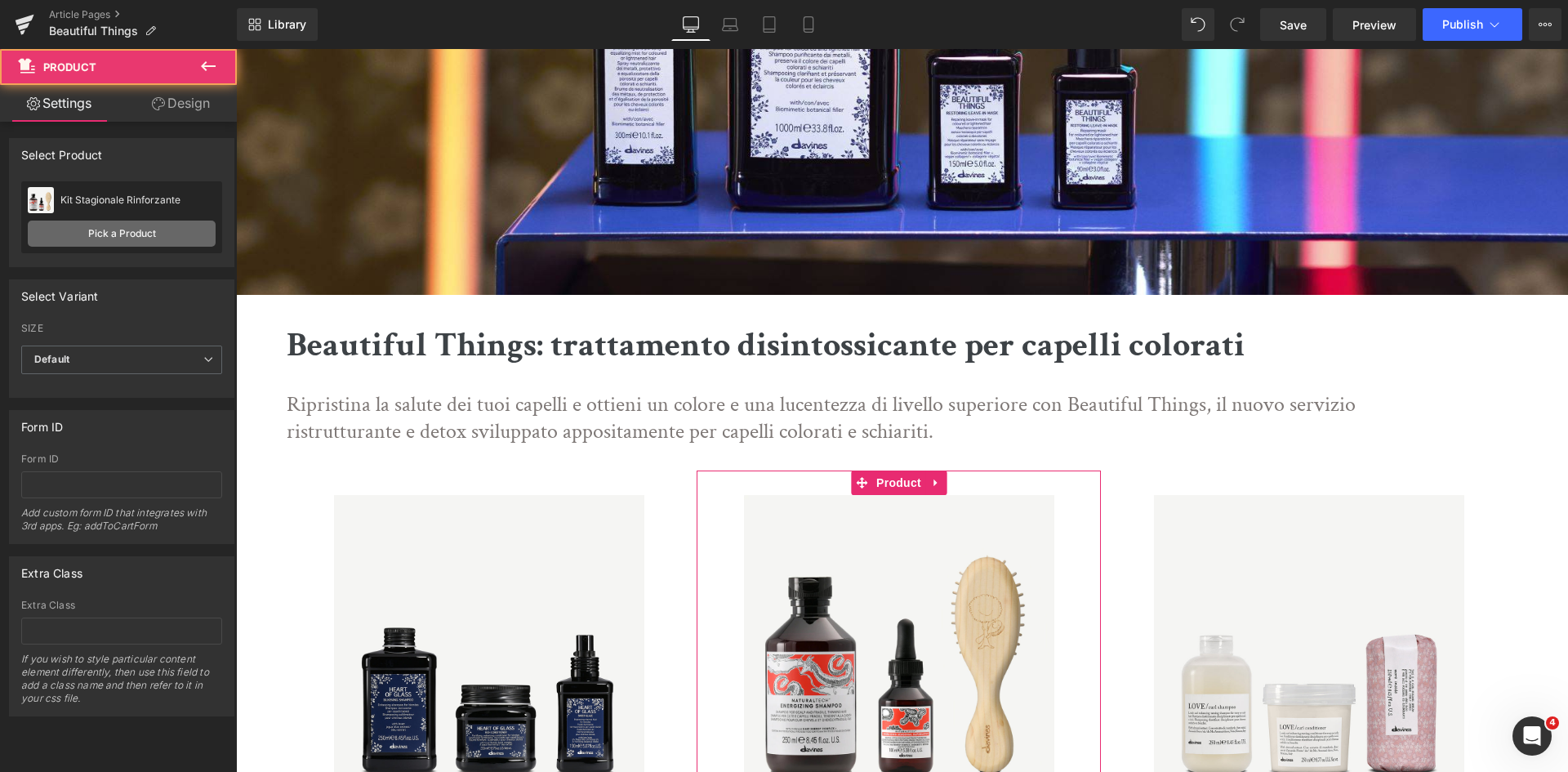
click at [152, 226] on link "Pick a Product" at bounding box center [122, 234] width 188 height 26
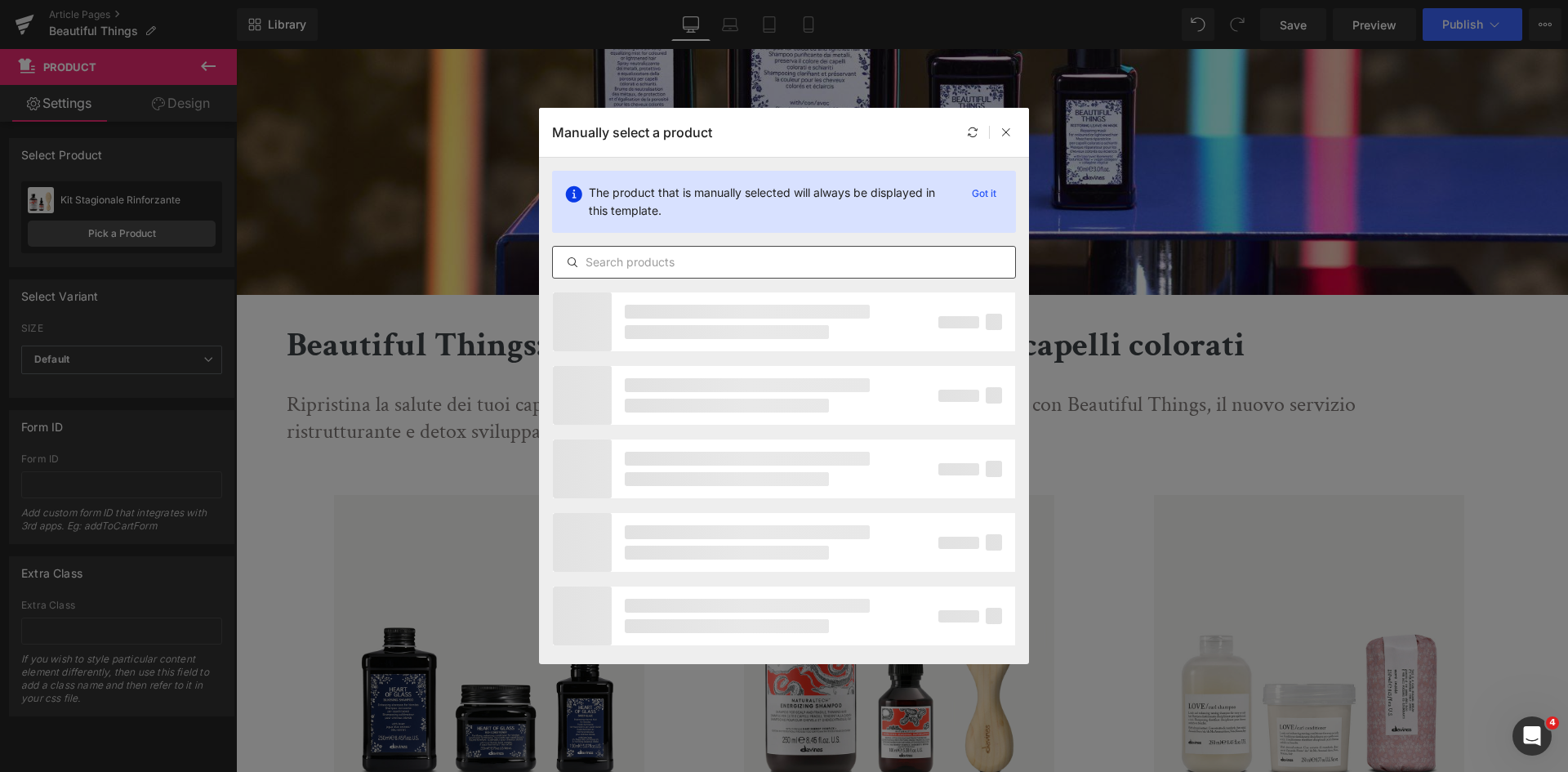
click at [702, 275] on div at bounding box center [784, 262] width 464 height 33
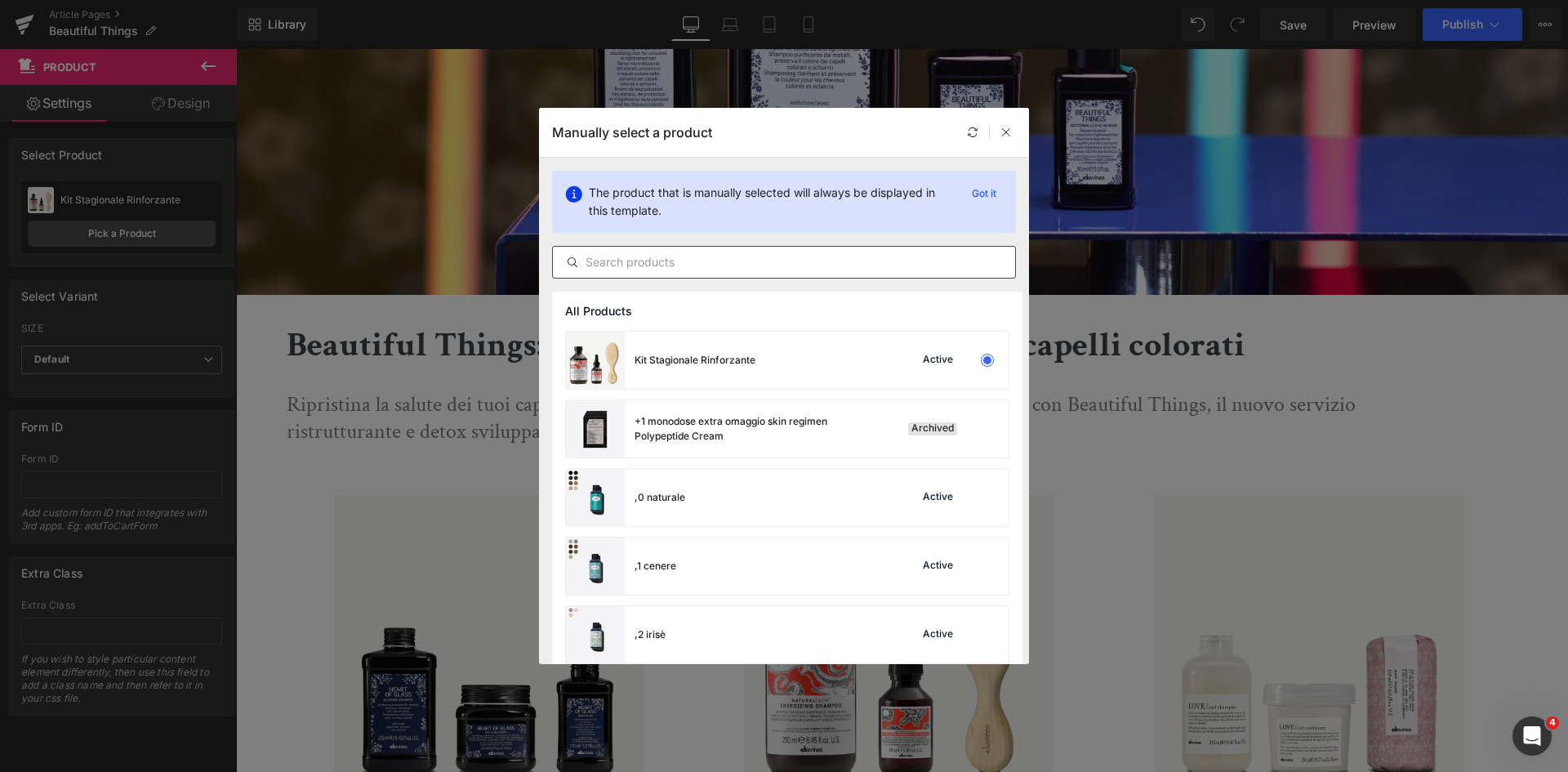
click at [714, 259] on input "text" at bounding box center [784, 262] width 462 height 20
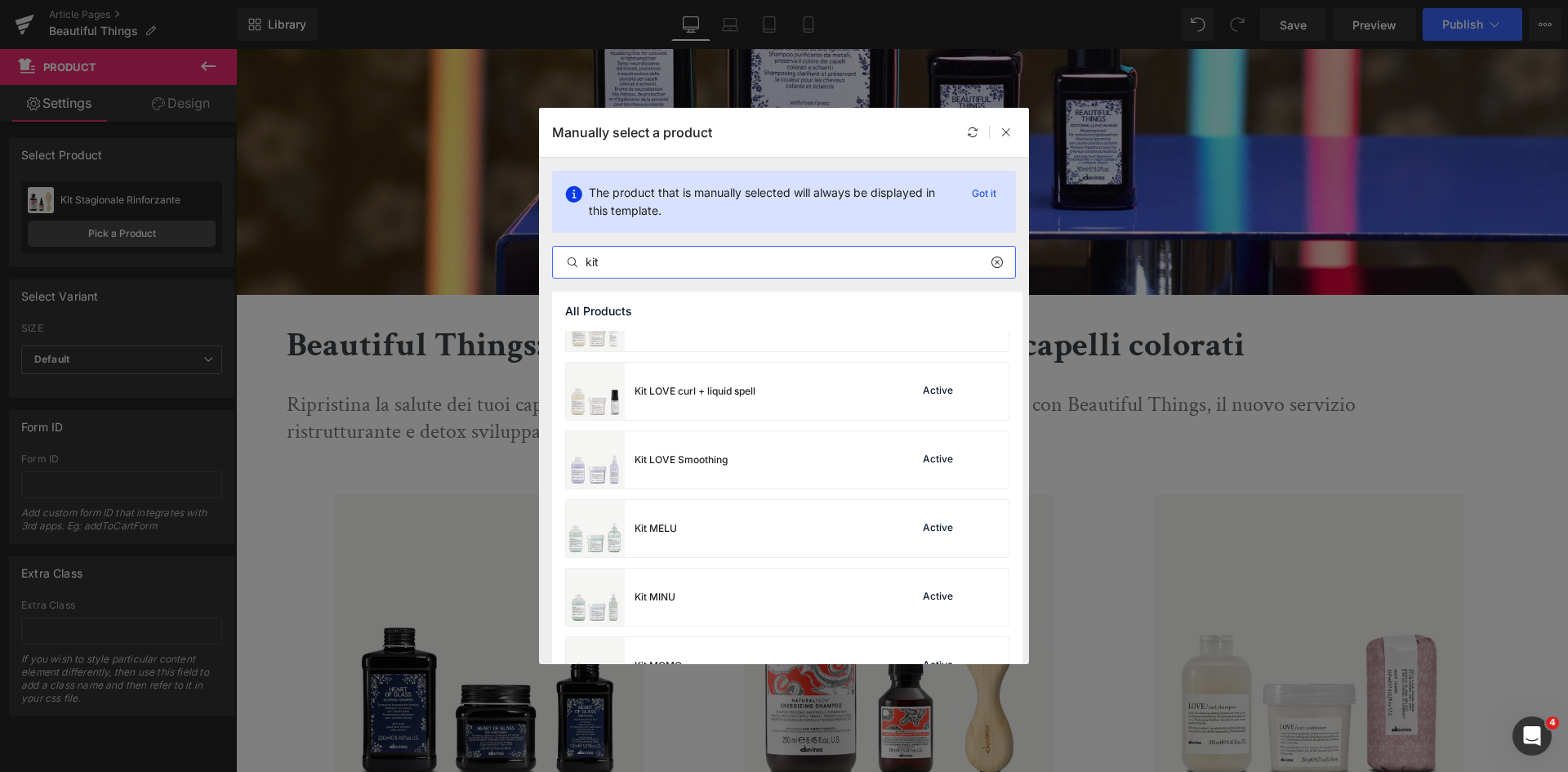
scroll to position [2893, 0]
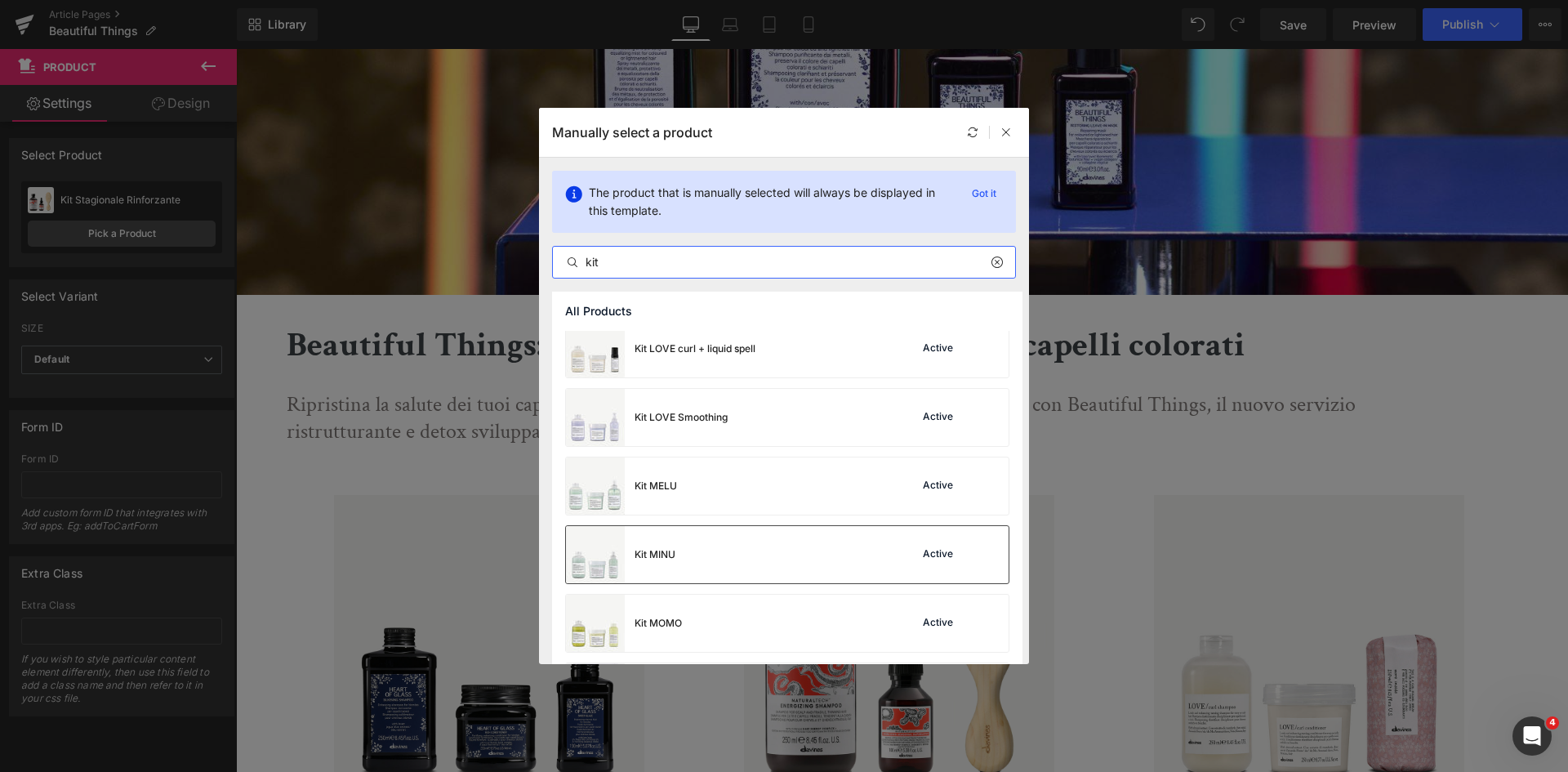
type input "kit"
click at [727, 563] on div "Kit MINU Active" at bounding box center [787, 554] width 443 height 57
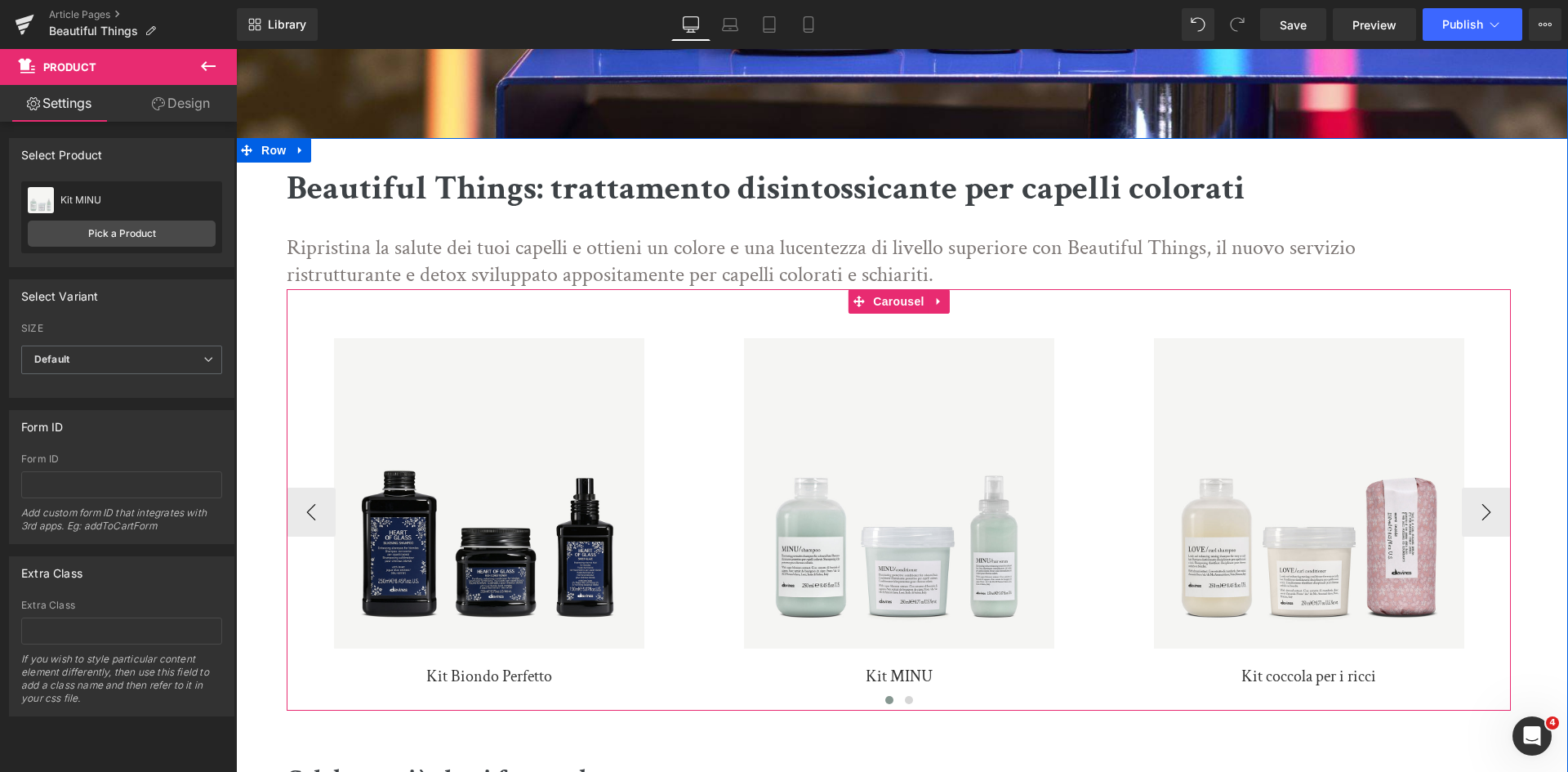
scroll to position [503, 0]
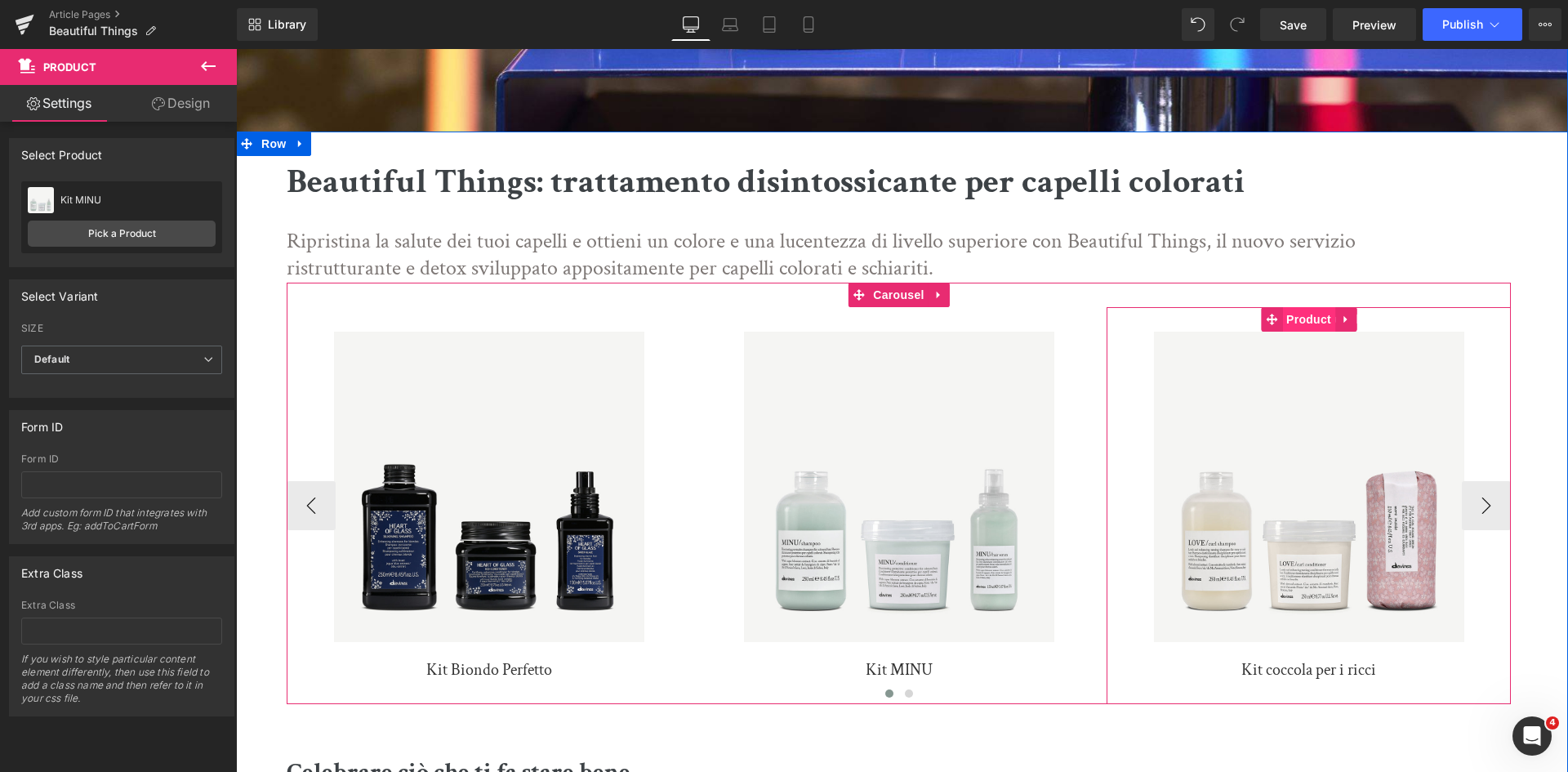
click at [1311, 322] on span "Product" at bounding box center [1309, 319] width 53 height 24
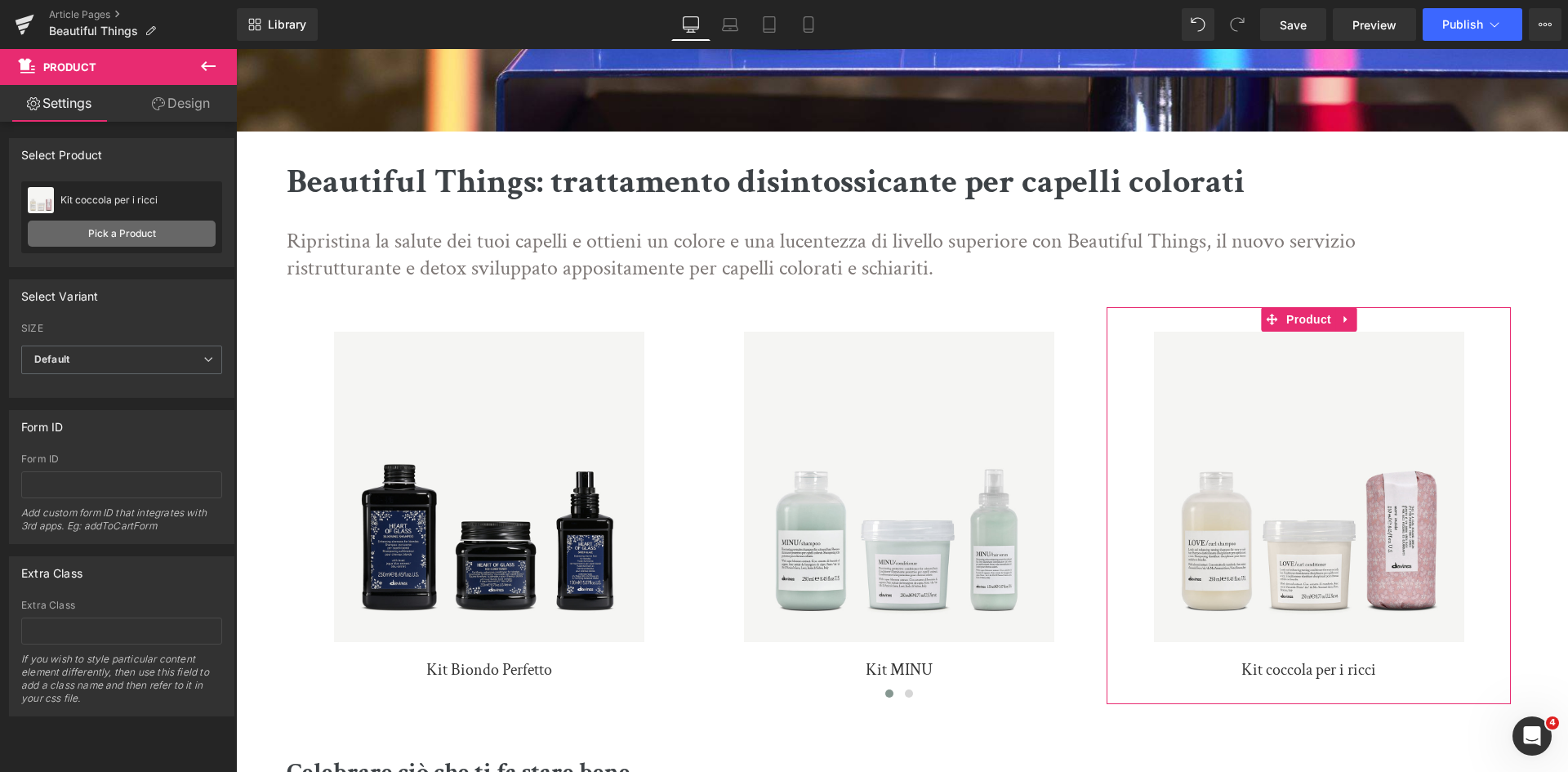
click at [145, 240] on link "Pick a Product" at bounding box center [122, 234] width 188 height 26
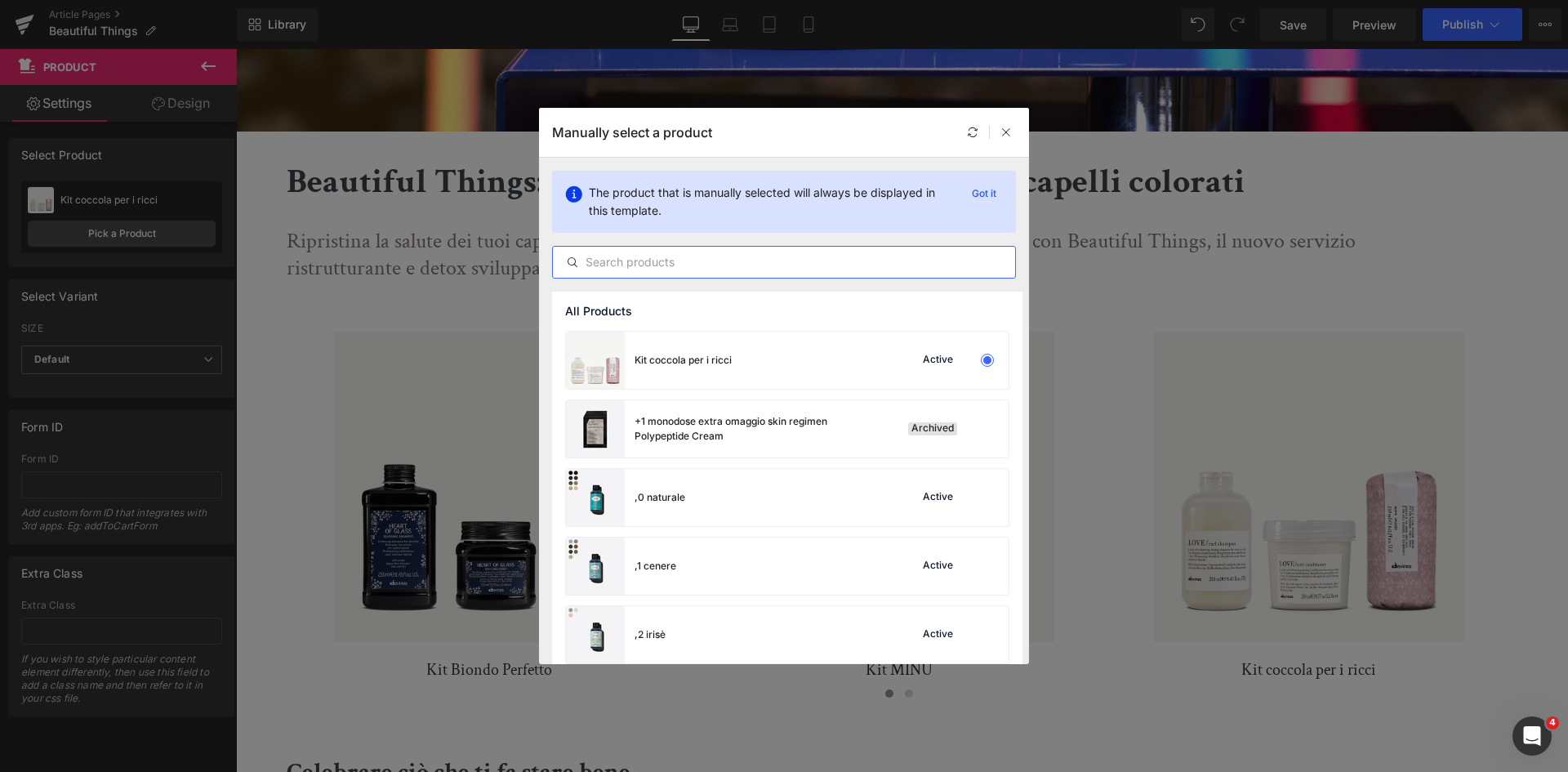
click at [769, 258] on input "text" at bounding box center [784, 262] width 462 height 20
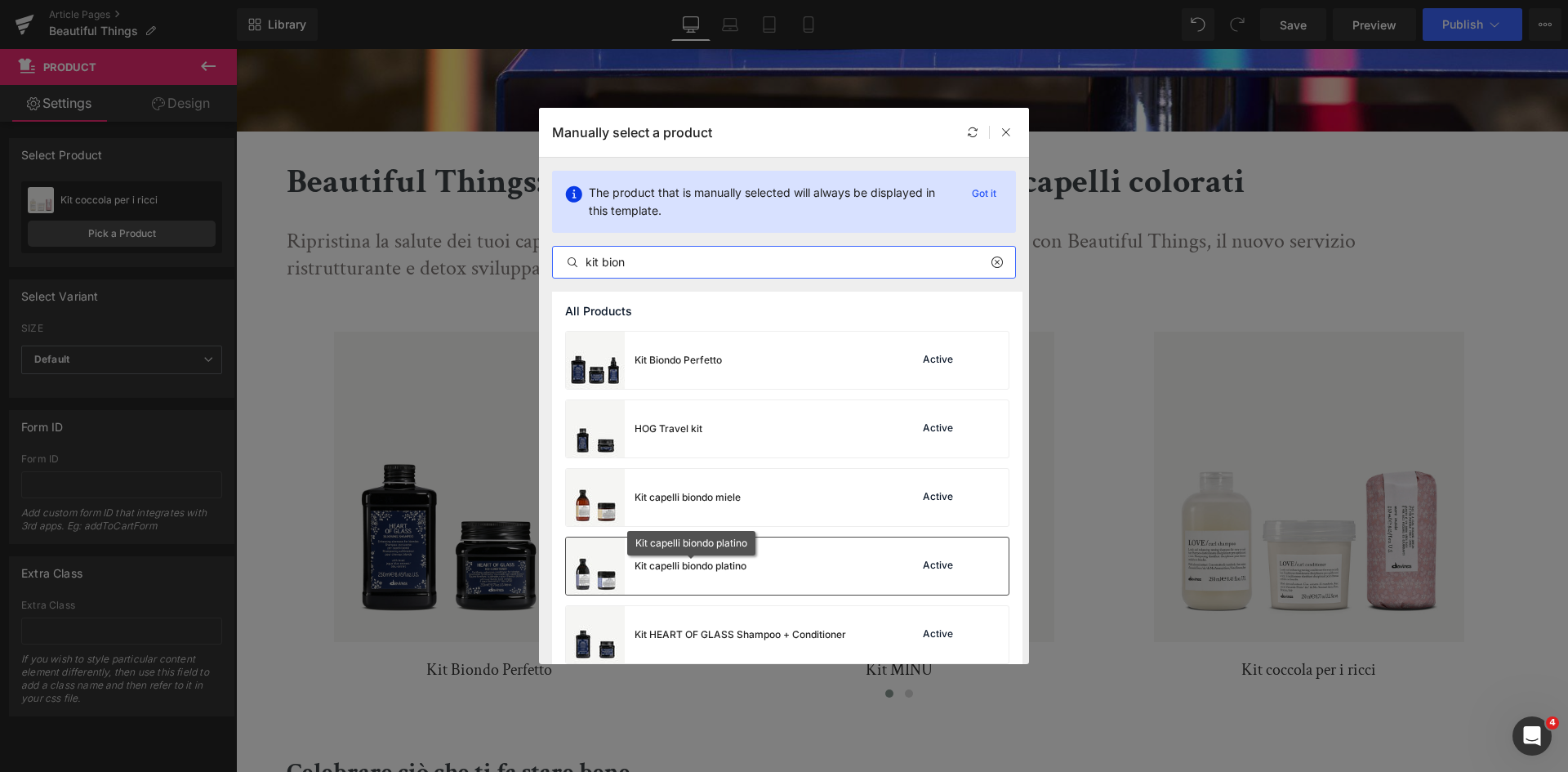
type input "kit bion"
click at [714, 567] on div "Kit capelli biondo platino" at bounding box center [690, 566] width 112 height 15
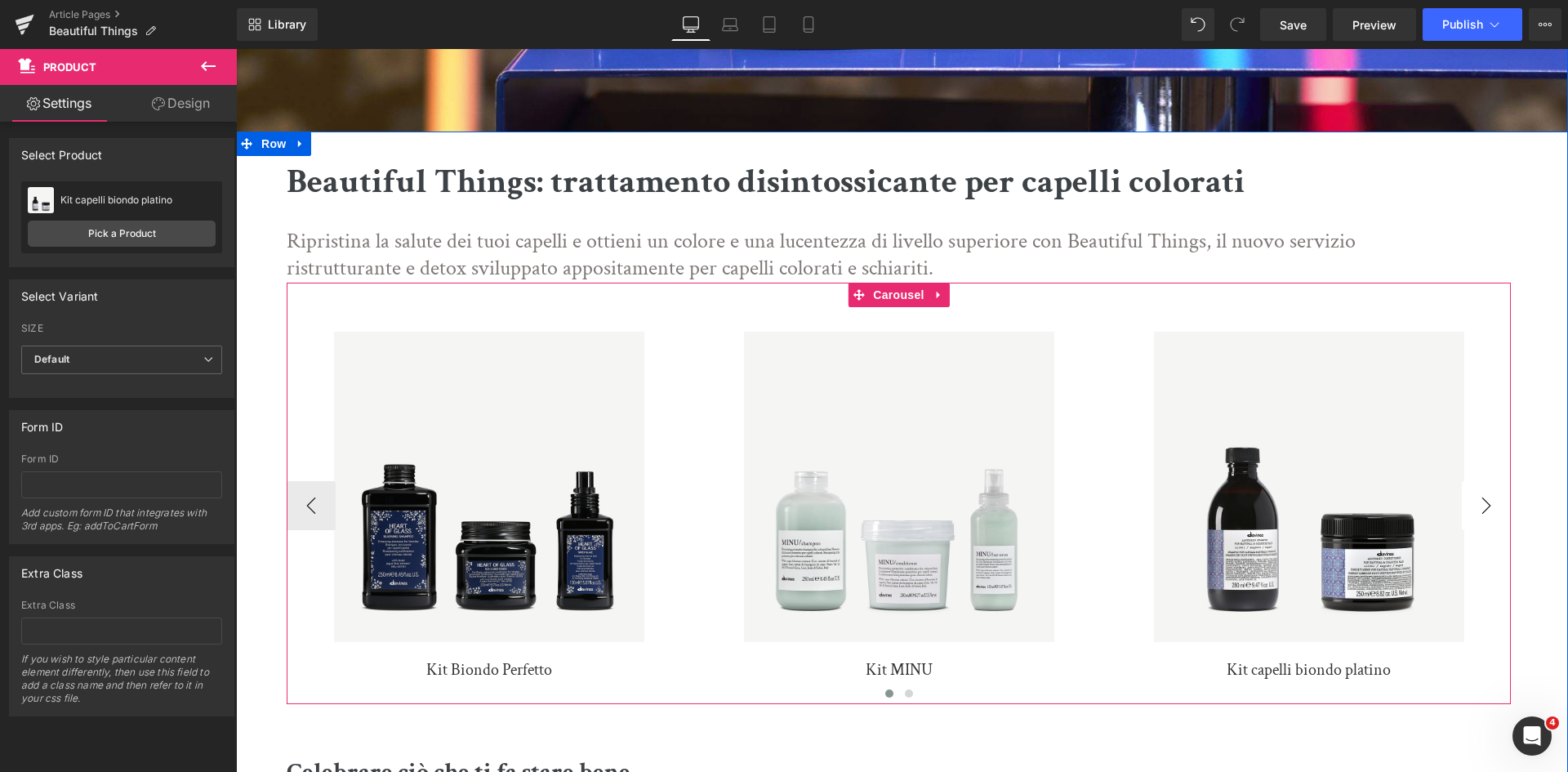
click at [1480, 517] on button "›" at bounding box center [1487, 505] width 49 height 49
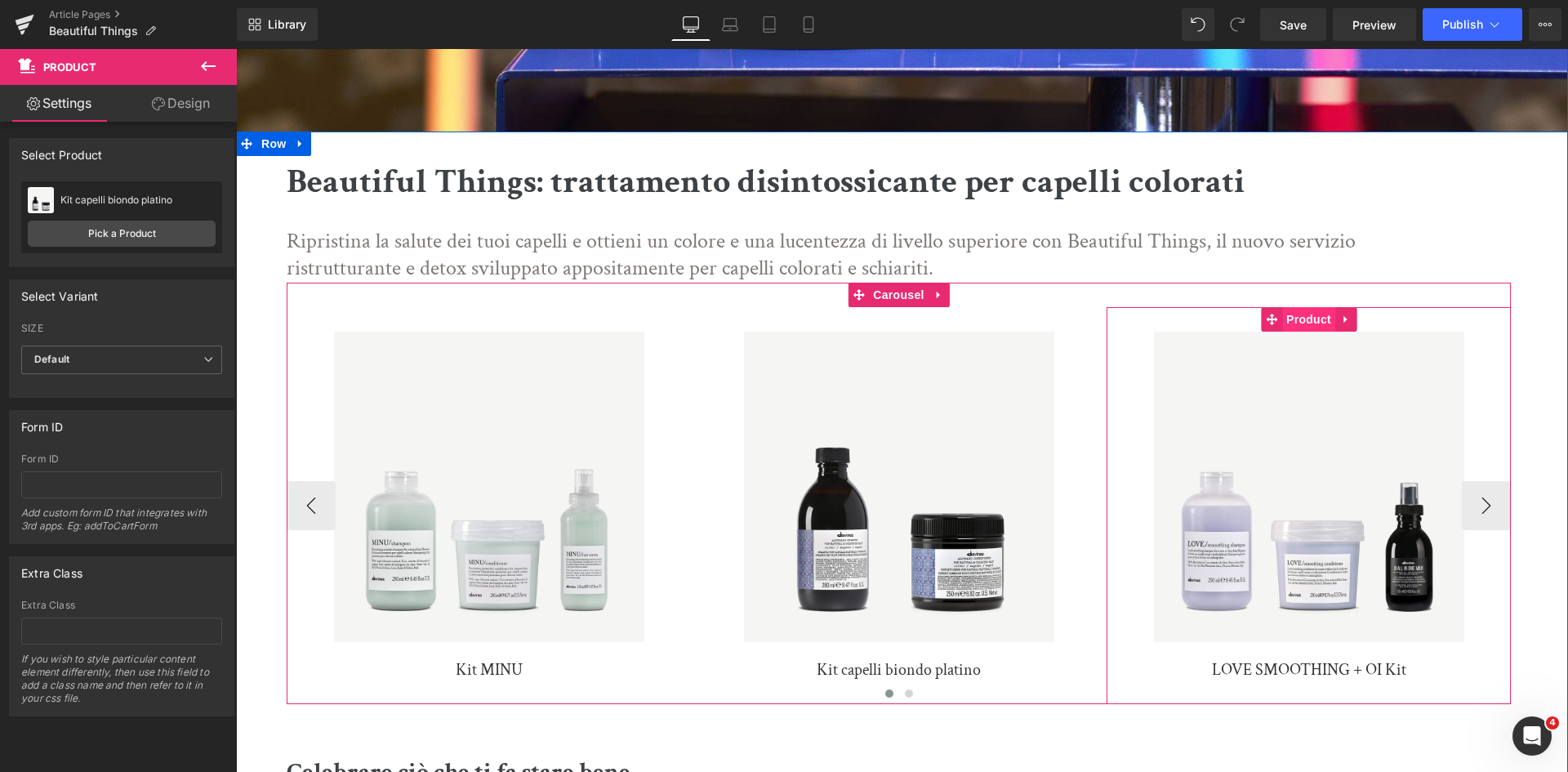
click at [1314, 323] on span "Product" at bounding box center [1309, 319] width 53 height 24
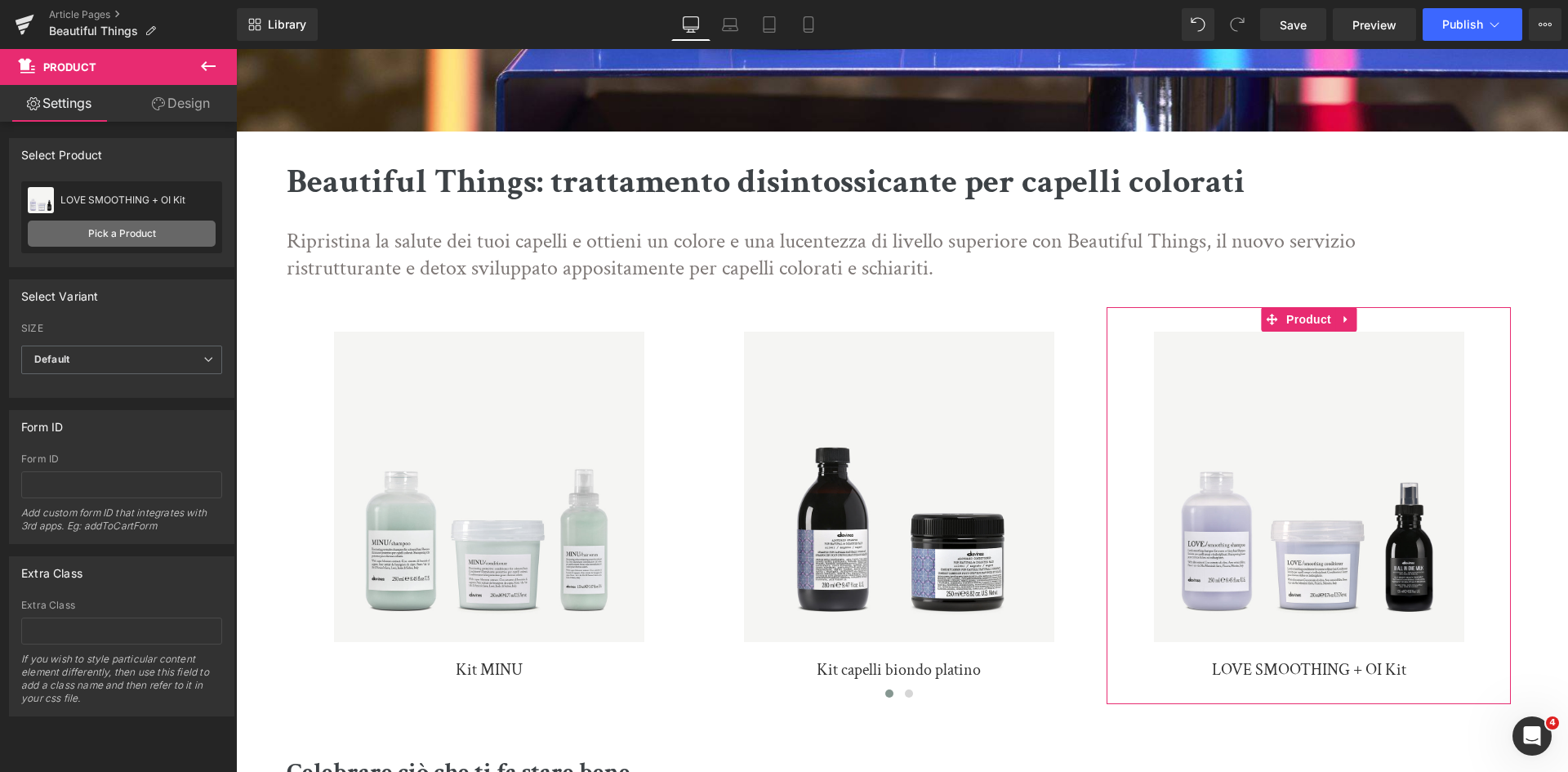
click at [116, 228] on link "Pick a Product" at bounding box center [122, 234] width 188 height 26
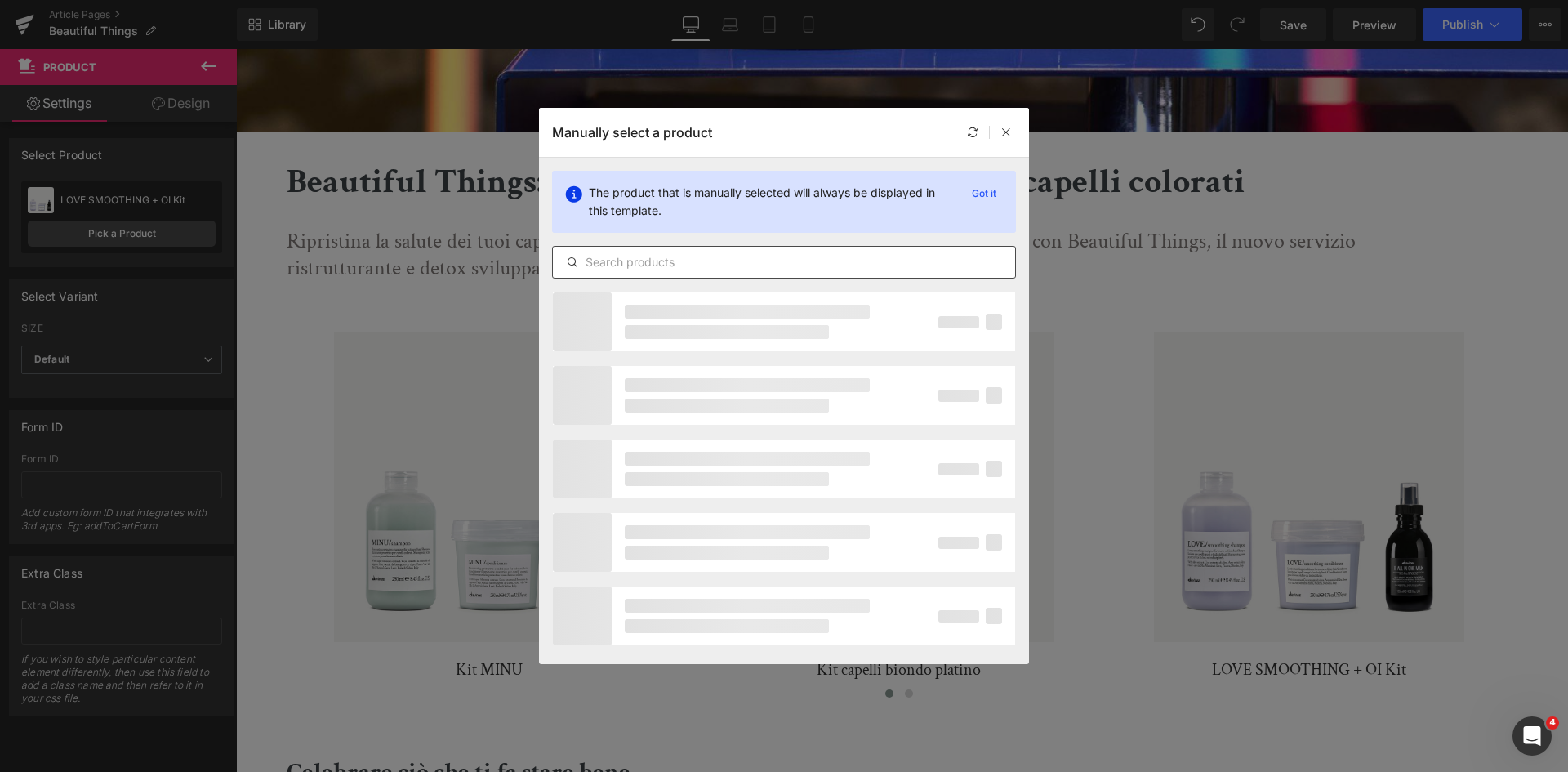
click at [770, 274] on div at bounding box center [784, 262] width 464 height 33
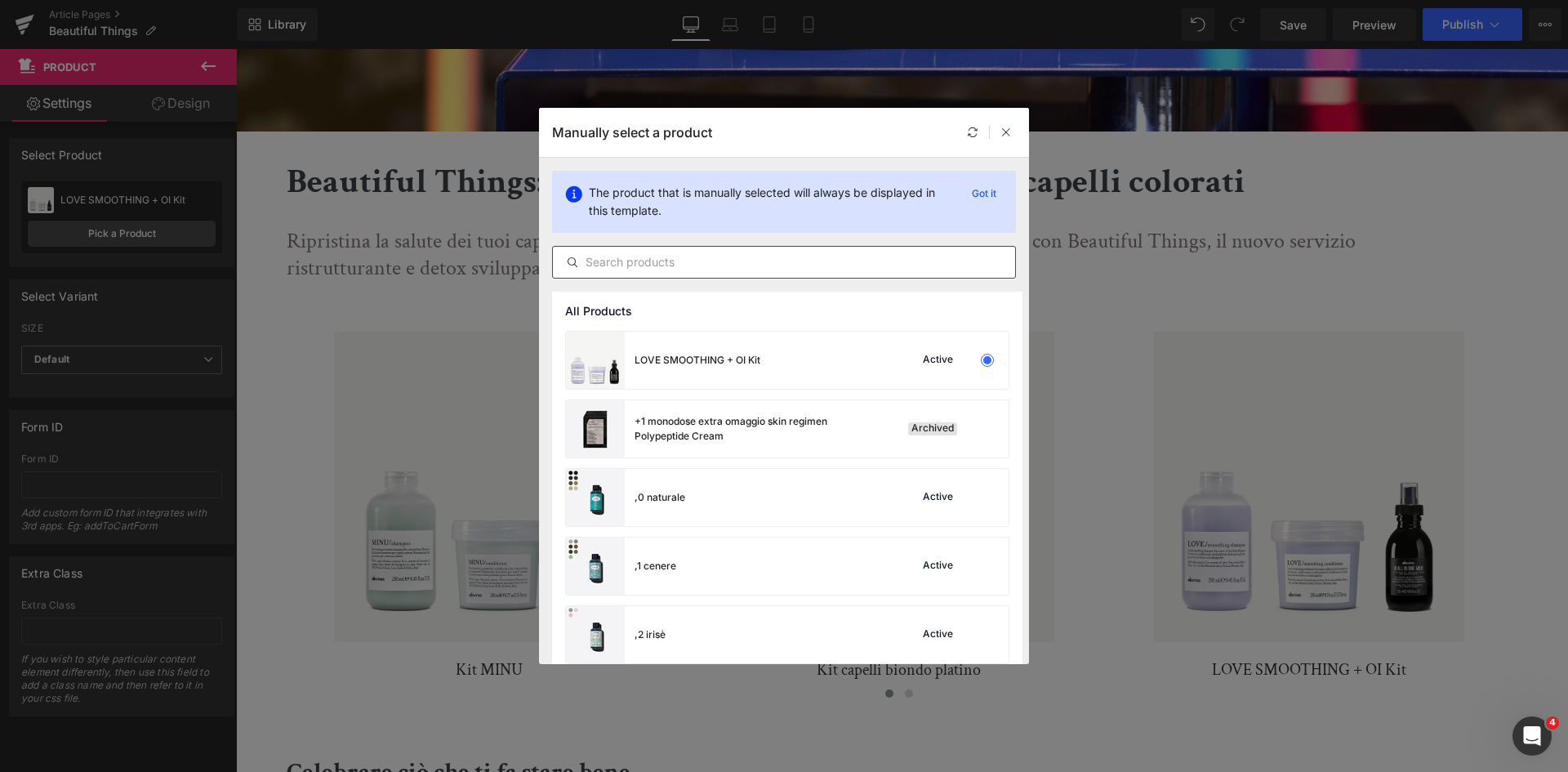
click at [770, 267] on input "text" at bounding box center [784, 262] width 462 height 20
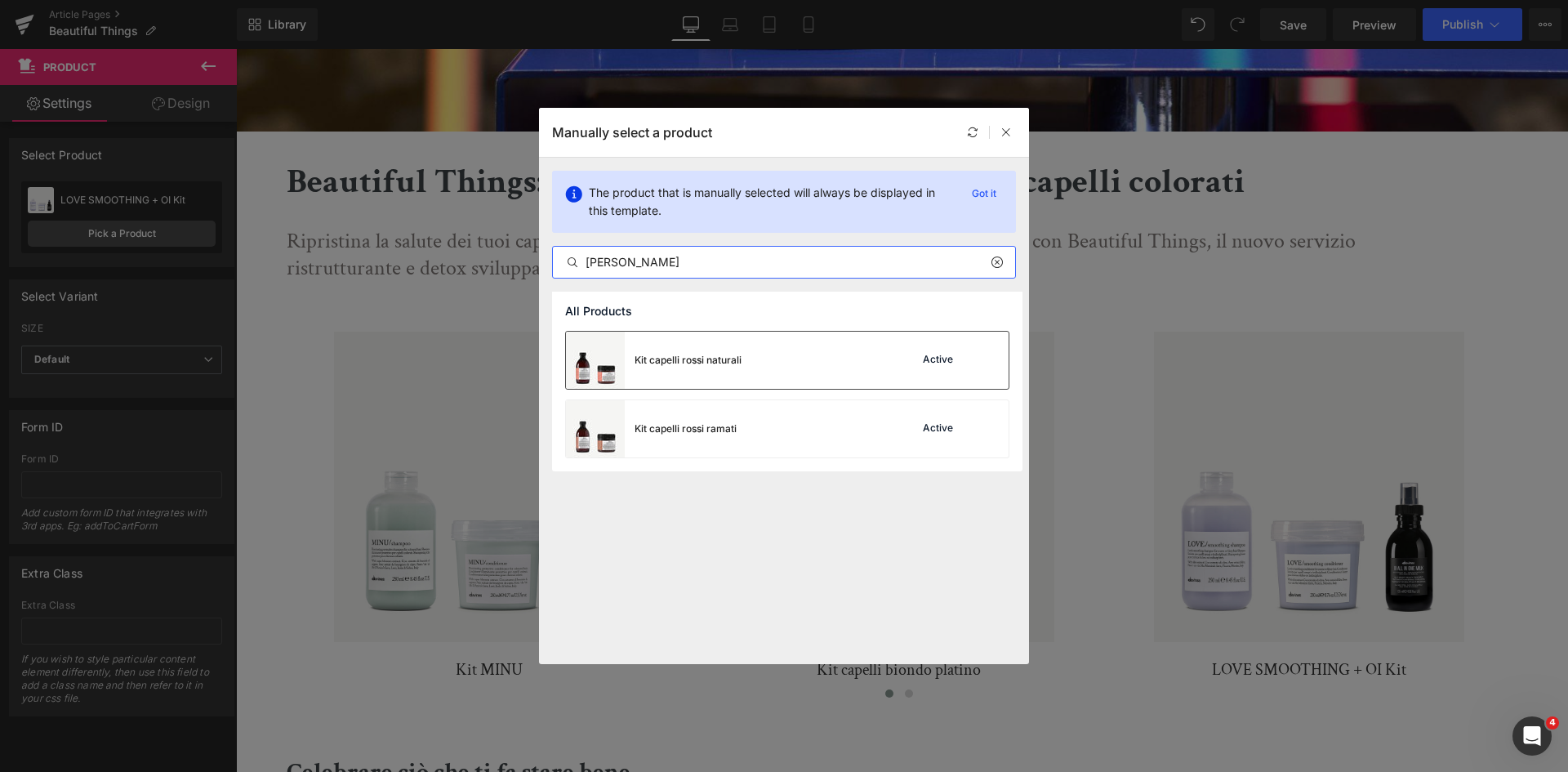
type input "kit ross"
click at [754, 354] on div "Kit capelli rossi naturali Active" at bounding box center [787, 359] width 443 height 57
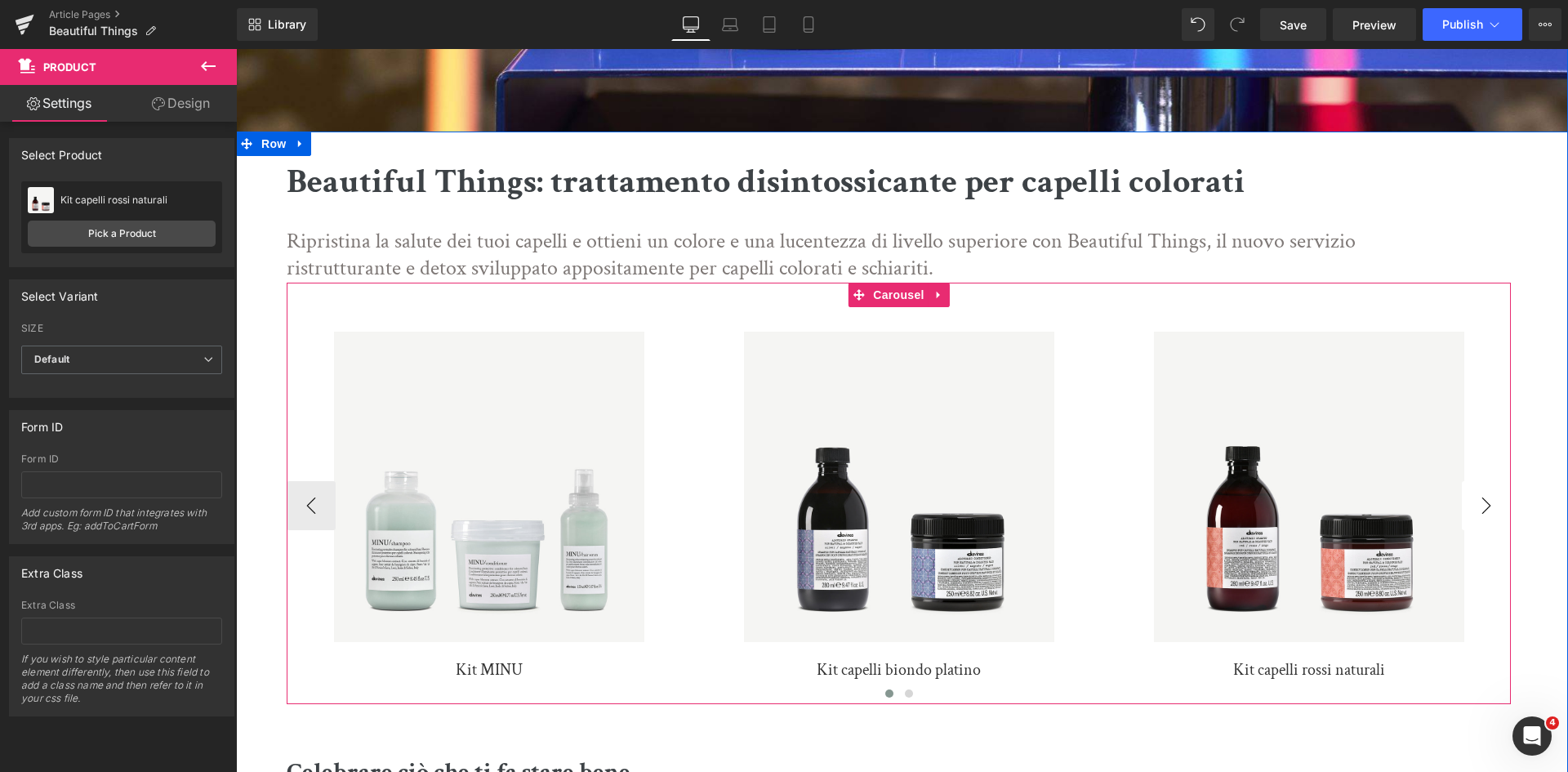
click at [1483, 516] on button "›" at bounding box center [1487, 505] width 49 height 49
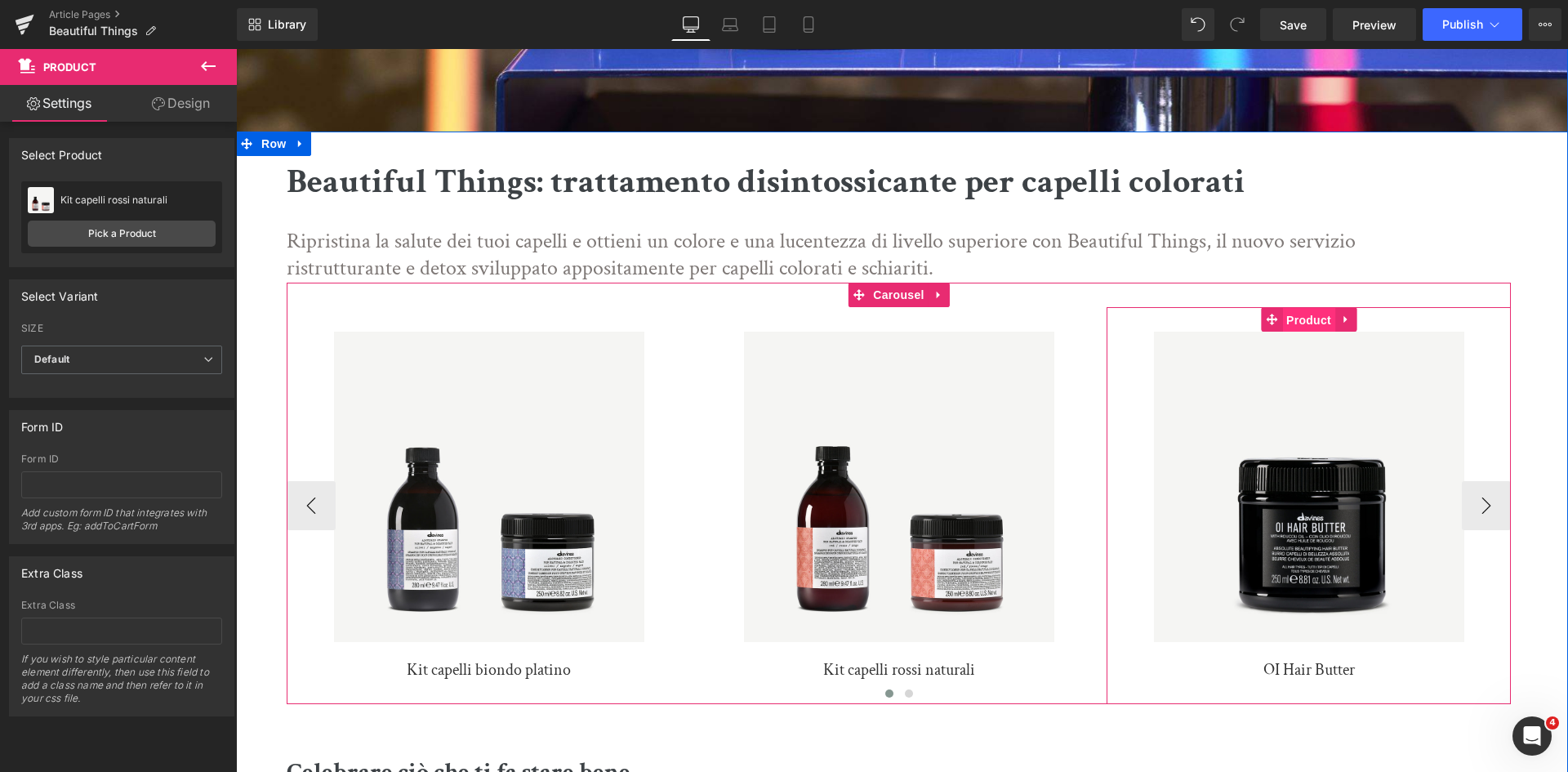
click at [1319, 323] on span "Product" at bounding box center [1309, 320] width 53 height 24
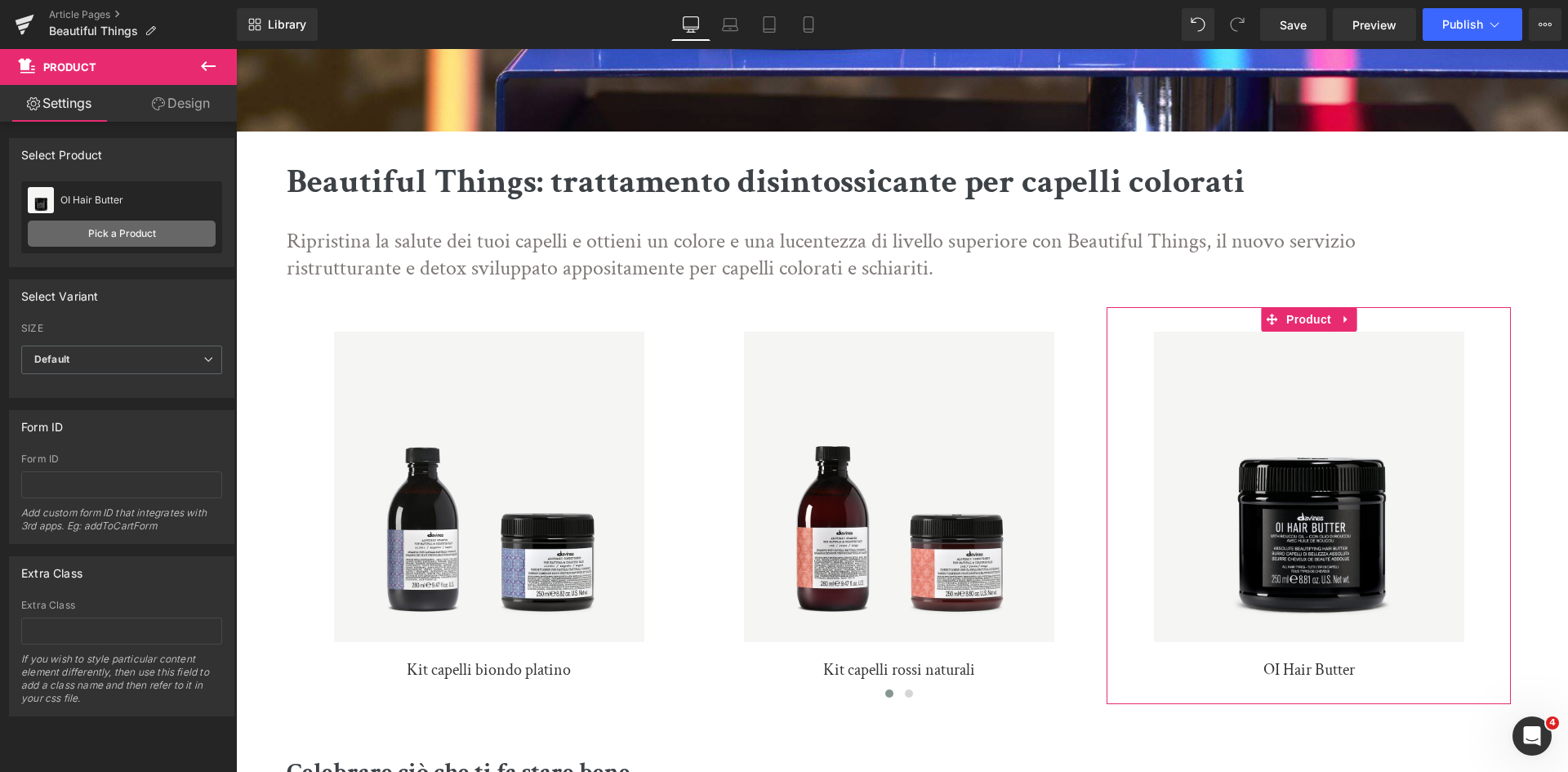
click at [132, 228] on link "Pick a Product" at bounding box center [122, 234] width 188 height 26
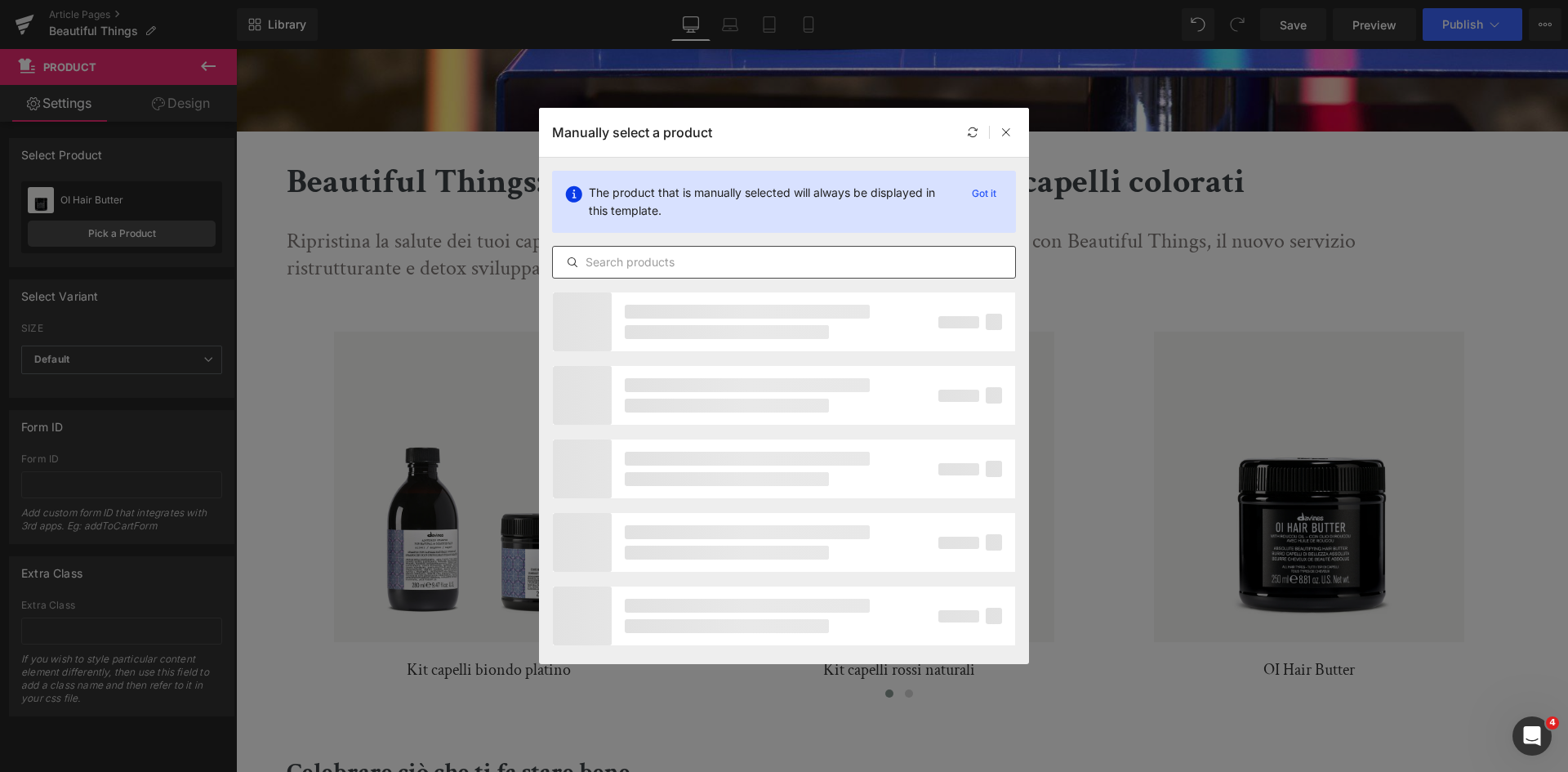
click at [762, 266] on input "text" at bounding box center [784, 262] width 462 height 20
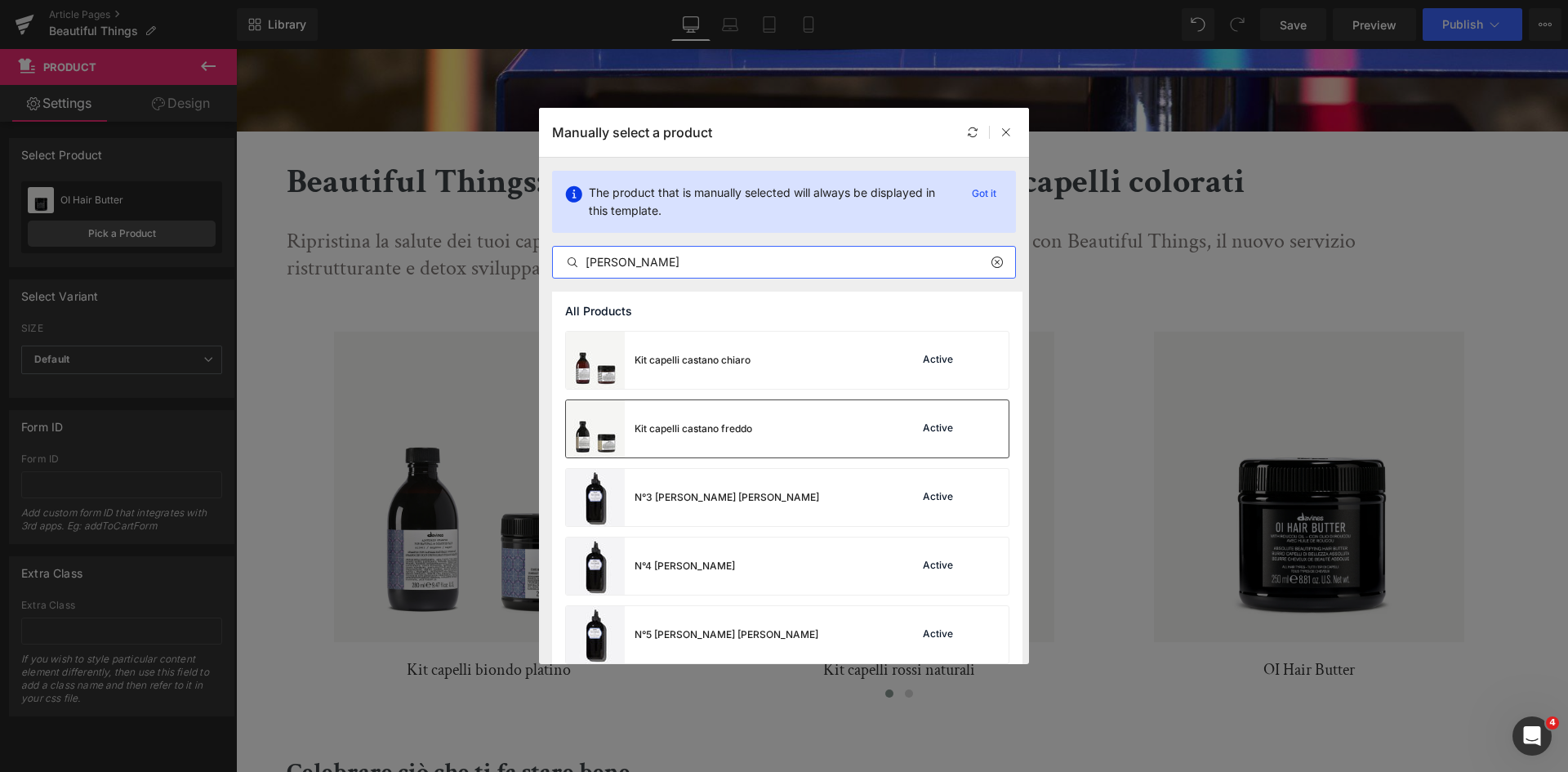
type input "castano"
click at [788, 442] on div "Kit capelli castano freddo Active" at bounding box center [787, 429] width 443 height 57
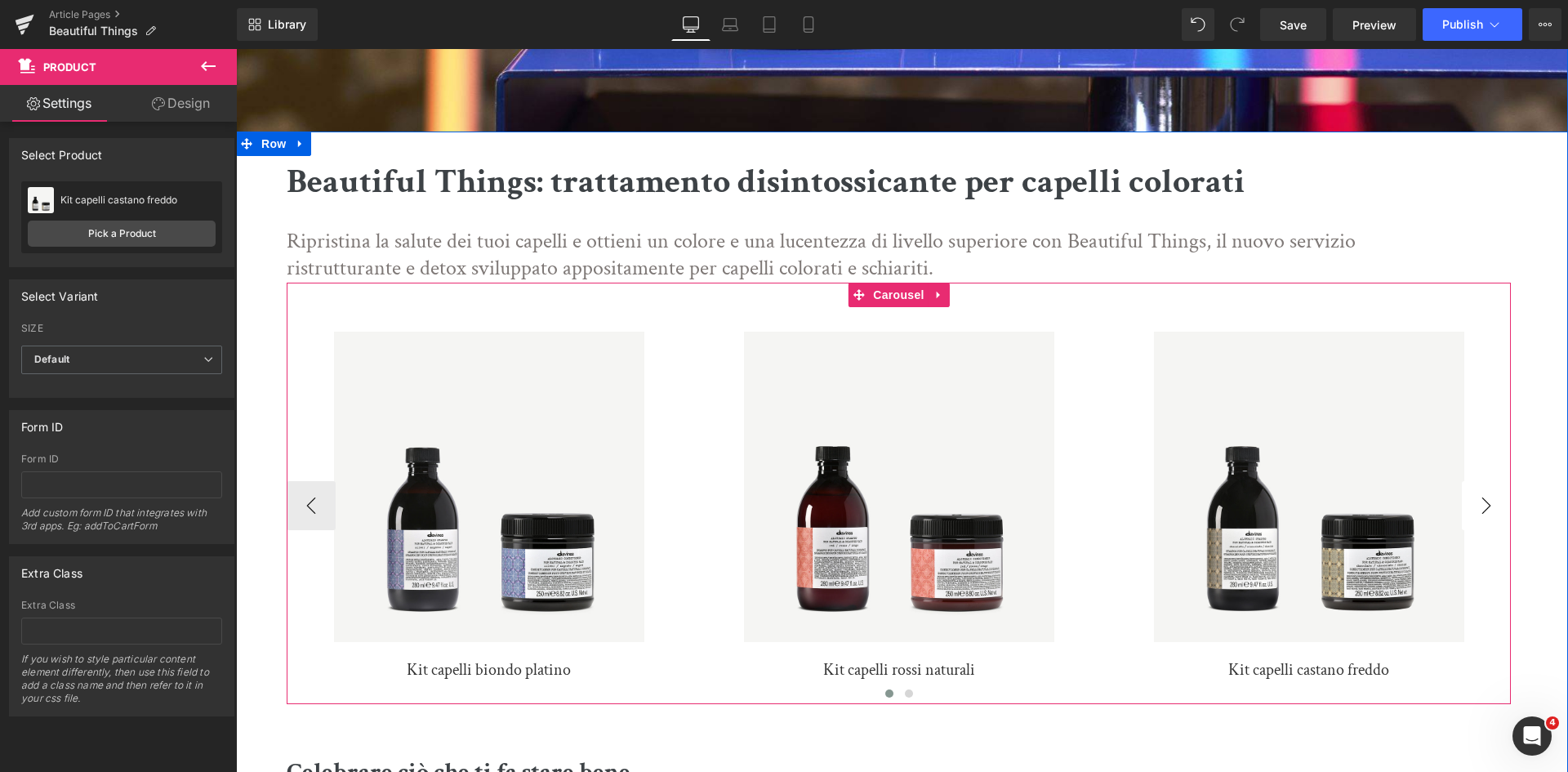
click at [1475, 499] on button "›" at bounding box center [1487, 505] width 49 height 49
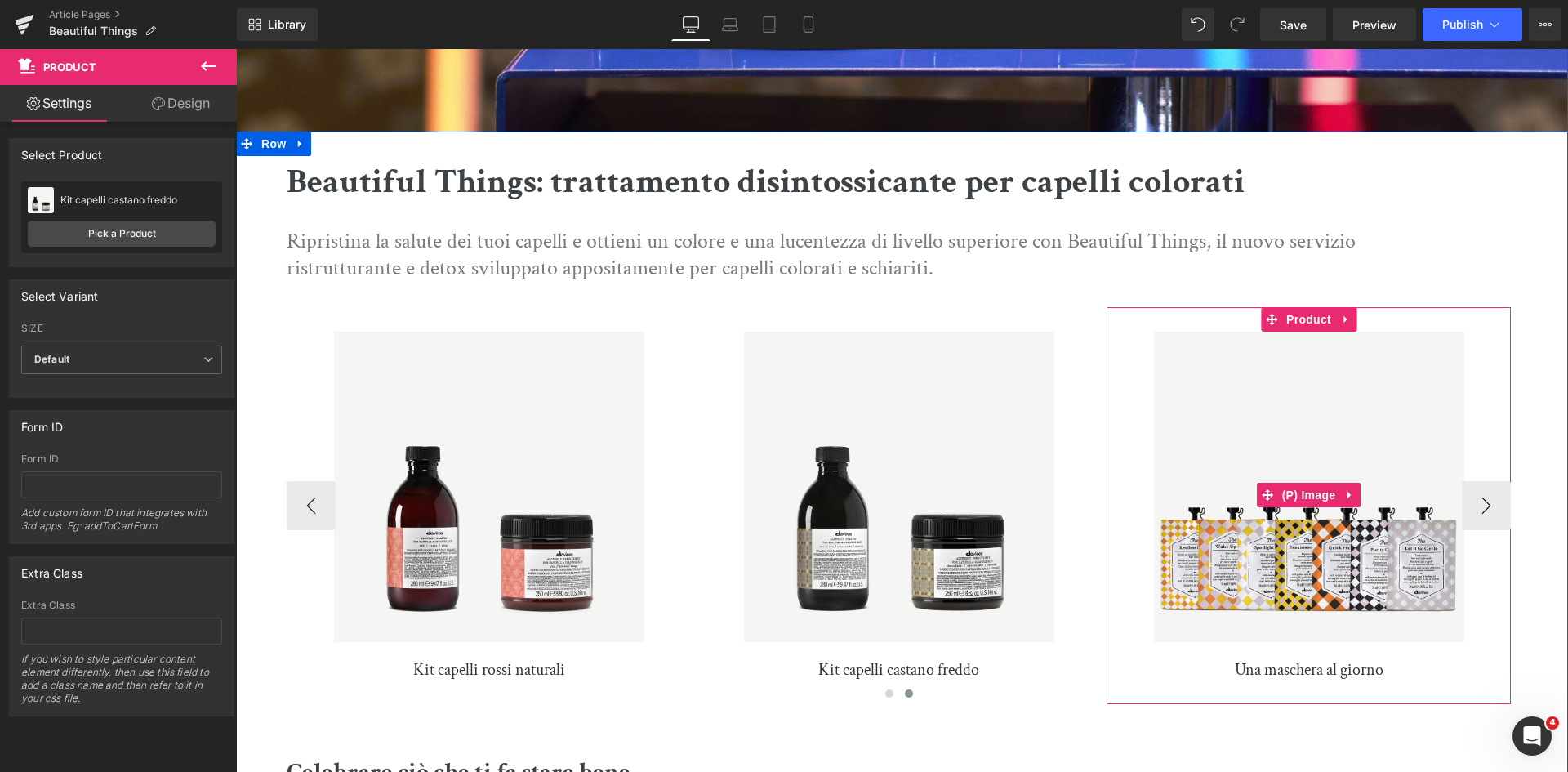
click at [1475, 512] on link "Sale Off" at bounding box center [1309, 494] width 388 height 327
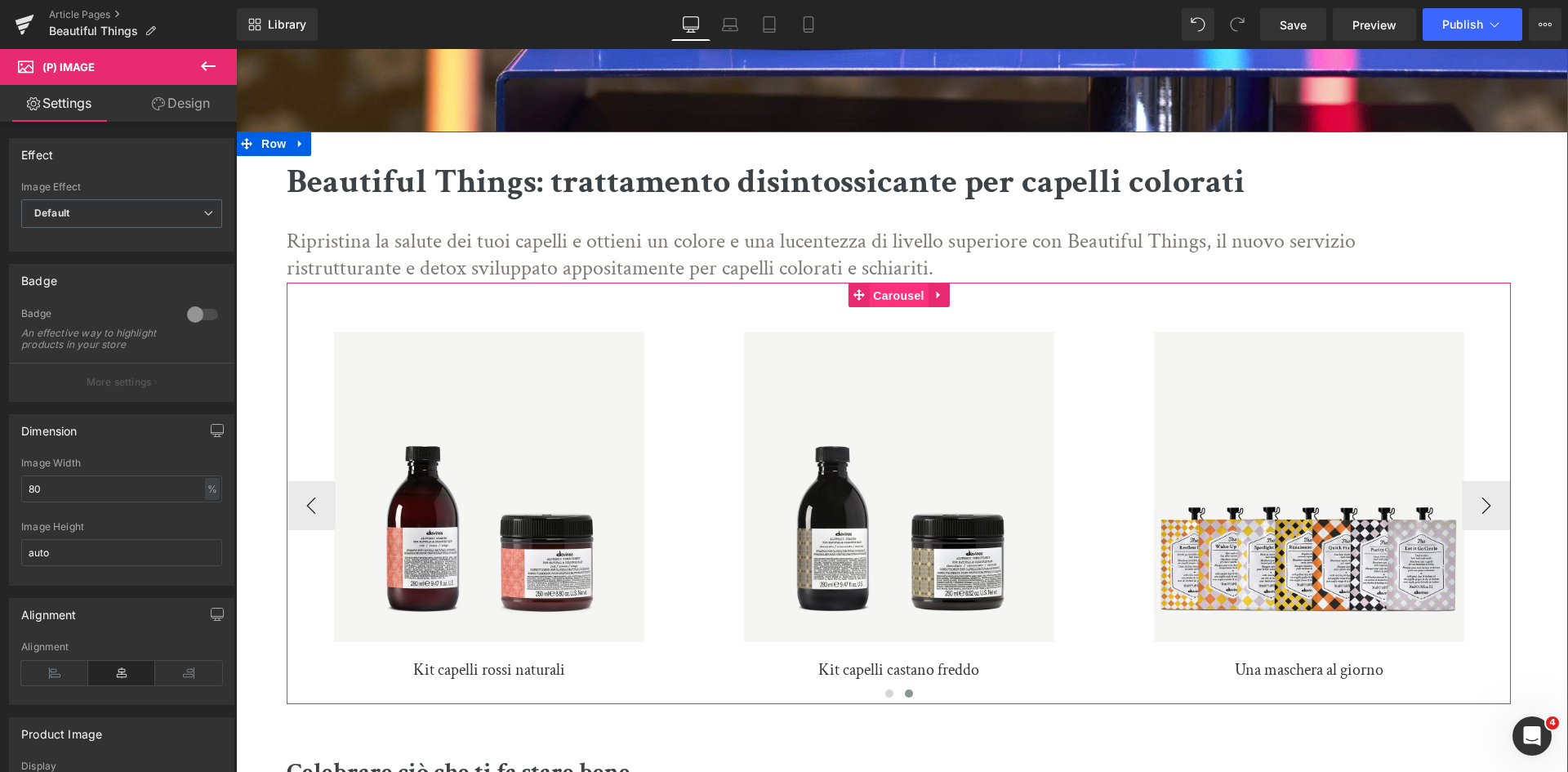
click at [897, 299] on span "Carousel" at bounding box center [898, 296] width 59 height 24
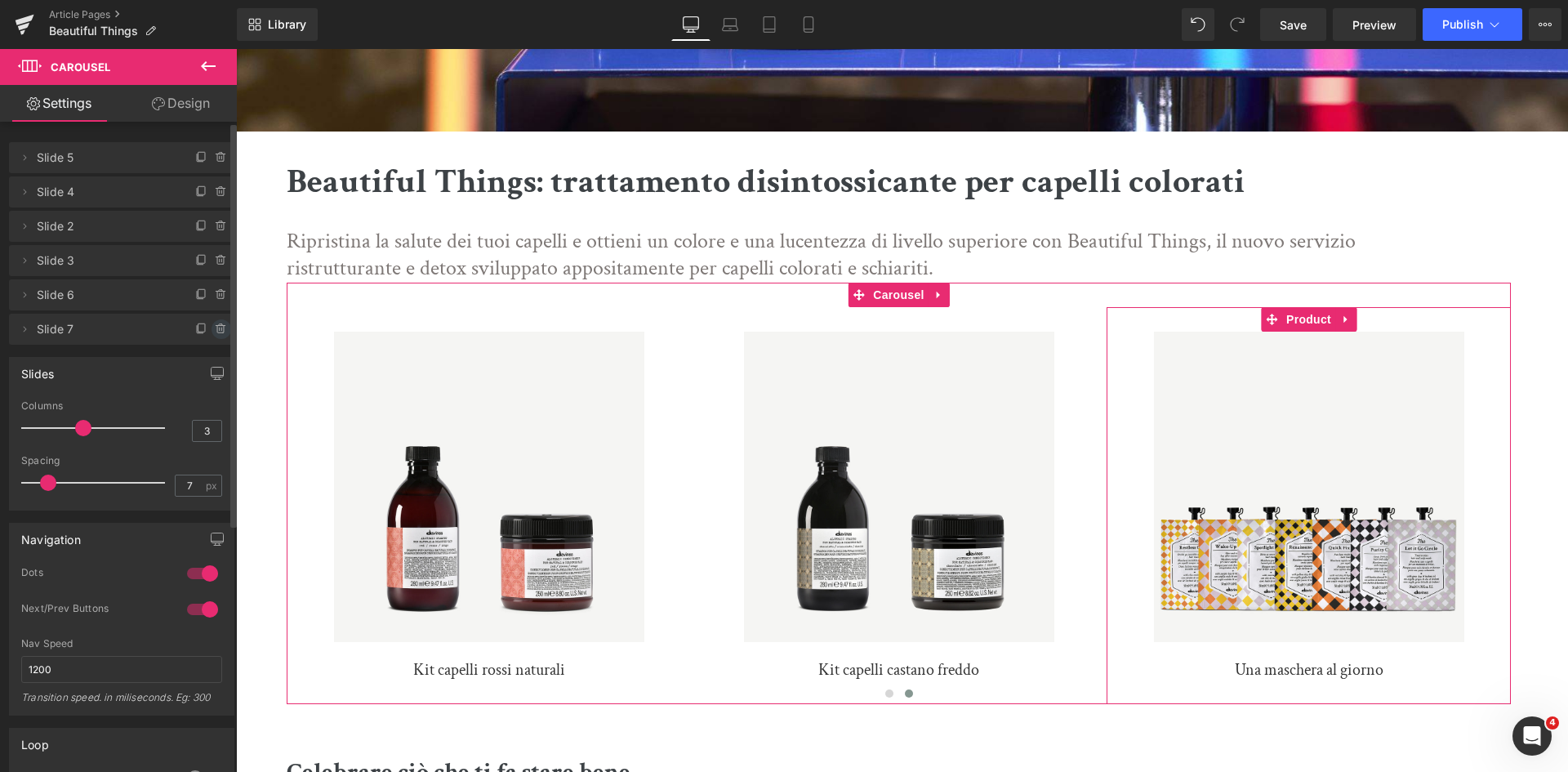
click at [215, 331] on icon at bounding box center [222, 329] width 13 height 13
click at [215, 331] on button "Delete" at bounding box center [203, 329] width 51 height 22
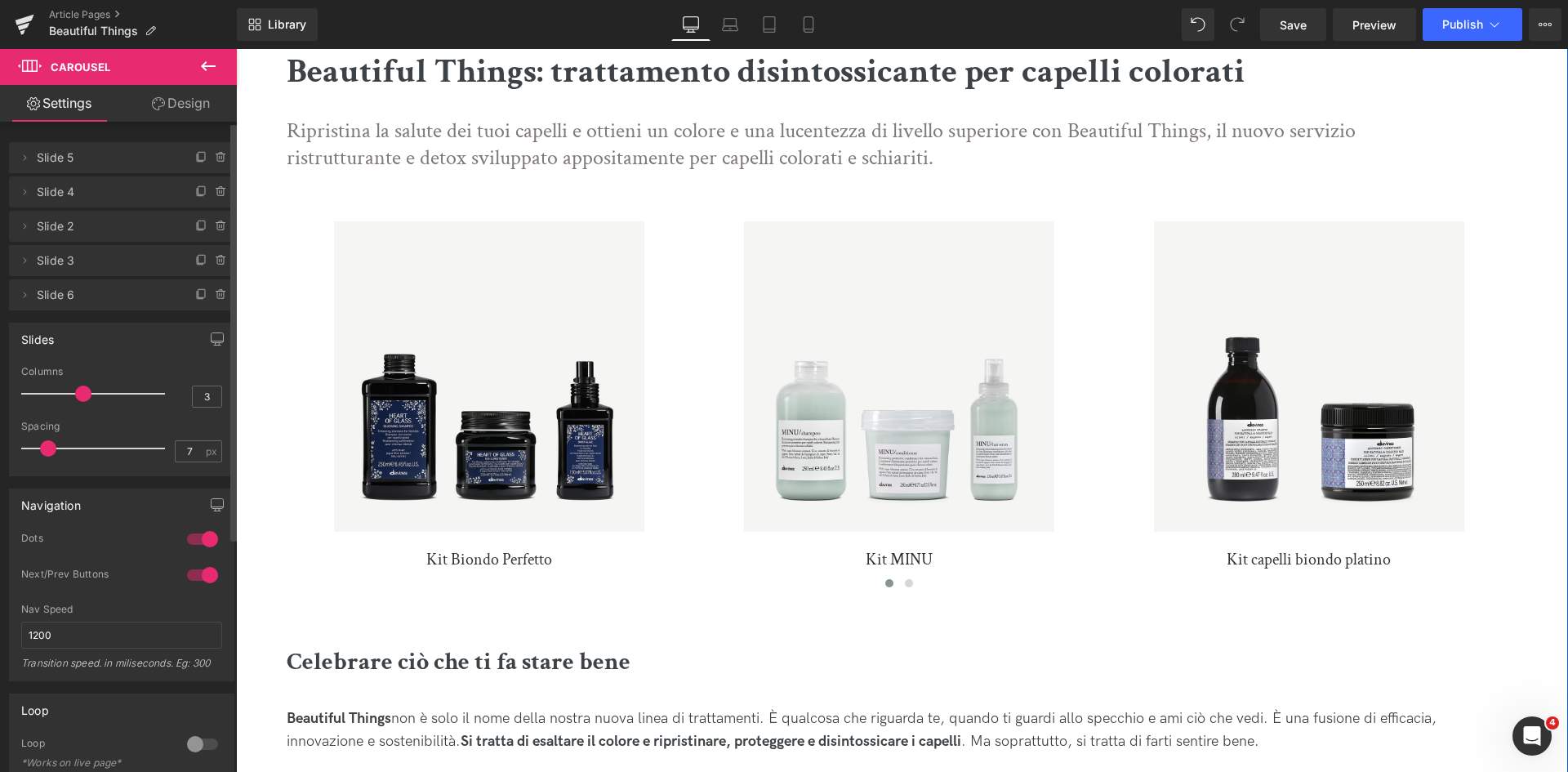
scroll to position [584, 0]
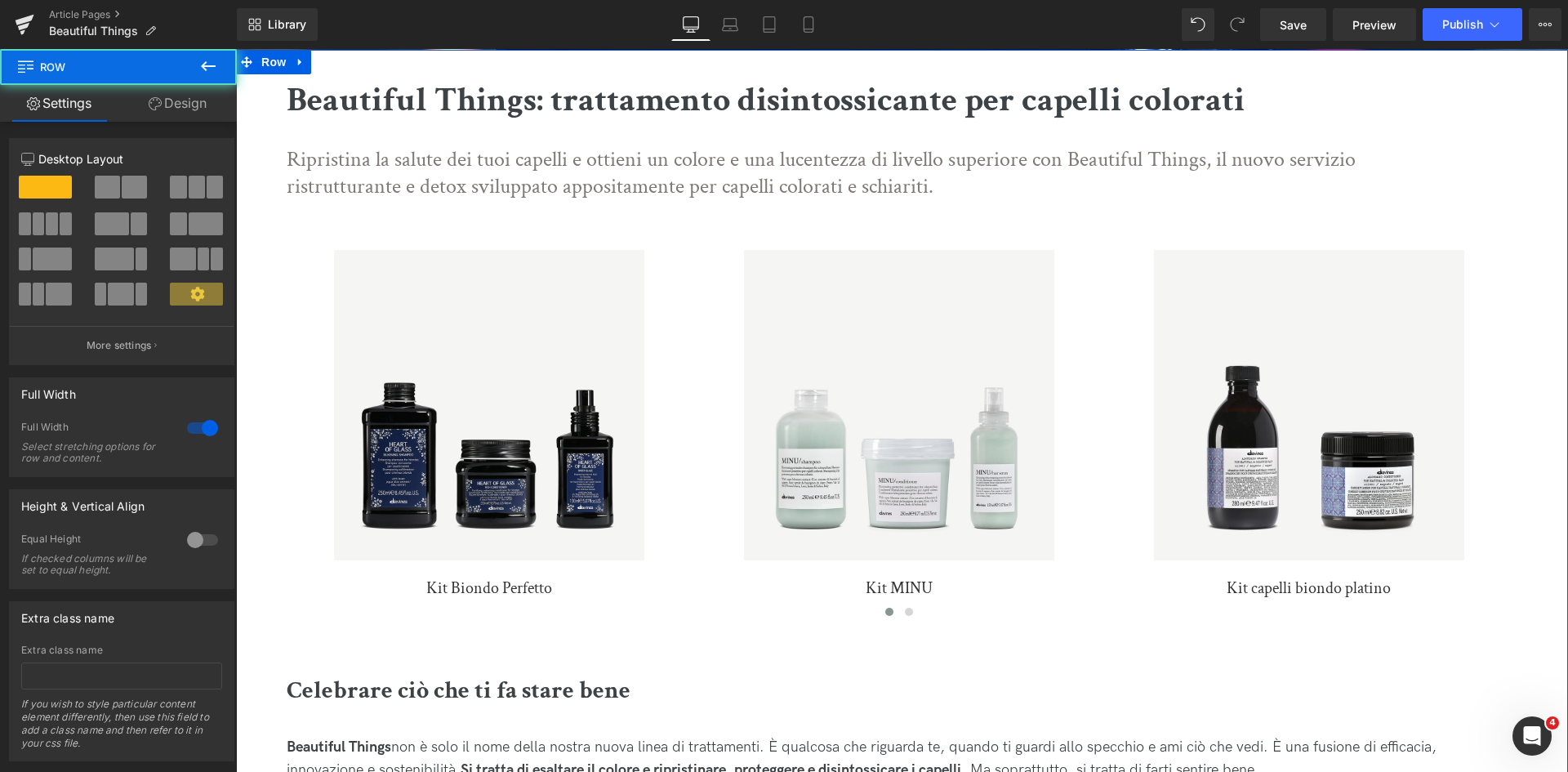
click at [162, 119] on link "Design" at bounding box center [178, 103] width 119 height 36
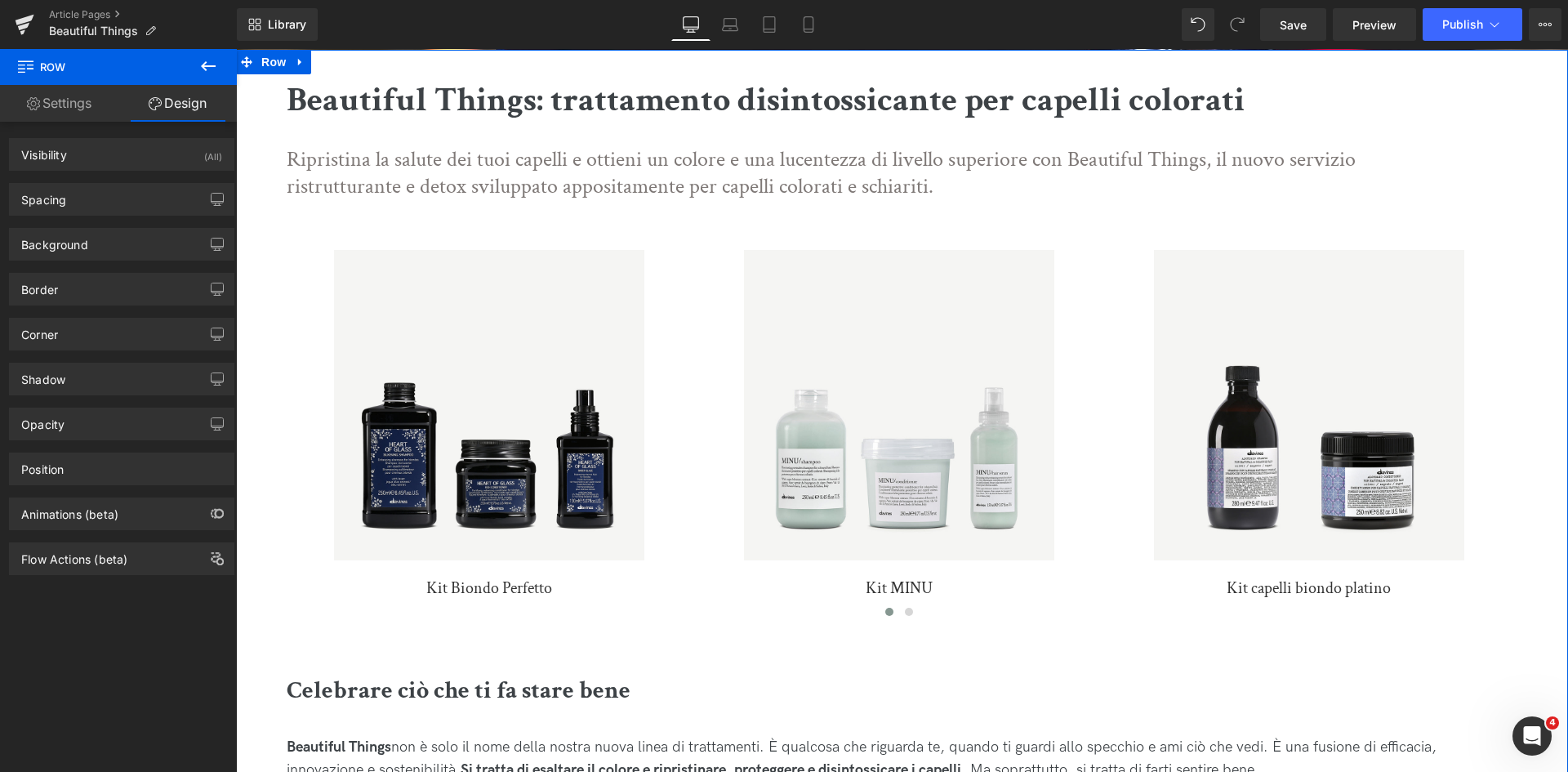
click at [68, 111] on link "Settings" at bounding box center [59, 103] width 119 height 36
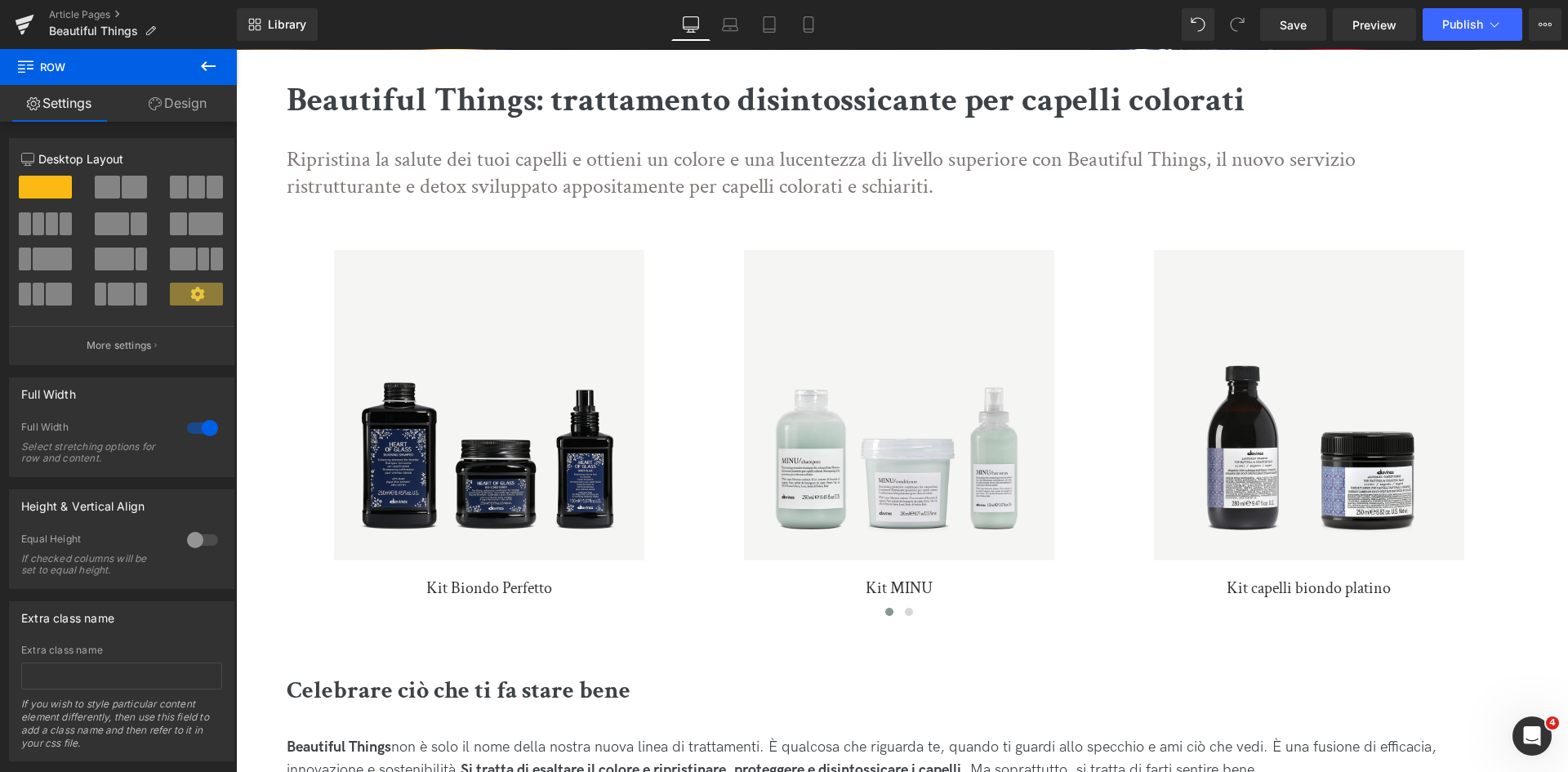
click at [203, 61] on icon at bounding box center [208, 66] width 20 height 20
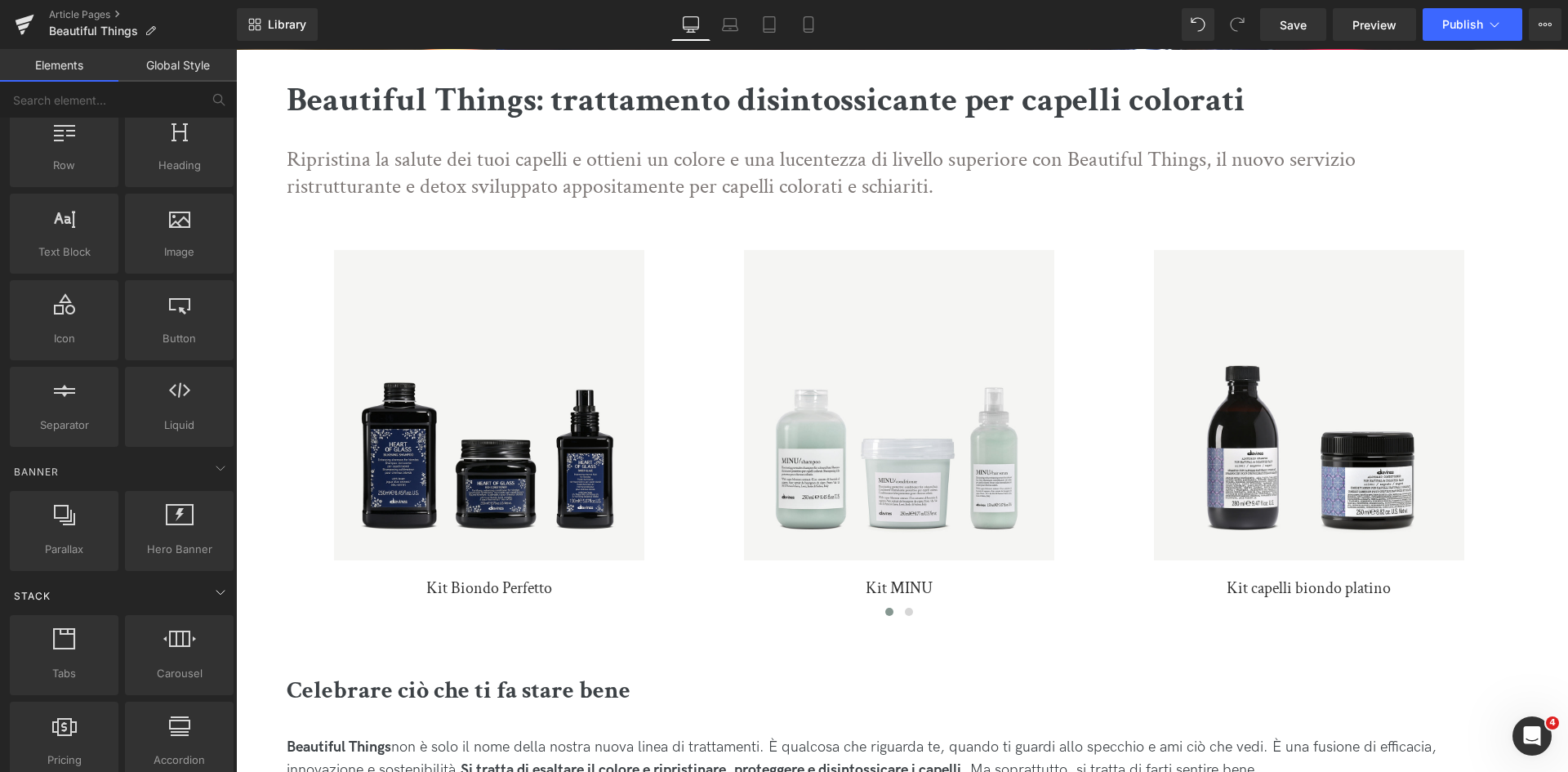
scroll to position [0, 0]
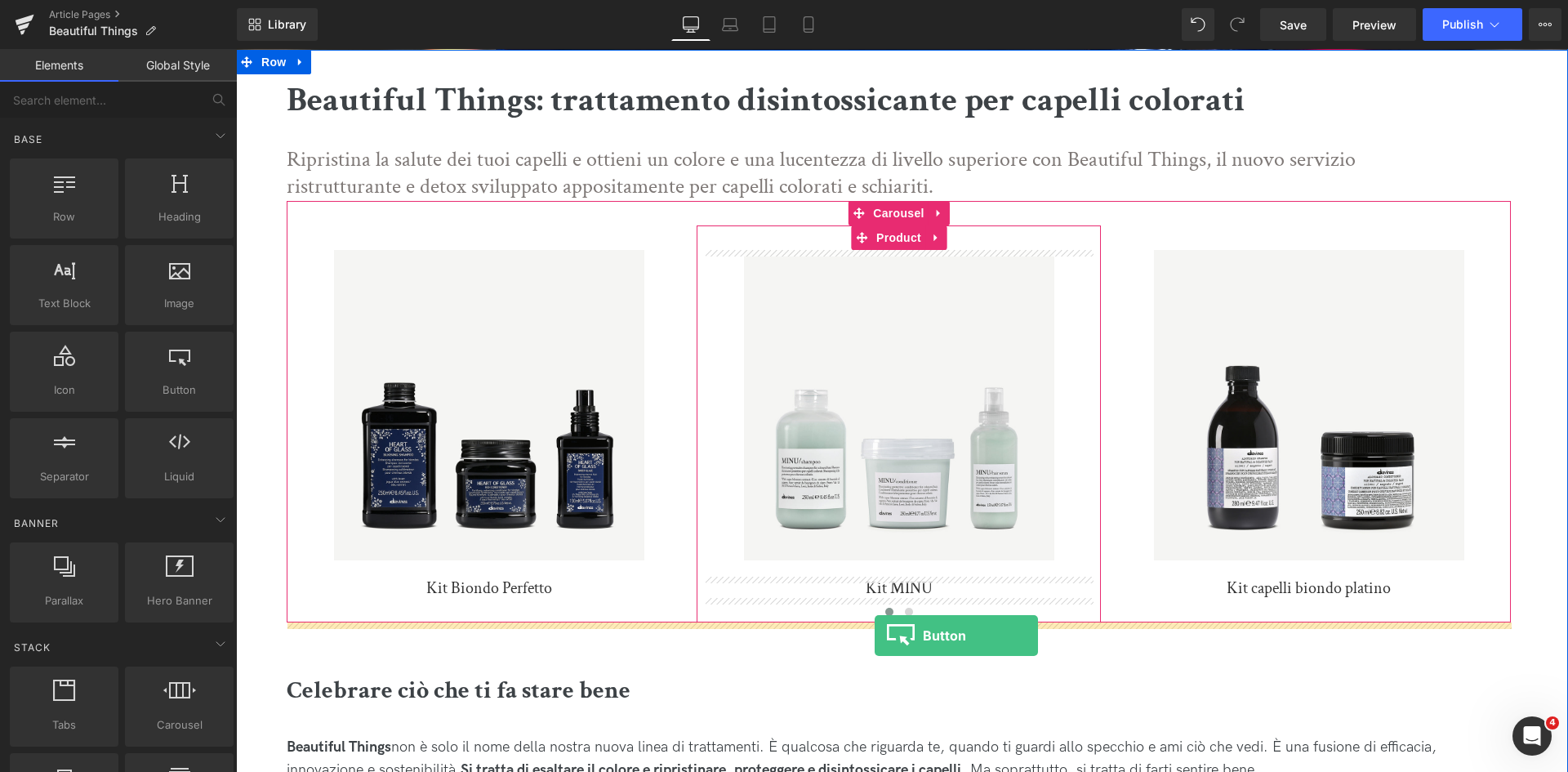
drag, startPoint x: 410, startPoint y: 436, endPoint x: 875, endPoint y: 635, distance: 505.8
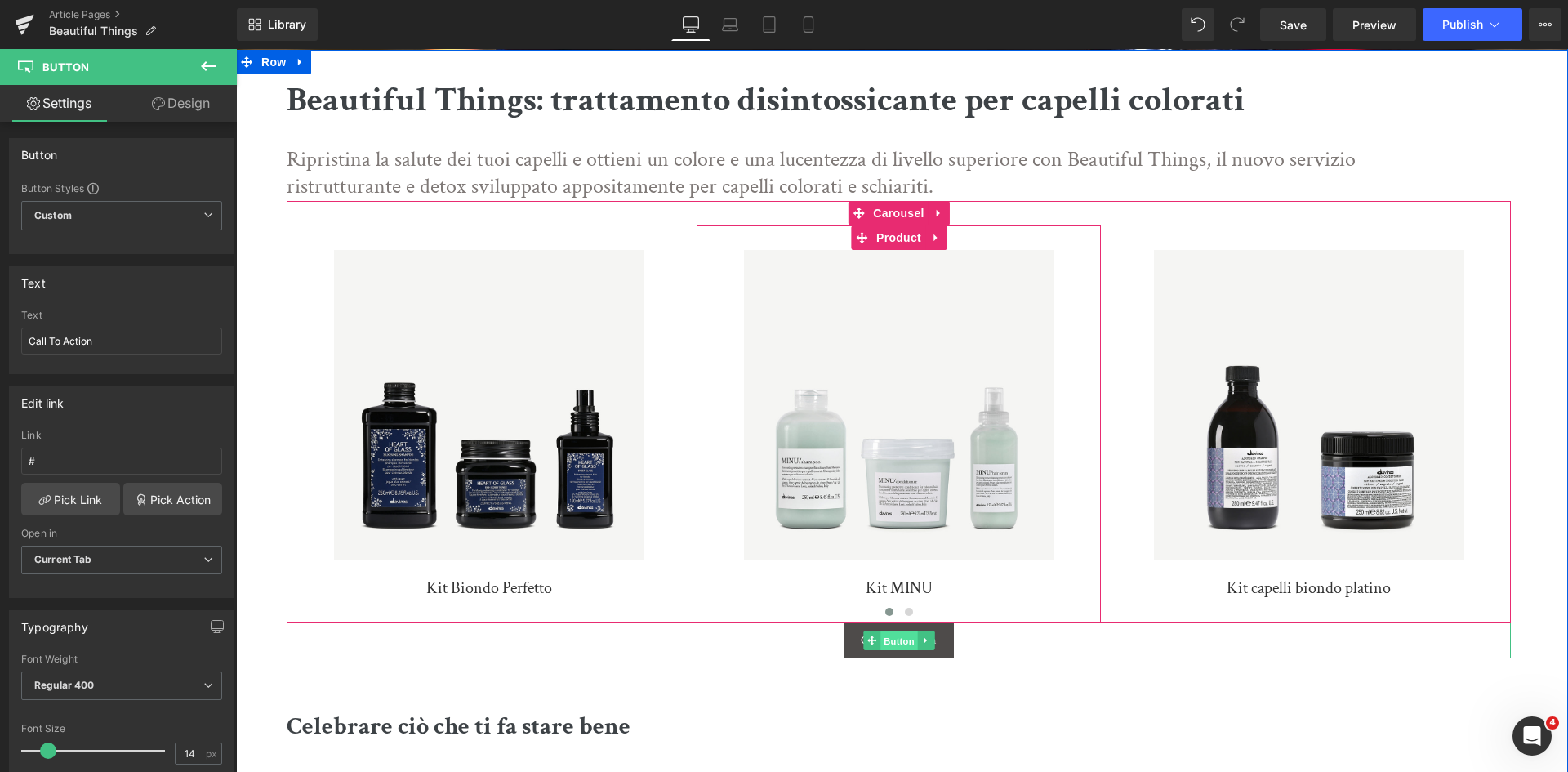
click at [908, 646] on span "Button" at bounding box center [899, 641] width 37 height 20
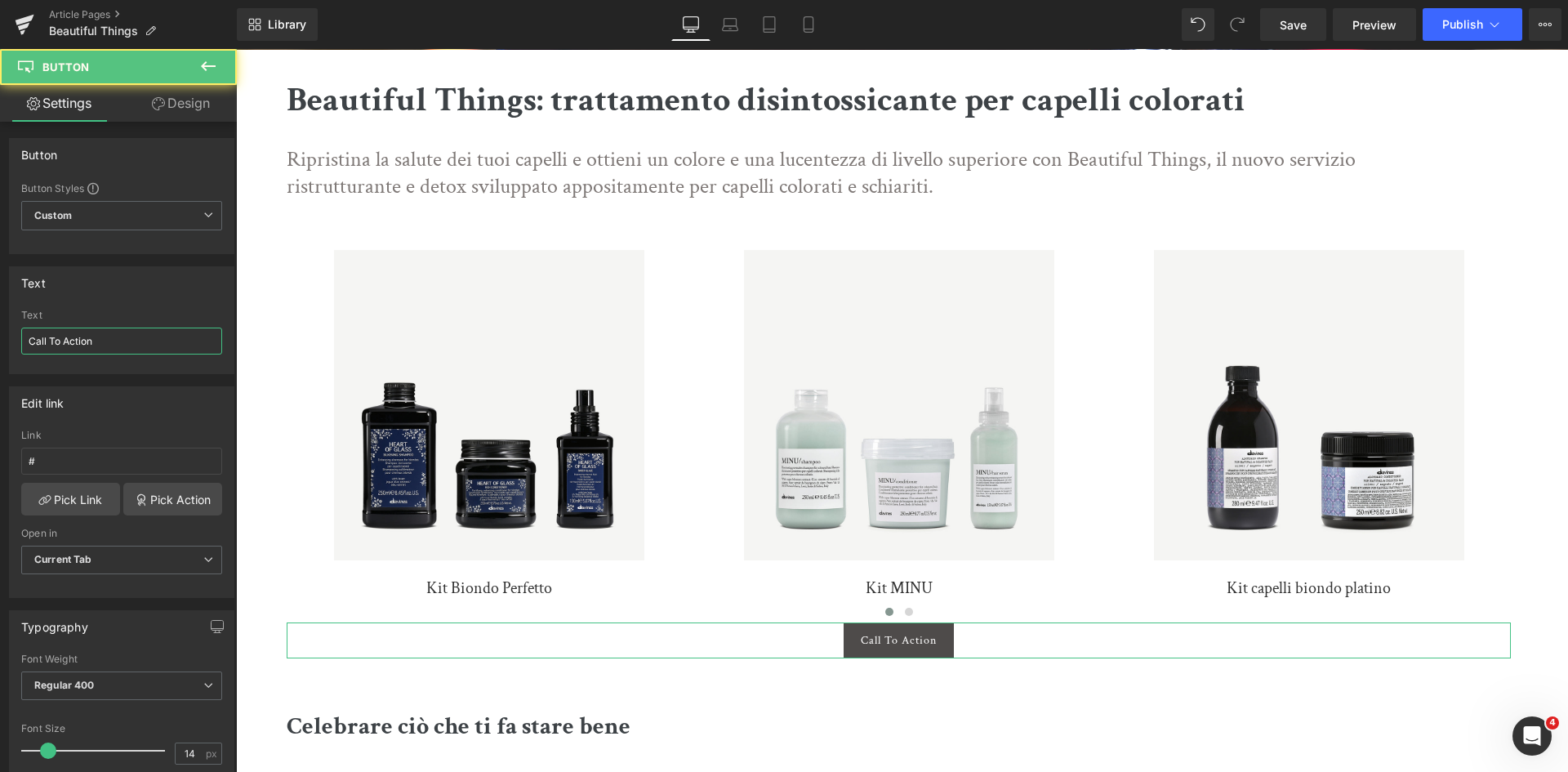
drag, startPoint x: 163, startPoint y: 347, endPoint x: -62, endPoint y: 343, distance: 225.0
click at [0, 343] on html "Button You are previewing how the will restyle your page. You can not edit Elem…" at bounding box center [784, 386] width 1568 height 772
type input "Kit per capelli colorati"
drag, startPoint x: 61, startPoint y: 454, endPoint x: -57, endPoint y: 445, distance: 118.3
click at [0, 445] on html "Button You are previewing how the will restyle your page. You can not edit Elem…" at bounding box center [784, 386] width 1568 height 772
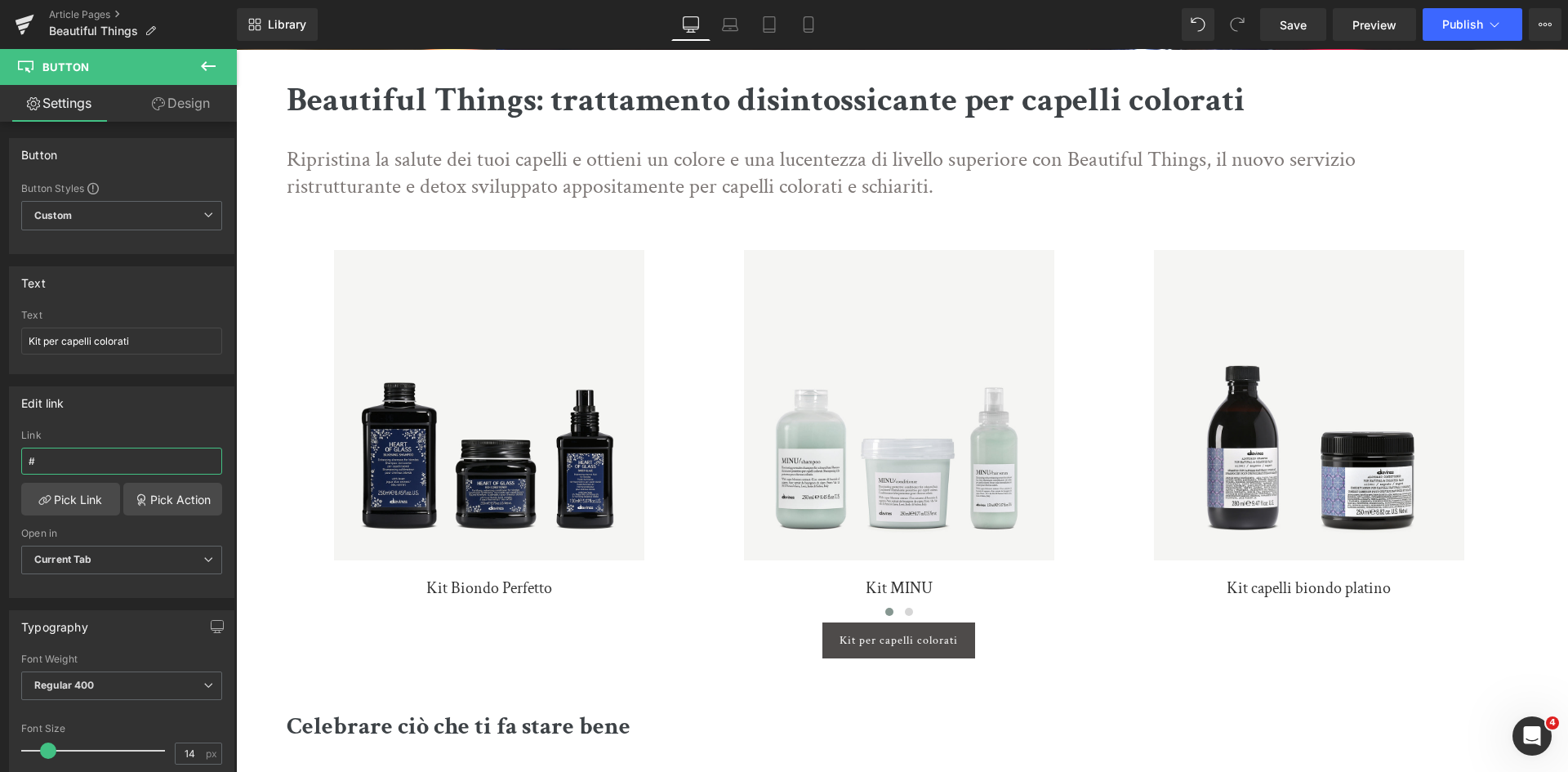
paste input "https://it.davines.com/collections/capelli-colorati"
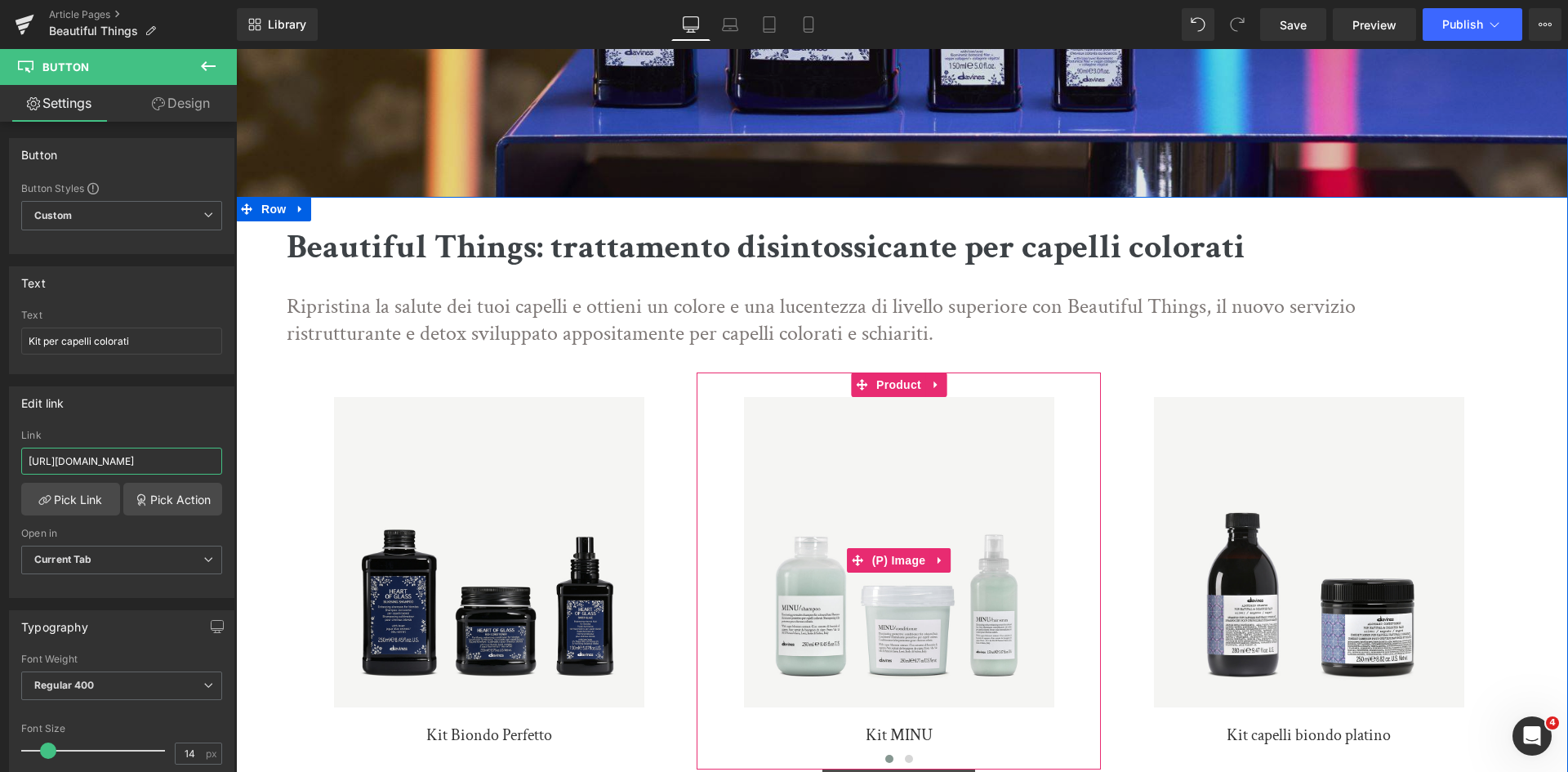
scroll to position [257, 0]
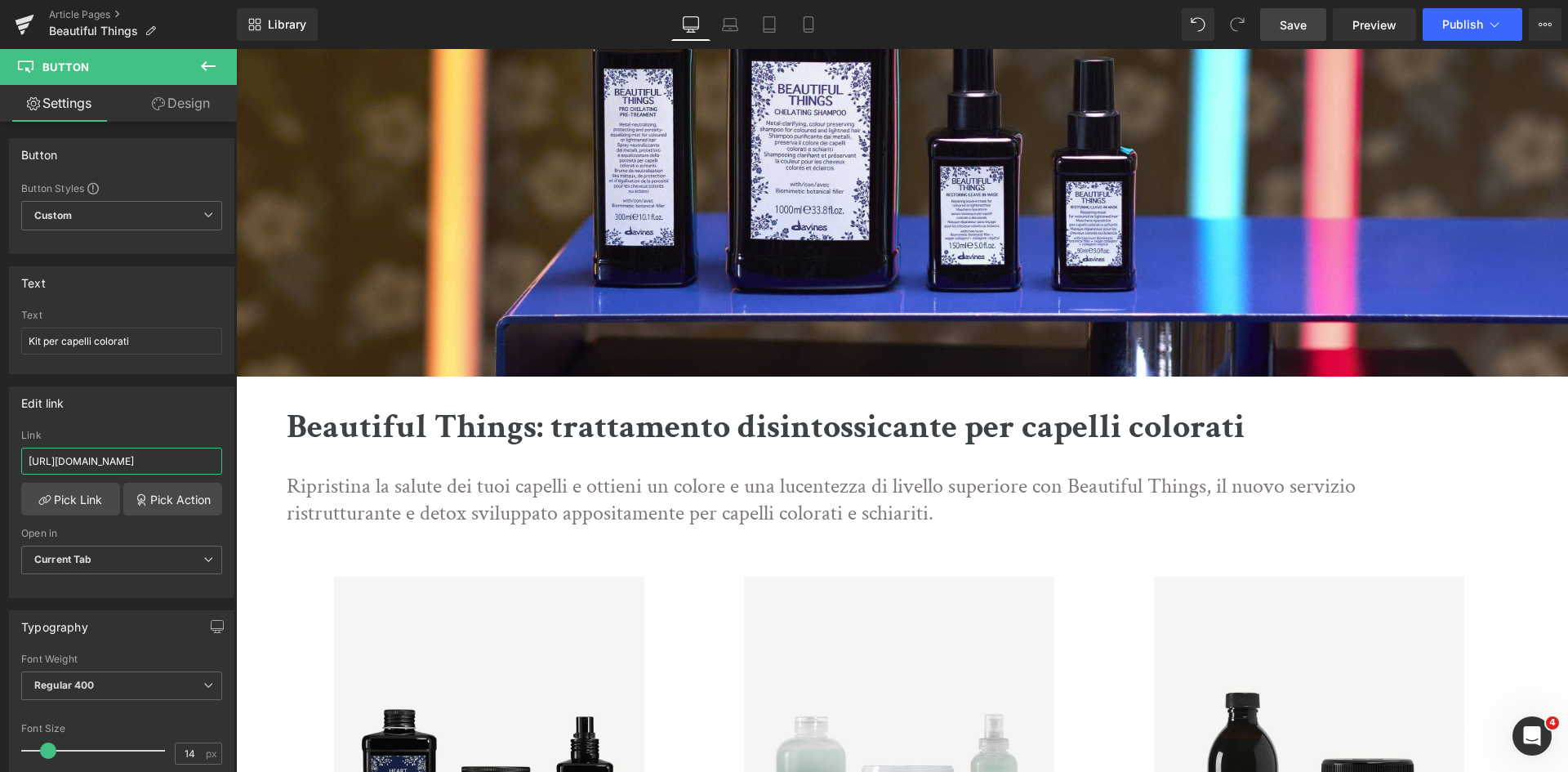
type input "https://it.davines.com/collections/capelli-colorati"
click at [1299, 17] on span "Save" at bounding box center [1293, 24] width 27 height 17
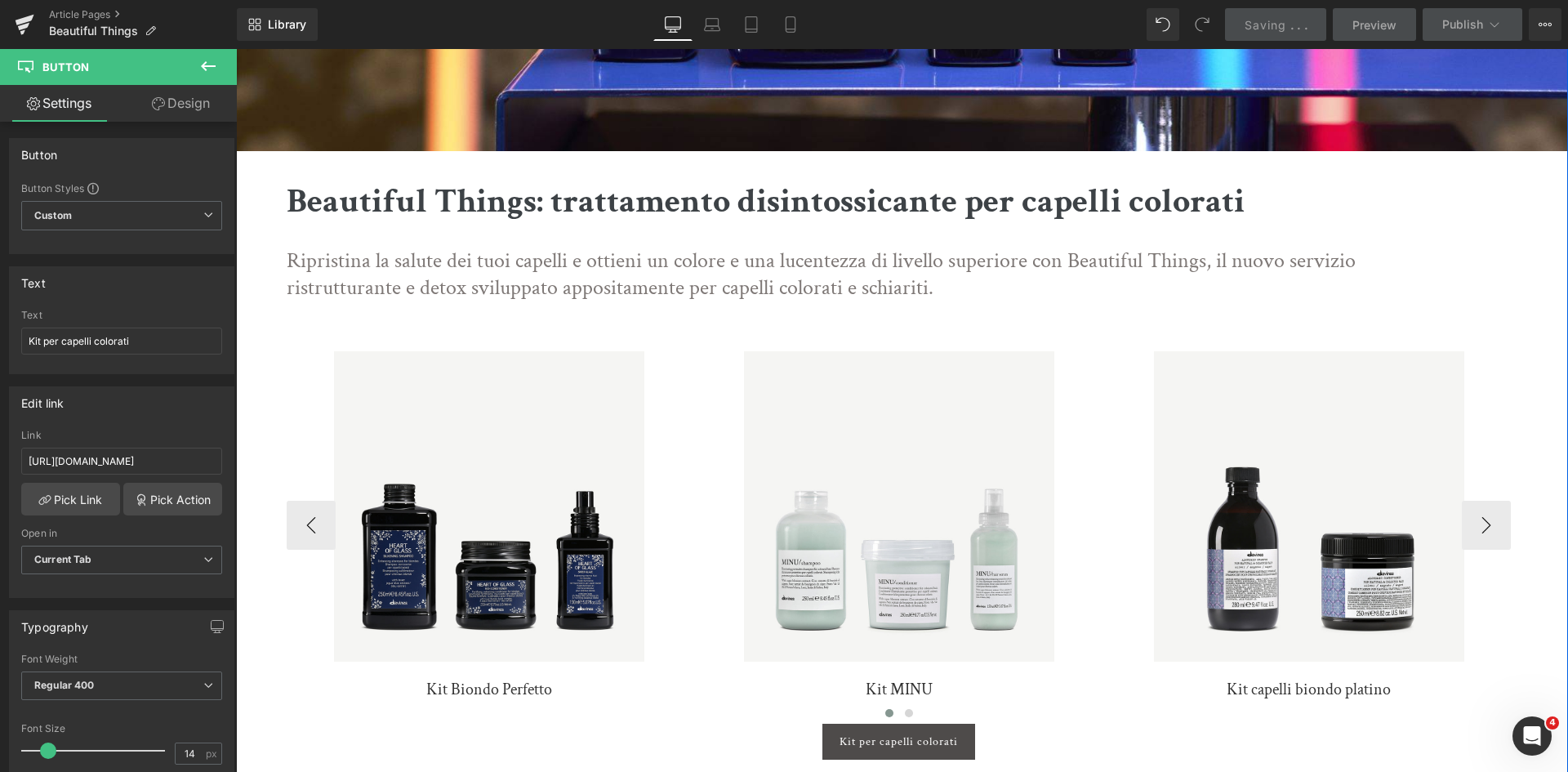
scroll to position [490, 0]
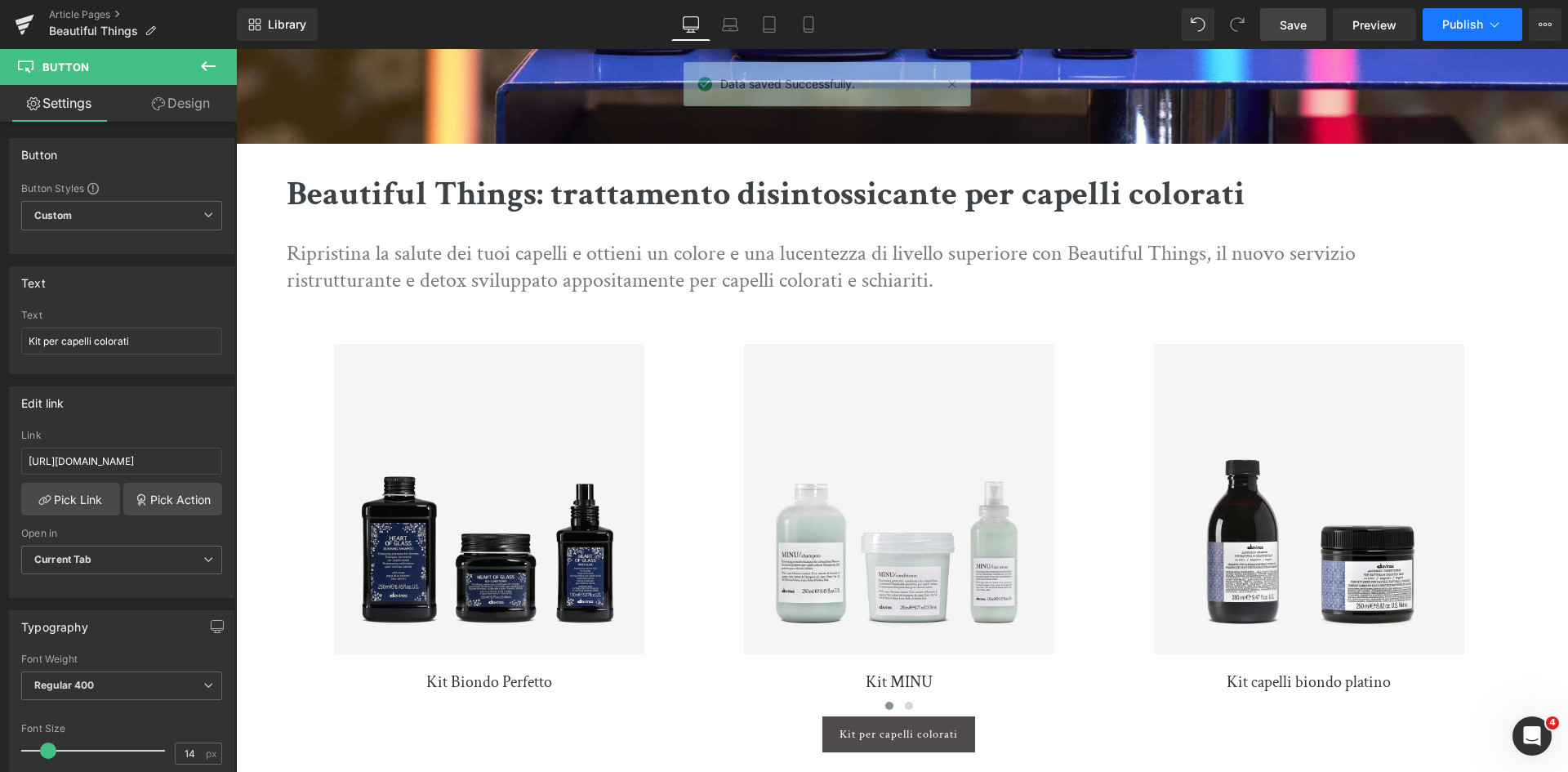
click at [1486, 22] on button "Publish" at bounding box center [1473, 24] width 100 height 33
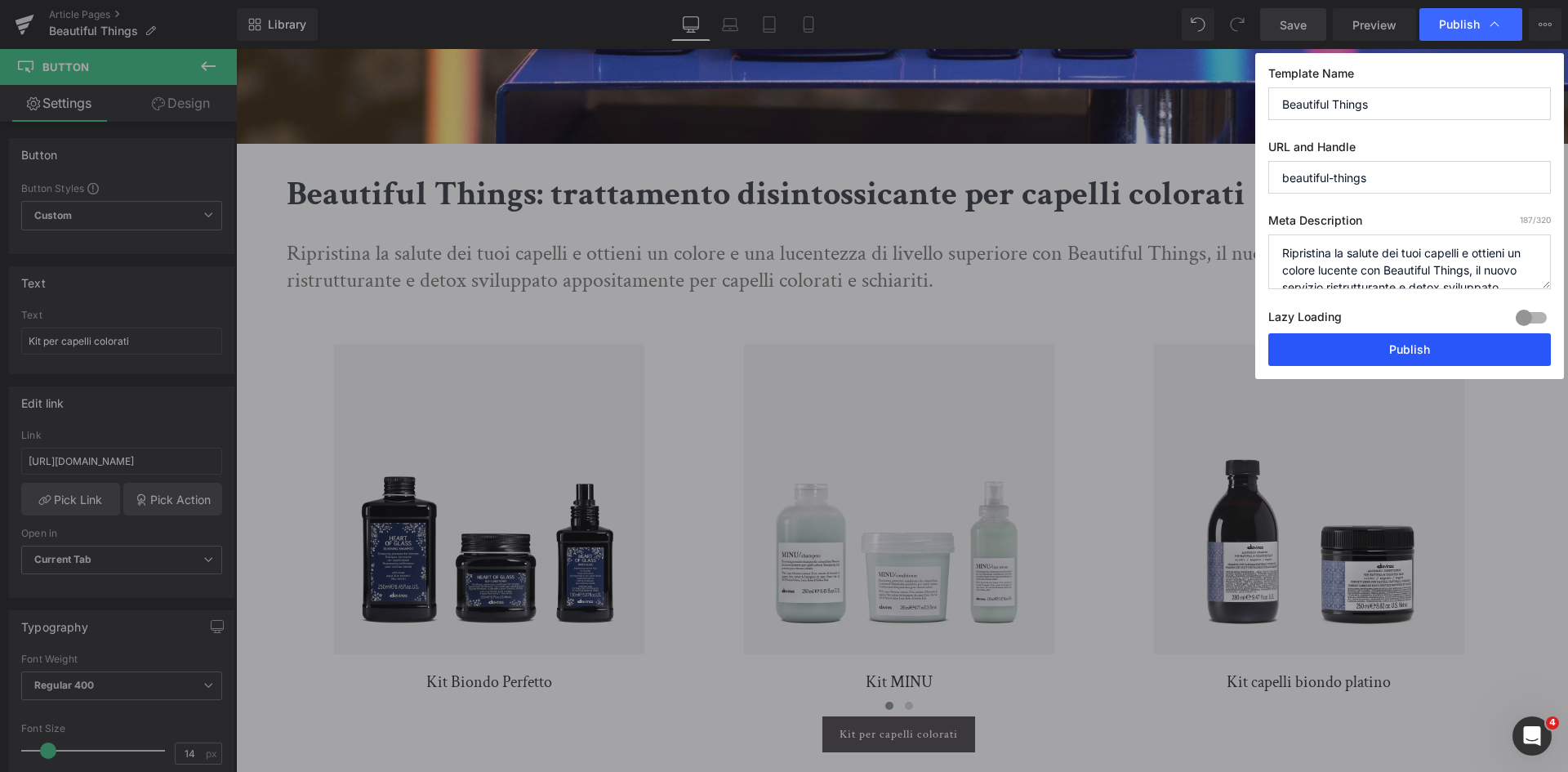
drag, startPoint x: 1387, startPoint y: 352, endPoint x: 1148, endPoint y: 303, distance: 244.0
click at [1387, 352] on button "Publish" at bounding box center [1410, 349] width 283 height 33
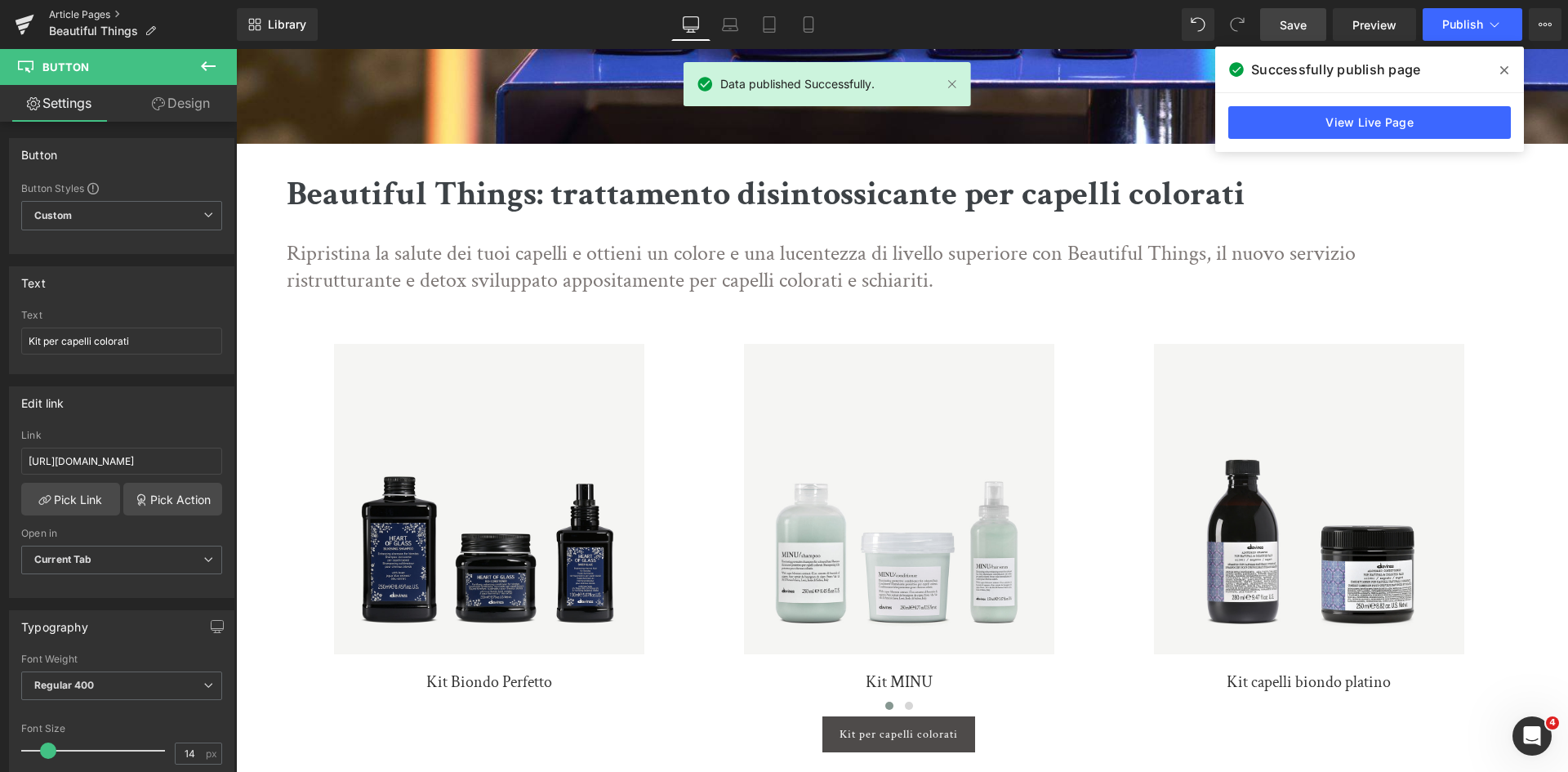
click at [89, 14] on link "Article Pages" at bounding box center [142, 15] width 188 height 13
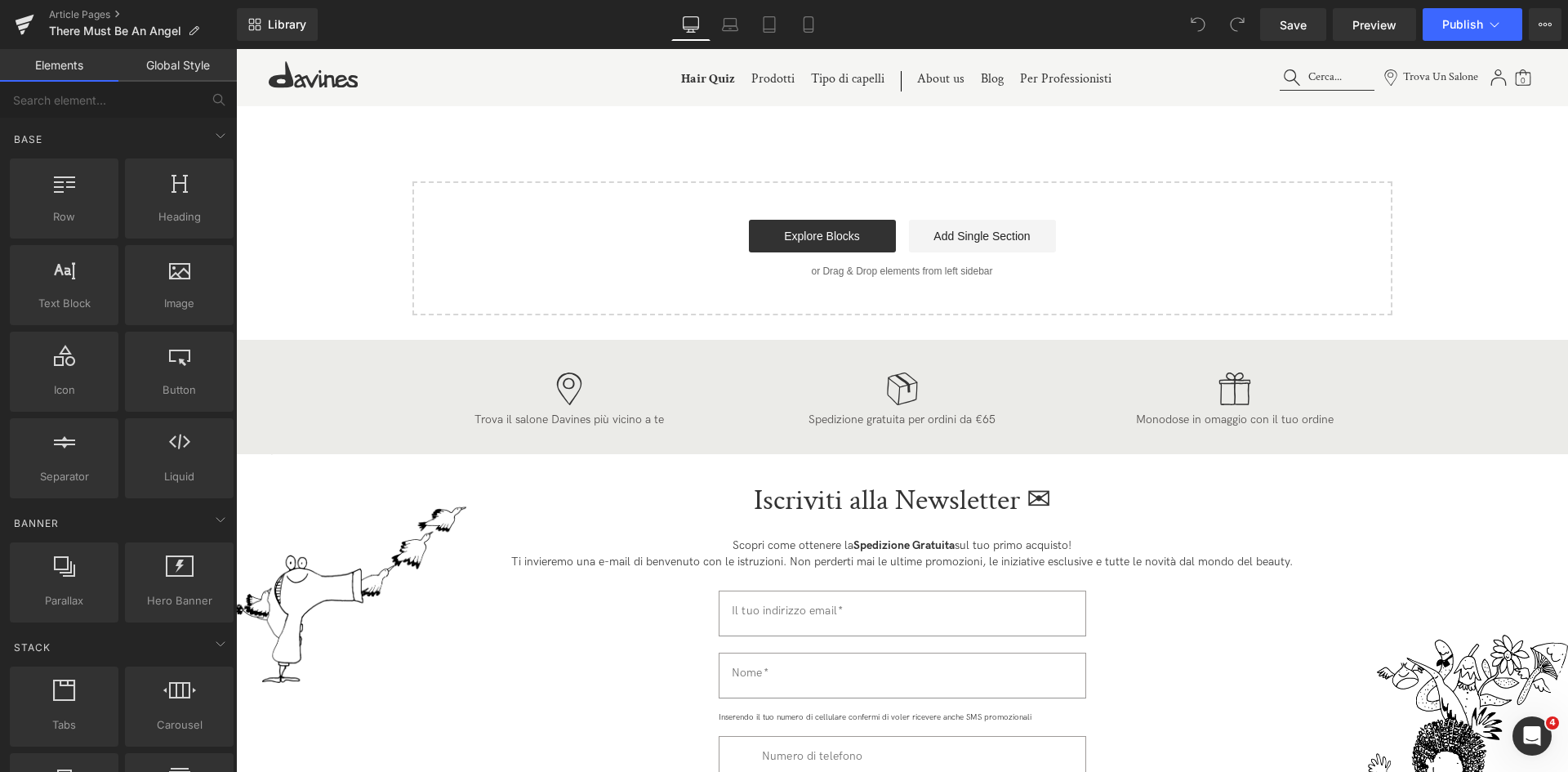
scroll to position [5882, 0]
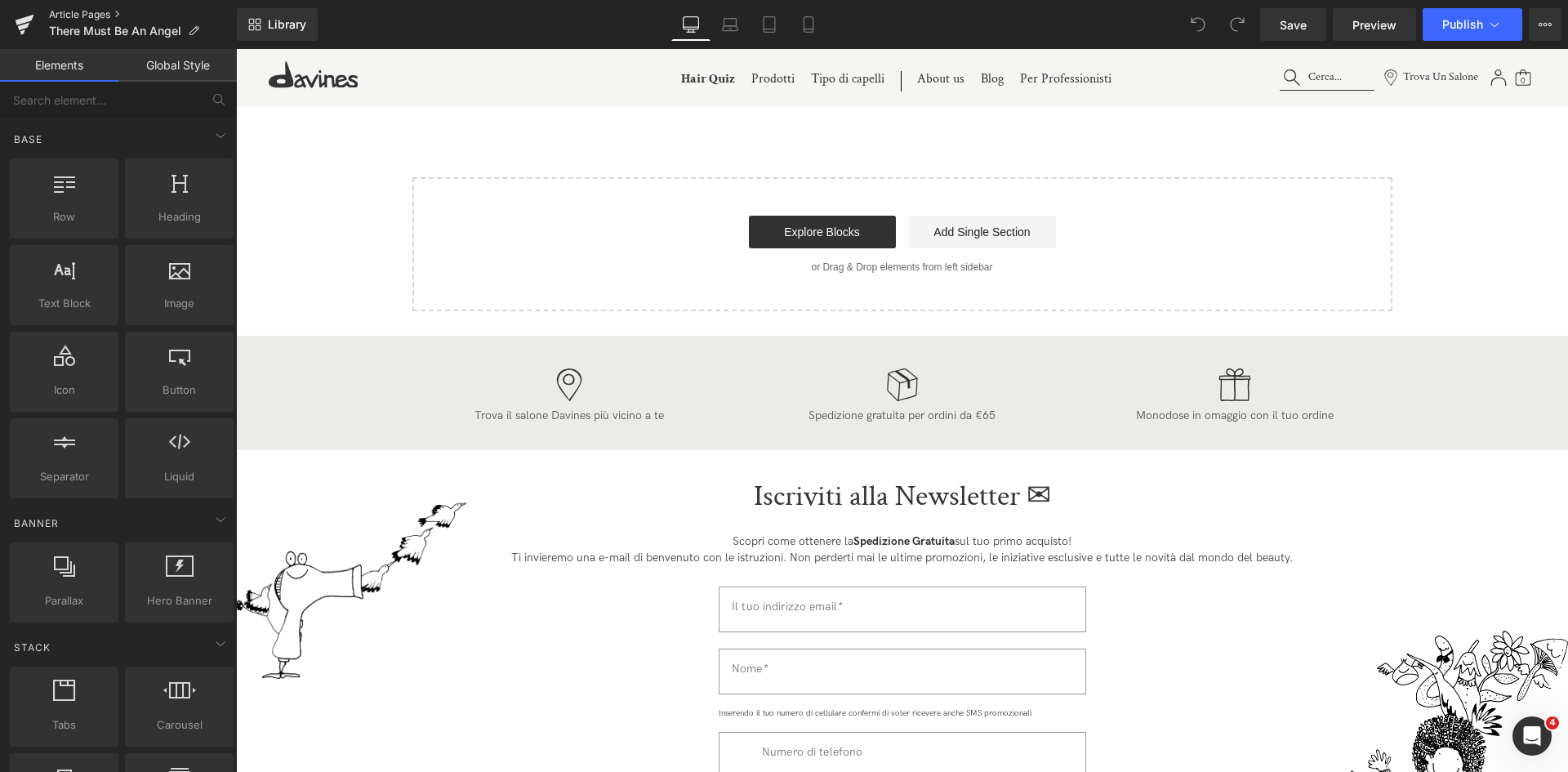
click at [65, 8] on link "Article Pages" at bounding box center [142, 15] width 188 height 13
